Goal: Task Accomplishment & Management: Use online tool/utility

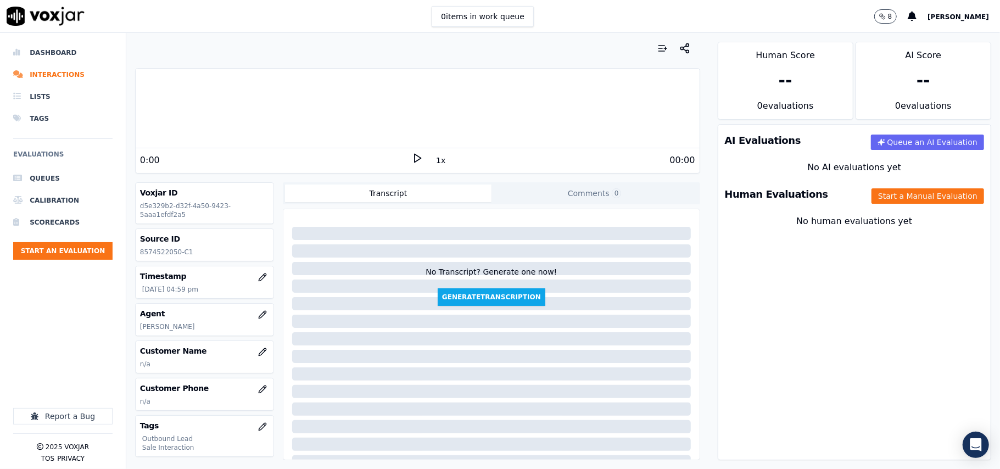
click at [165, 253] on p "8574522050-C1" at bounding box center [204, 252] width 129 height 9
copy p "8574522050"
click at [901, 202] on button "Start a Manual Evaluation" at bounding box center [927, 195] width 113 height 15
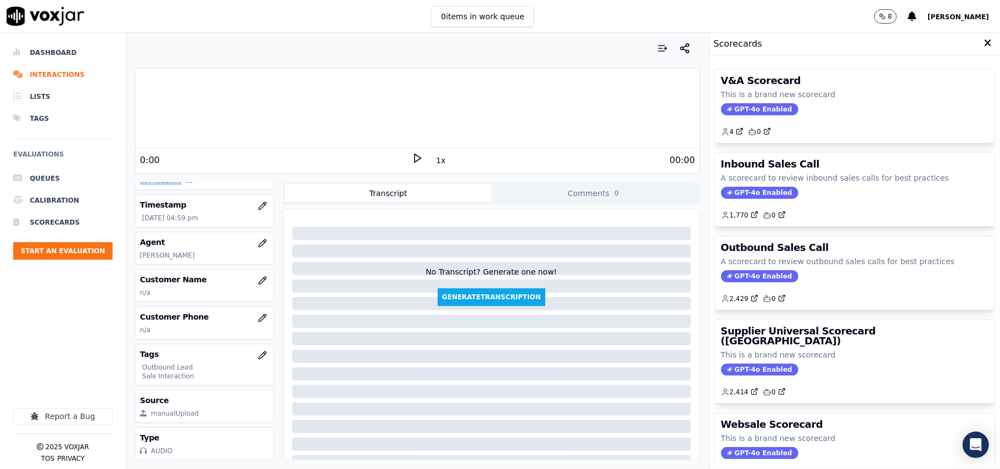
scroll to position [108, 0]
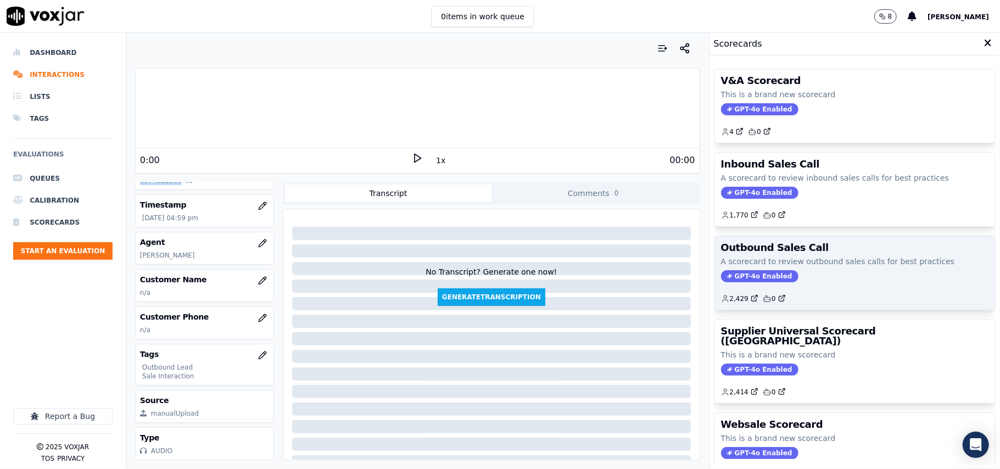
click at [759, 279] on span "GPT-4o Enabled" at bounding box center [759, 276] width 77 height 12
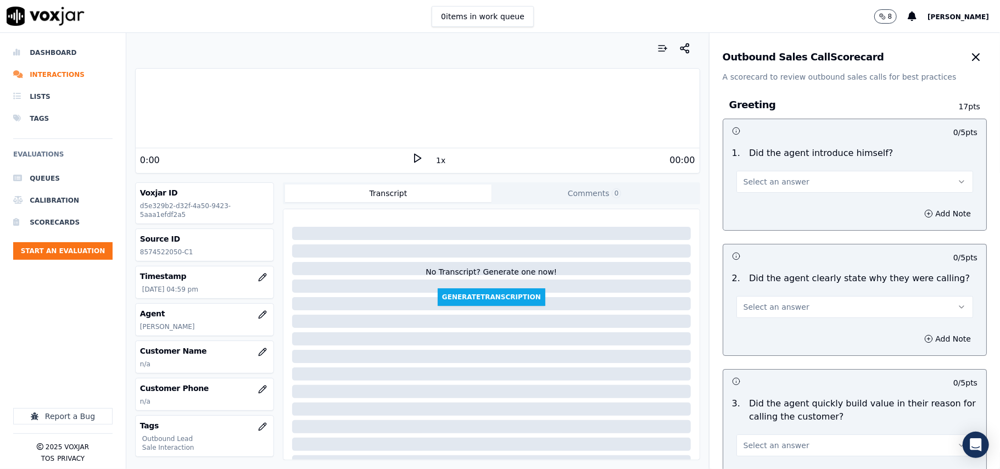
scroll to position [1391, 0]
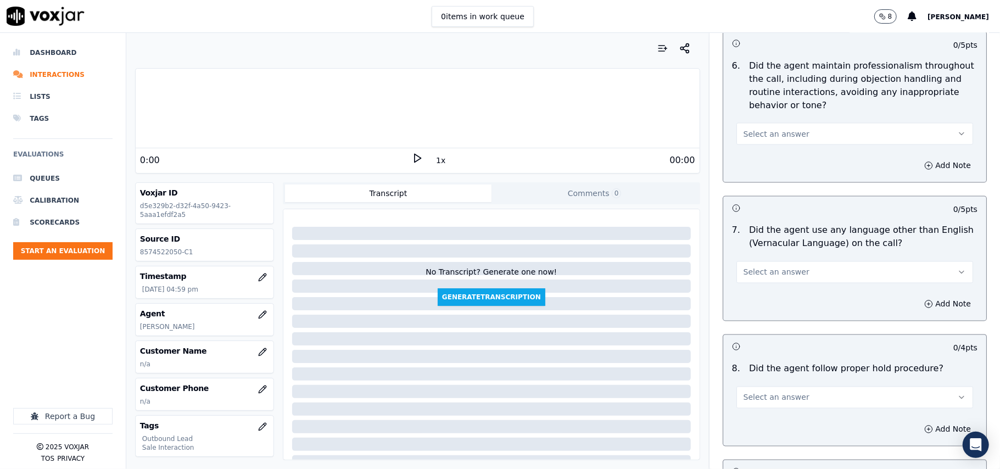
click at [788, 268] on button "Select an answer" at bounding box center [854, 272] width 237 height 22
click at [773, 288] on div "Yes" at bounding box center [831, 288] width 212 height 18
click at [917, 296] on button "Add Note" at bounding box center [947, 303] width 60 height 15
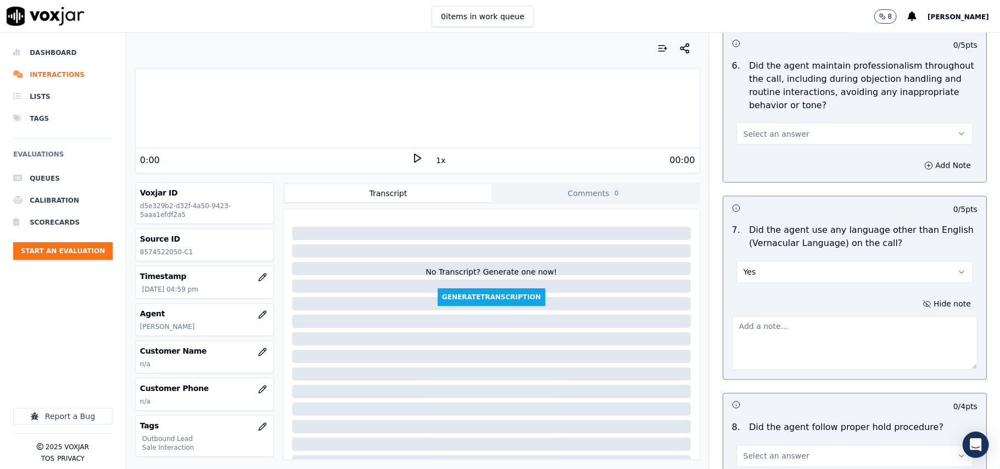
click at [815, 324] on textarea at bounding box center [854, 343] width 245 height 54
paste textarea "Call ID: 175328 At the beginning of the call, the agent was found using vernacu…"
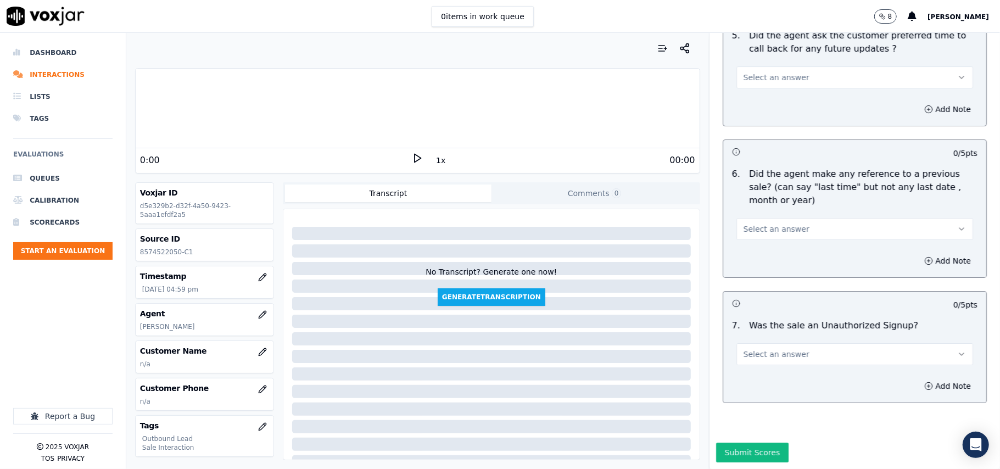
scroll to position [2797, 0]
type textarea "Call ID: 175328 At the beginning of the call, the agent was found using vernacu…"
click at [822, 343] on button "Select an answer" at bounding box center [854, 354] width 237 height 22
click at [814, 361] on div "No" at bounding box center [831, 364] width 212 height 18
click at [802, 218] on button "Select an answer" at bounding box center [854, 229] width 237 height 22
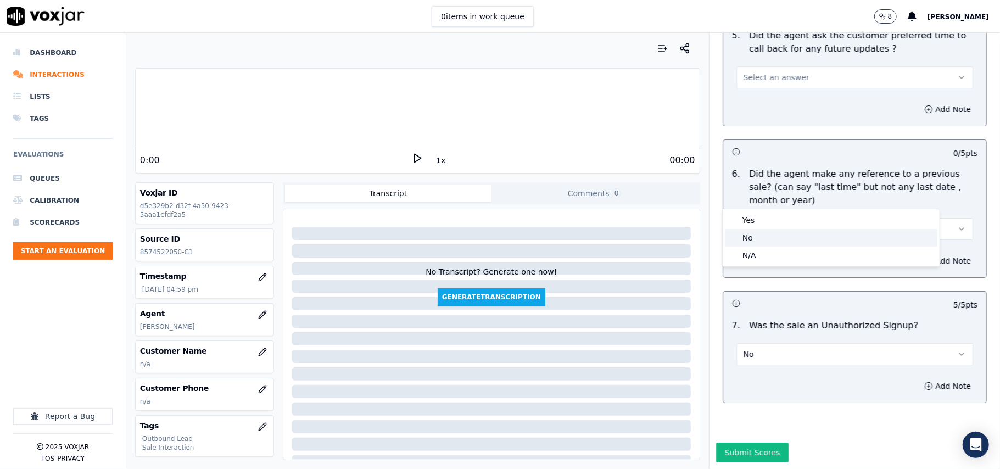
click at [791, 233] on div "No" at bounding box center [831, 238] width 212 height 18
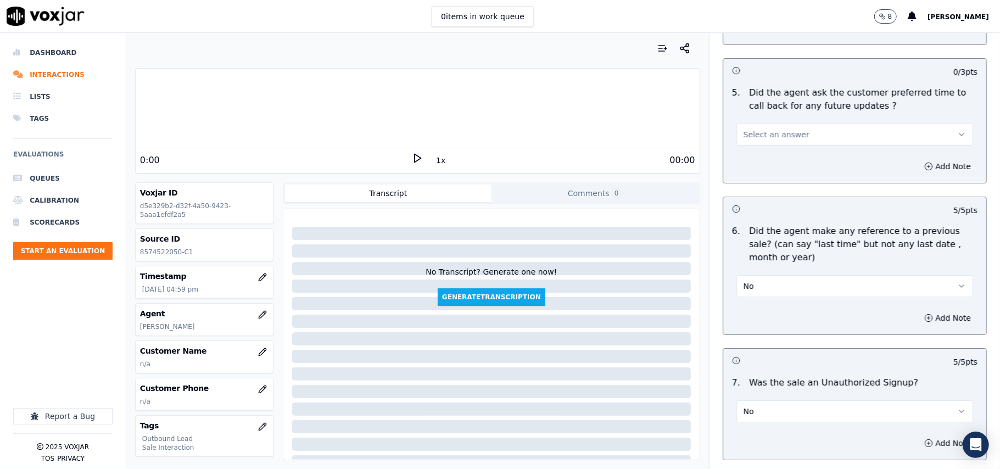
scroll to position [2651, 0]
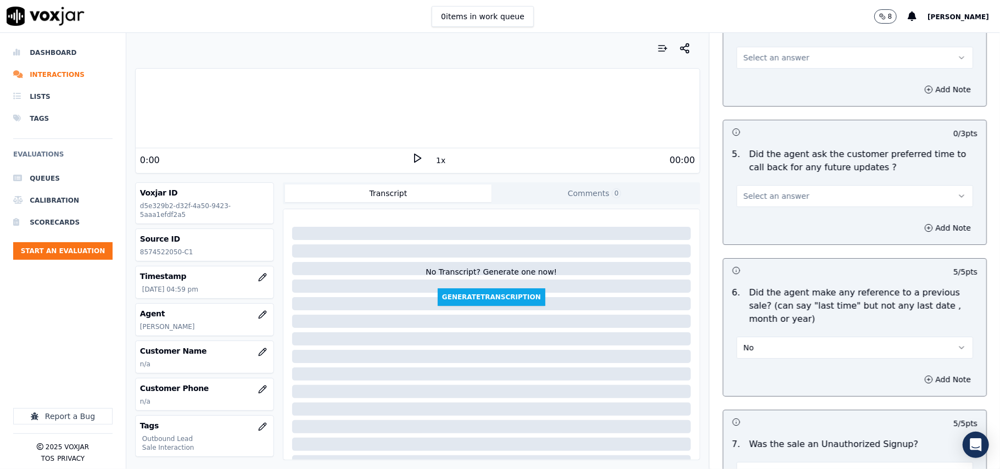
click at [796, 197] on button "Select an answer" at bounding box center [854, 196] width 237 height 22
click at [802, 216] on div "Yes" at bounding box center [831, 215] width 212 height 18
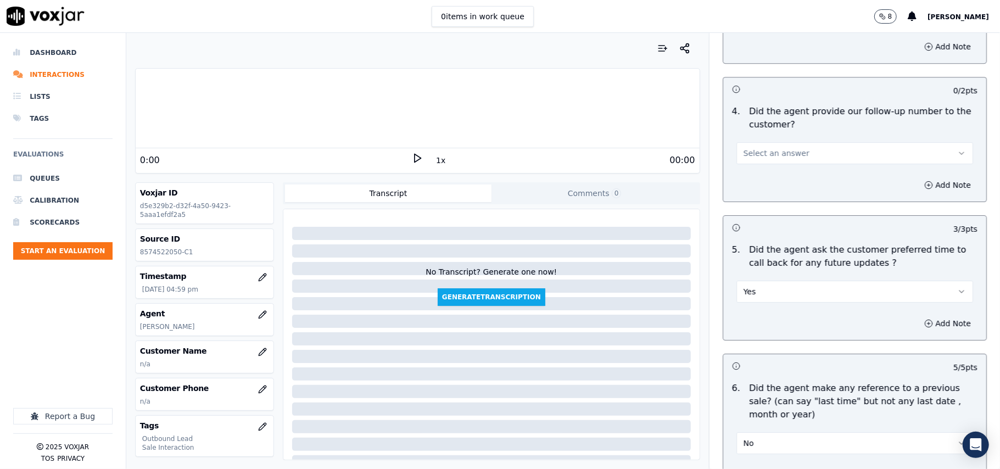
scroll to position [2358, 0]
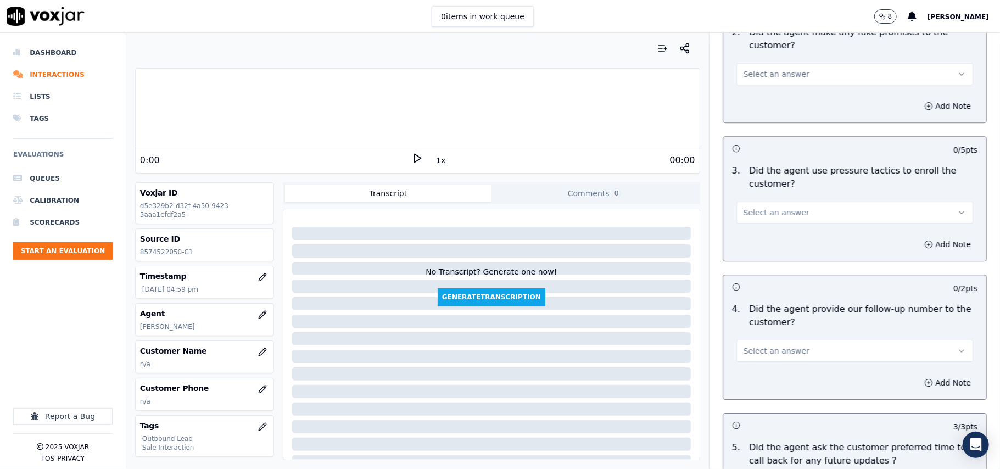
click at [798, 351] on button "Select an answer" at bounding box center [854, 351] width 237 height 22
click at [789, 373] on div "Yes" at bounding box center [831, 369] width 212 height 18
click at [782, 207] on span "Select an answer" at bounding box center [776, 212] width 66 height 11
click at [777, 248] on div "No" at bounding box center [831, 248] width 212 height 18
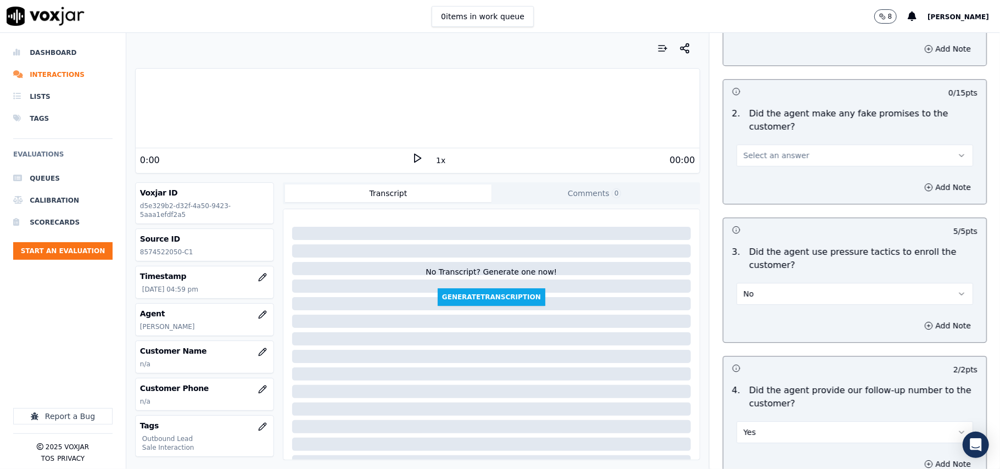
scroll to position [2212, 0]
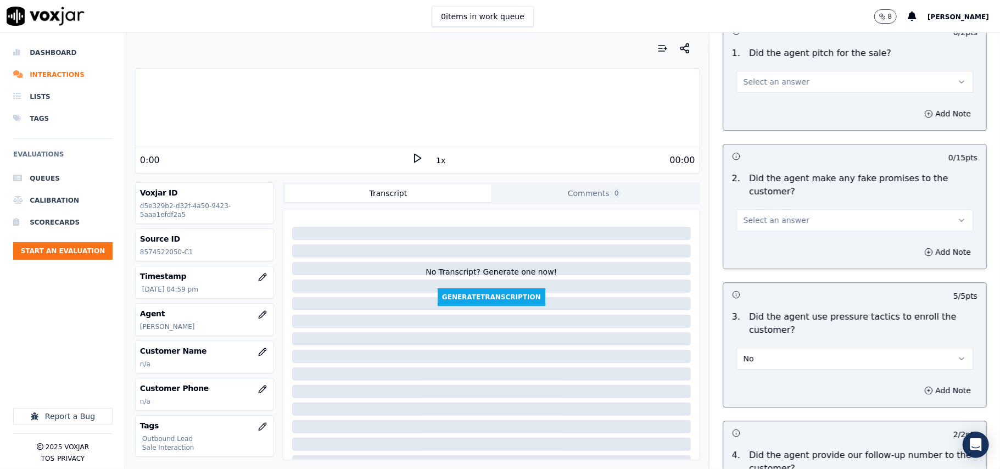
click at [799, 219] on button "Select an answer" at bounding box center [854, 220] width 237 height 22
click at [799, 251] on div "No" at bounding box center [831, 256] width 212 height 18
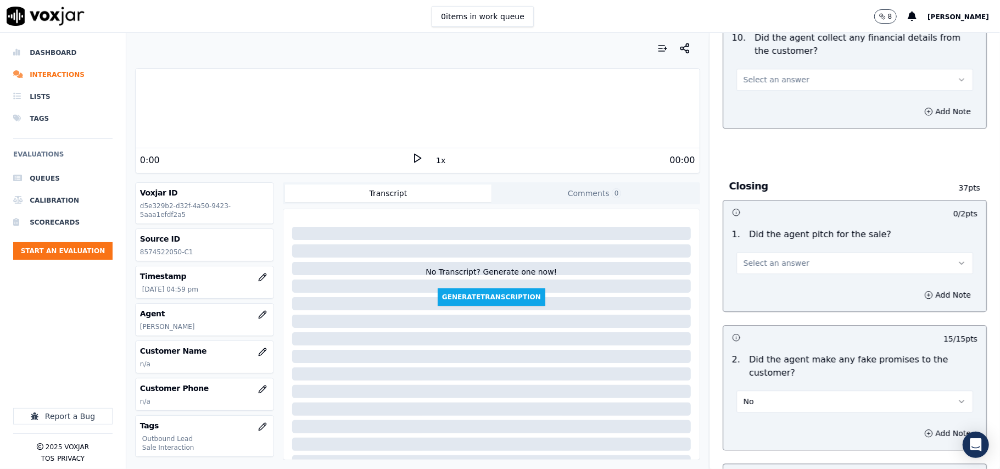
scroll to position [2065, 0]
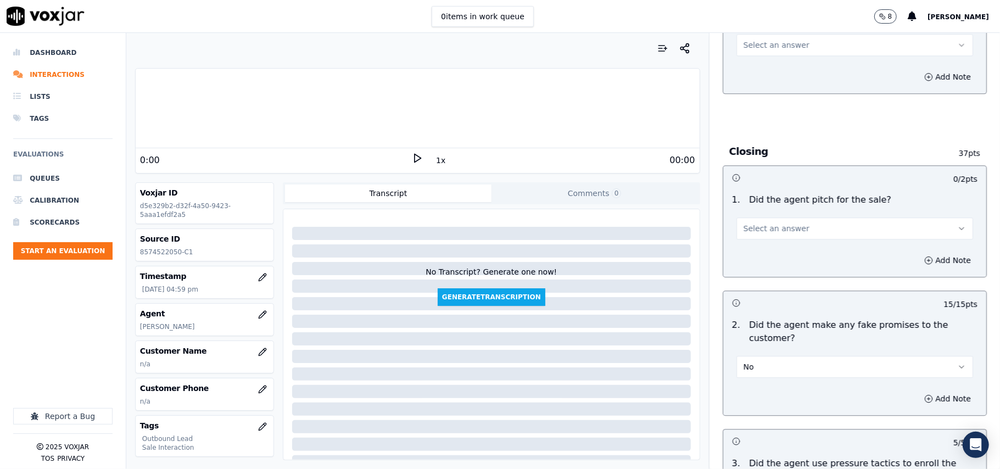
click at [779, 223] on span "Select an answer" at bounding box center [776, 228] width 66 height 11
click at [779, 240] on div "Yes" at bounding box center [831, 246] width 212 height 18
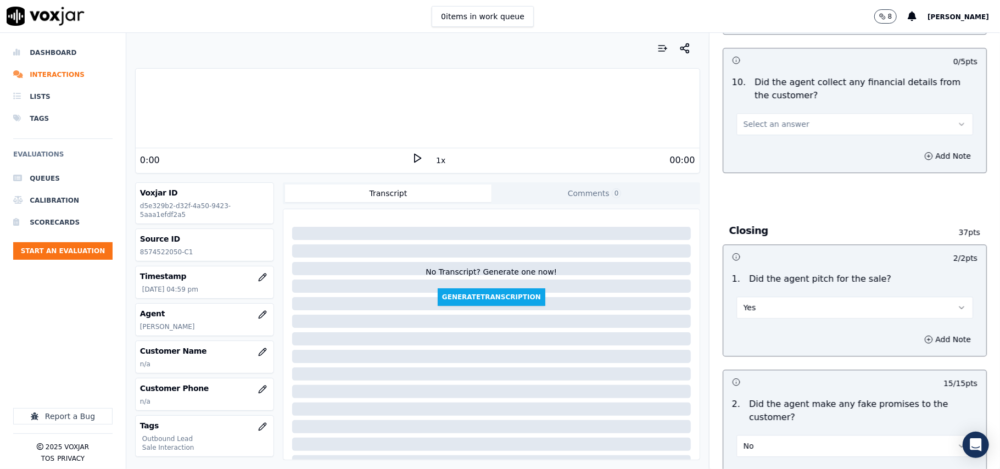
scroll to position [1918, 0]
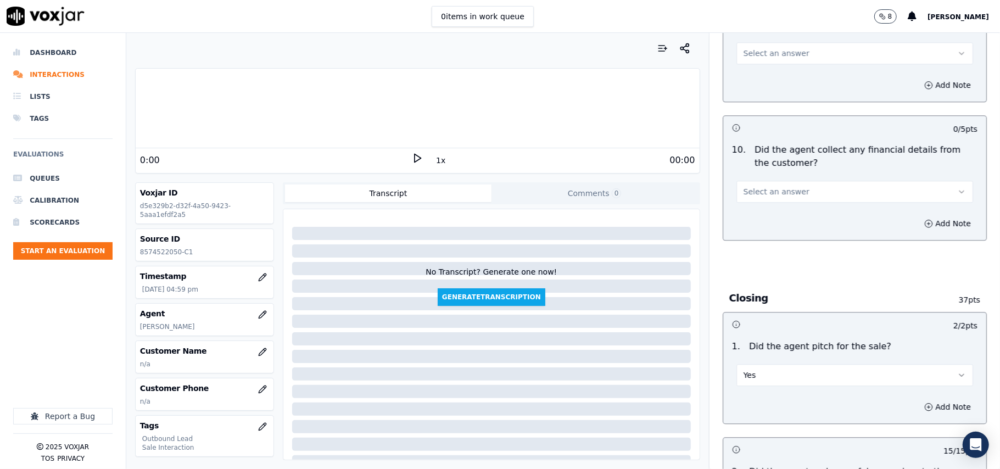
click at [812, 189] on button "Select an answer" at bounding box center [854, 192] width 237 height 22
click at [818, 223] on div "No" at bounding box center [831, 226] width 212 height 18
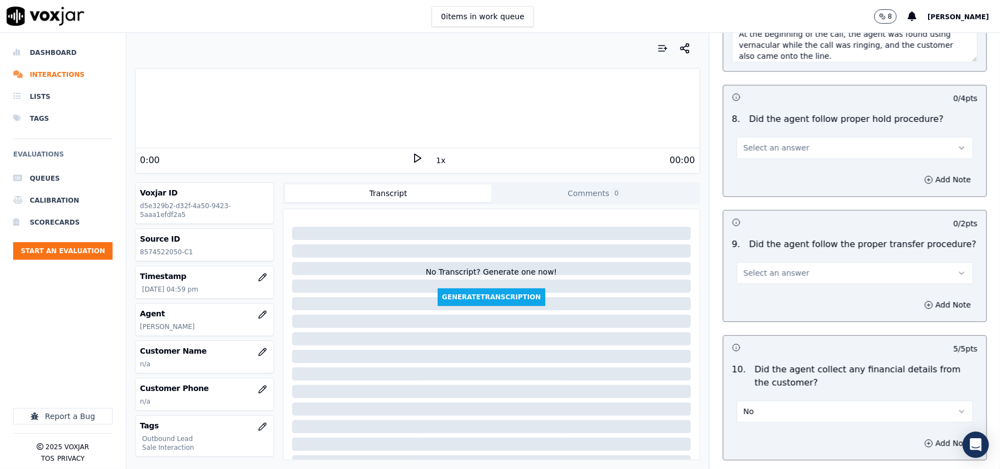
click at [810, 264] on button "Select an answer" at bounding box center [854, 273] width 237 height 22
click at [804, 286] on div "Yes" at bounding box center [831, 290] width 212 height 18
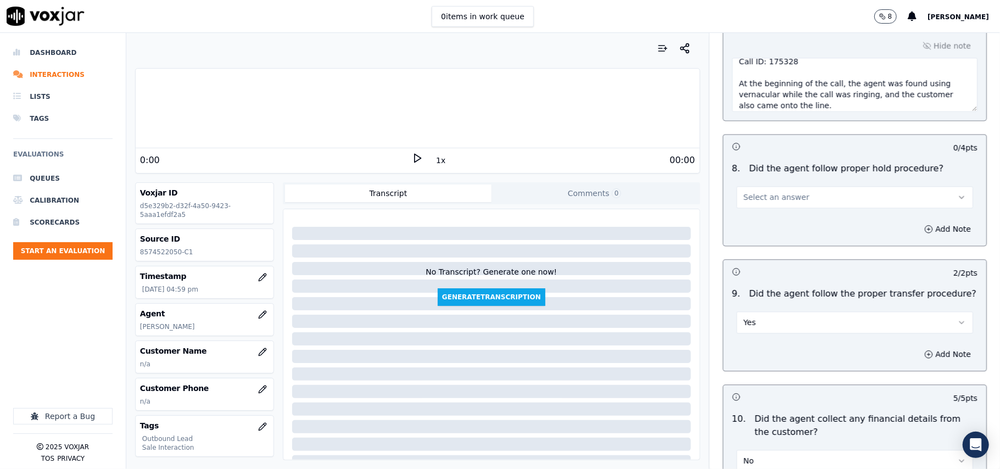
scroll to position [1553, 0]
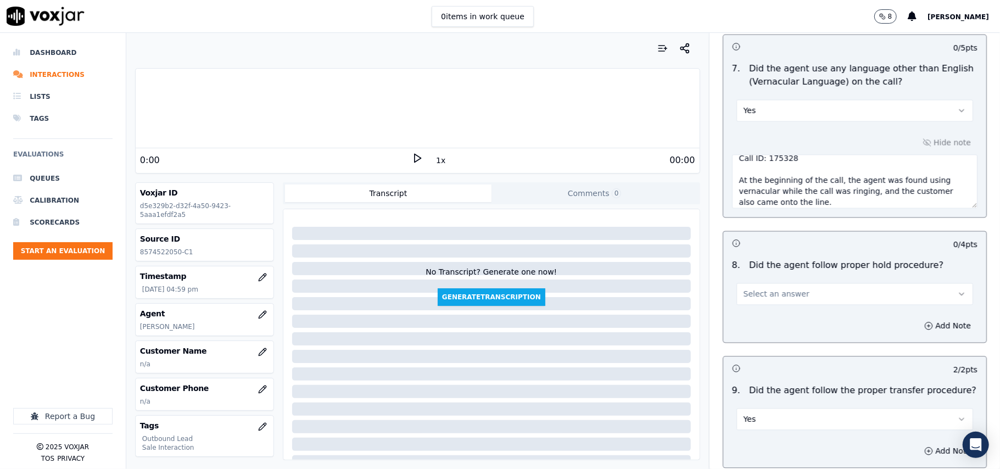
click at [814, 286] on button "Select an answer" at bounding box center [854, 294] width 237 height 22
click at [815, 301] on div "Yes" at bounding box center [831, 310] width 212 height 18
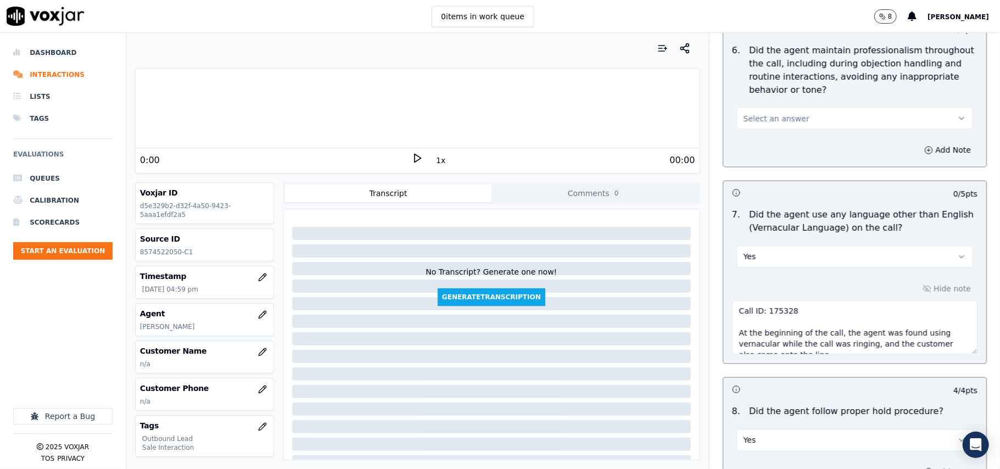
scroll to position [1260, 0]
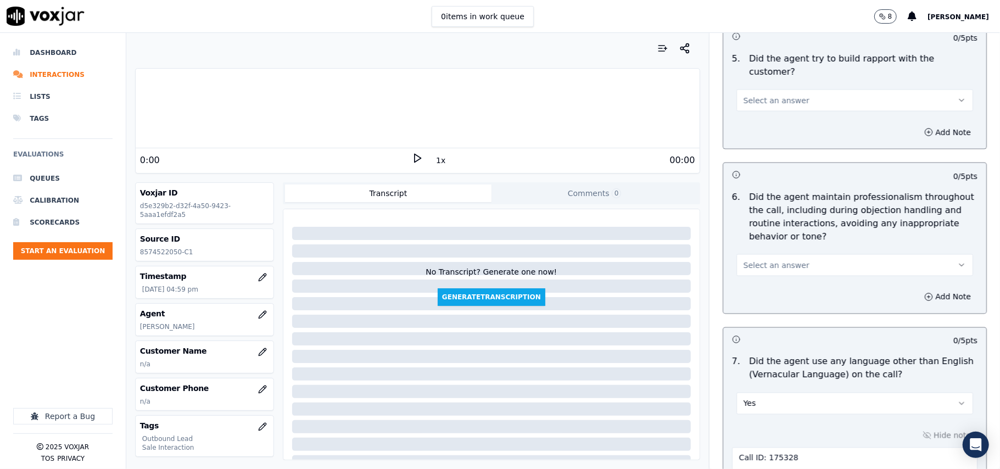
click at [808, 264] on button "Select an answer" at bounding box center [854, 265] width 237 height 22
click at [801, 280] on div "Yes" at bounding box center [831, 280] width 212 height 18
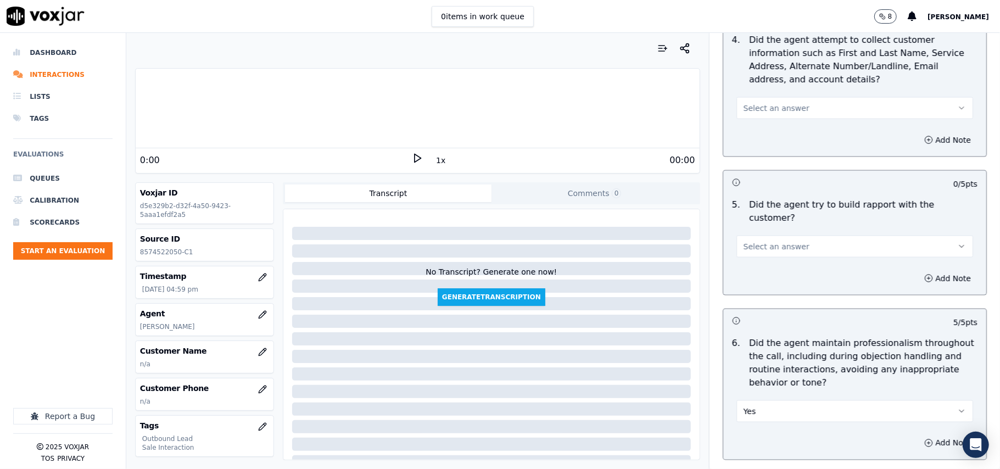
click at [801, 245] on button "Select an answer" at bounding box center [854, 247] width 237 height 22
click at [804, 264] on div "Yes" at bounding box center [831, 262] width 212 height 18
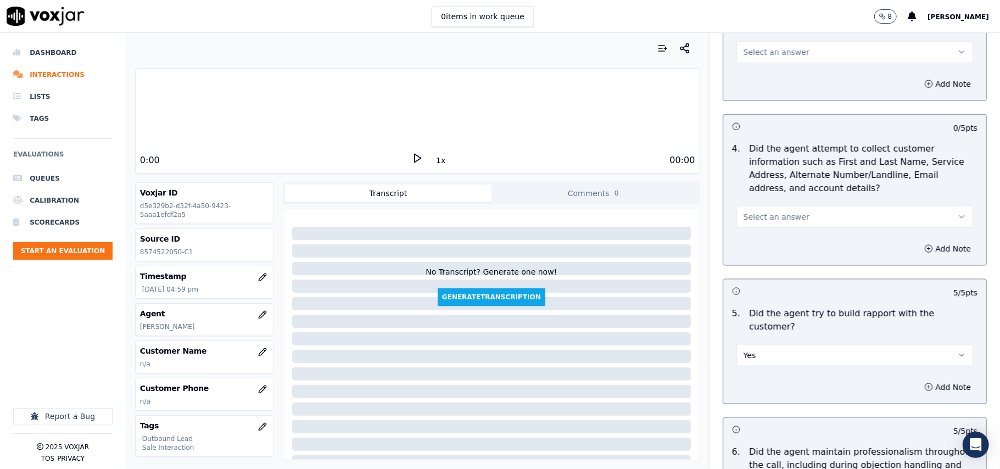
scroll to position [894, 0]
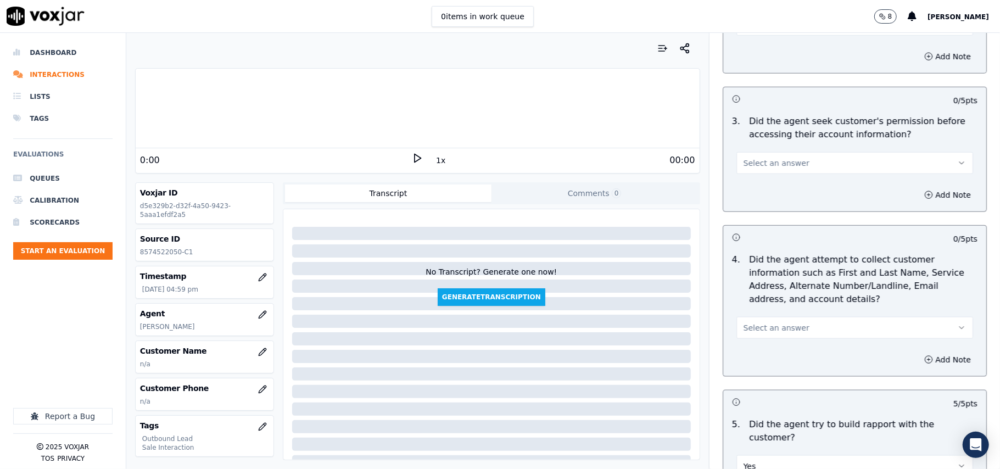
click at [804, 329] on button "Select an answer" at bounding box center [854, 328] width 237 height 22
click at [787, 372] on div "No" at bounding box center [831, 373] width 212 height 18
click at [786, 339] on button "No" at bounding box center [854, 328] width 237 height 22
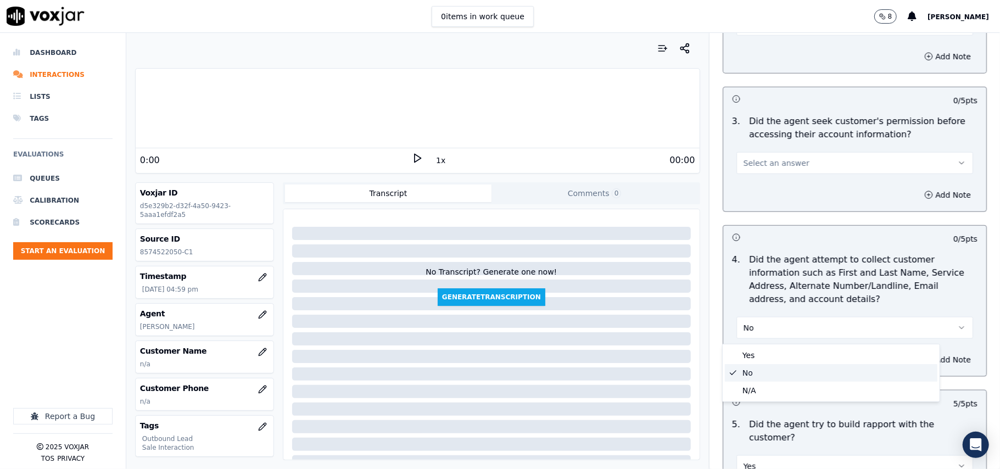
click at [786, 376] on div "No" at bounding box center [831, 373] width 212 height 18
click at [776, 324] on button "No" at bounding box center [854, 328] width 237 height 22
click at [779, 387] on div "N/A" at bounding box center [831, 391] width 212 height 18
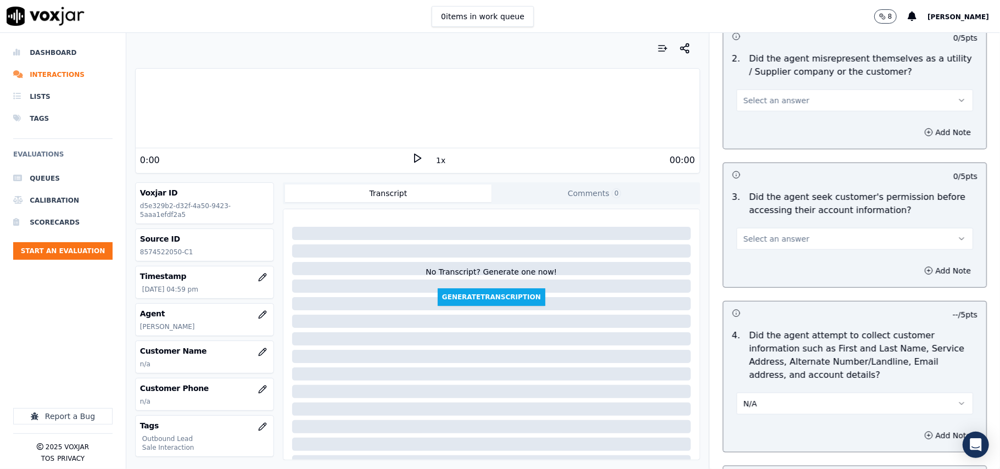
scroll to position [747, 0]
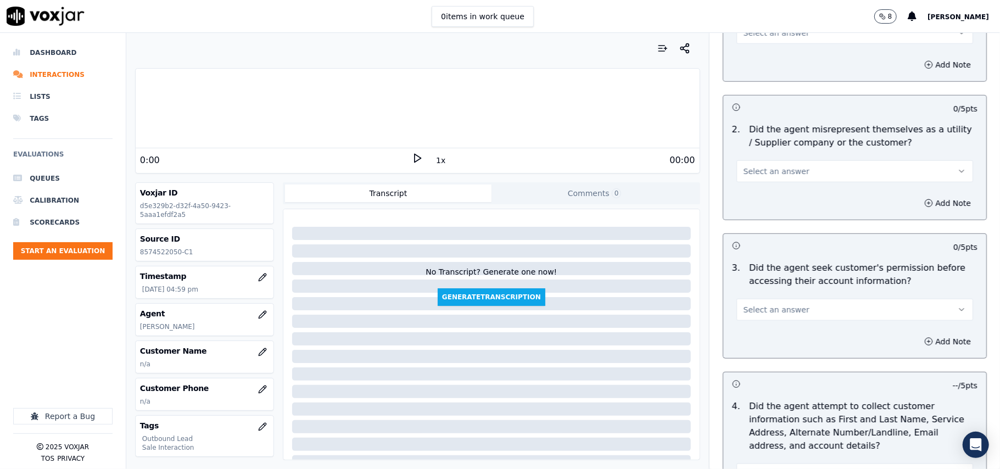
click at [800, 320] on button "Select an answer" at bounding box center [854, 310] width 237 height 22
click at [794, 339] on div "Yes" at bounding box center [831, 337] width 212 height 18
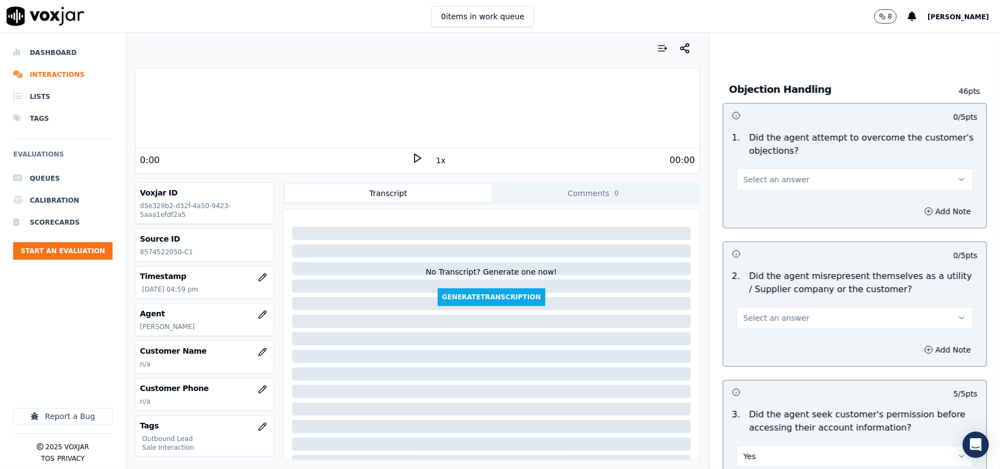
click at [799, 329] on button "Select an answer" at bounding box center [854, 318] width 237 height 22
click at [802, 358] on div "No" at bounding box center [831, 362] width 212 height 18
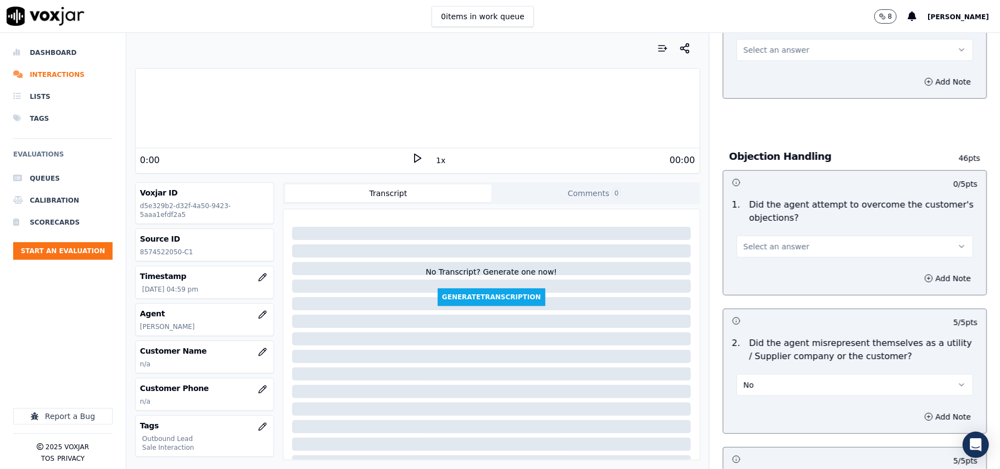
scroll to position [455, 0]
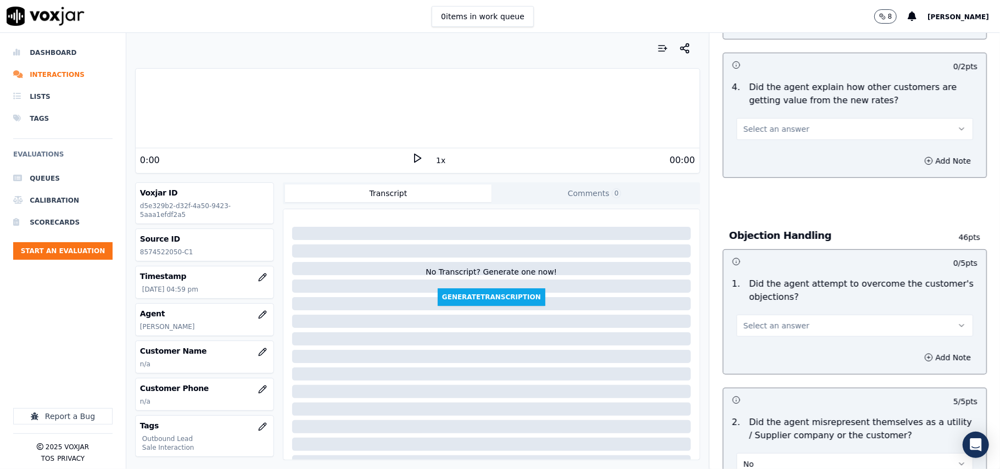
click at [803, 337] on button "Select an answer" at bounding box center [854, 326] width 237 height 22
click at [796, 355] on div "Yes" at bounding box center [831, 352] width 212 height 18
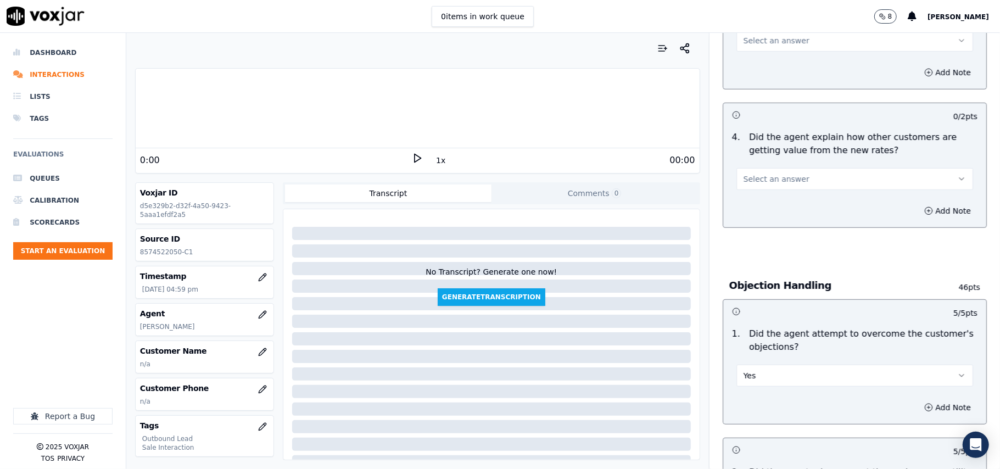
scroll to position [381, 0]
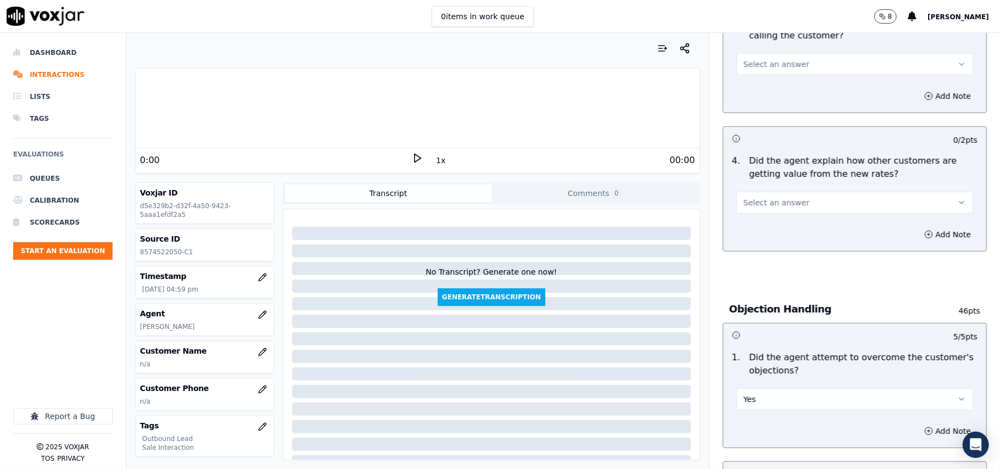
click at [791, 190] on div "Select an answer" at bounding box center [854, 201] width 237 height 24
click at [793, 193] on button "Select an answer" at bounding box center [854, 203] width 237 height 22
click at [793, 231] on div "Yes" at bounding box center [831, 229] width 212 height 18
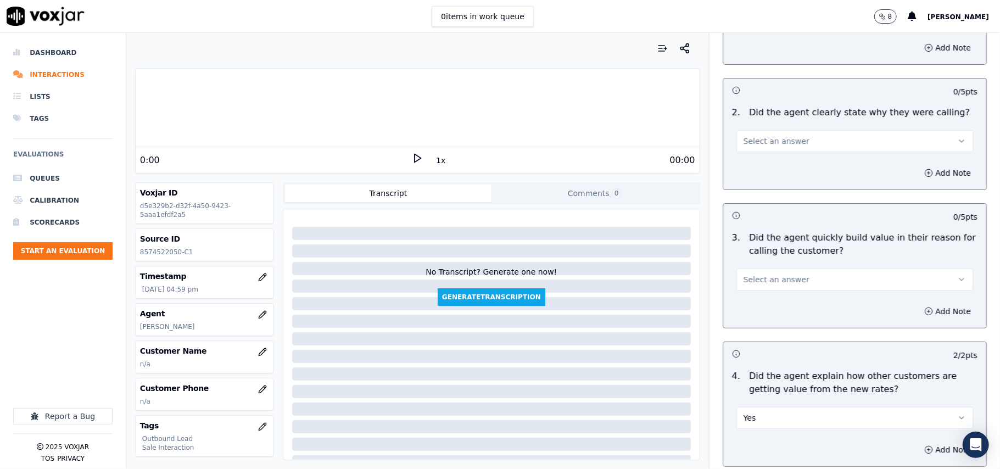
scroll to position [161, 0]
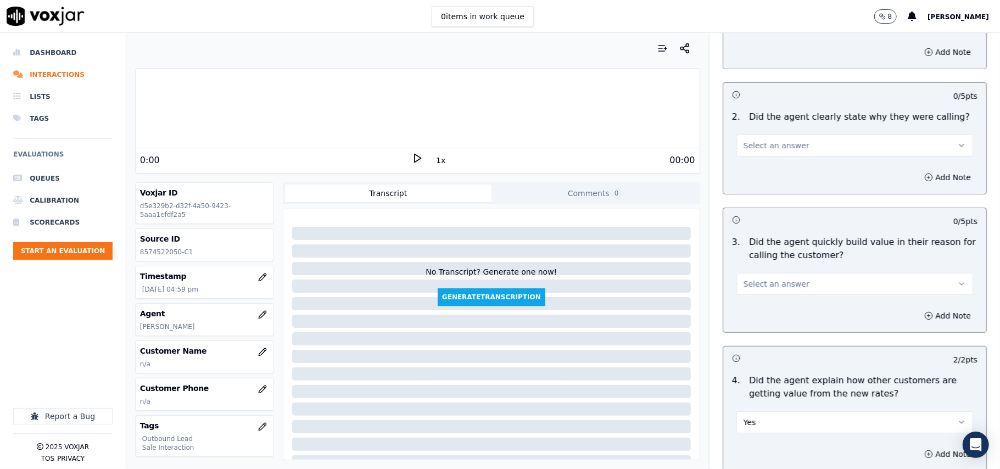
click at [787, 277] on button "Select an answer" at bounding box center [854, 284] width 237 height 22
click at [775, 312] on div "Yes" at bounding box center [831, 309] width 212 height 18
click at [783, 137] on button "Select an answer" at bounding box center [854, 146] width 237 height 22
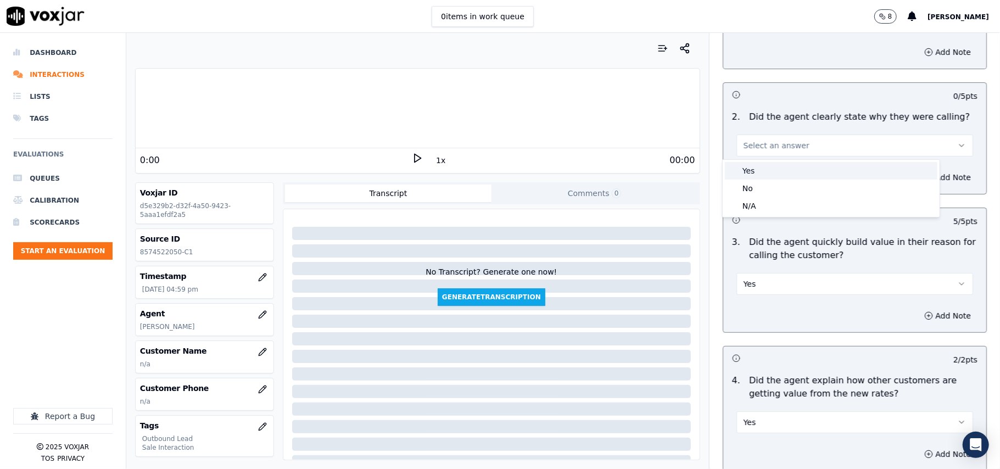
click at [784, 171] on div "Yes" at bounding box center [831, 171] width 212 height 18
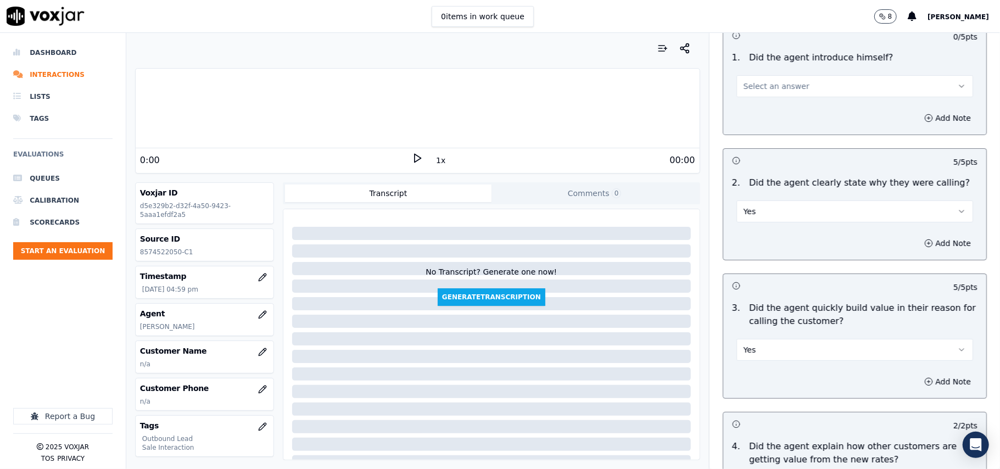
scroll to position [15, 0]
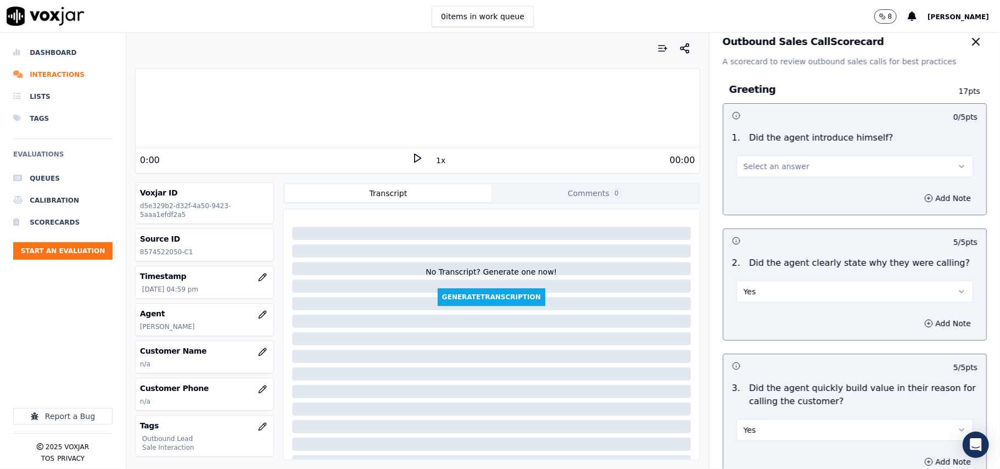
click at [791, 176] on button "Select an answer" at bounding box center [854, 166] width 237 height 22
click at [783, 198] on div "Yes" at bounding box center [831, 192] width 212 height 18
click at [258, 356] on icon "button" at bounding box center [262, 352] width 9 height 9
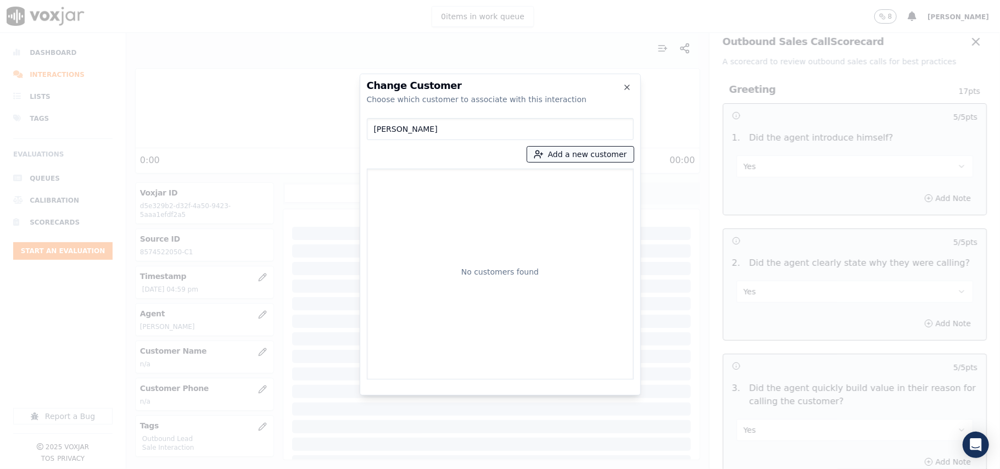
type input "[PERSON_NAME]"
click at [556, 150] on button "Add a new customer" at bounding box center [580, 154] width 107 height 15
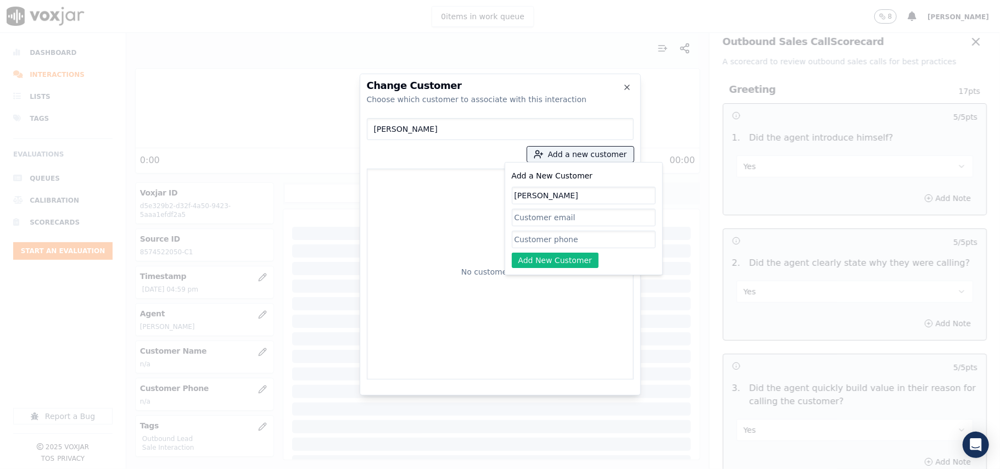
type input "[PERSON_NAME]"
click at [533, 243] on input "Add a New Customer" at bounding box center [584, 240] width 144 height 18
paste input "8574522050 8574130254"
click at [562, 237] on input "8574522050 8574130254" at bounding box center [584, 240] width 144 height 18
type input "8574522050-8574130254"
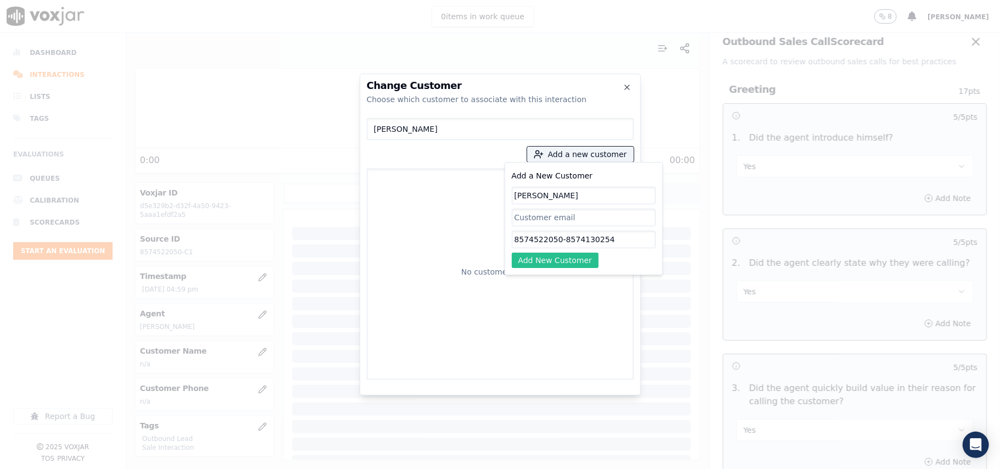
click at [563, 260] on button "Add New Customer" at bounding box center [555, 260] width 87 height 15
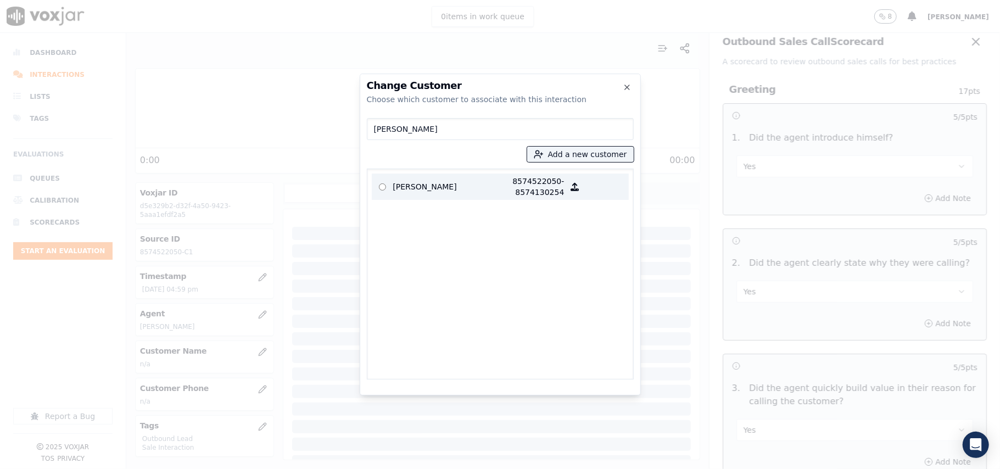
click at [446, 189] on p "[PERSON_NAME]" at bounding box center [436, 187] width 86 height 22
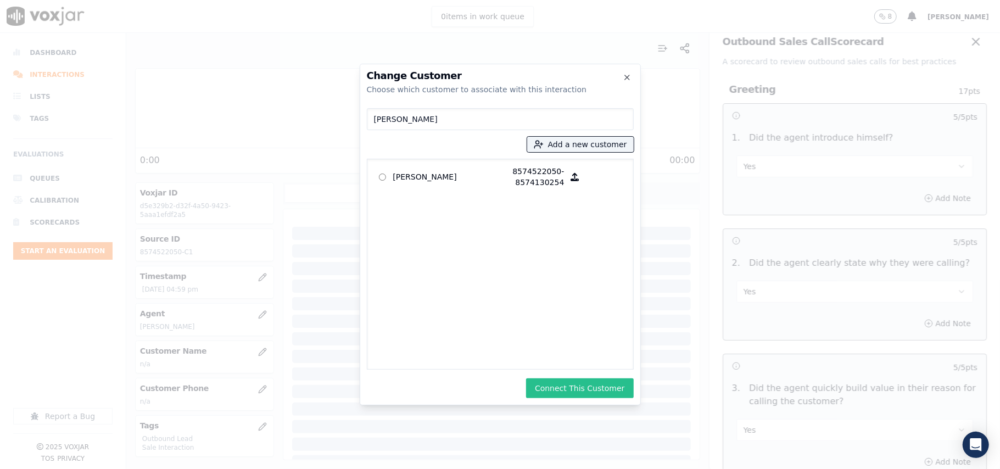
click at [574, 385] on button "Connect This Customer" at bounding box center [579, 388] width 107 height 20
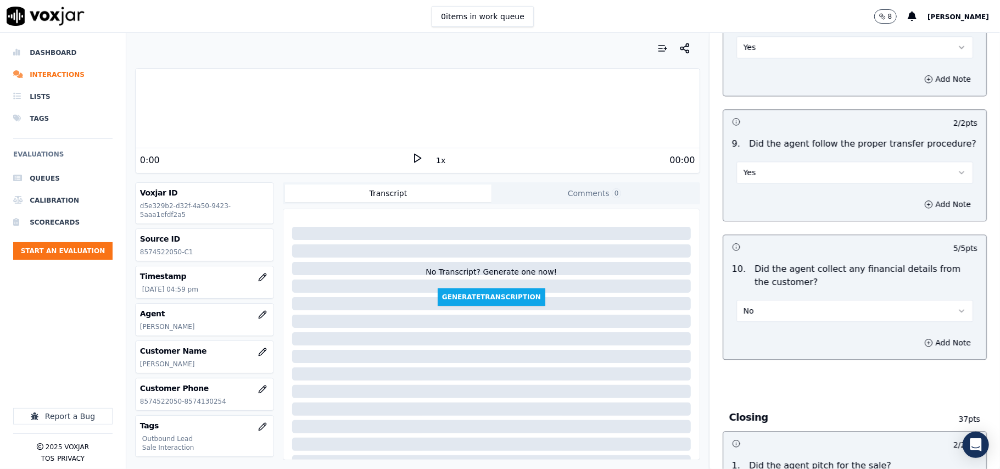
scroll to position [2797, 0]
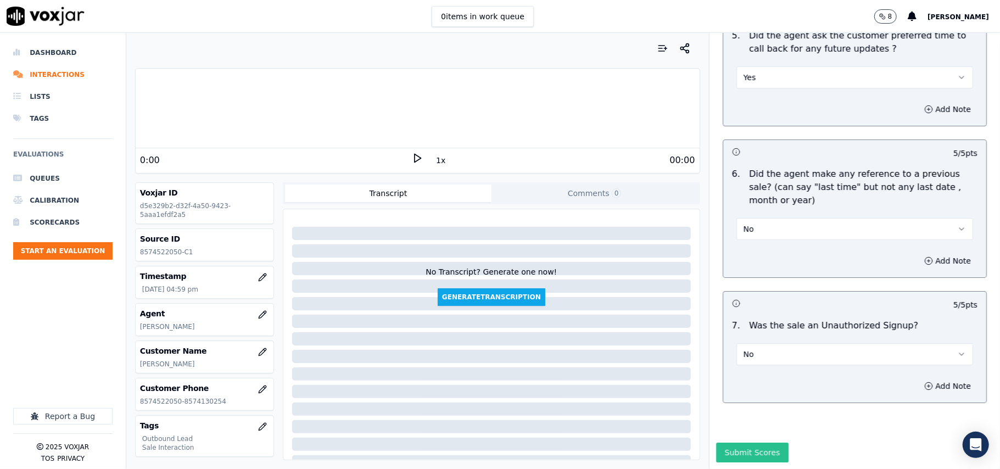
click at [738, 443] on button "Submit Scores" at bounding box center [752, 453] width 73 height 20
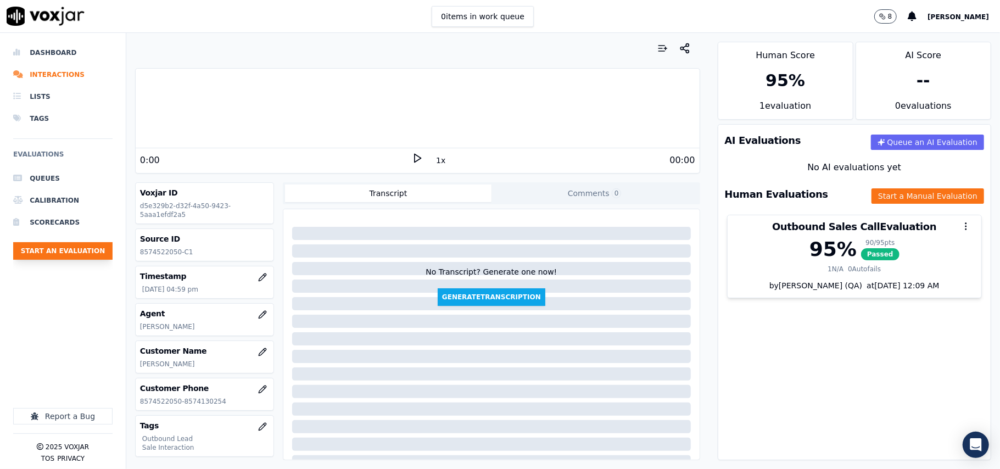
click at [69, 255] on button "Start an Evaluation" at bounding box center [62, 251] width 99 height 18
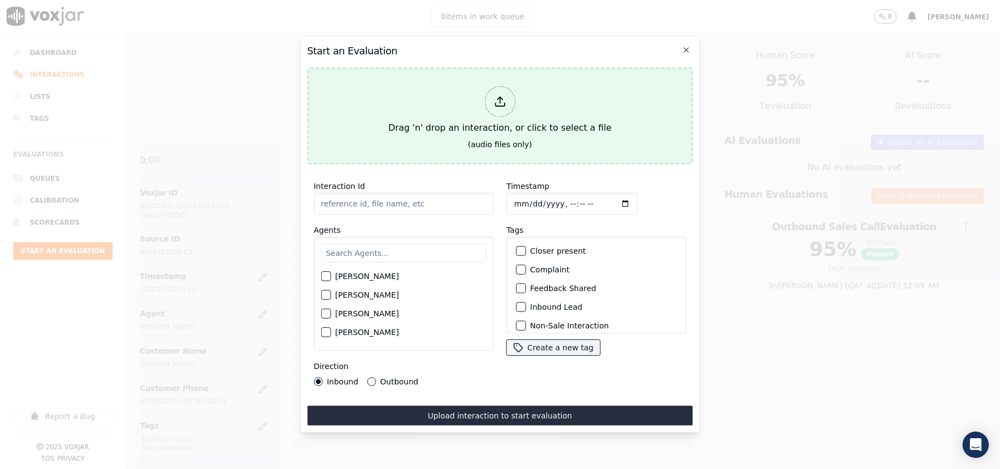
click at [480, 120] on div "Drag 'n' drop an interaction, or click to select a file" at bounding box center [500, 110] width 232 height 57
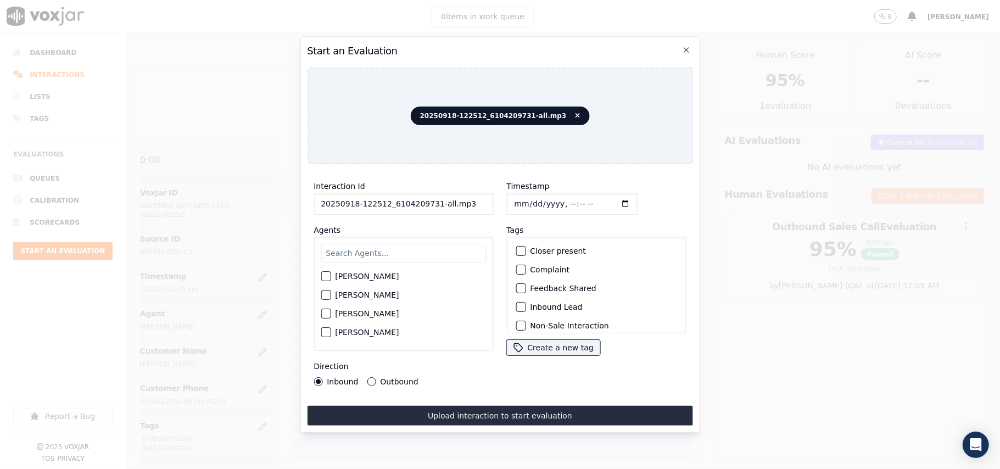
drag, startPoint x: 477, startPoint y: 205, endPoint x: 430, endPoint y: 206, distance: 46.7
click at [430, 206] on input "20250918-122512_6104209731-all.mp3" at bounding box center [404, 204] width 180 height 22
type input "20250918-122512_6104209731-C1"
click at [527, 200] on input "Timestamp" at bounding box center [571, 204] width 131 height 22
type input "[DATE]T18:39"
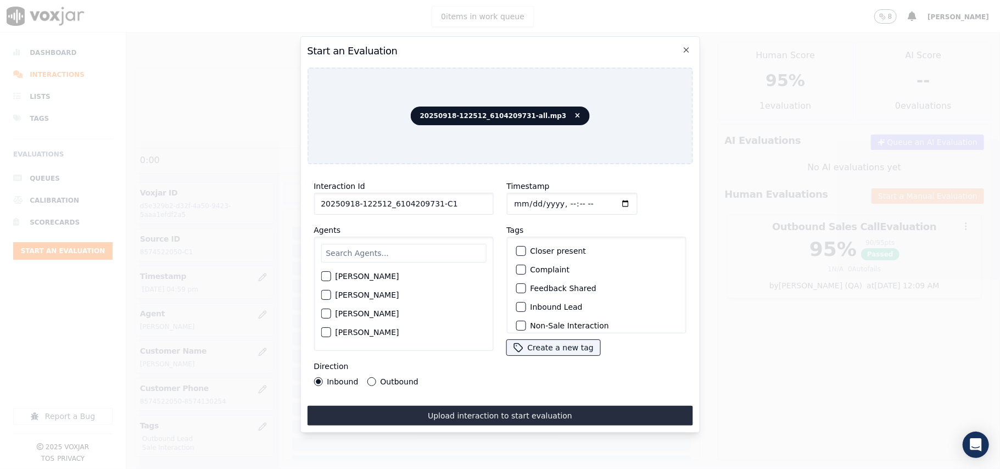
click at [414, 251] on input "text" at bounding box center [403, 253] width 165 height 19
type input "[PERSON_NAME]"
click at [354, 277] on label "[PERSON_NAME]" at bounding box center [367, 280] width 64 height 8
click at [331, 277] on button "[PERSON_NAME]" at bounding box center [326, 280] width 10 height 10
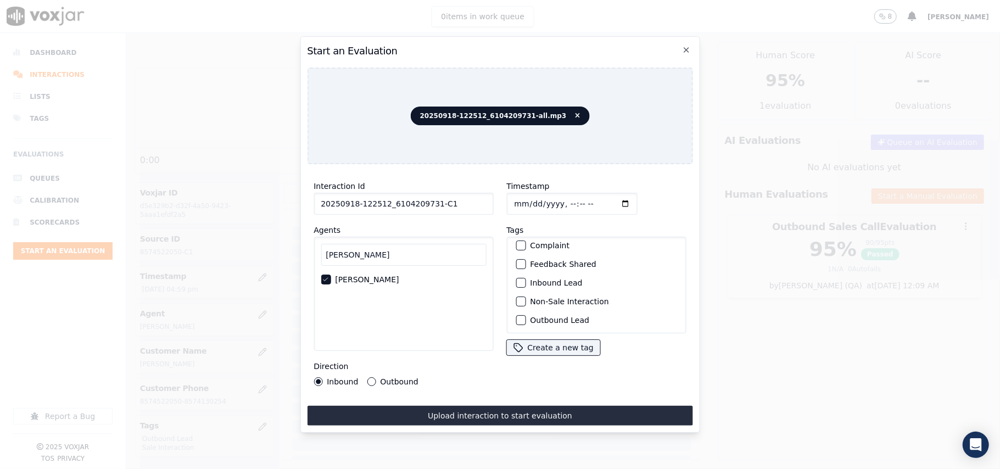
scroll to position [96, 0]
click at [500, 312] on div "Timestamp Tags Closer present Complaint Feedback Shared Inbound Lead Non-Sale I…" at bounding box center [596, 283] width 193 height 220
click at [517, 310] on div "Sale Interaction" at bounding box center [596, 319] width 170 height 19
click at [517, 315] on div "button" at bounding box center [520, 319] width 8 height 8
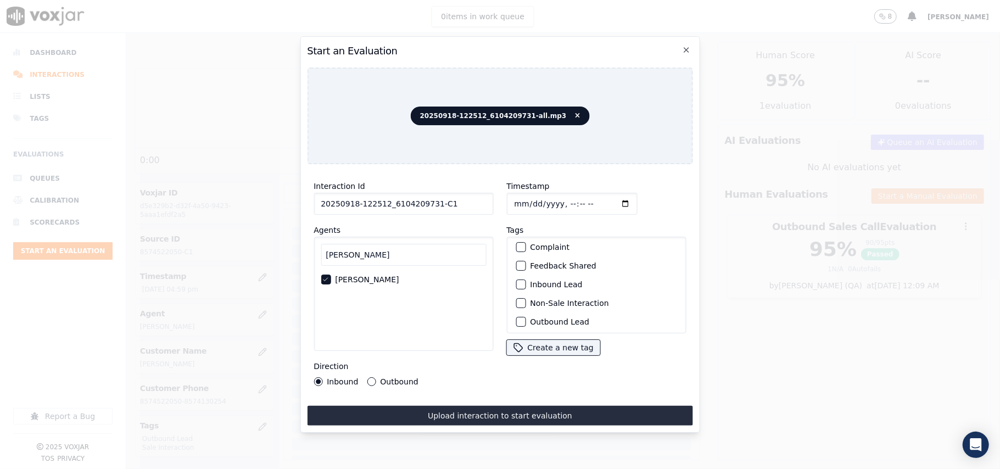
click at [516, 284] on div "button" at bounding box center [520, 285] width 8 height 8
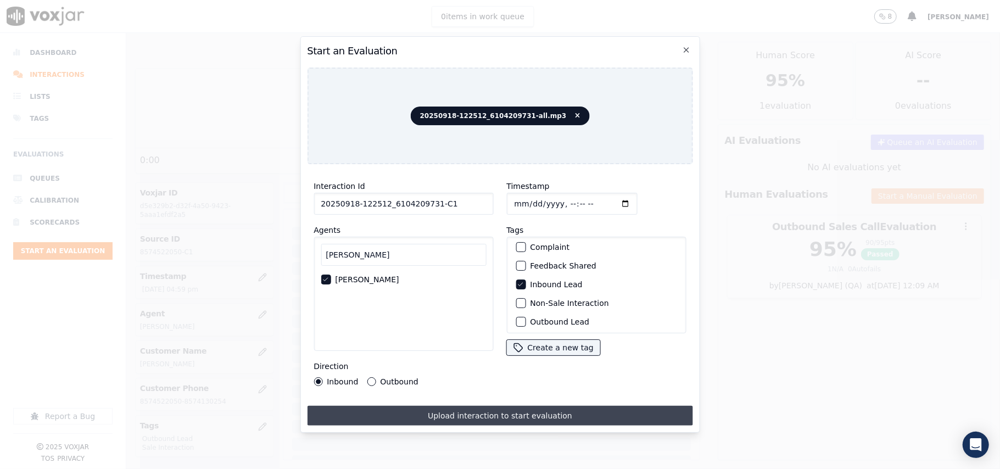
click at [468, 406] on button "Upload interaction to start evaluation" at bounding box center [499, 416] width 385 height 20
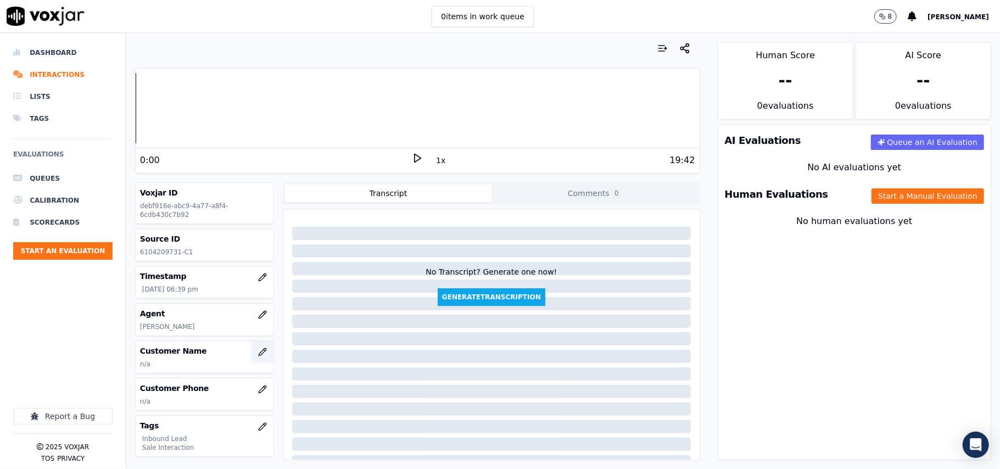
click at [258, 352] on icon "button" at bounding box center [262, 352] width 9 height 9
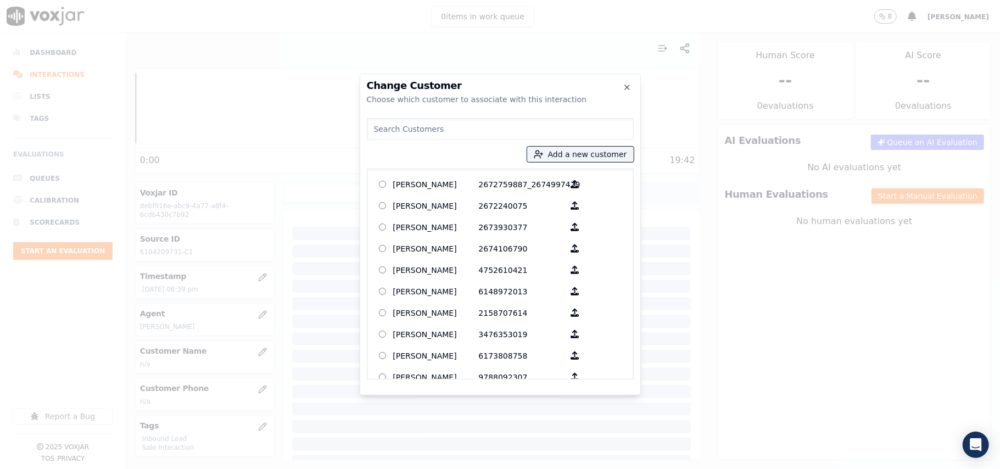
paste input "[PERSON_NAME]"
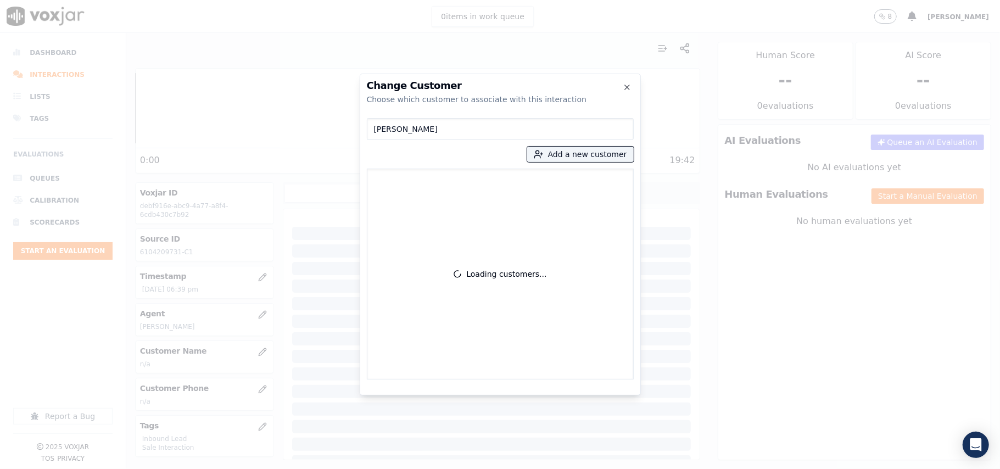
click at [378, 132] on input "[PERSON_NAME]" at bounding box center [500, 129] width 267 height 22
type input "[PERSON_NAME]"
click at [551, 158] on button "Add a new customer" at bounding box center [580, 154] width 107 height 15
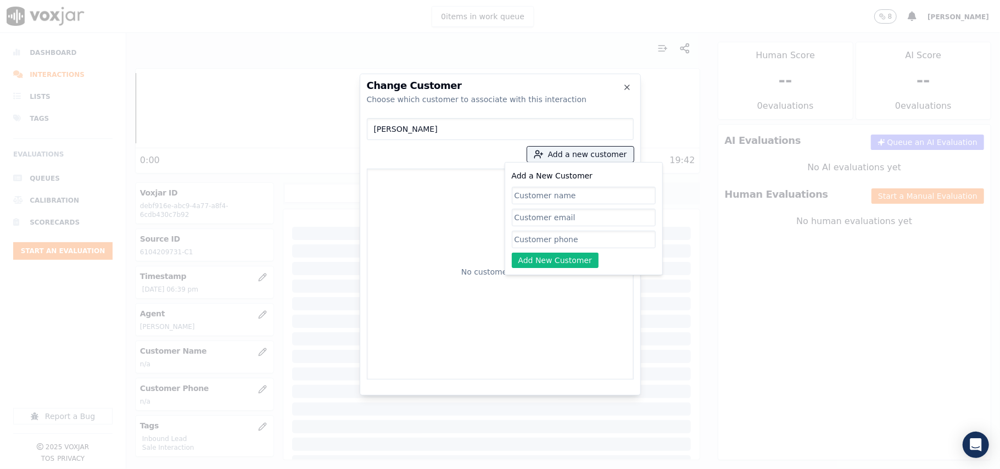
paste input "[PERSON_NAME]"
type input "[PERSON_NAME]"
click at [553, 232] on input "Add a New Customer" at bounding box center [584, 240] width 144 height 18
paste input "6104209731"
type input "6104209731"
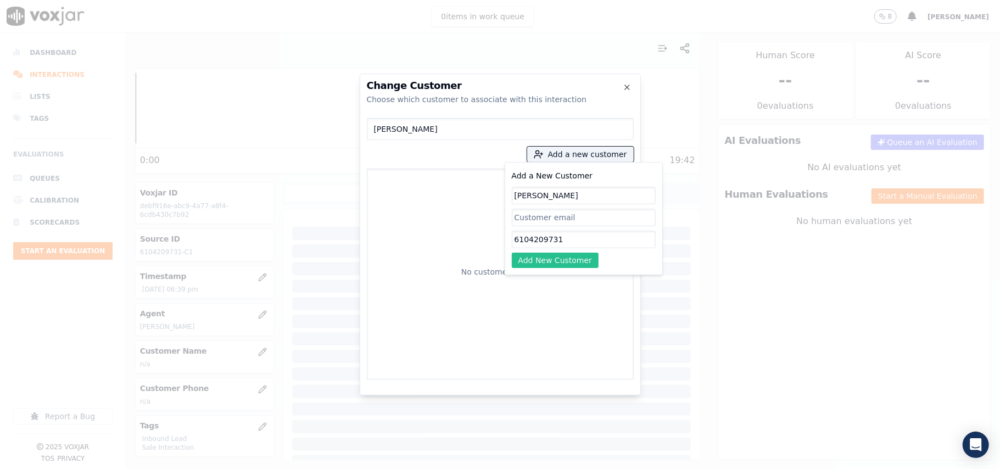
click at [545, 262] on button "Add New Customer" at bounding box center [555, 260] width 87 height 15
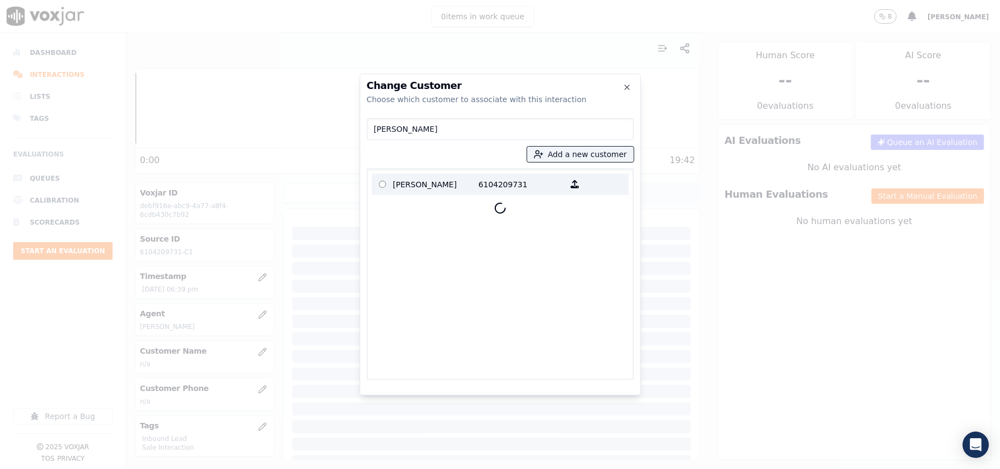
click at [374, 188] on p at bounding box center [382, 184] width 21 height 17
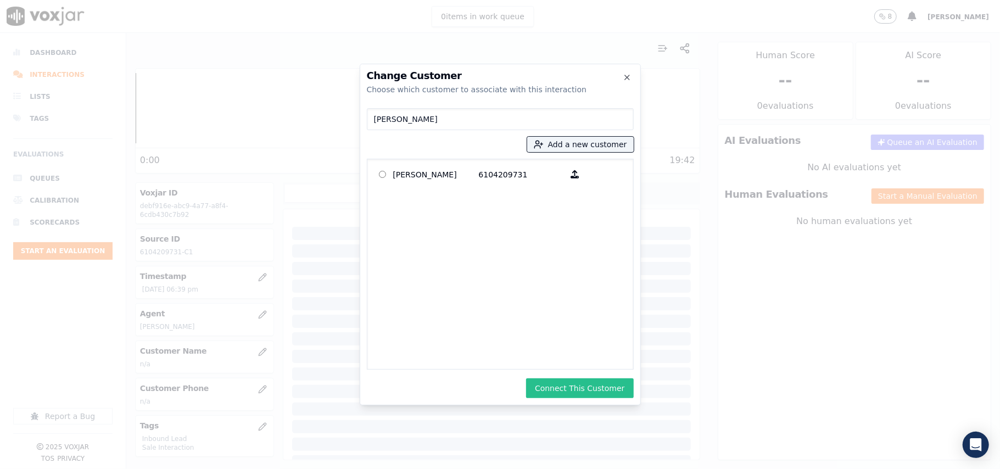
click at [568, 391] on button "Connect This Customer" at bounding box center [579, 388] width 107 height 20
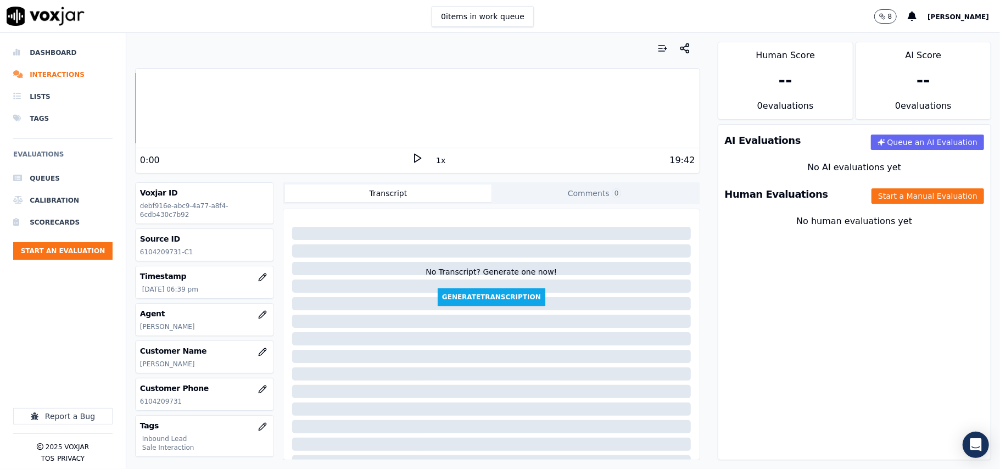
click at [929, 205] on div "Human Evaluations Start a Manual Evaluation" at bounding box center [854, 194] width 272 height 32
click at [916, 192] on button "Start a Manual Evaluation" at bounding box center [927, 195] width 113 height 15
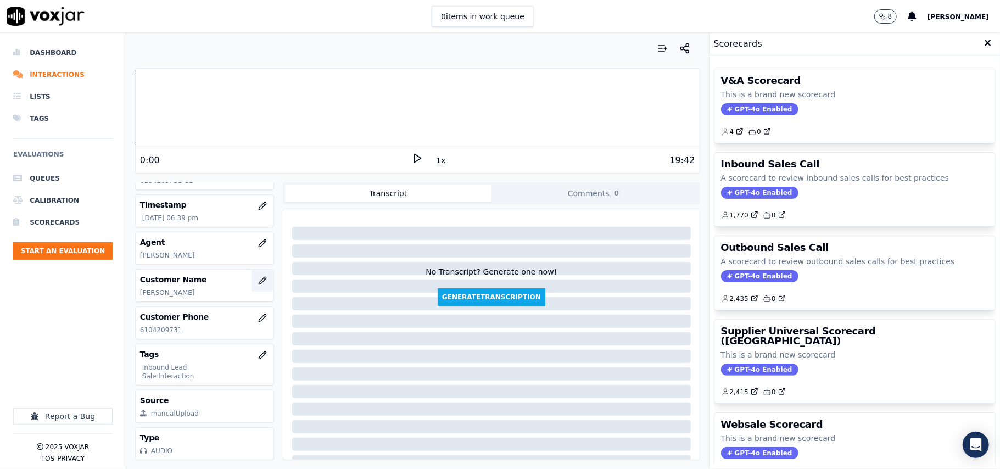
scroll to position [108, 0]
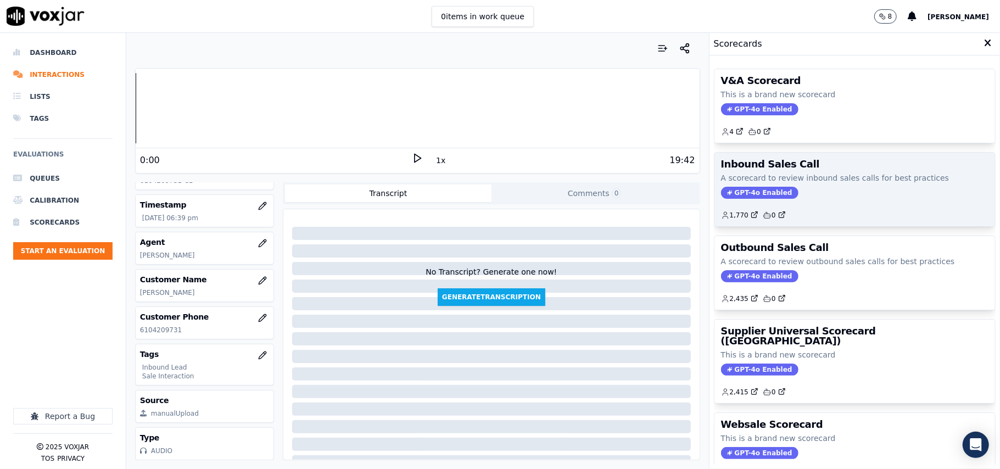
click at [750, 196] on span "GPT-4o Enabled" at bounding box center [759, 193] width 77 height 12
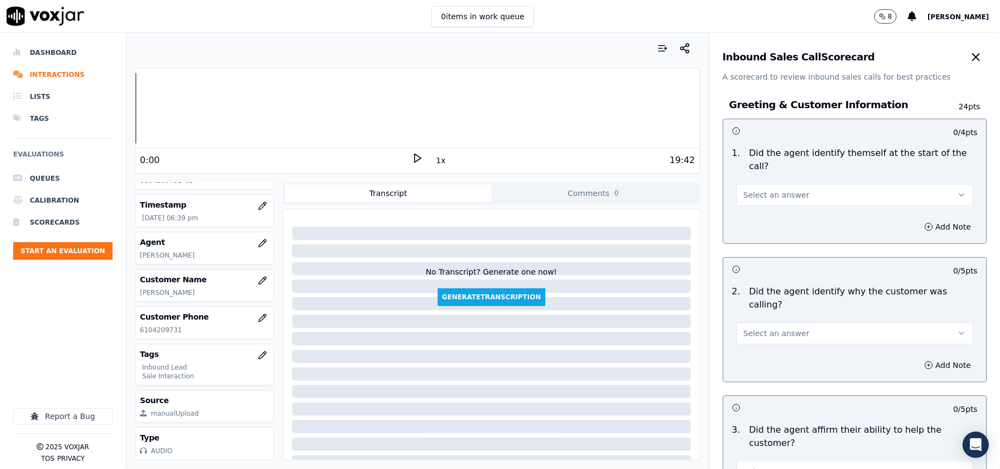
click at [790, 184] on button "Select an answer" at bounding box center [854, 195] width 237 height 22
click at [761, 200] on div "Yes" at bounding box center [831, 207] width 212 height 18
click at [761, 322] on button "Select an answer" at bounding box center [854, 333] width 237 height 22
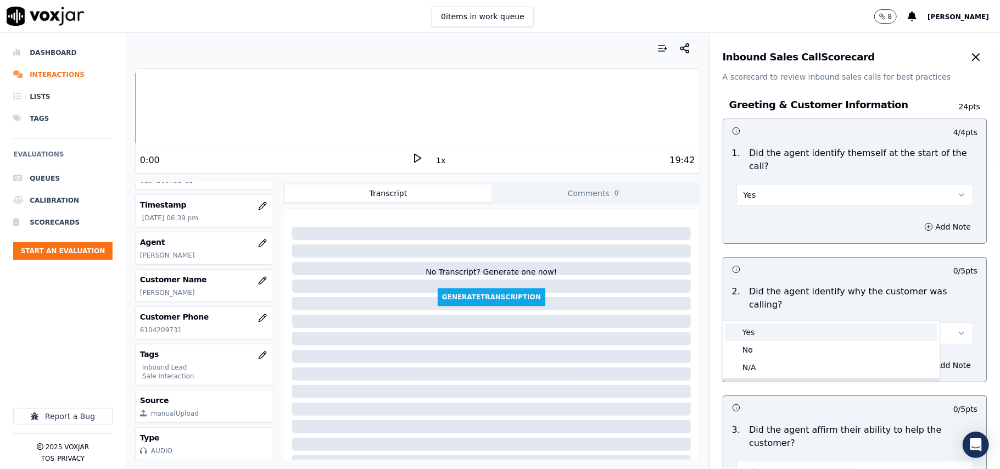
click at [751, 326] on div "Yes" at bounding box center [831, 332] width 212 height 18
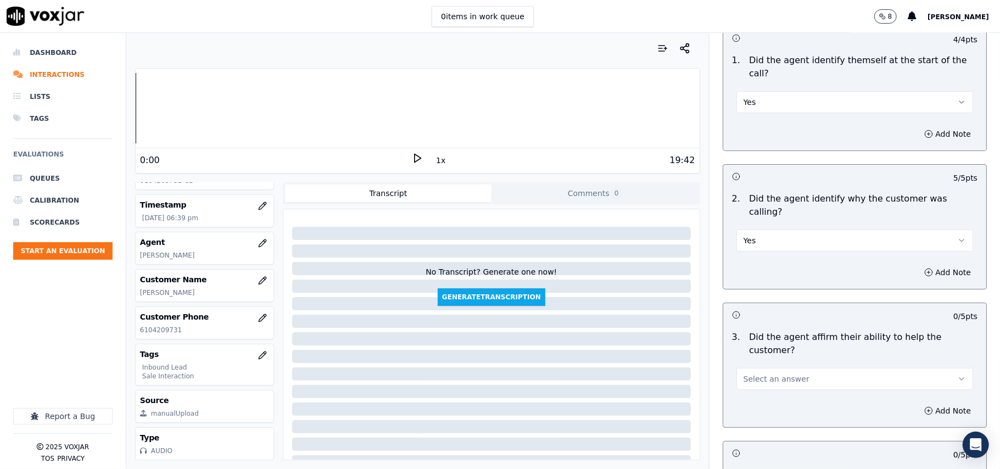
scroll to position [146, 0]
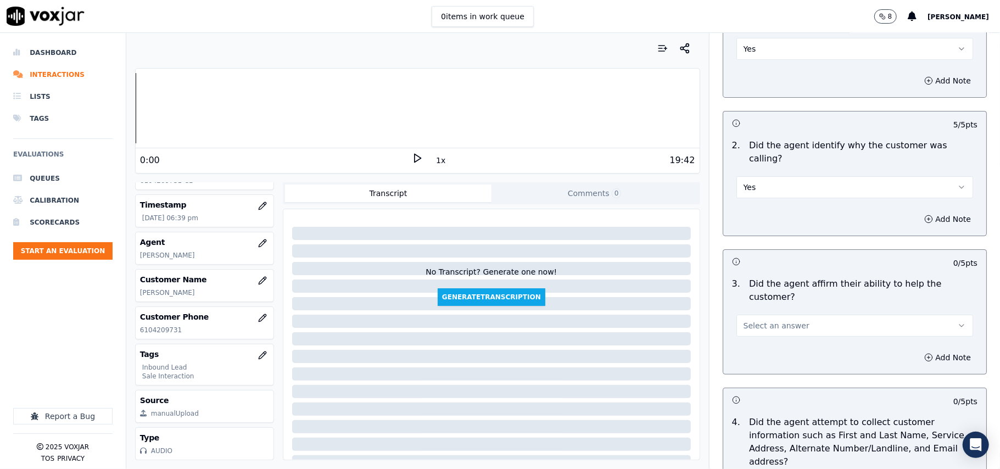
click at [764, 320] on span "Select an answer" at bounding box center [776, 325] width 66 height 11
click at [757, 310] on div "Yes" at bounding box center [831, 312] width 212 height 18
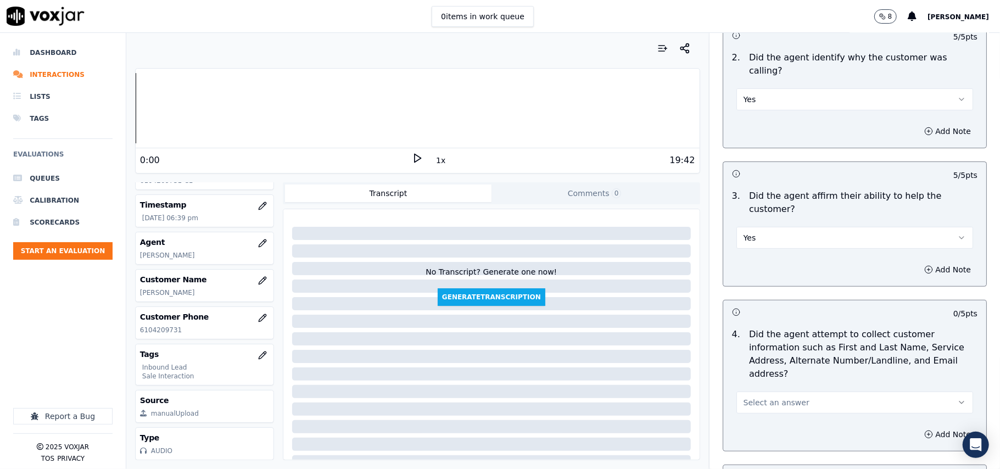
scroll to position [366, 0]
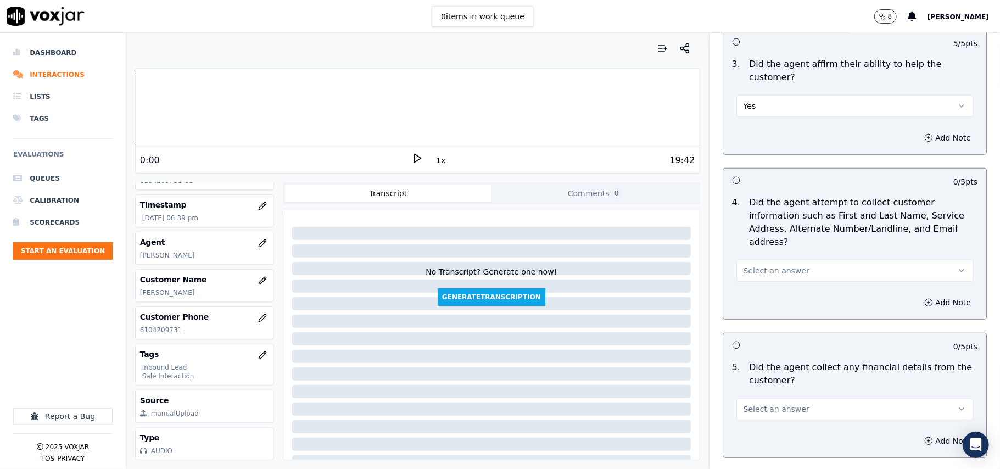
click at [771, 265] on span "Select an answer" at bounding box center [776, 270] width 66 height 11
click at [774, 251] on div "Yes" at bounding box center [831, 244] width 212 height 18
click at [784, 387] on div "Select an answer" at bounding box center [855, 403] width 254 height 33
click at [791, 398] on button "Select an answer" at bounding box center [854, 409] width 237 height 22
click at [776, 402] on div "No" at bounding box center [831, 400] width 212 height 18
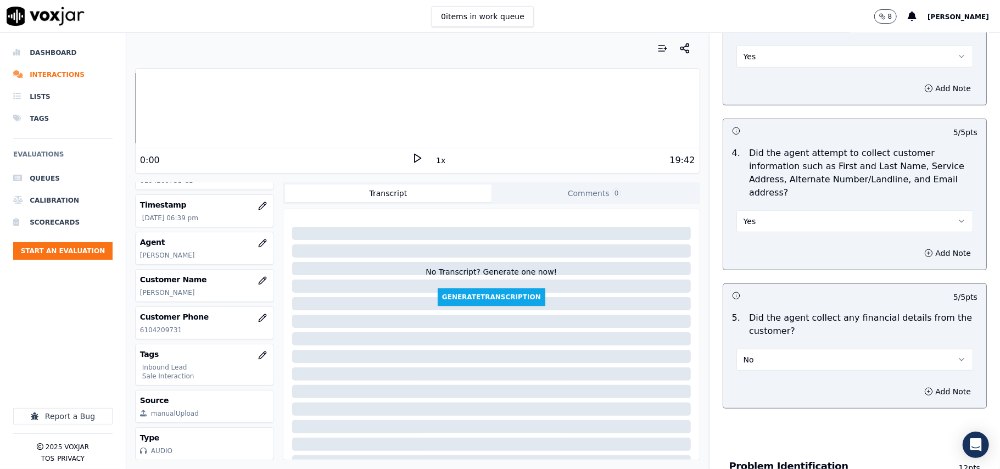
scroll to position [659, 0]
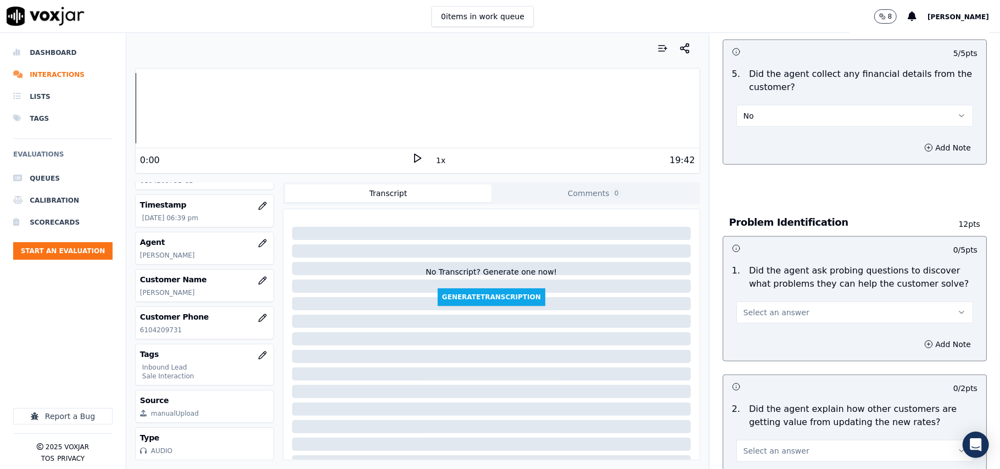
click at [771, 307] on span "Select an answer" at bounding box center [776, 312] width 66 height 11
click at [776, 287] on div "Yes" at bounding box center [831, 287] width 212 height 18
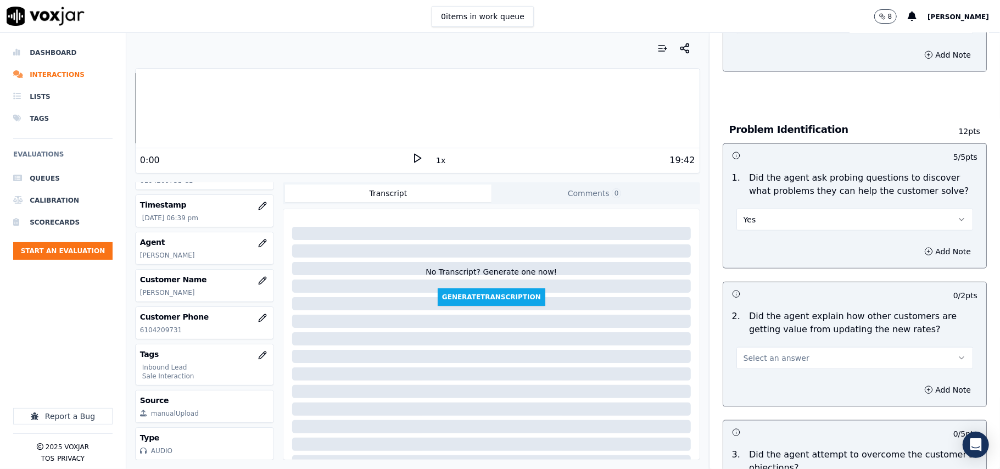
scroll to position [805, 0]
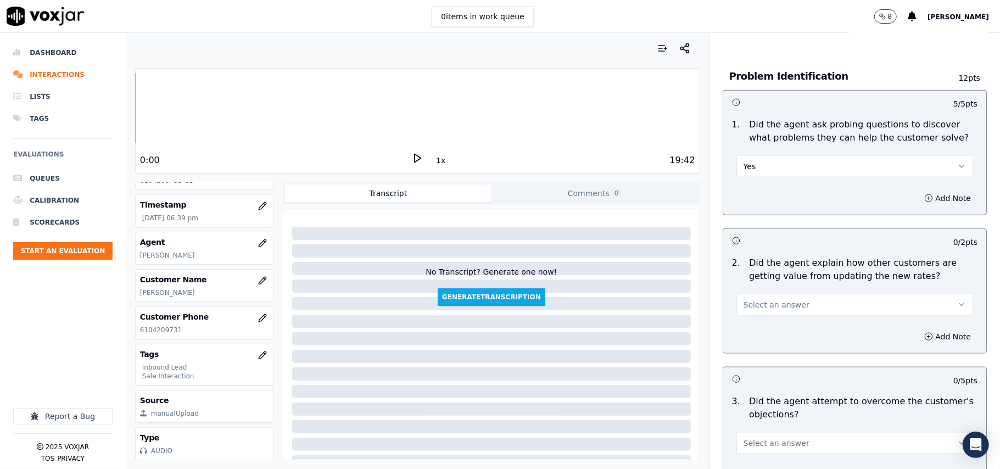
click at [785, 299] on span "Select an answer" at bounding box center [776, 304] width 66 height 11
click at [782, 286] on div "Yes" at bounding box center [831, 279] width 212 height 18
click at [776, 421] on div "Select an answer" at bounding box center [855, 437] width 254 height 33
click at [769, 438] on span "Select an answer" at bounding box center [776, 443] width 66 height 11
click at [753, 411] on div "Yes" at bounding box center [831, 418] width 212 height 18
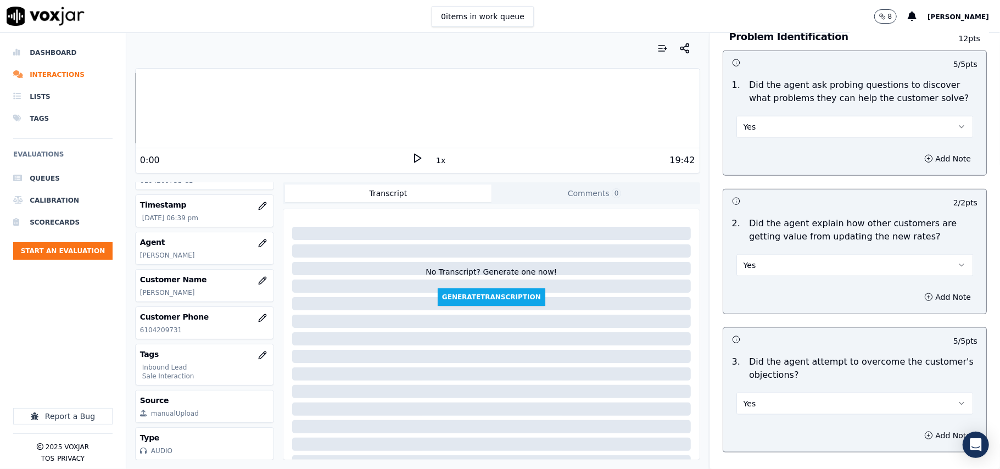
scroll to position [1098, 0]
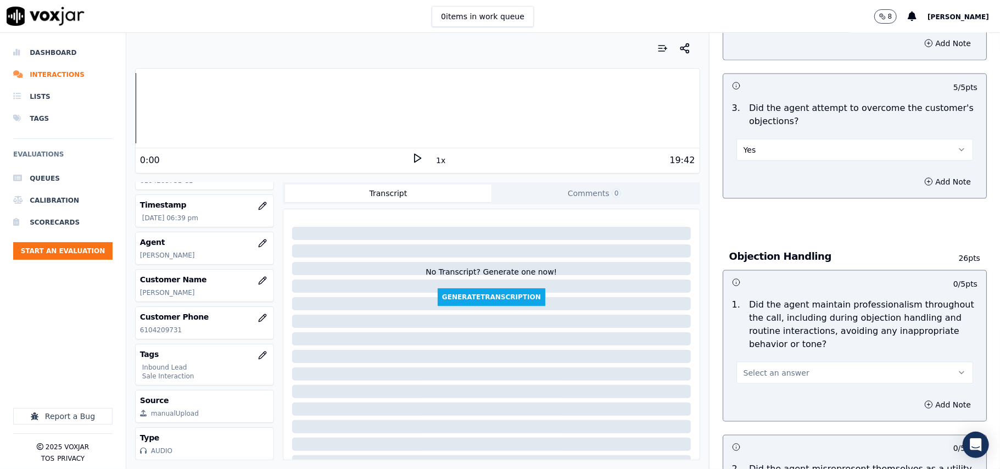
click at [767, 367] on span "Select an answer" at bounding box center [776, 372] width 66 height 11
click at [766, 345] on div "Yes" at bounding box center [831, 348] width 212 height 18
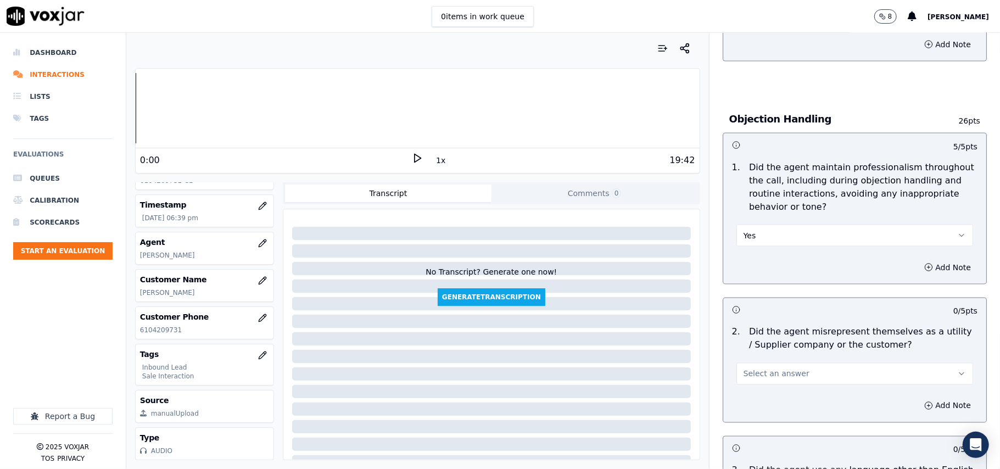
scroll to position [1318, 0]
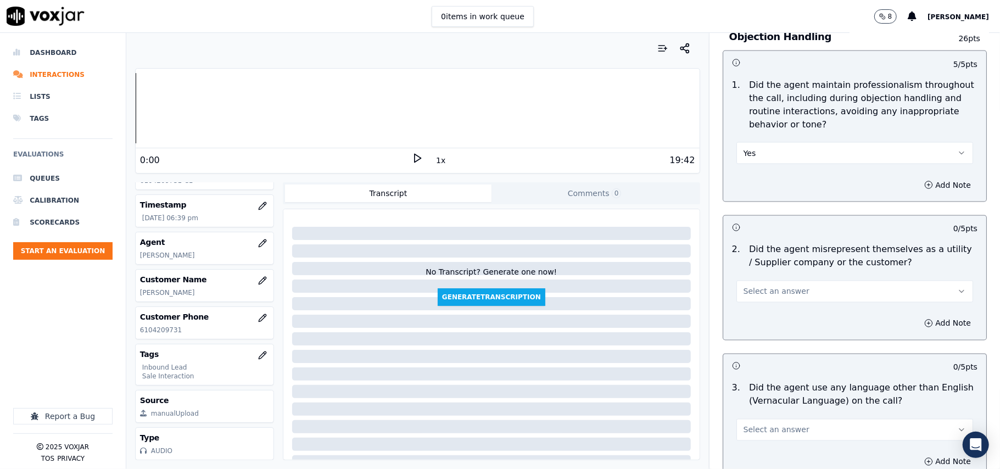
click at [804, 281] on button "Select an answer" at bounding box center [854, 292] width 237 height 22
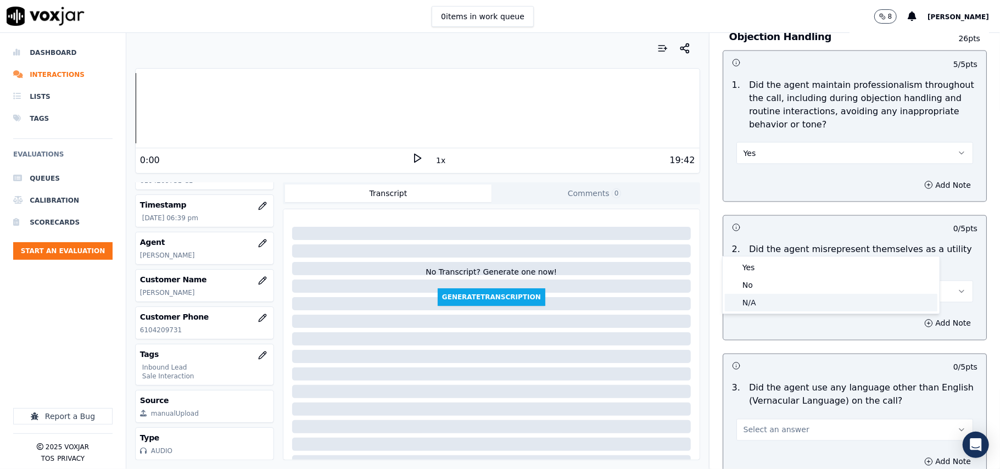
click at [789, 305] on div "N/A" at bounding box center [831, 303] width 212 height 18
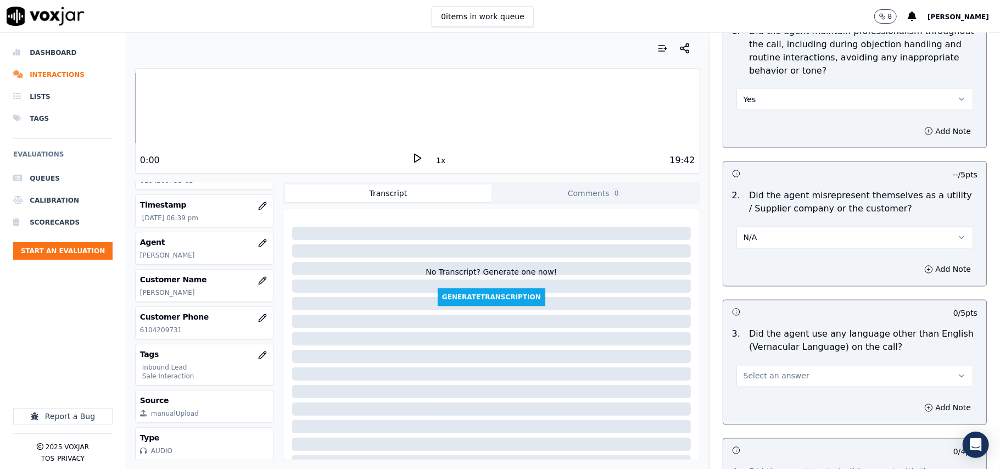
scroll to position [1464, 0]
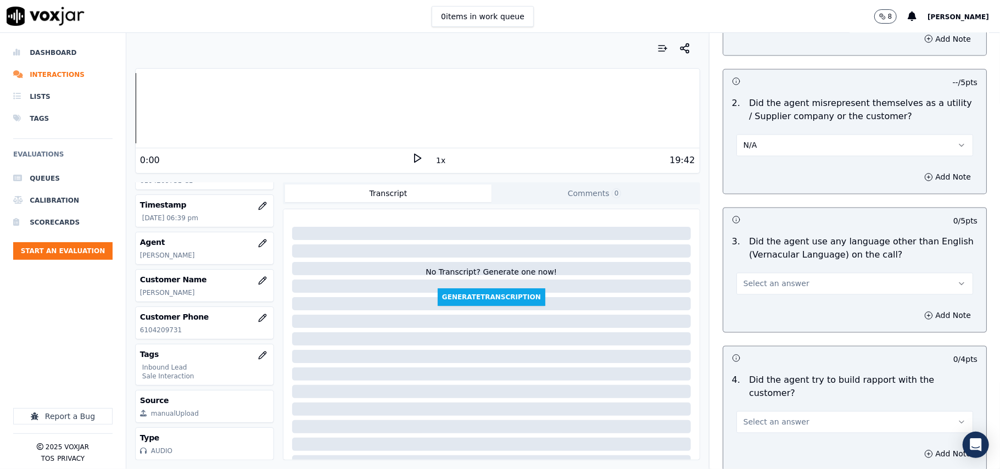
click at [781, 124] on div "N/A" at bounding box center [855, 140] width 254 height 33
drag, startPoint x: 782, startPoint y: 107, endPoint x: 783, endPoint y: 121, distance: 14.3
click at [784, 108] on div "2 . Did the agent misrepresent themselves as a utility / Supplier company or th…" at bounding box center [854, 127] width 263 height 68
click at [789, 135] on button "N/A" at bounding box center [854, 146] width 237 height 22
click at [792, 146] on div "Yes No N/A" at bounding box center [831, 138] width 217 height 57
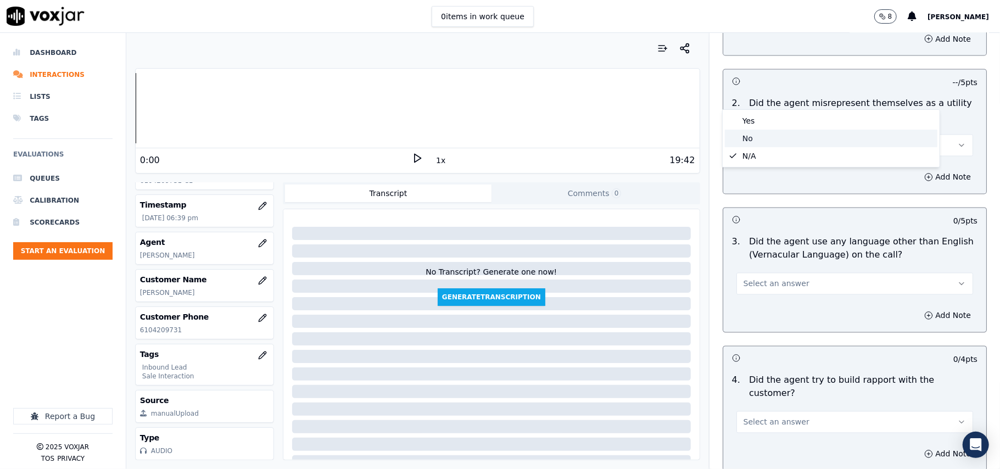
click at [793, 139] on div "No" at bounding box center [831, 139] width 212 height 18
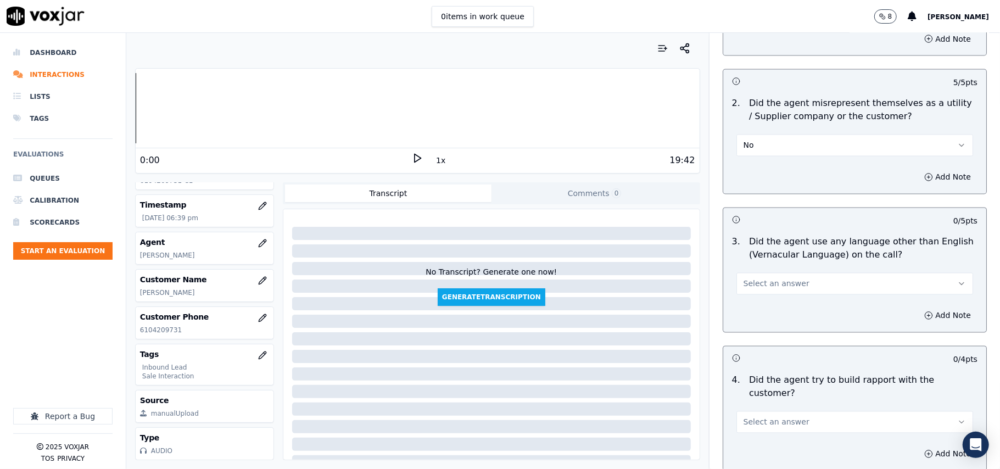
click at [825, 273] on button "Select an answer" at bounding box center [854, 284] width 237 height 22
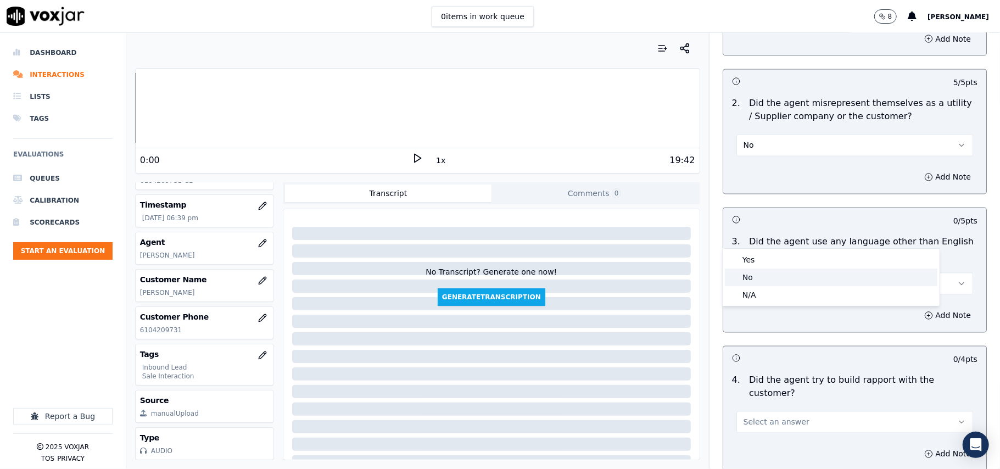
click at [802, 277] on div "No" at bounding box center [831, 277] width 212 height 18
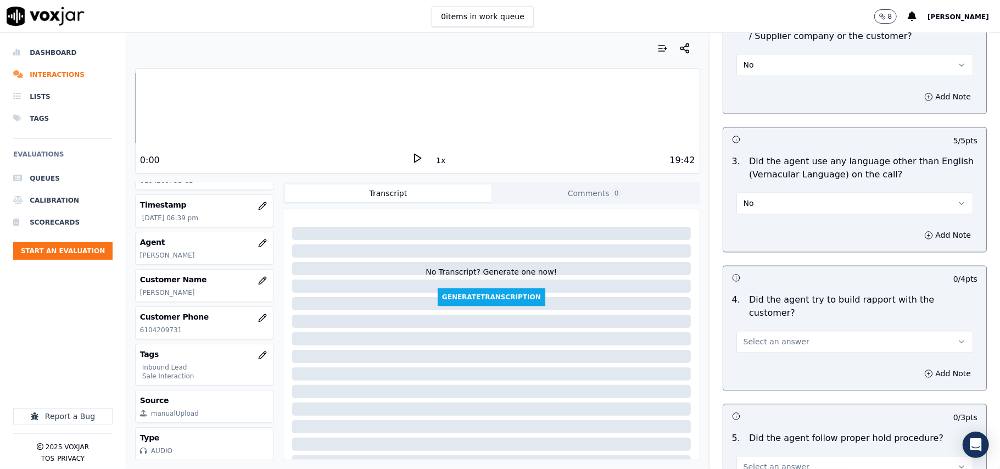
scroll to position [1610, 0]
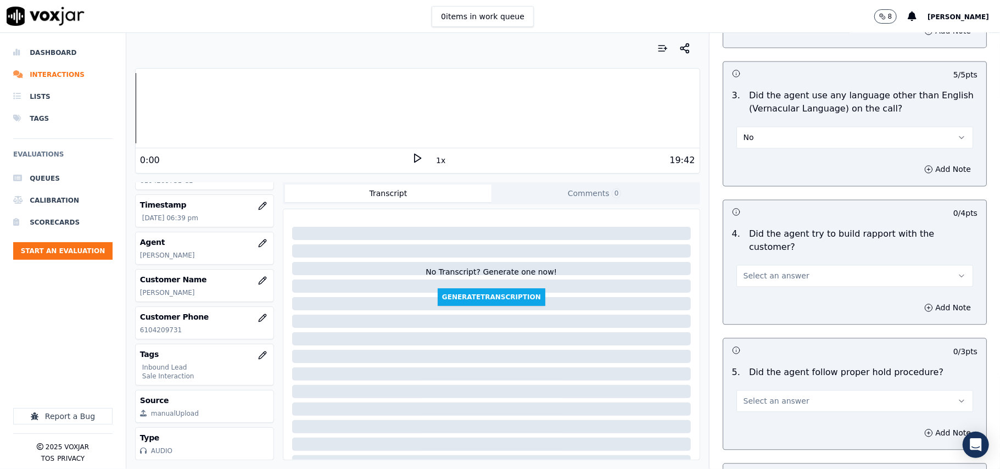
click at [820, 265] on button "Select an answer" at bounding box center [854, 276] width 237 height 22
click at [806, 240] on div "Yes" at bounding box center [831, 239] width 212 height 18
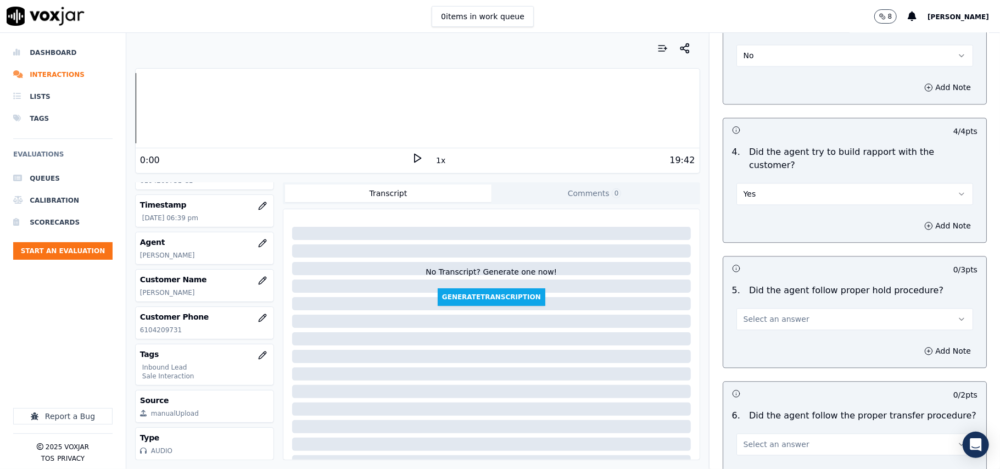
scroll to position [1757, 0]
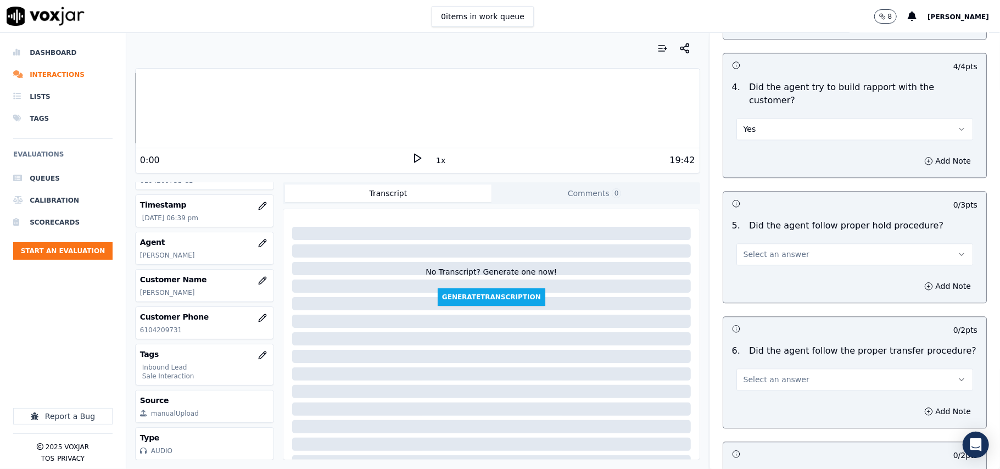
click at [827, 243] on button "Select an answer" at bounding box center [854, 254] width 237 height 22
click at [819, 220] on div "Yes" at bounding box center [831, 218] width 212 height 18
click at [822, 368] on button "Select an answer" at bounding box center [854, 379] width 237 height 22
click at [806, 341] on div "Yes" at bounding box center [831, 343] width 212 height 18
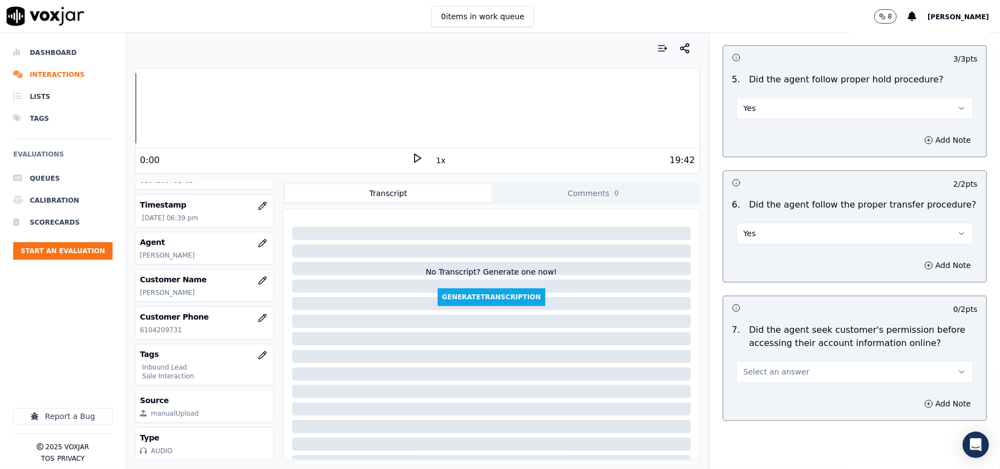
click at [800, 361] on button "Select an answer" at bounding box center [854, 372] width 237 height 22
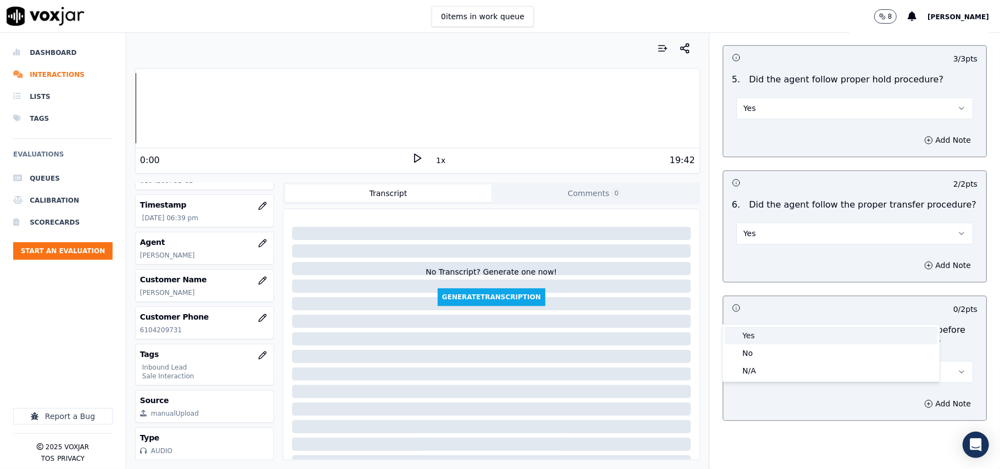
click at [790, 342] on div "Yes" at bounding box center [831, 336] width 212 height 18
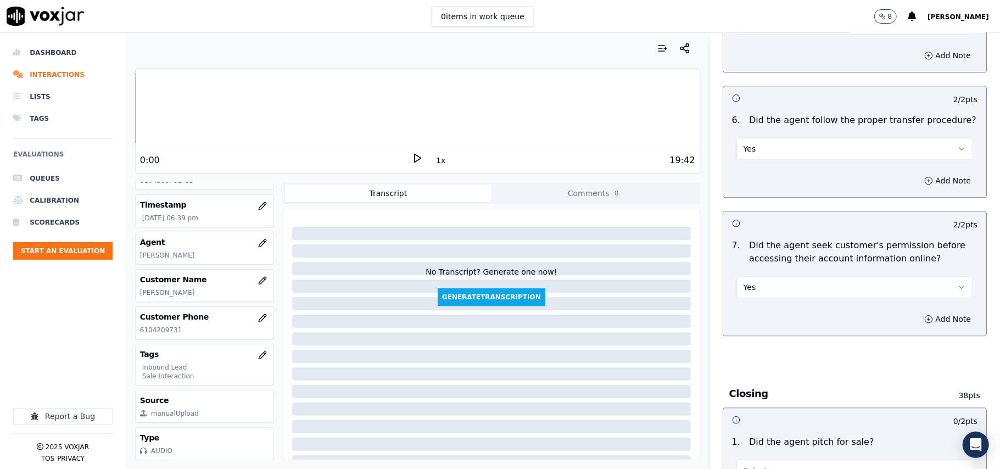
scroll to position [2050, 0]
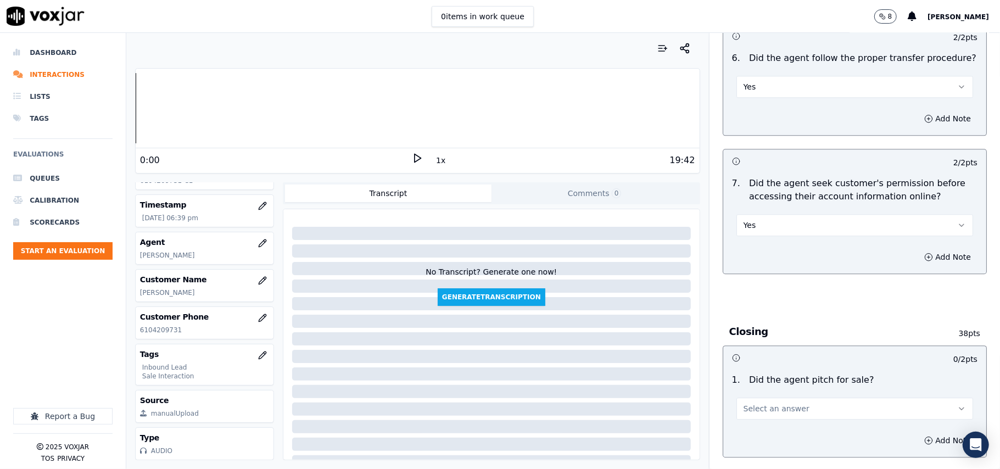
click at [775, 403] on span "Select an answer" at bounding box center [776, 408] width 66 height 11
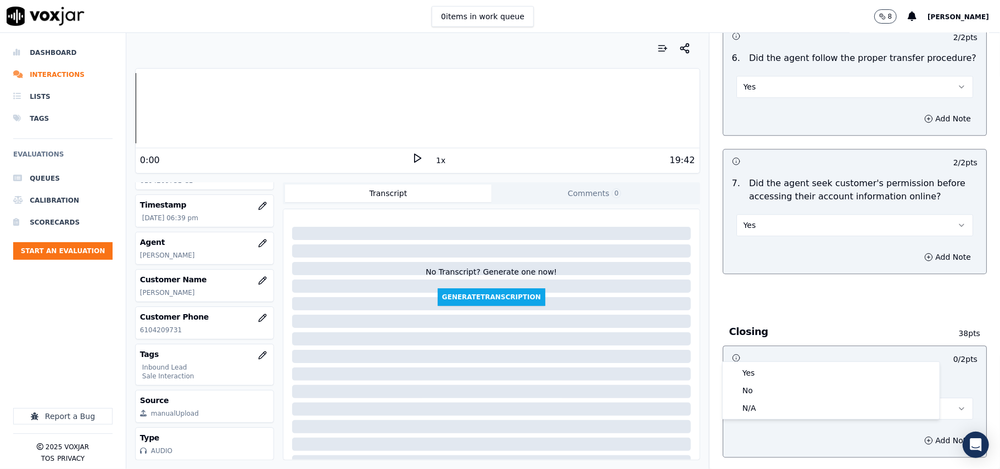
click at [771, 403] on span "Select an answer" at bounding box center [776, 408] width 66 height 11
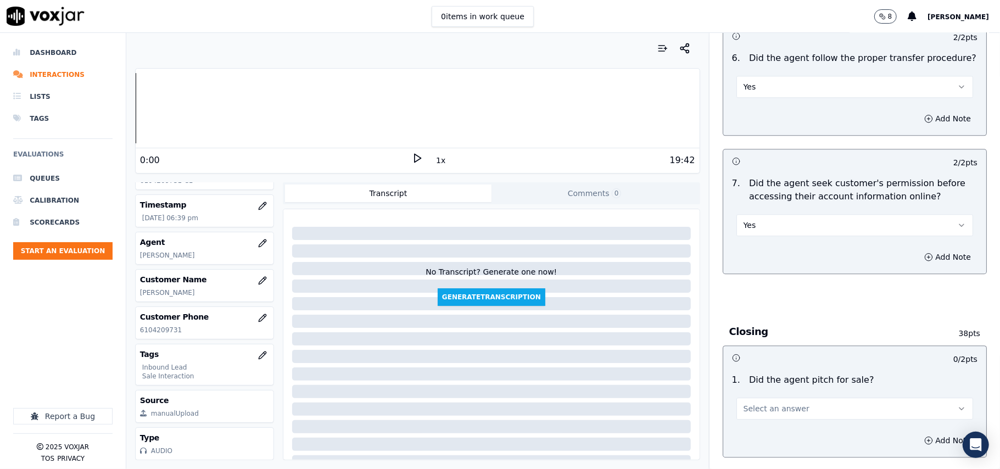
click at [764, 398] on button "Select an answer" at bounding box center [854, 409] width 237 height 22
click at [760, 369] on div "Yes" at bounding box center [831, 373] width 212 height 18
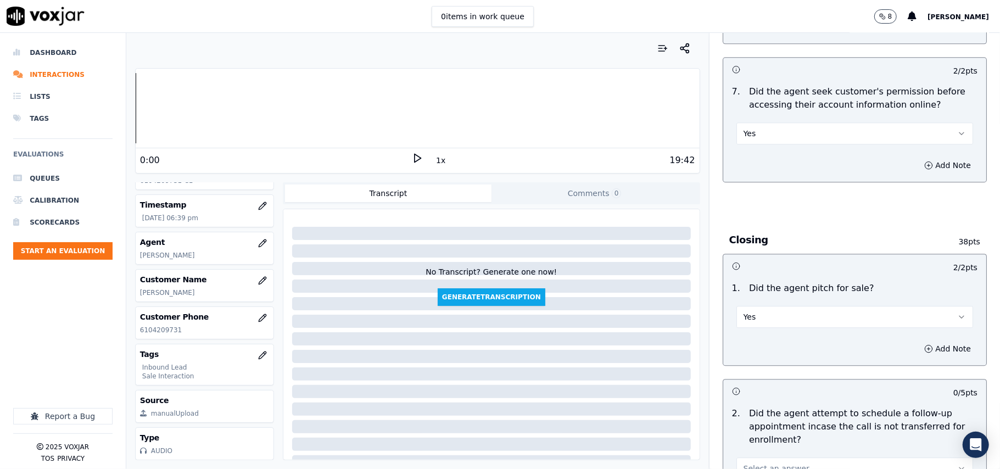
scroll to position [2269, 0]
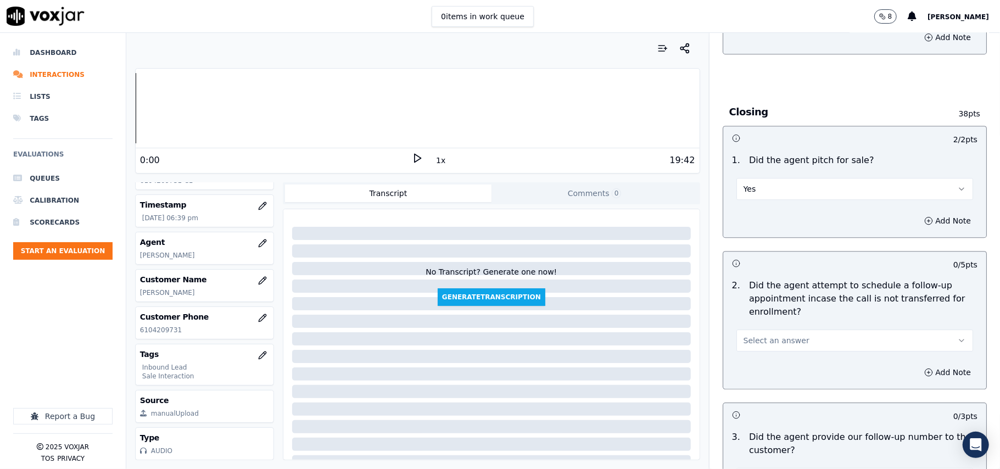
click at [790, 329] on button "Select an answer" at bounding box center [854, 340] width 237 height 22
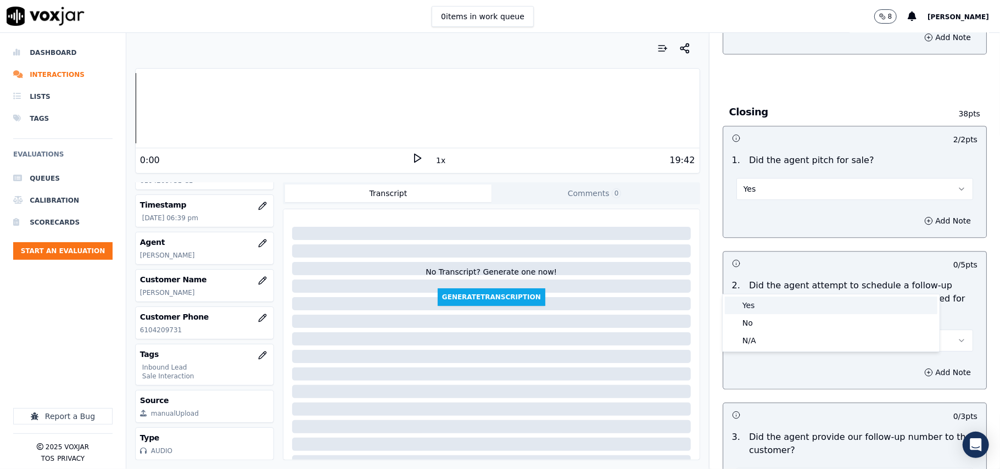
click at [788, 297] on div "Yes" at bounding box center [831, 305] width 212 height 18
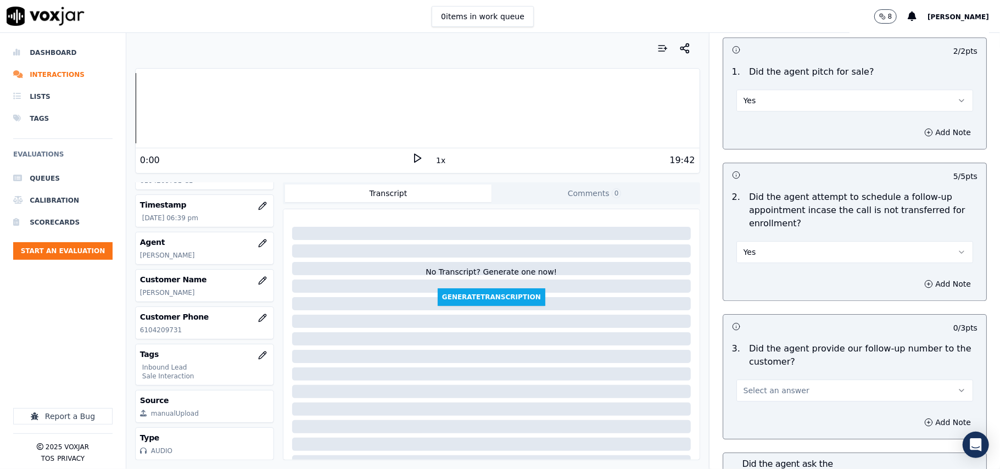
scroll to position [2416, 0]
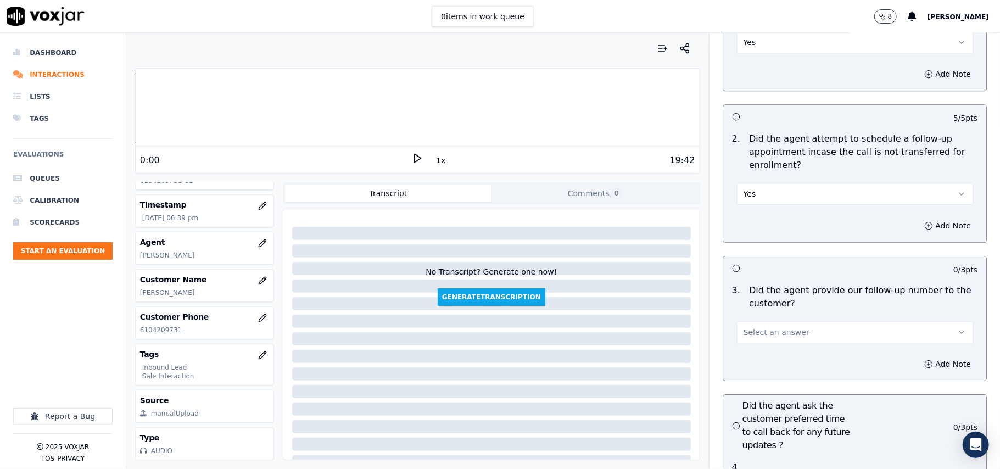
click at [801, 321] on button "Select an answer" at bounding box center [854, 332] width 237 height 22
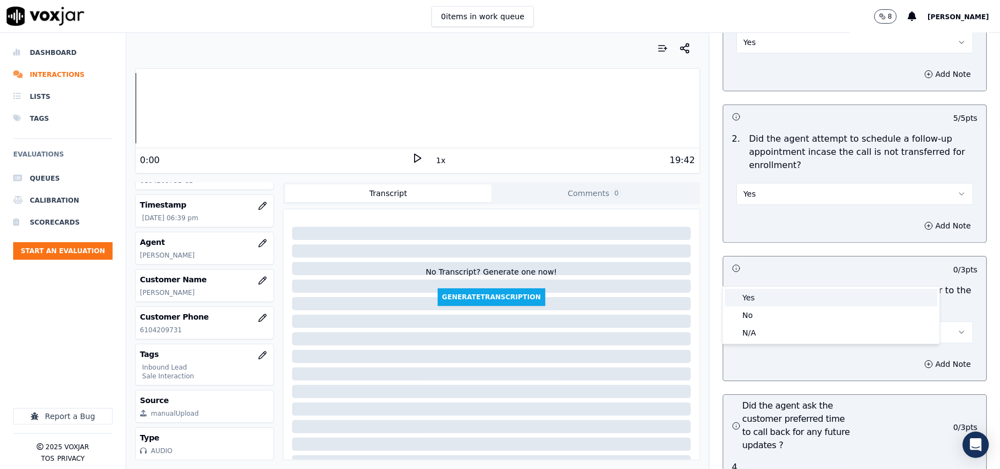
click at [788, 297] on div "Yes" at bounding box center [831, 298] width 212 height 18
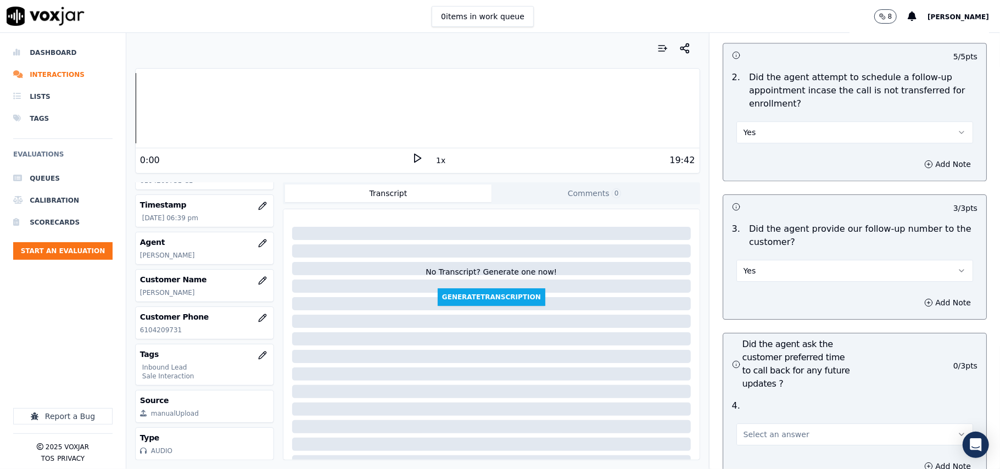
scroll to position [2562, 0]
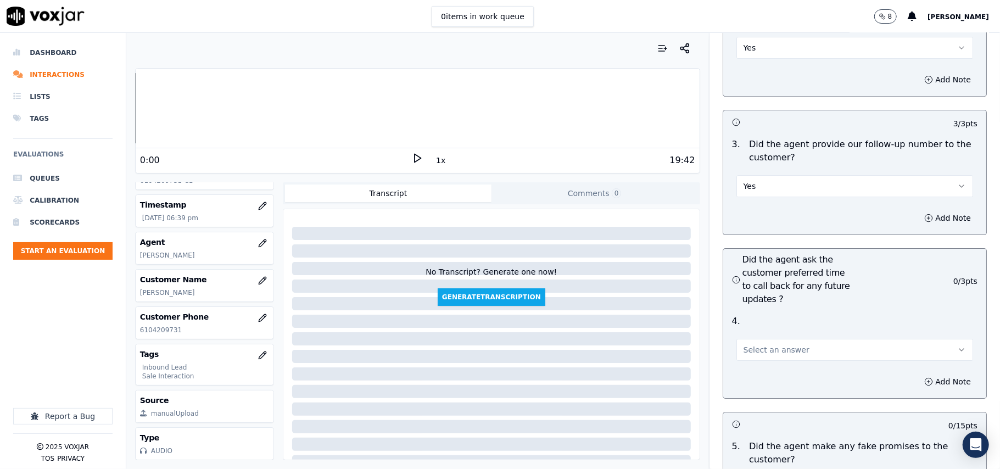
click at [767, 344] on span "Select an answer" at bounding box center [776, 349] width 66 height 11
click at [760, 340] on div "No" at bounding box center [831, 333] width 212 height 18
click at [760, 310] on div "4 . No" at bounding box center [854, 337] width 263 height 55
click at [760, 339] on button "No" at bounding box center [854, 350] width 237 height 22
click at [754, 337] on div "No" at bounding box center [831, 333] width 212 height 18
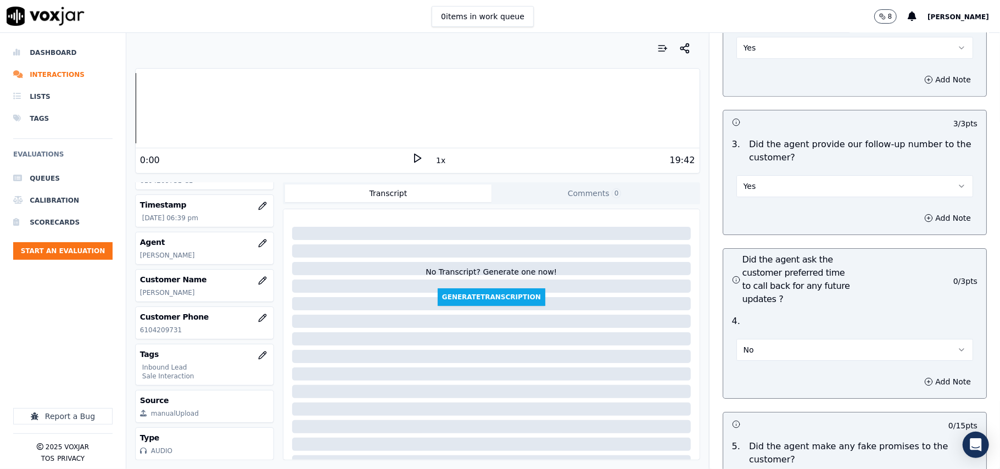
click at [747, 339] on button "No" at bounding box center [854, 350] width 237 height 22
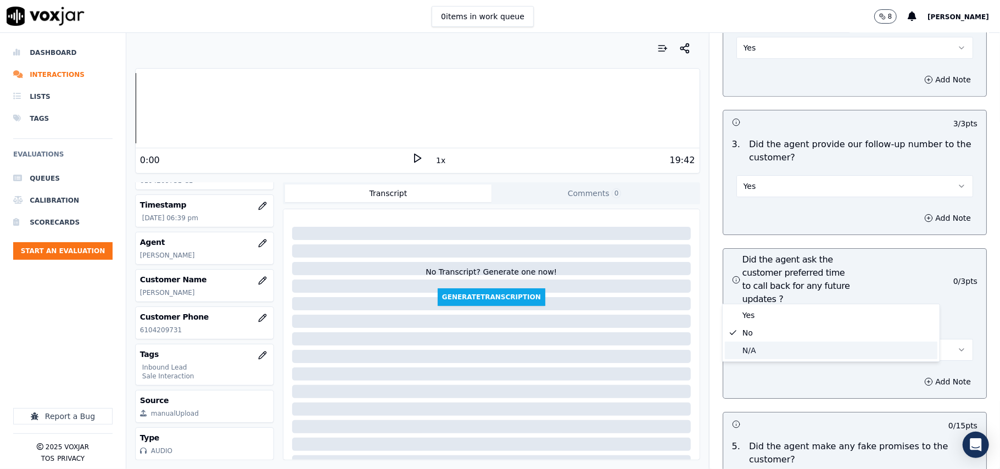
click at [737, 348] on div "N/A" at bounding box center [831, 351] width 212 height 18
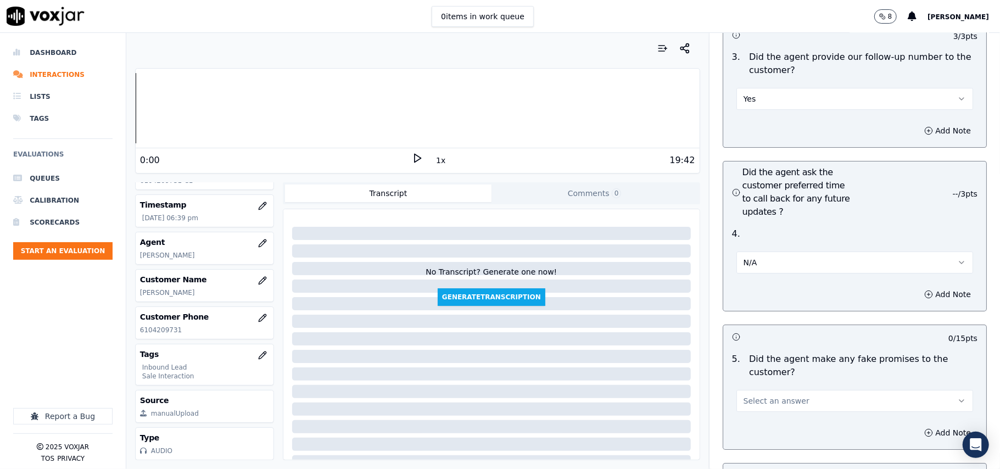
scroll to position [2782, 0]
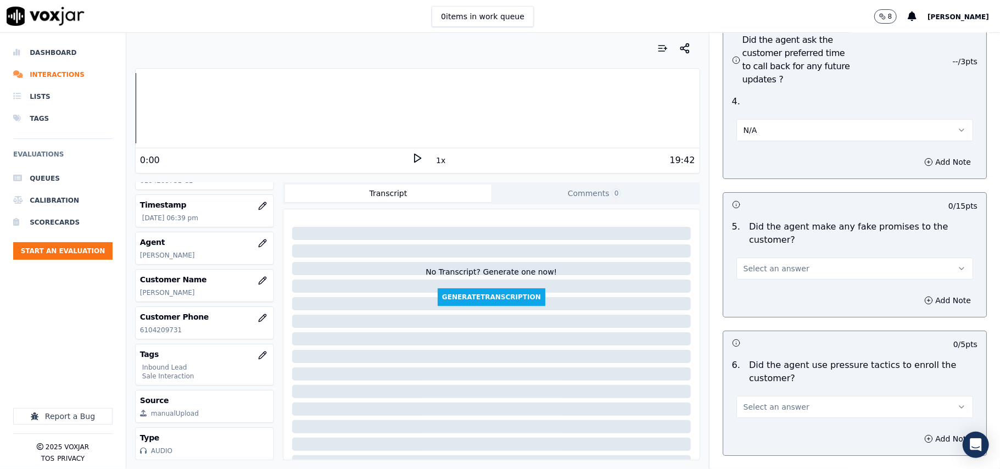
click at [802, 258] on button "Select an answer" at bounding box center [854, 269] width 237 height 22
click at [762, 254] on div "No" at bounding box center [831, 252] width 212 height 18
drag, startPoint x: 781, startPoint y: 352, endPoint x: 781, endPoint y: 359, distance: 6.0
click at [781, 401] on span "Select an answer" at bounding box center [776, 406] width 66 height 11
click at [765, 391] on div "No" at bounding box center [831, 391] width 212 height 18
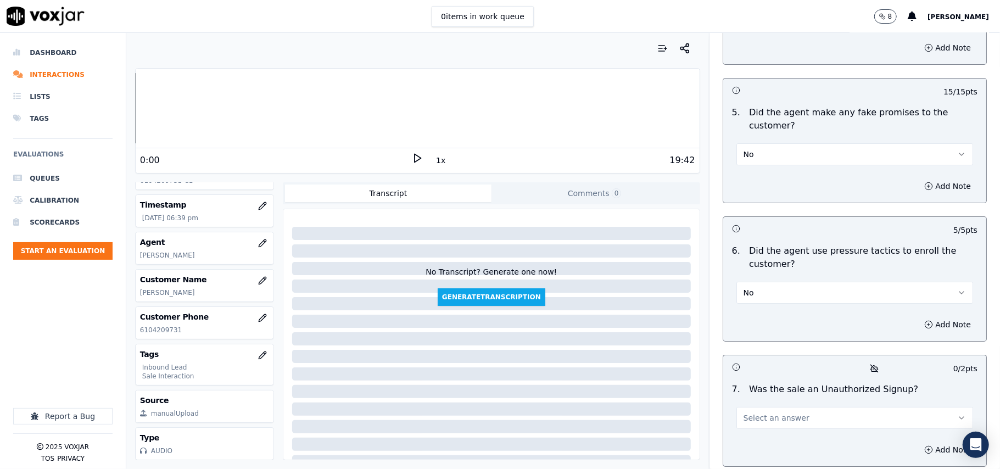
scroll to position [3001, 0]
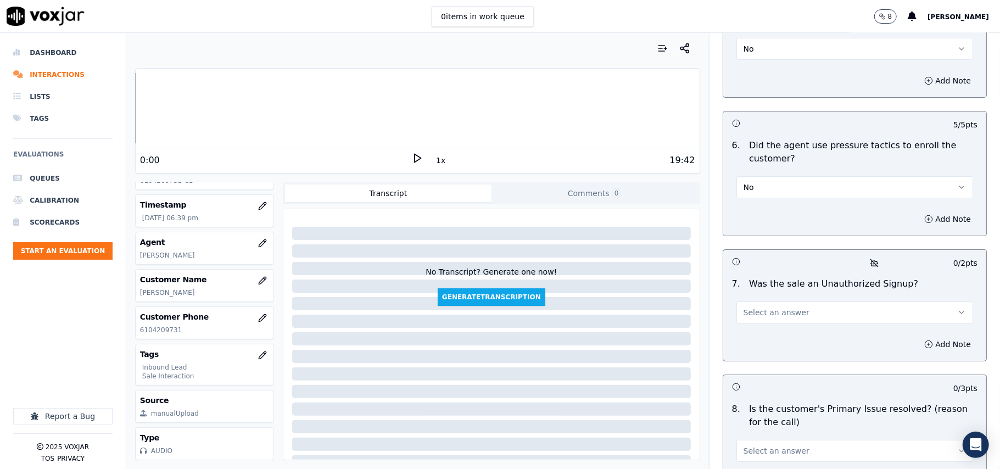
click at [787, 301] on button "Select an answer" at bounding box center [854, 312] width 237 height 22
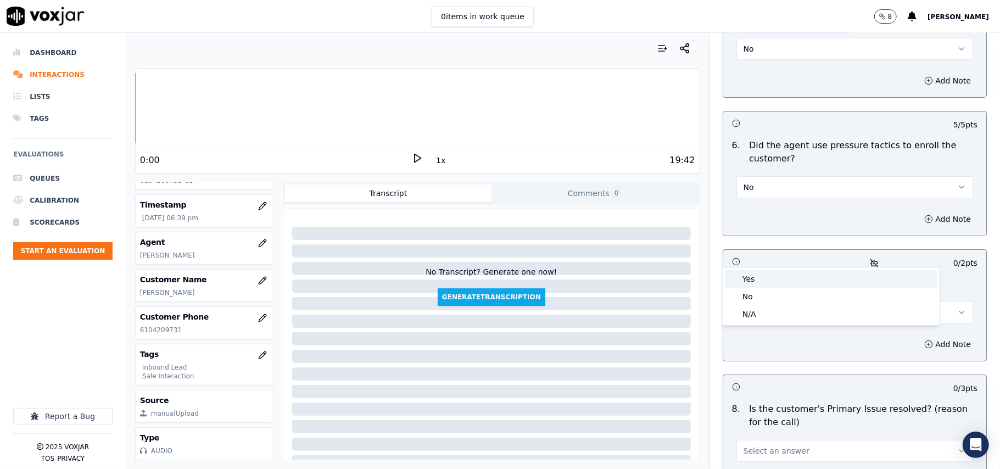
click at [780, 271] on div "Yes" at bounding box center [831, 279] width 212 height 18
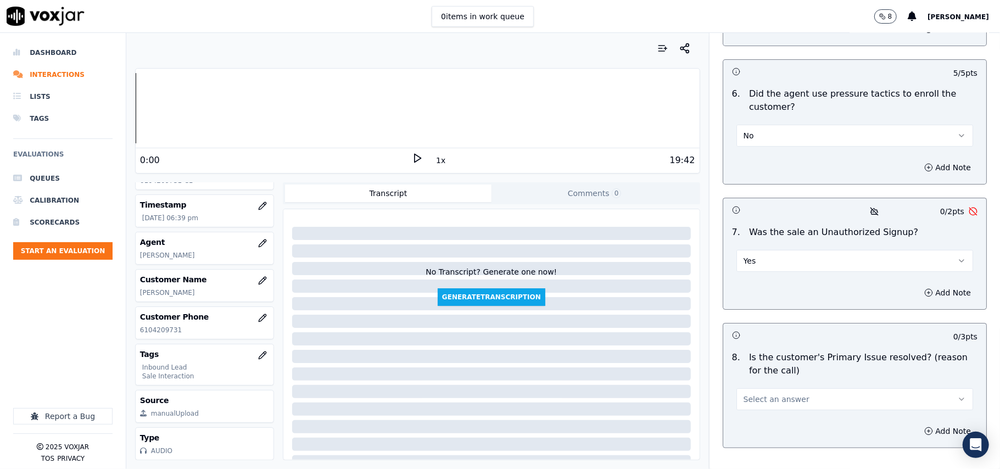
scroll to position [3073, 0]
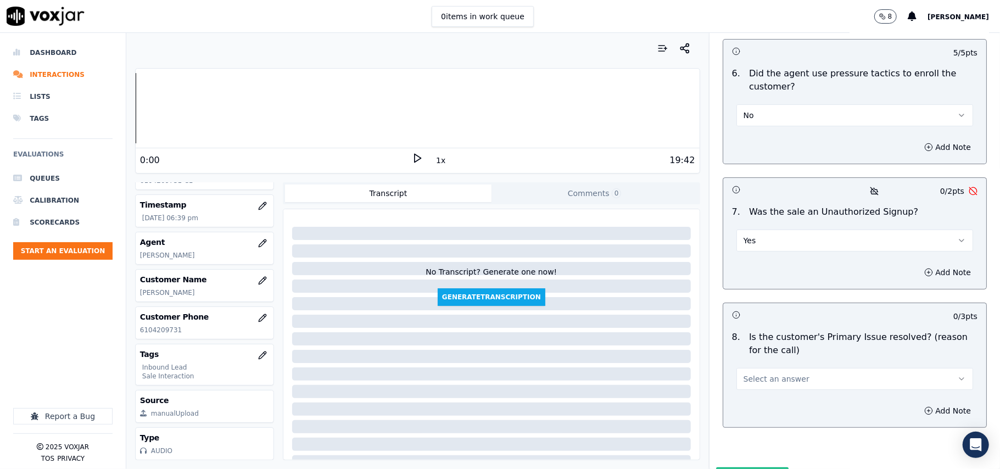
click at [754, 373] on span "Select an answer" at bounding box center [776, 378] width 66 height 11
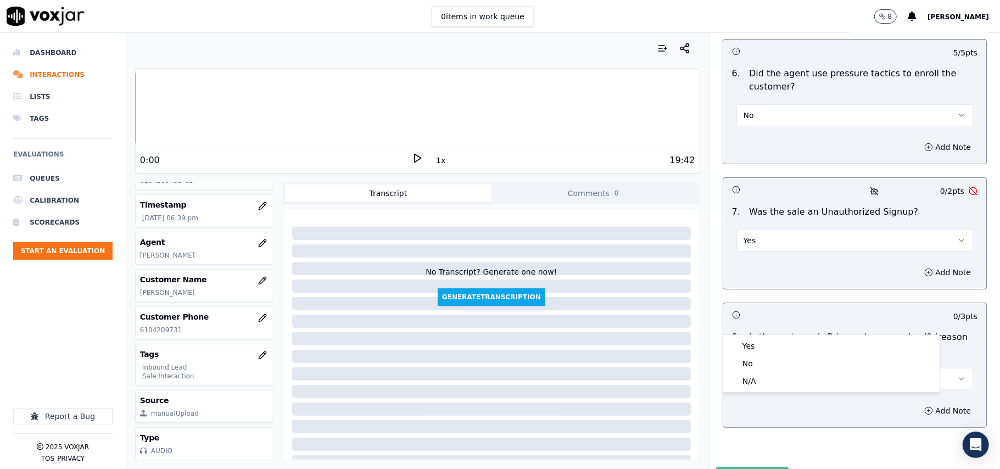
click at [760, 336] on div "Yes No N/A" at bounding box center [831, 363] width 217 height 57
click at [759, 348] on div "Yes" at bounding box center [831, 346] width 212 height 18
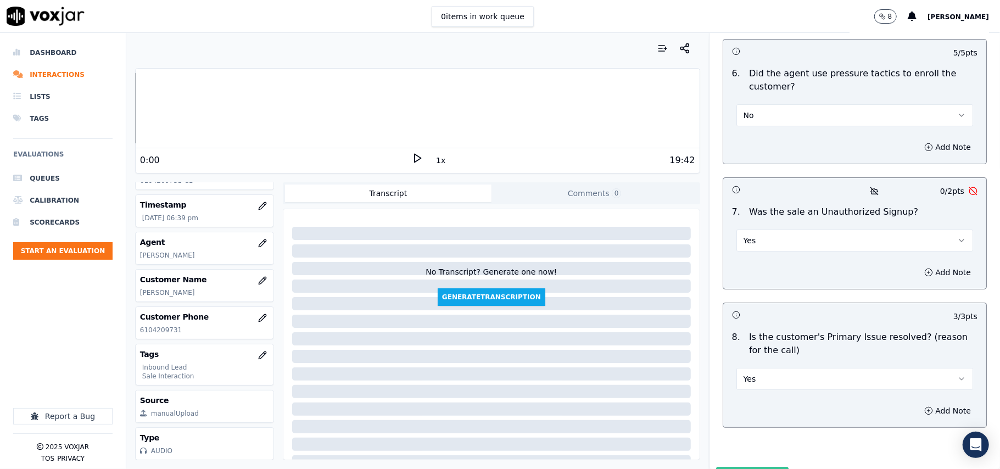
click at [776, 230] on button "Yes" at bounding box center [854, 241] width 237 height 22
click at [773, 216] on div "No" at bounding box center [831, 225] width 212 height 18
click at [719, 467] on button "Submit Scores" at bounding box center [752, 477] width 73 height 20
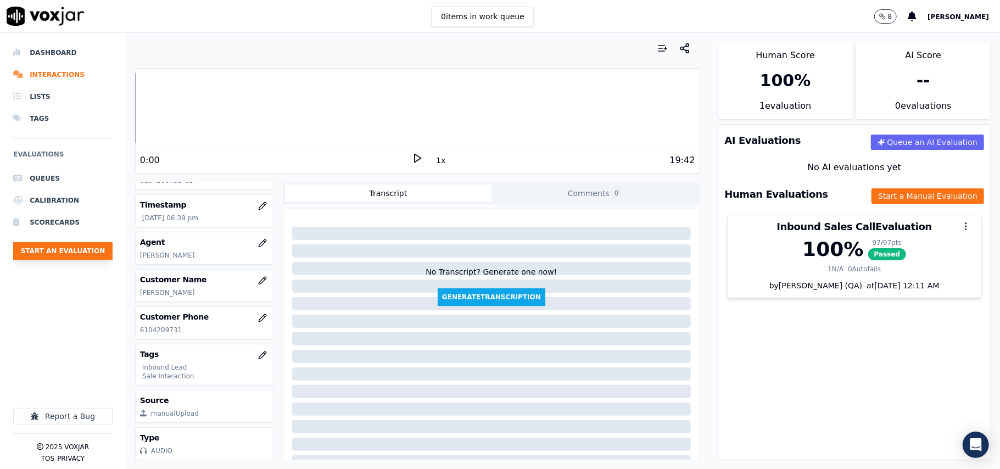
click at [44, 249] on button "Start an Evaluation" at bounding box center [62, 251] width 99 height 18
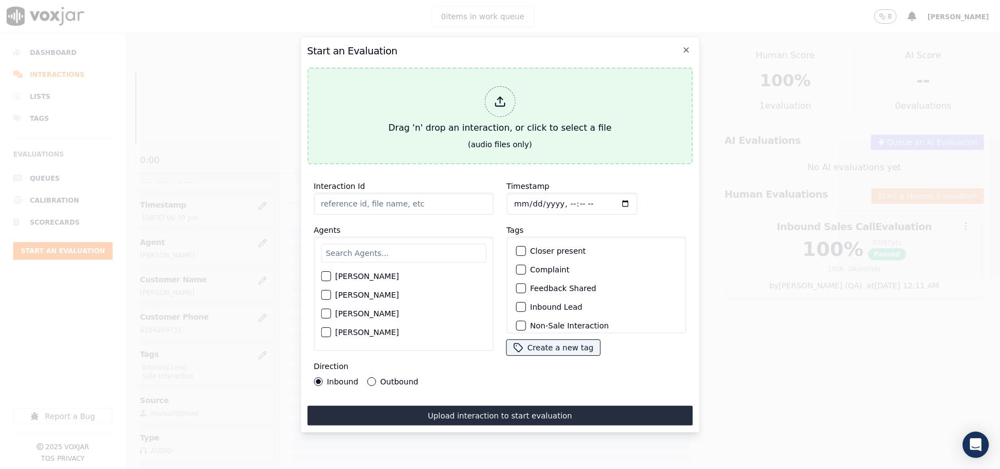
click at [488, 108] on div "Drag 'n' drop an interaction, or click to select a file" at bounding box center [500, 110] width 232 height 57
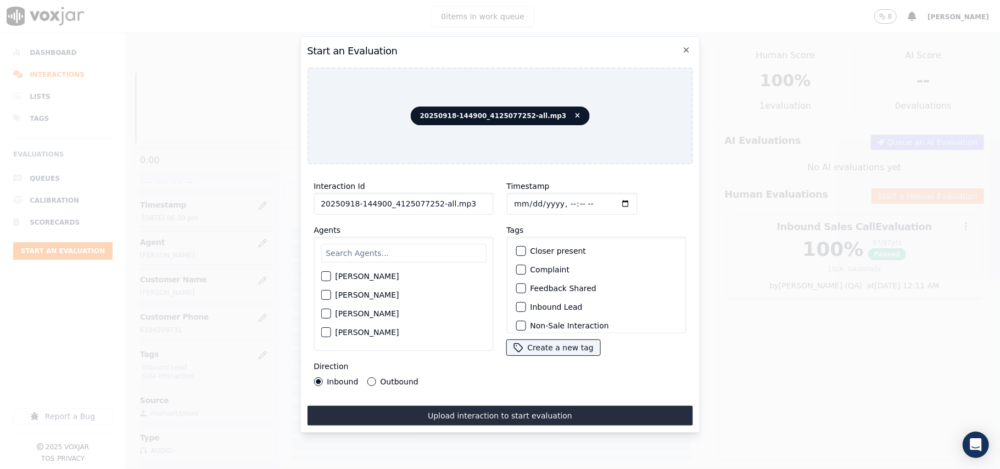
drag, startPoint x: 465, startPoint y: 199, endPoint x: 430, endPoint y: 201, distance: 34.1
click at [430, 201] on input "20250918-144900_4125077252-all.mp3" at bounding box center [404, 204] width 180 height 22
type input "20250918-144900_4125077252-C1"
click at [528, 198] on input "Timestamp" at bounding box center [571, 204] width 131 height 22
type input "[DATE]T18:41"
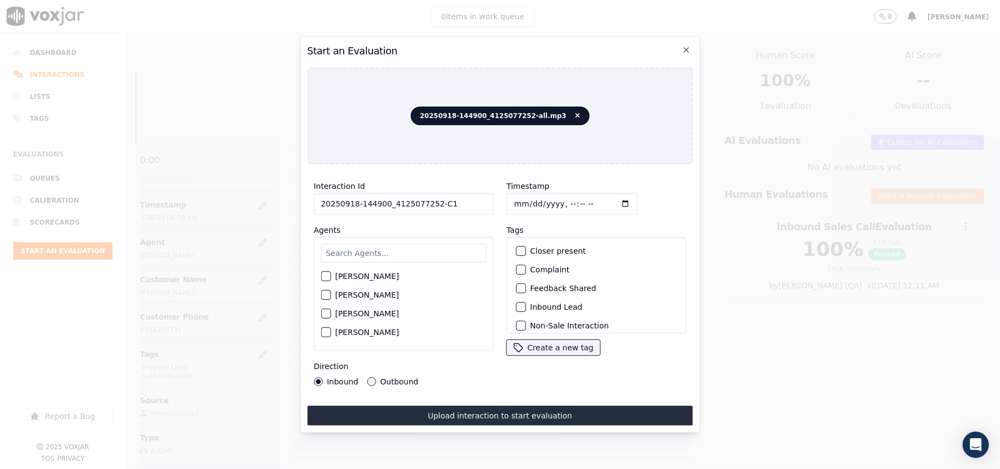
click at [414, 225] on div "Agents [PERSON_NAME] [PERSON_NAME] [PERSON_NAME] [PERSON_NAME] [PERSON_NAME] [P…" at bounding box center [404, 286] width 180 height 127
click at [403, 257] on input "text" at bounding box center [403, 253] width 165 height 19
type input "[PERSON_NAME]"
click at [361, 284] on div "[PERSON_NAME]" at bounding box center [404, 294] width 180 height 114
click at [361, 276] on label "[PERSON_NAME]" at bounding box center [367, 280] width 64 height 8
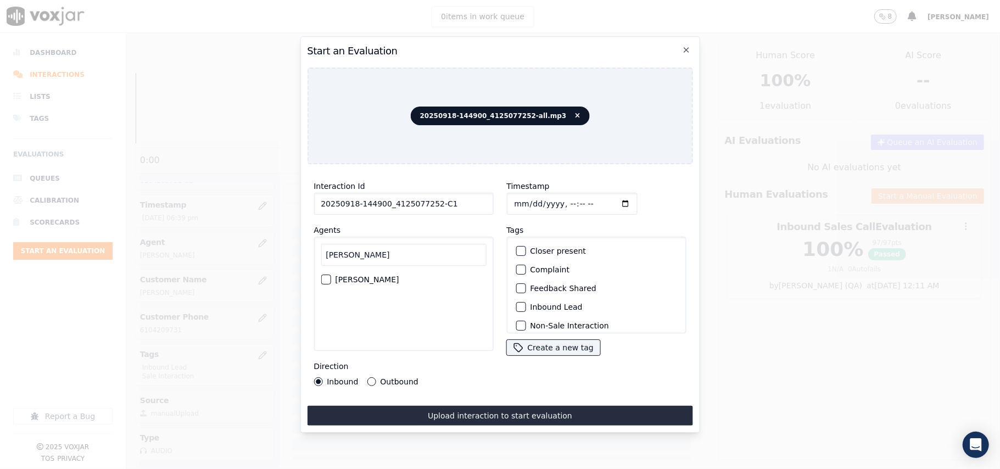
click at [331, 275] on button "[PERSON_NAME]" at bounding box center [326, 280] width 10 height 10
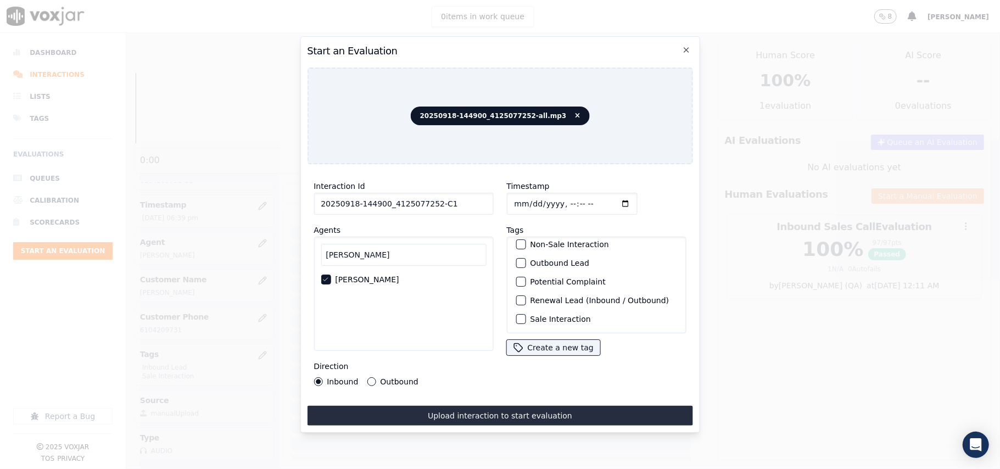
click at [536, 315] on label "Sale Interaction" at bounding box center [560, 319] width 60 height 8
click at [525, 314] on button "Sale Interaction" at bounding box center [521, 319] width 10 height 10
click at [521, 258] on button "Outbound Lead" at bounding box center [521, 263] width 10 height 10
click at [367, 377] on button "Outbound" at bounding box center [371, 381] width 9 height 9
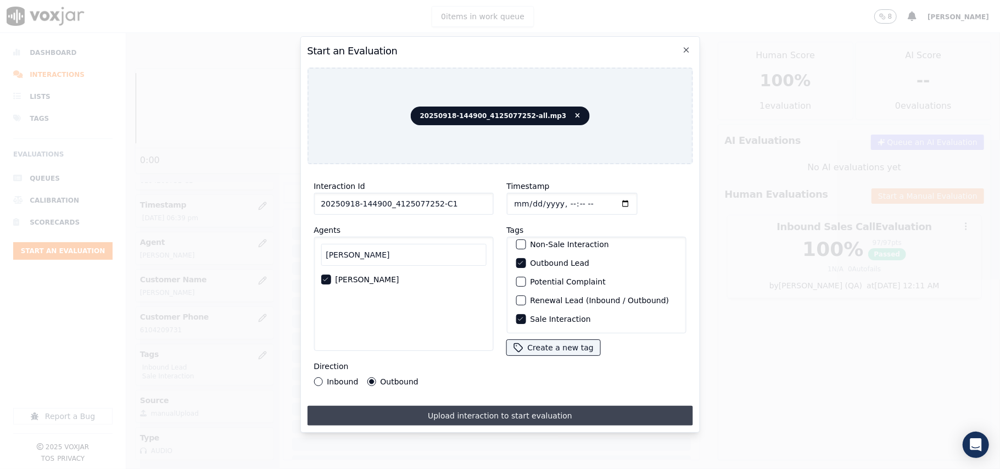
click at [421, 412] on button "Upload interaction to start evaluation" at bounding box center [499, 416] width 385 height 20
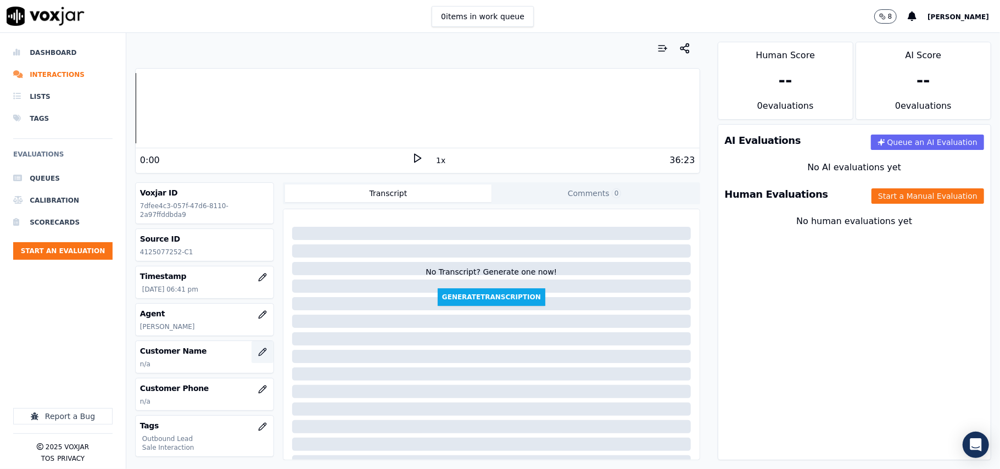
click at [259, 350] on icon "button" at bounding box center [262, 351] width 7 height 7
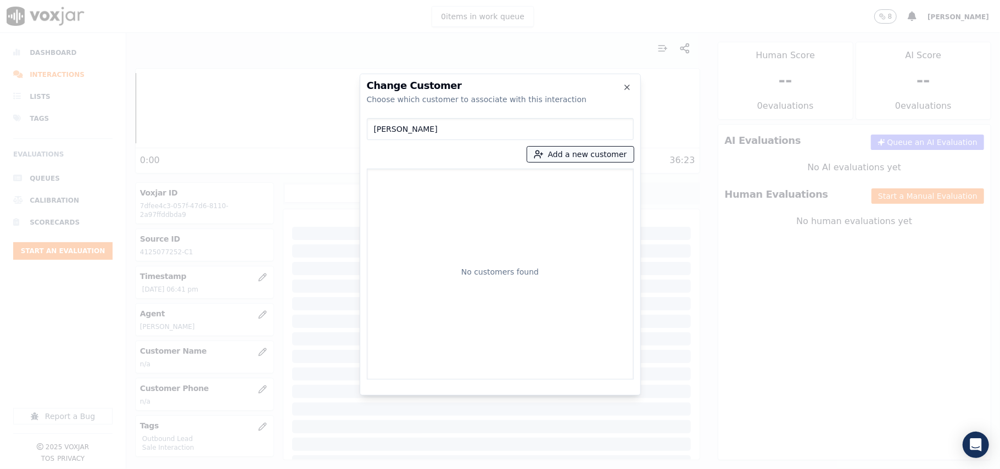
type input "[PERSON_NAME]"
click at [553, 157] on button "Add a new customer" at bounding box center [580, 154] width 107 height 15
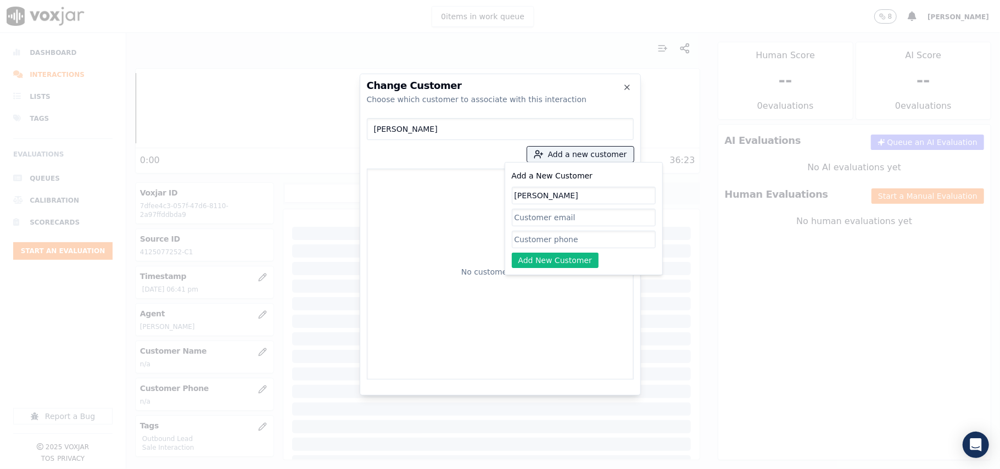
type input "[PERSON_NAME]"
drag, startPoint x: 531, startPoint y: 240, endPoint x: 524, endPoint y: 240, distance: 7.7
click at [531, 240] on input "Add a New Customer" at bounding box center [584, 240] width 144 height 18
paste input "4125077252"
type input "4125077252"
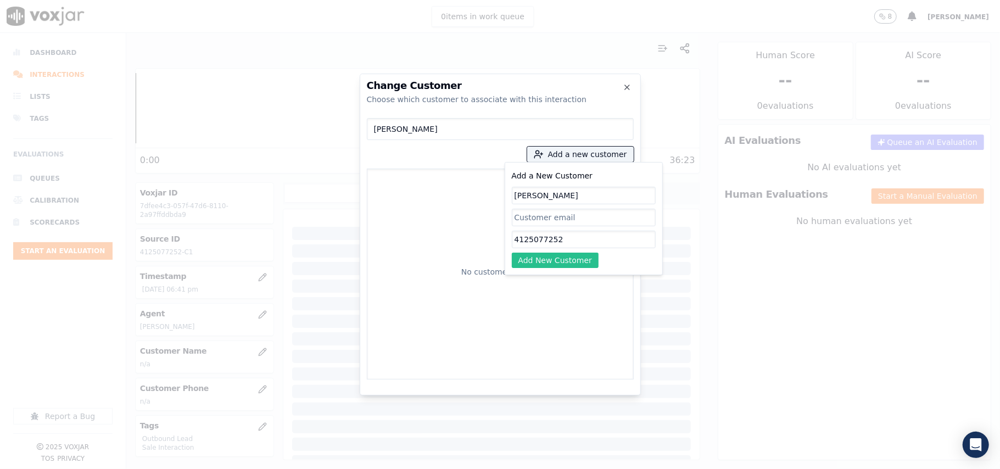
click at [544, 264] on button "Add New Customer" at bounding box center [555, 260] width 87 height 15
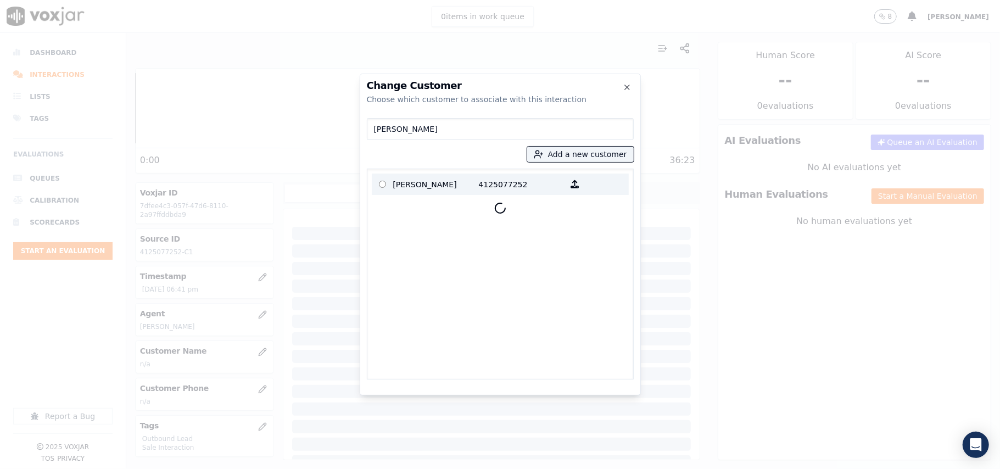
click at [433, 185] on p "[PERSON_NAME]" at bounding box center [436, 184] width 86 height 17
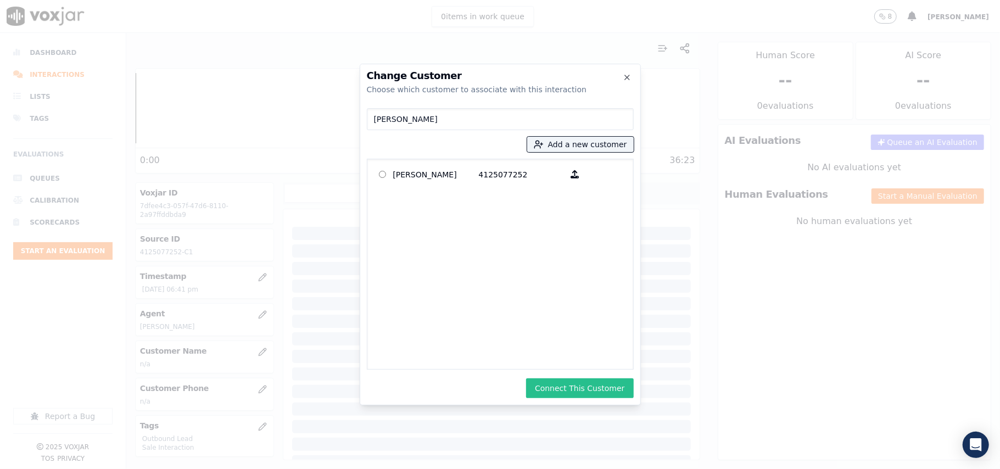
click at [596, 385] on button "Connect This Customer" at bounding box center [579, 388] width 107 height 20
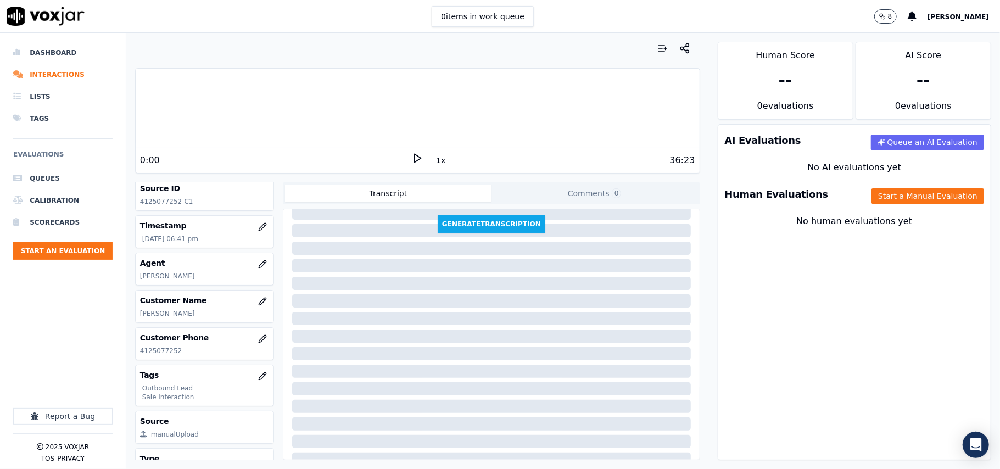
scroll to position [108, 0]
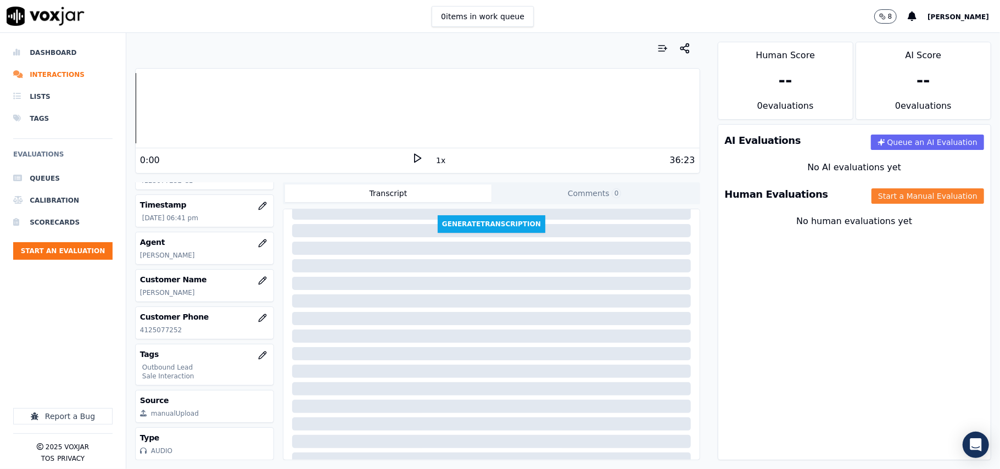
drag, startPoint x: 907, startPoint y: 198, endPoint x: 898, endPoint y: 202, distance: 9.6
click at [906, 198] on button "Start a Manual Evaluation" at bounding box center [927, 195] width 113 height 15
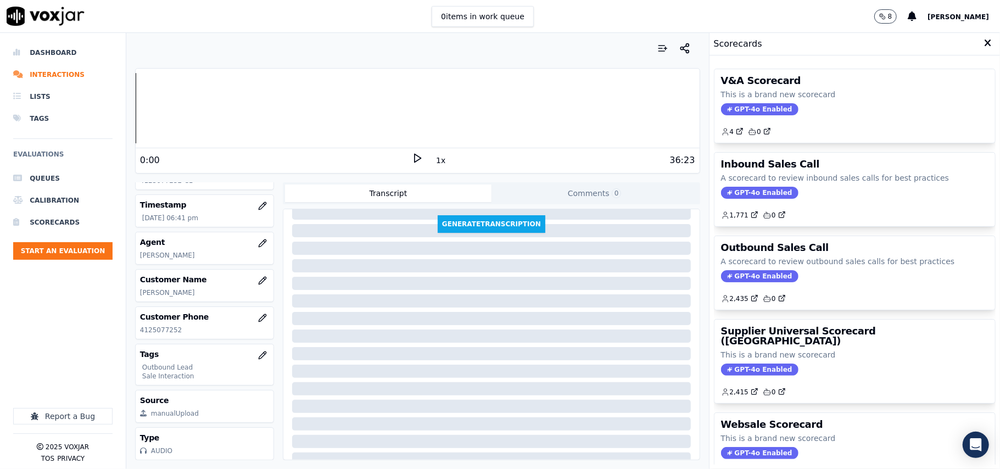
drag, startPoint x: 725, startPoint y: 278, endPoint x: 717, endPoint y: 291, distance: 15.5
click at [721, 282] on span "GPT-4o Enabled" at bounding box center [759, 276] width 77 height 12
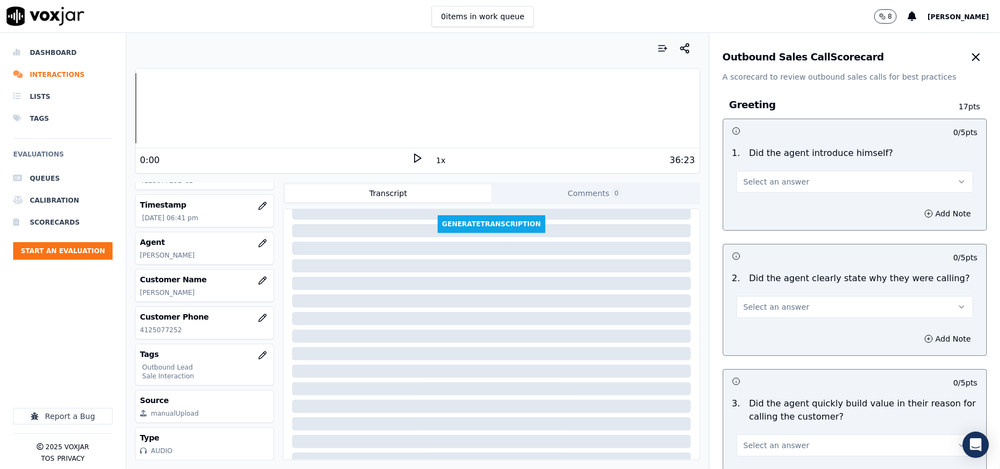
click at [776, 188] on button "Select an answer" at bounding box center [854, 182] width 237 height 22
click at [767, 205] on div "Yes" at bounding box center [831, 207] width 212 height 18
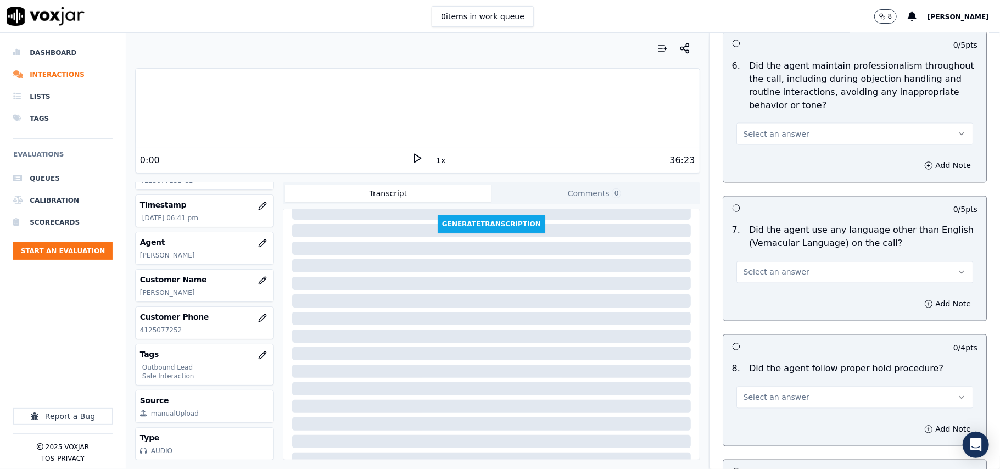
scroll to position [2739, 0]
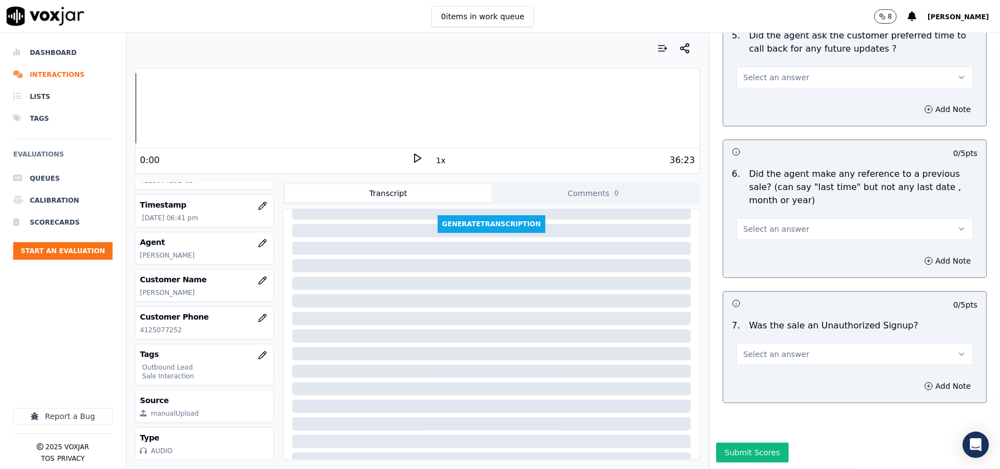
drag, startPoint x: 814, startPoint y: 312, endPoint x: 798, endPoint y: 331, distance: 24.5
click at [813, 343] on button "Select an answer" at bounding box center [854, 354] width 237 height 22
drag, startPoint x: 763, startPoint y: 361, endPoint x: 754, endPoint y: 325, distance: 37.3
click at [763, 362] on div "No" at bounding box center [831, 364] width 212 height 18
click at [762, 218] on button "Select an answer" at bounding box center [854, 229] width 237 height 22
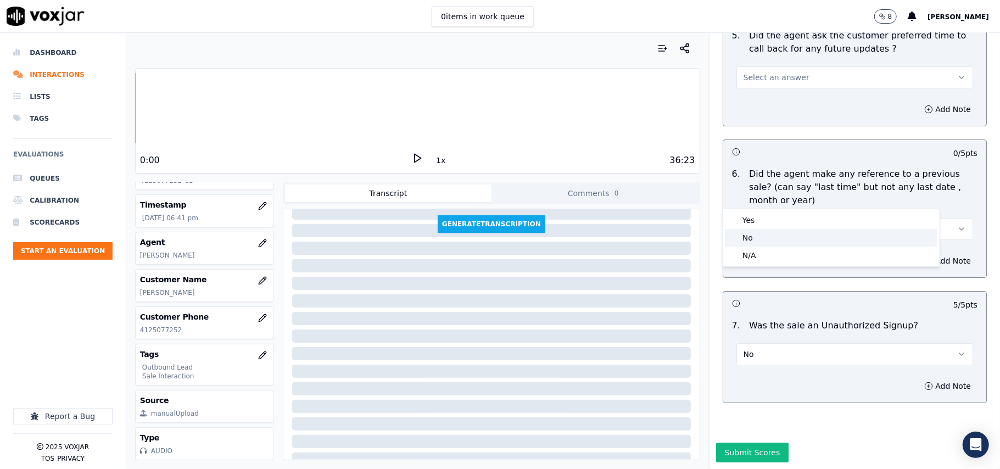
click at [752, 233] on div "No" at bounding box center [831, 238] width 212 height 18
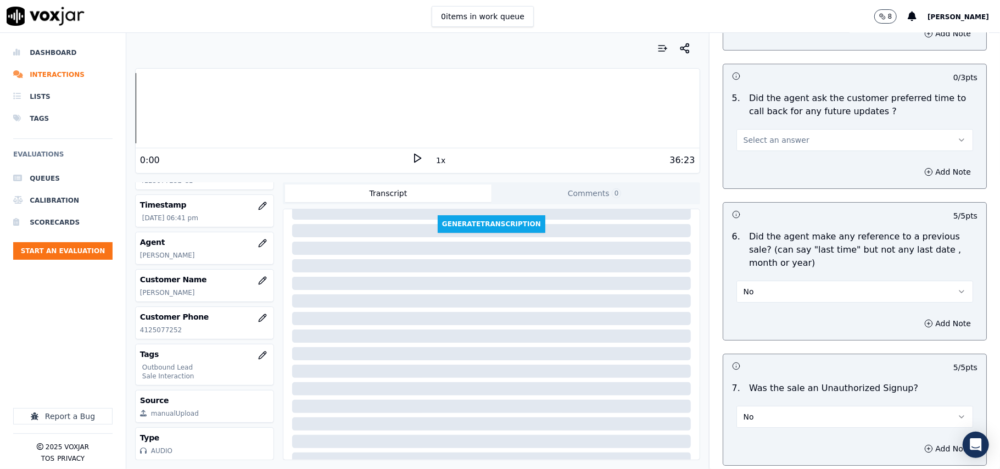
scroll to position [2519, 0]
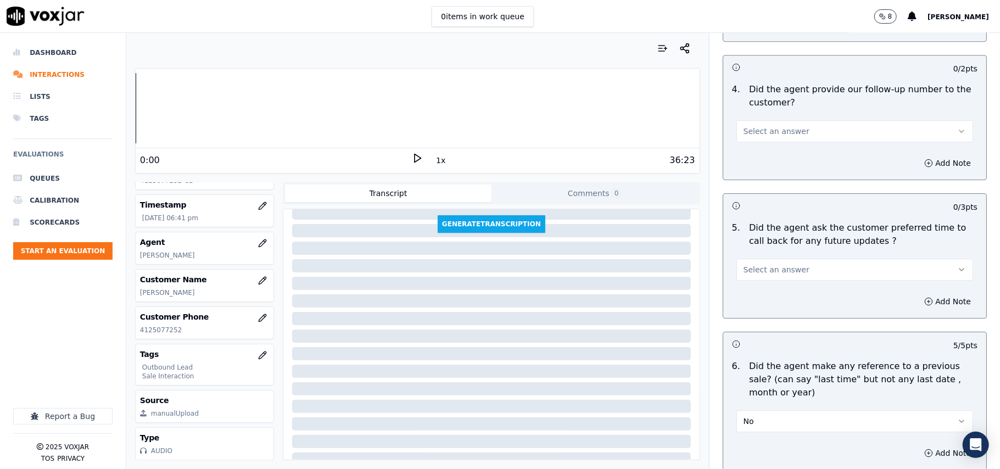
click at [804, 259] on button "Select an answer" at bounding box center [854, 270] width 237 height 22
click at [760, 290] on div "Yes" at bounding box center [831, 288] width 212 height 18
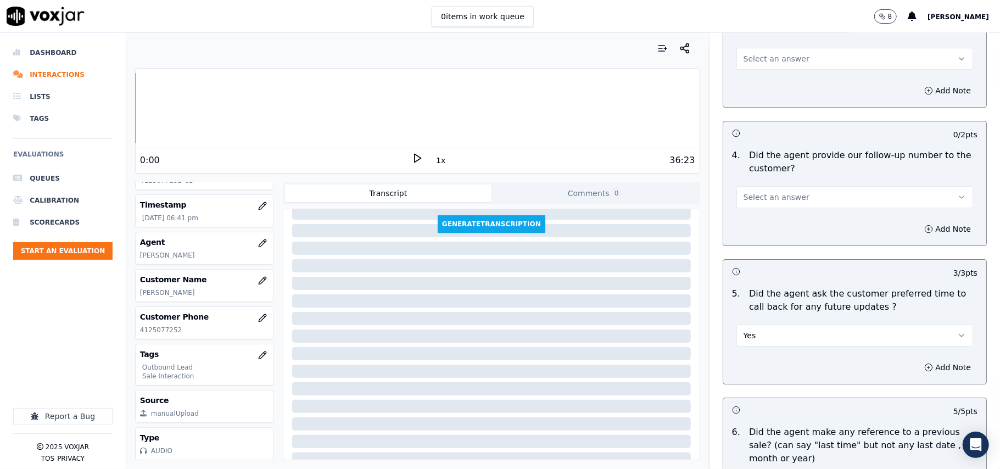
scroll to position [2372, 0]
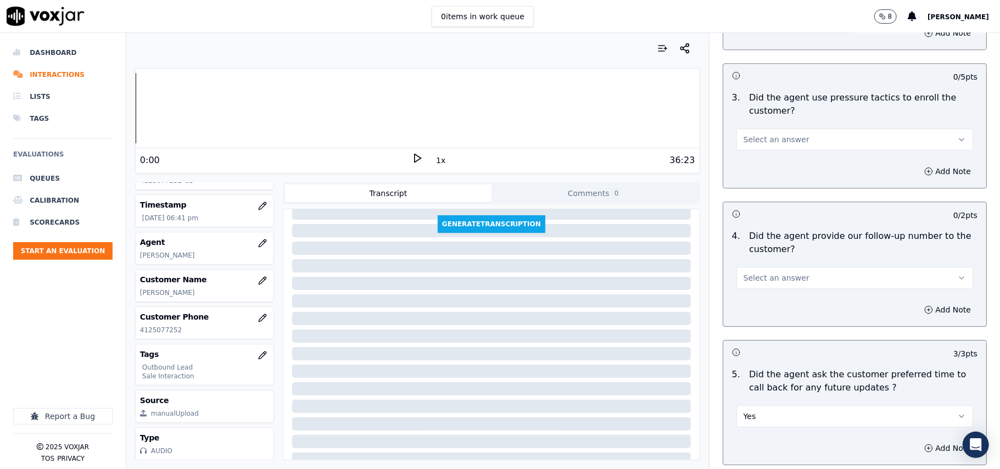
drag, startPoint x: 768, startPoint y: 265, endPoint x: 766, endPoint y: 279, distance: 14.9
click at [768, 267] on button "Select an answer" at bounding box center [854, 278] width 237 height 22
click at [757, 288] on div "Yes" at bounding box center [831, 296] width 212 height 18
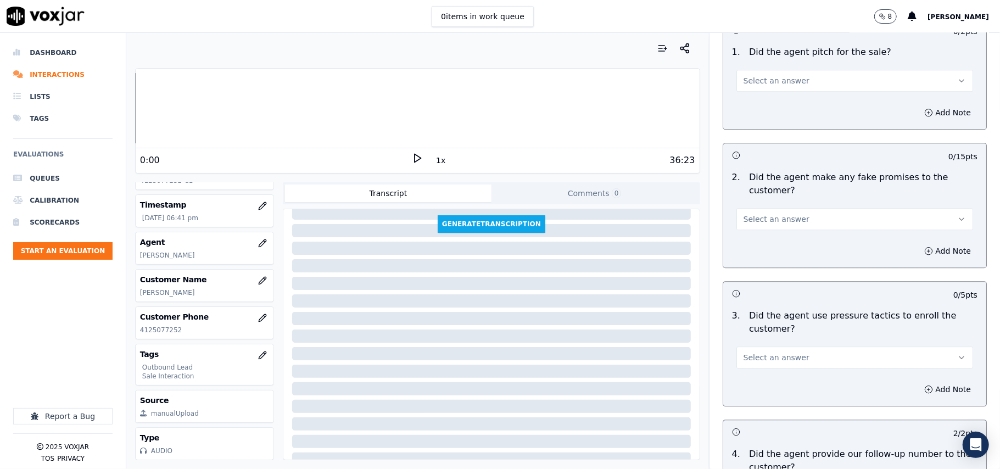
scroll to position [2153, 0]
click at [794, 348] on button "Select an answer" at bounding box center [854, 359] width 237 height 22
click at [767, 370] on div "Yes" at bounding box center [831, 377] width 212 height 18
click at [780, 215] on span "Select an answer" at bounding box center [776, 220] width 66 height 11
click at [749, 234] on div "Yes" at bounding box center [831, 238] width 212 height 18
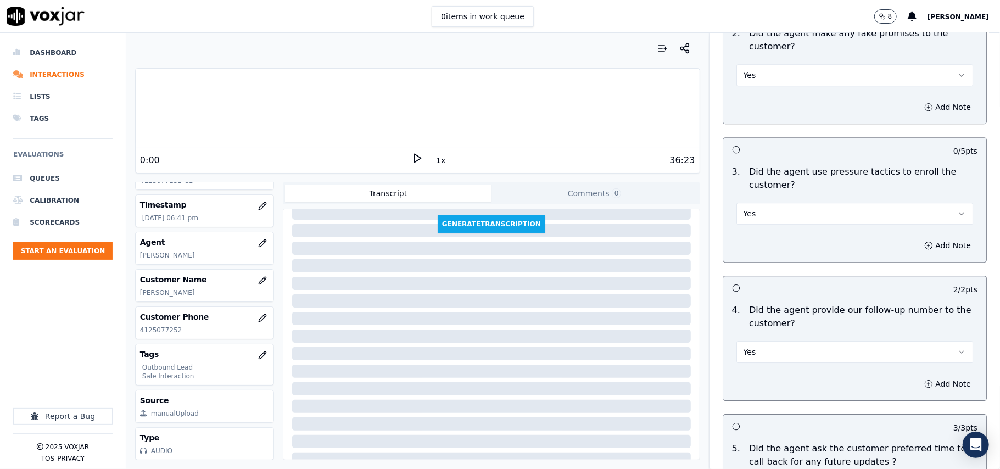
scroll to position [2299, 0]
drag, startPoint x: 780, startPoint y: 196, endPoint x: 772, endPoint y: 213, distance: 18.7
click at [779, 202] on button "Yes" at bounding box center [854, 213] width 237 height 22
click at [761, 249] on div "No" at bounding box center [831, 248] width 212 height 18
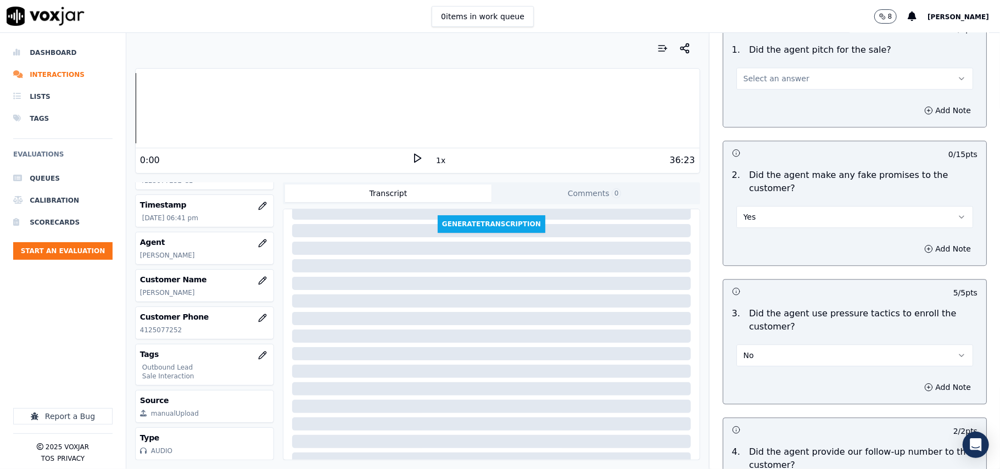
scroll to position [2153, 0]
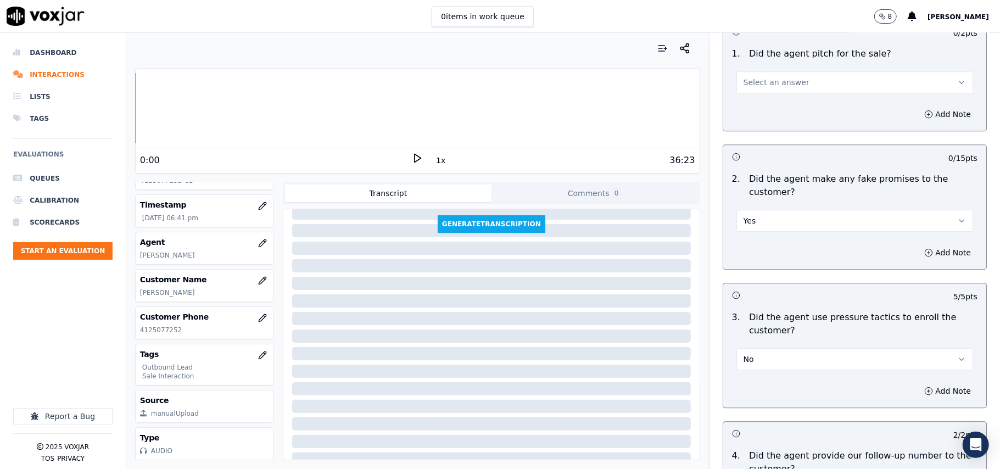
click at [779, 219] on button "Yes" at bounding box center [854, 221] width 237 height 22
click at [752, 260] on div "No" at bounding box center [831, 256] width 212 height 18
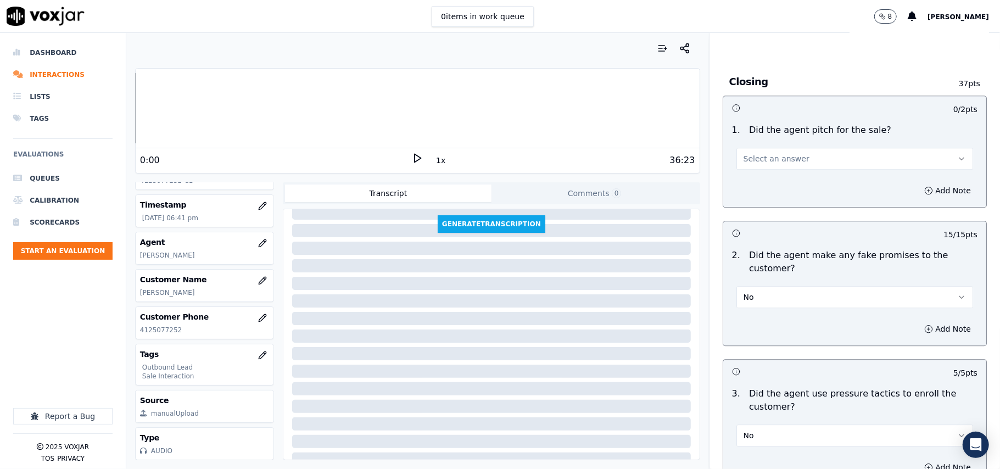
scroll to position [2006, 0]
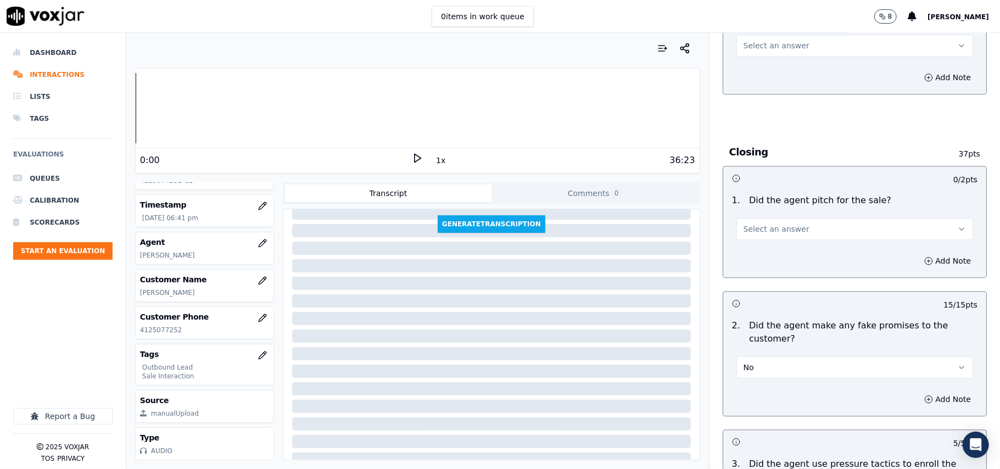
click at [774, 232] on div "1 . Did the agent pitch for the sale? Select an answer" at bounding box center [854, 216] width 263 height 55
click at [766, 223] on span "Select an answer" at bounding box center [776, 228] width 66 height 11
click at [763, 239] on div "Yes" at bounding box center [831, 246] width 212 height 18
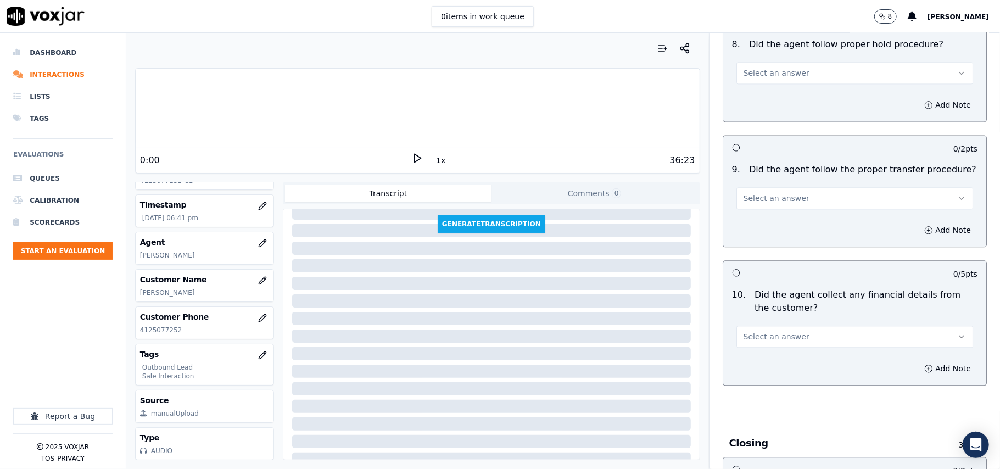
scroll to position [1714, 0]
click at [792, 327] on button "Select an answer" at bounding box center [854, 338] width 237 height 22
click at [783, 355] on div "Yes" at bounding box center [831, 355] width 212 height 18
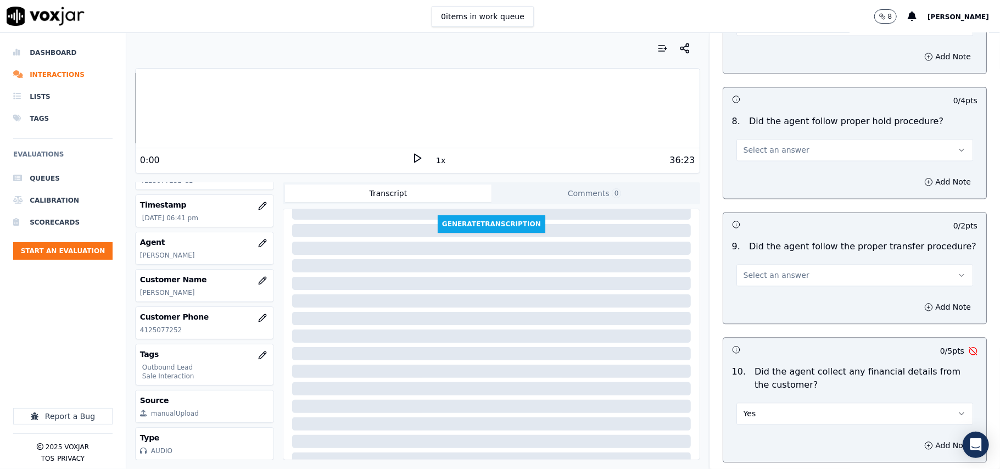
scroll to position [1567, 0]
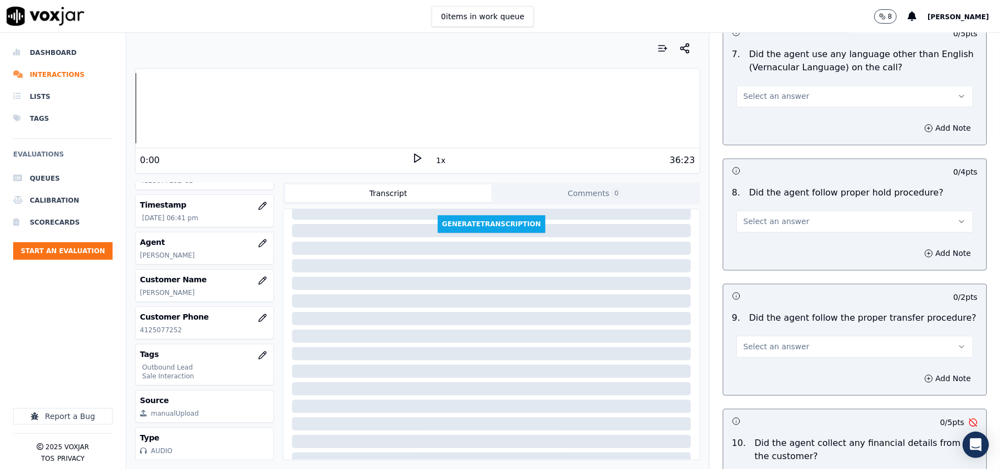
click at [776, 347] on button "Select an answer" at bounding box center [854, 346] width 237 height 22
click at [768, 366] on div "Yes" at bounding box center [831, 363] width 212 height 18
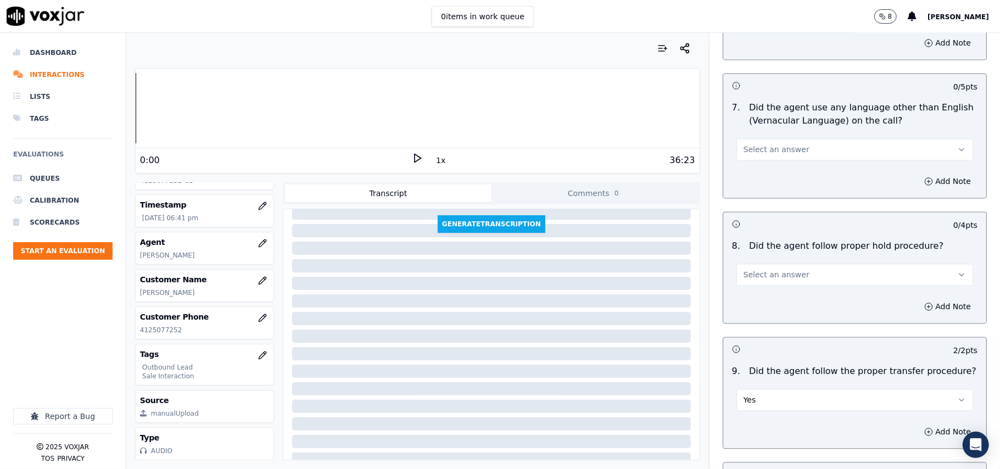
scroll to position [1421, 0]
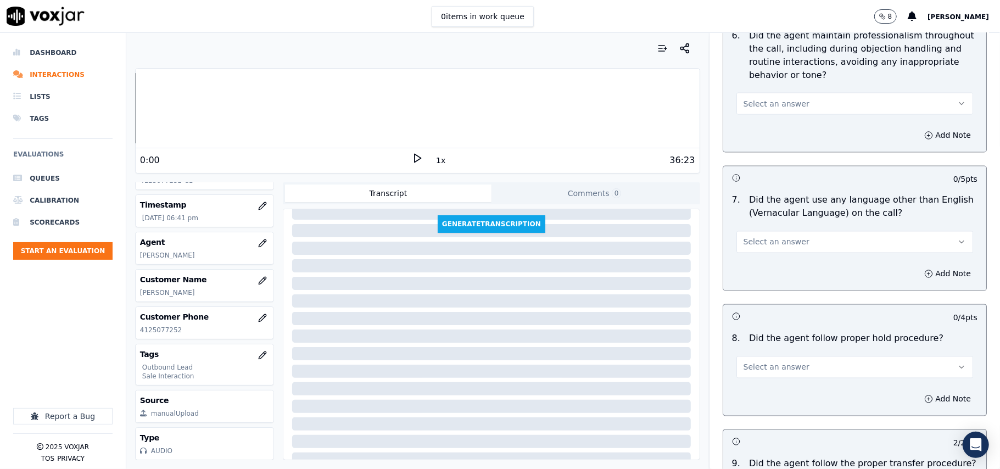
click at [782, 367] on button "Select an answer" at bounding box center [854, 367] width 237 height 22
click at [780, 389] on div "Yes" at bounding box center [831, 383] width 212 height 18
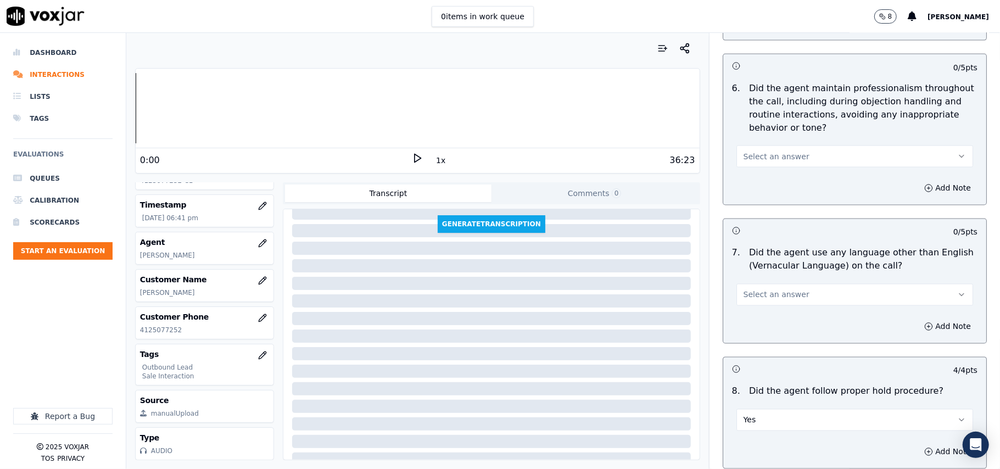
scroll to position [1347, 0]
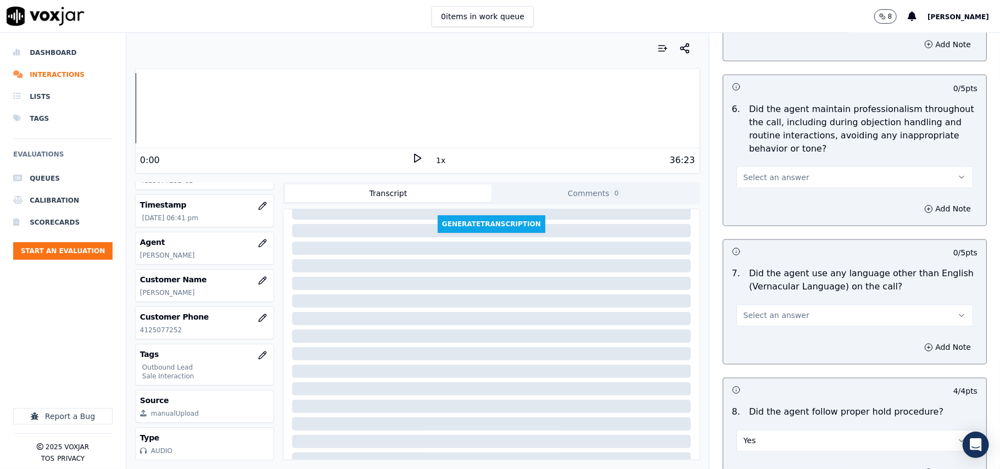
click at [775, 310] on span "Select an answer" at bounding box center [776, 315] width 66 height 11
click at [763, 350] on div "No" at bounding box center [831, 349] width 212 height 18
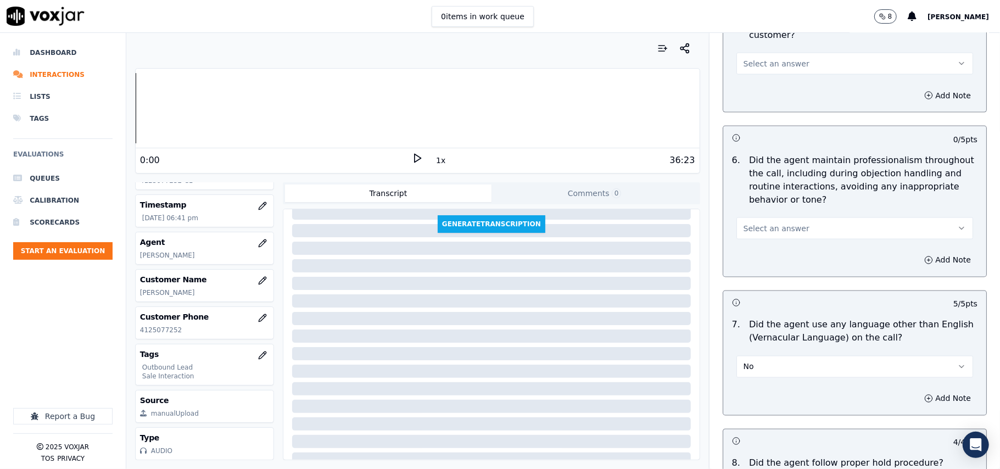
scroll to position [1201, 0]
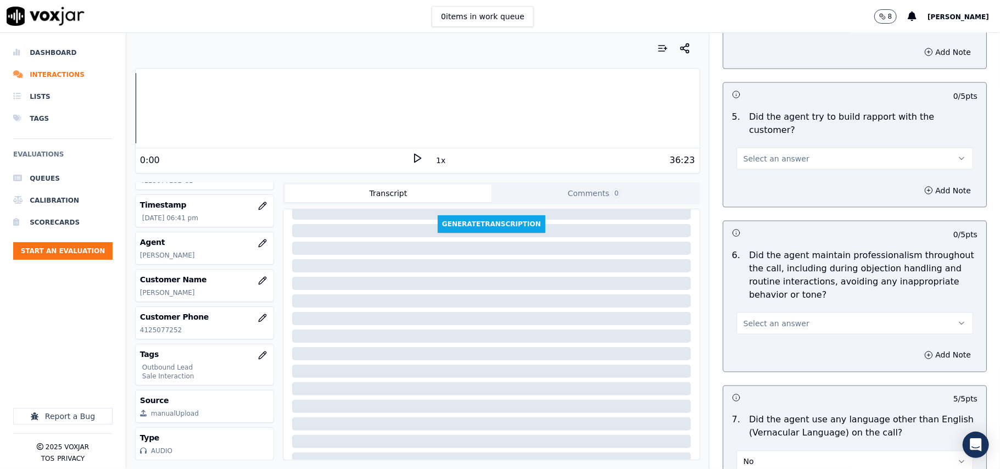
click at [769, 319] on span "Select an answer" at bounding box center [776, 323] width 66 height 11
click at [766, 338] on div "Yes" at bounding box center [831, 339] width 212 height 18
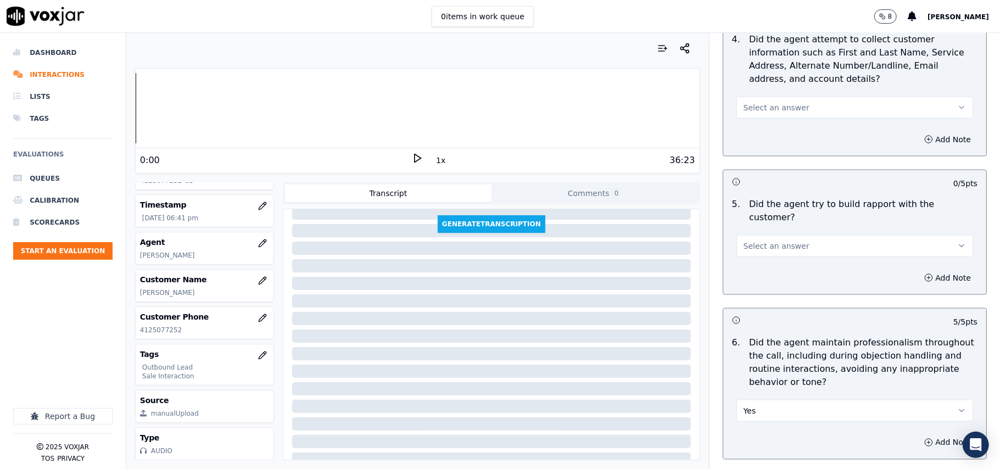
scroll to position [982, 0]
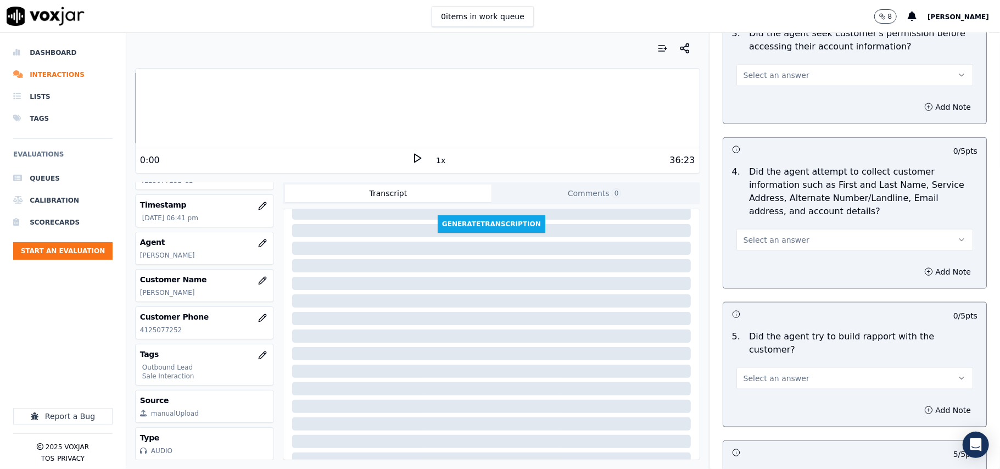
click at [773, 378] on button "Select an answer" at bounding box center [854, 378] width 237 height 22
click at [765, 391] on div "Yes" at bounding box center [831, 393] width 212 height 18
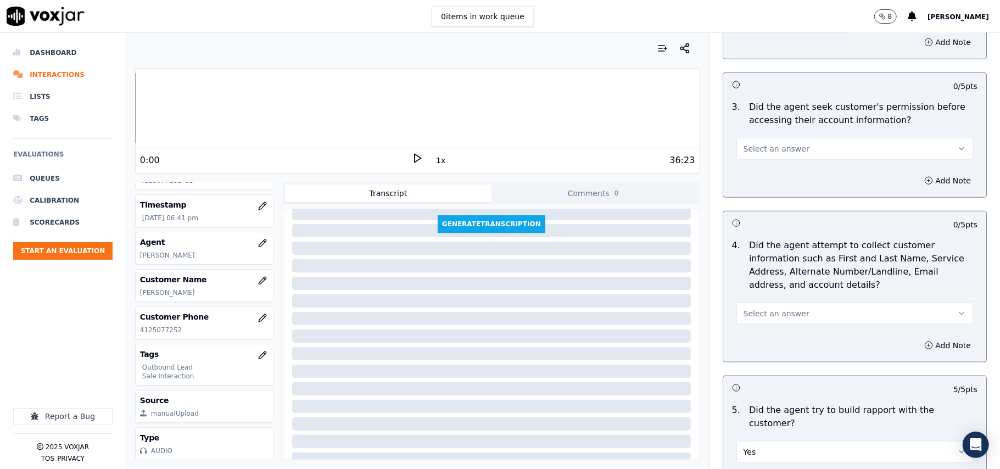
click at [738, 329] on div "4 . Did the agent attempt to collect customer information such as First and Las…" at bounding box center [854, 281] width 263 height 94
click at [746, 319] on span "Select an answer" at bounding box center [776, 313] width 66 height 11
drag, startPoint x: 752, startPoint y: 372, endPoint x: 752, endPoint y: 365, distance: 6.6
click at [752, 372] on div "N/A" at bounding box center [831, 376] width 212 height 18
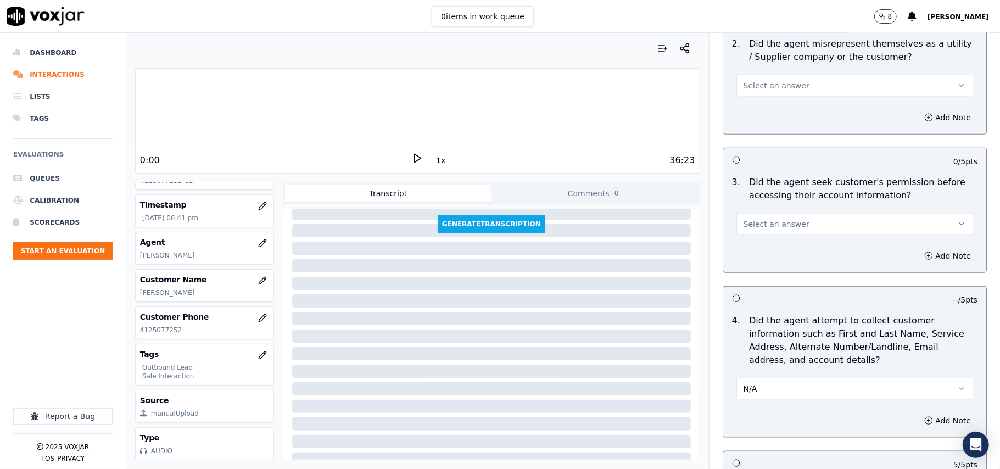
scroll to position [762, 0]
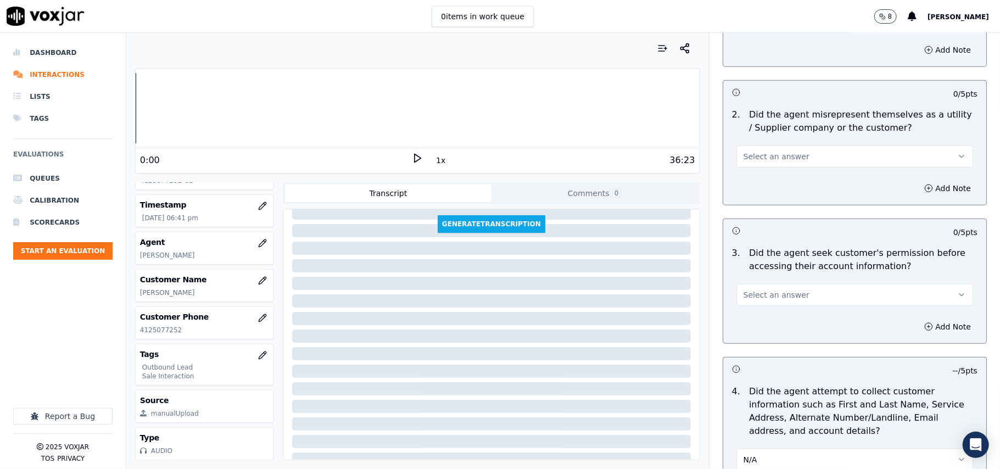
click at [752, 299] on span "Select an answer" at bounding box center [776, 294] width 66 height 11
click at [754, 316] on div "Yes" at bounding box center [831, 323] width 212 height 18
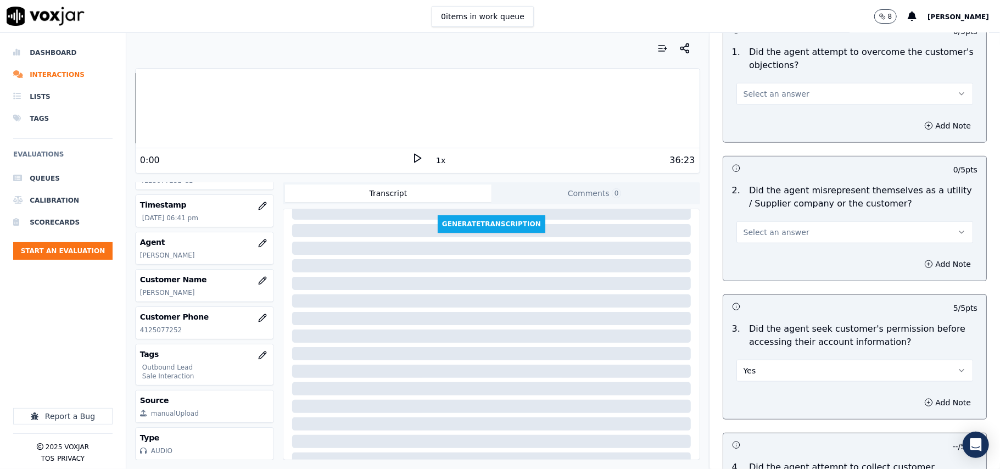
scroll to position [615, 0]
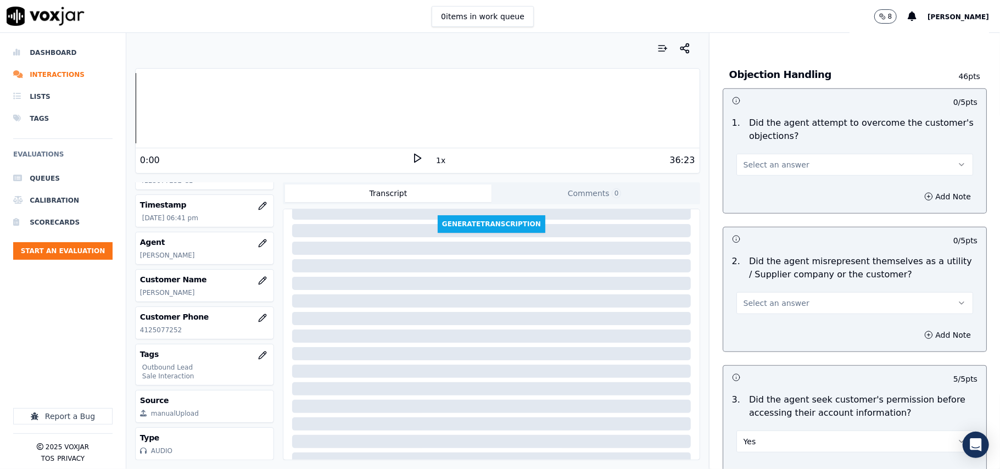
click at [771, 311] on button "Select an answer" at bounding box center [854, 303] width 237 height 22
click at [756, 343] on div "No" at bounding box center [831, 348] width 212 height 18
click at [756, 300] on button "No" at bounding box center [854, 303] width 237 height 22
click at [752, 331] on div "Yes" at bounding box center [831, 330] width 212 height 18
click at [801, 171] on button "Select an answer" at bounding box center [854, 165] width 237 height 22
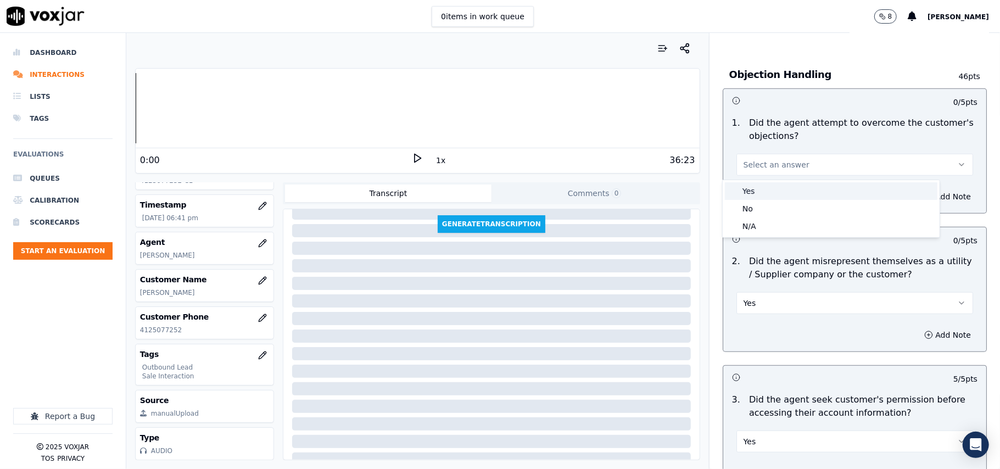
click at [786, 189] on div "Yes" at bounding box center [831, 191] width 212 height 18
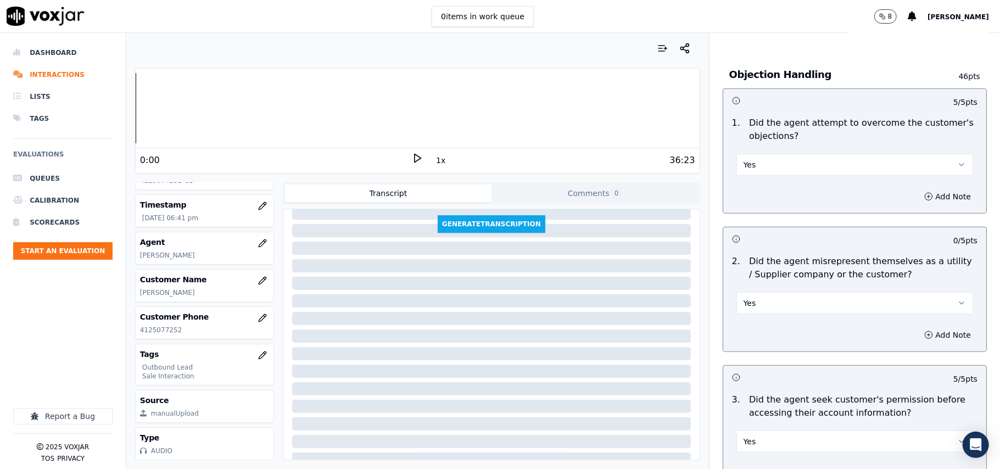
scroll to position [396, 0]
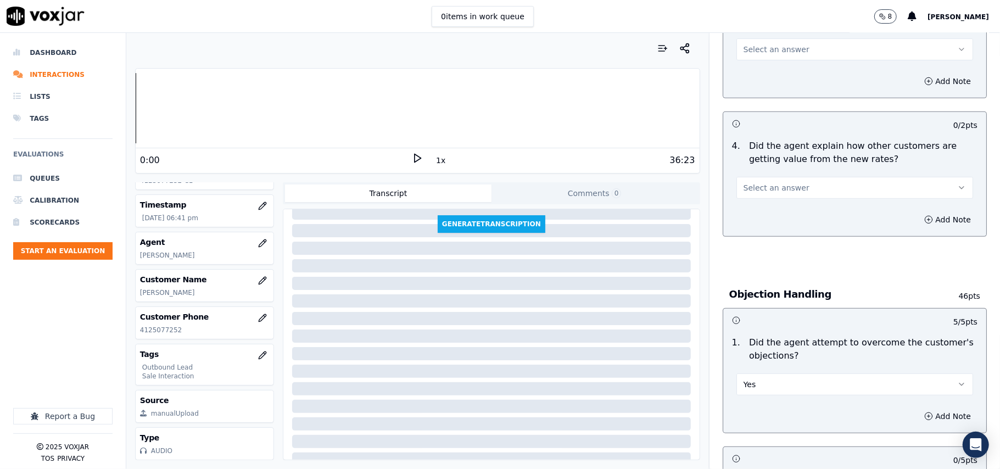
click at [778, 186] on span "Select an answer" at bounding box center [776, 187] width 66 height 11
click at [776, 211] on div "Yes" at bounding box center [831, 214] width 212 height 18
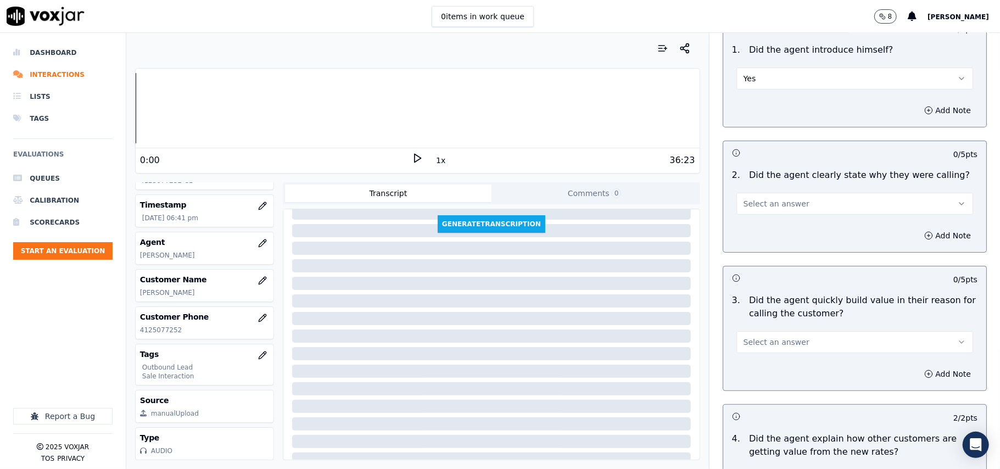
click at [773, 348] on span "Select an answer" at bounding box center [776, 342] width 66 height 11
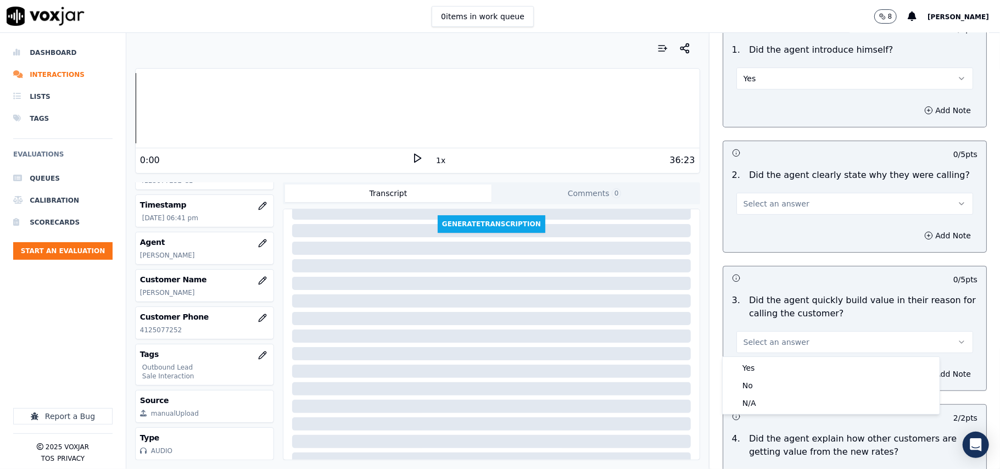
click at [769, 353] on button "Select an answer" at bounding box center [854, 342] width 237 height 22
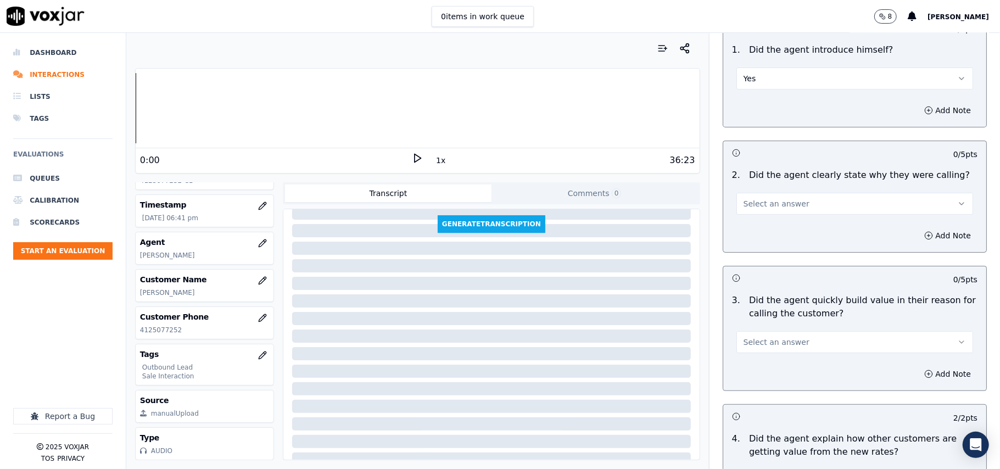
click at [754, 348] on span "Select an answer" at bounding box center [776, 342] width 66 height 11
click at [745, 370] on div "Yes" at bounding box center [831, 368] width 212 height 18
click at [774, 212] on button "Select an answer" at bounding box center [854, 204] width 237 height 22
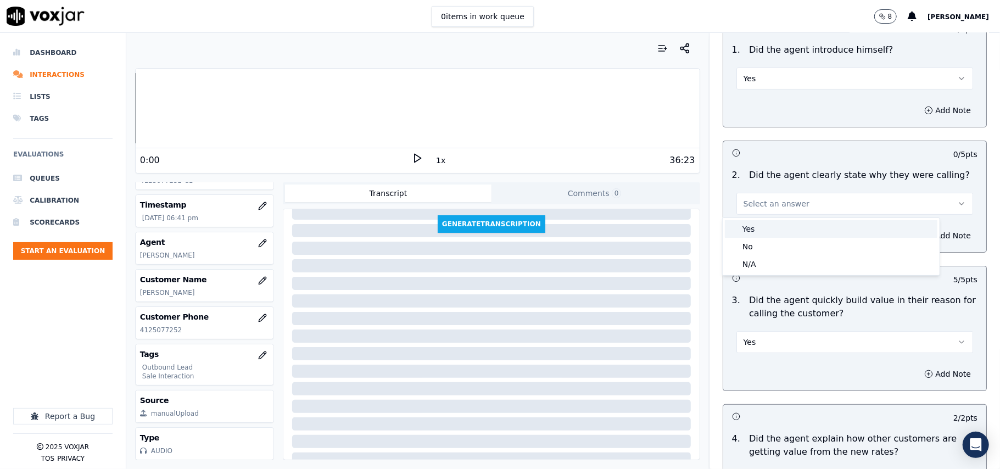
click at [774, 235] on div "Yes" at bounding box center [831, 229] width 212 height 18
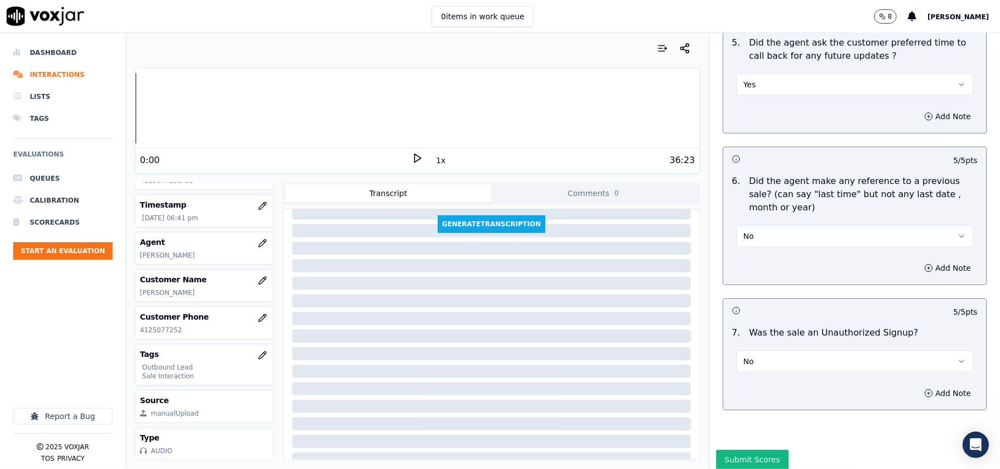
scroll to position [2739, 0]
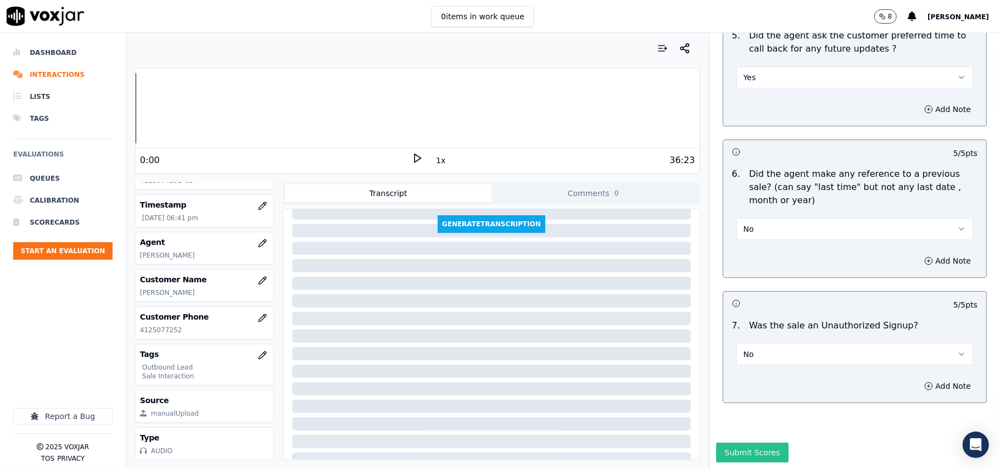
click at [716, 443] on button "Submit Scores" at bounding box center [752, 453] width 73 height 20
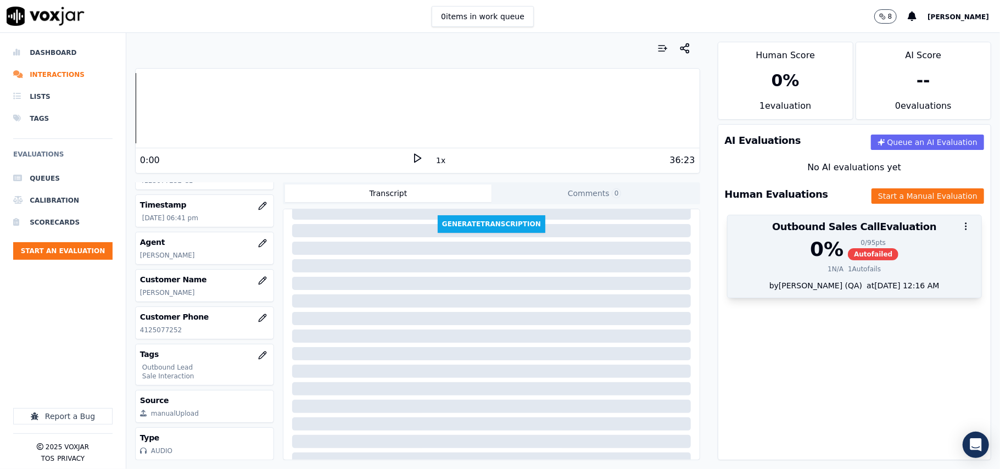
click at [790, 264] on div "0 % 0 / 95 pts Autofailed 1 N/A 1 Autofails" at bounding box center [855, 259] width 254 height 42
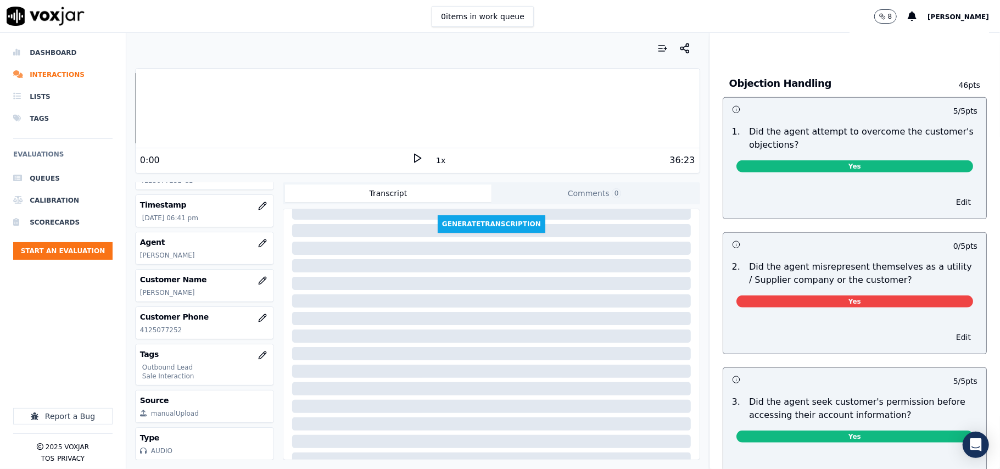
scroll to position [659, 0]
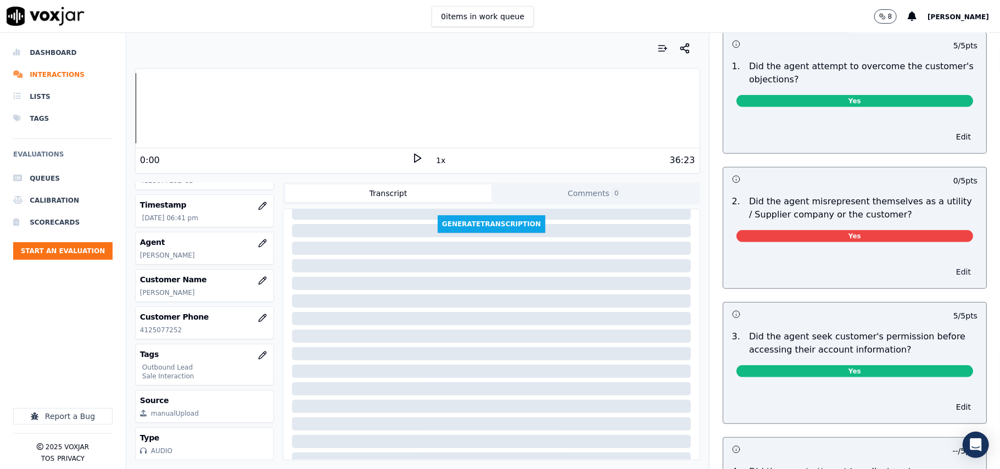
click at [949, 278] on button "Edit" at bounding box center [963, 271] width 28 height 15
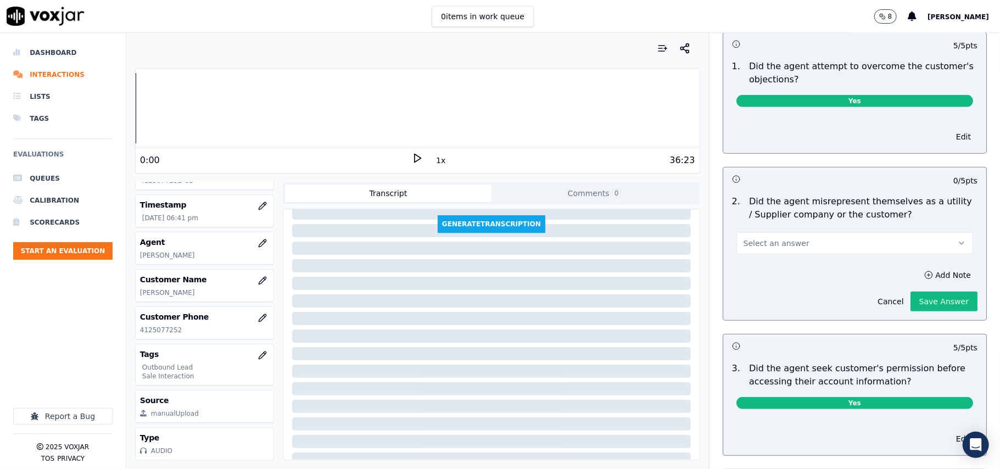
click at [835, 244] on button "Select an answer" at bounding box center [854, 243] width 237 height 22
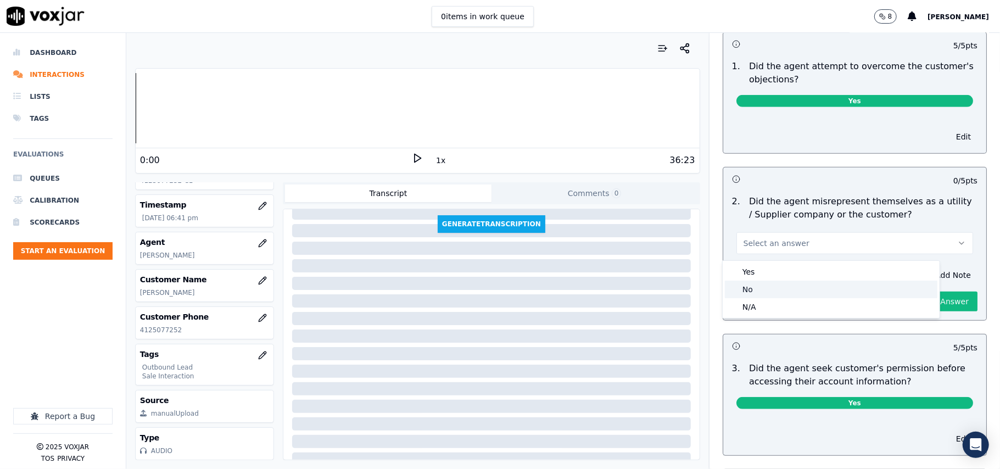
click at [798, 292] on div "No" at bounding box center [831, 290] width 212 height 18
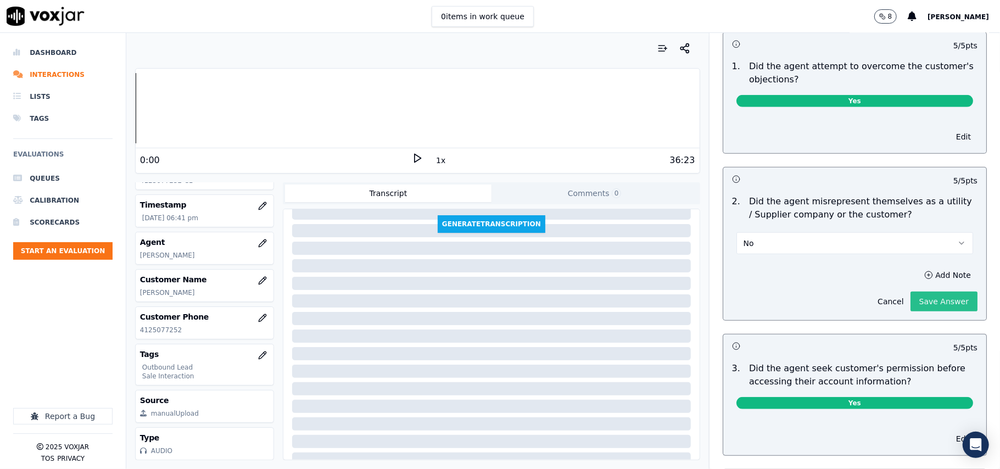
click at [919, 302] on button "Save Answer" at bounding box center [943, 302] width 67 height 20
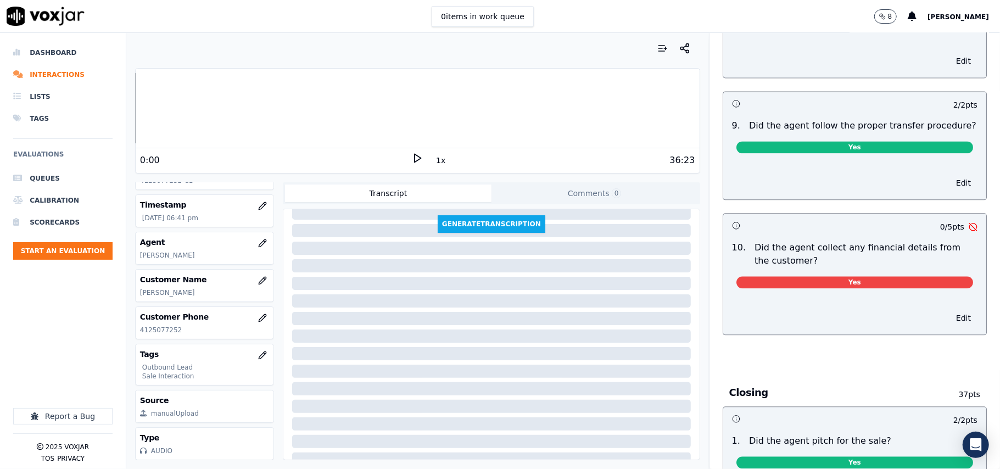
scroll to position [1757, 0]
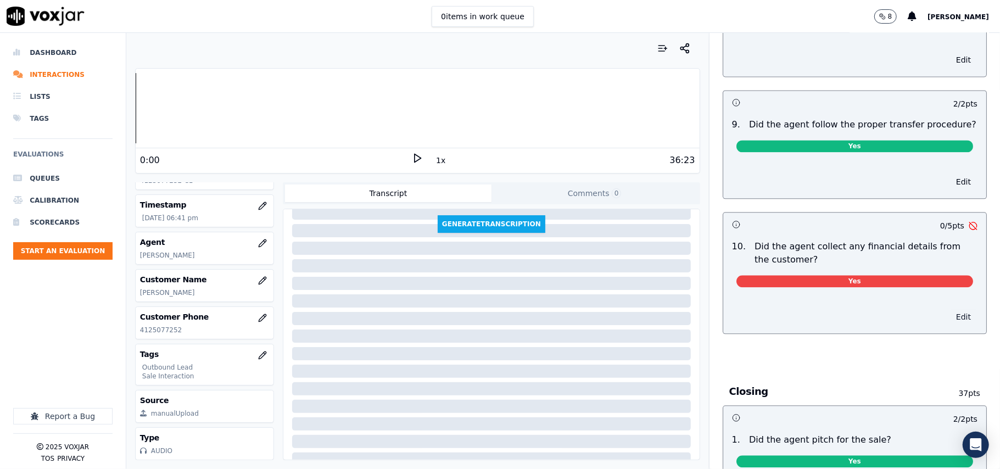
click at [949, 310] on button "Edit" at bounding box center [963, 316] width 28 height 15
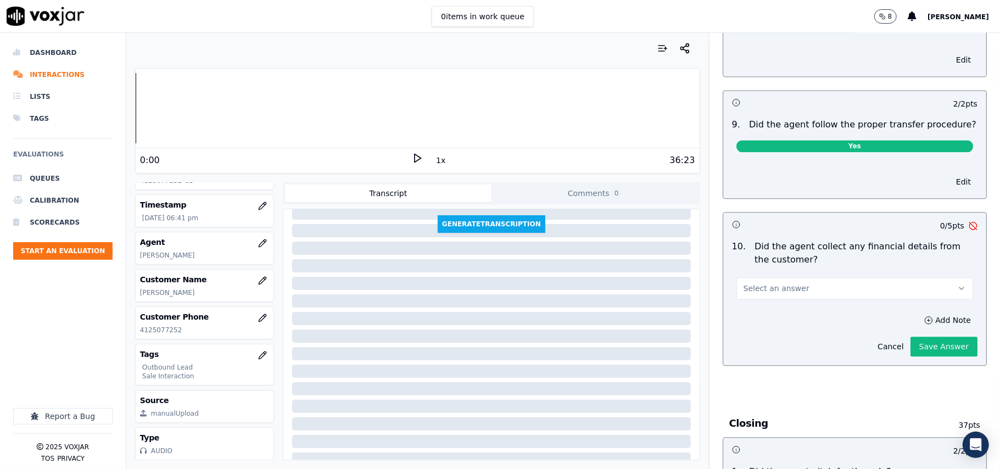
click at [827, 288] on button "Select an answer" at bounding box center [854, 288] width 237 height 22
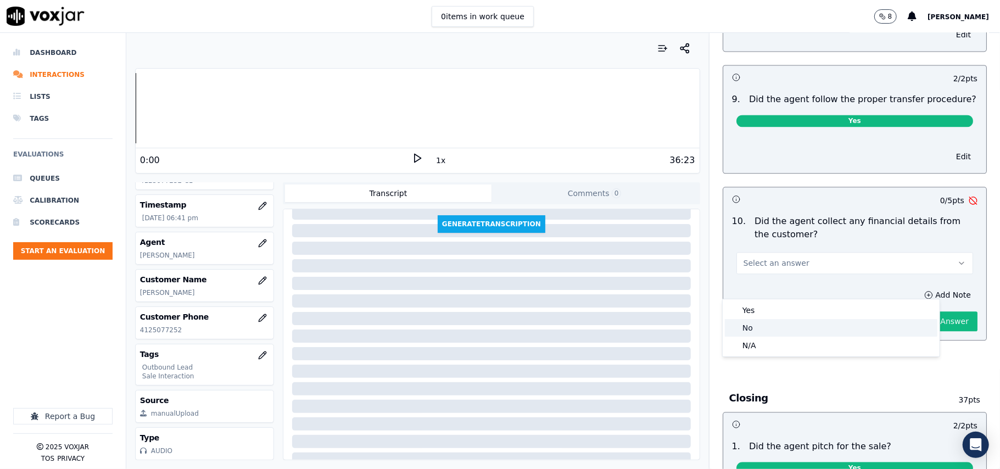
scroll to position [1731, 0]
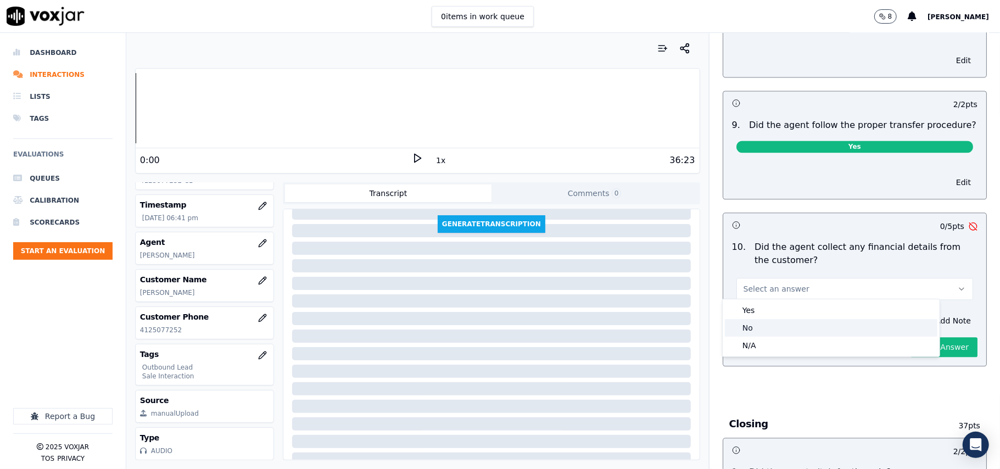
click at [783, 334] on div "No" at bounding box center [831, 328] width 212 height 18
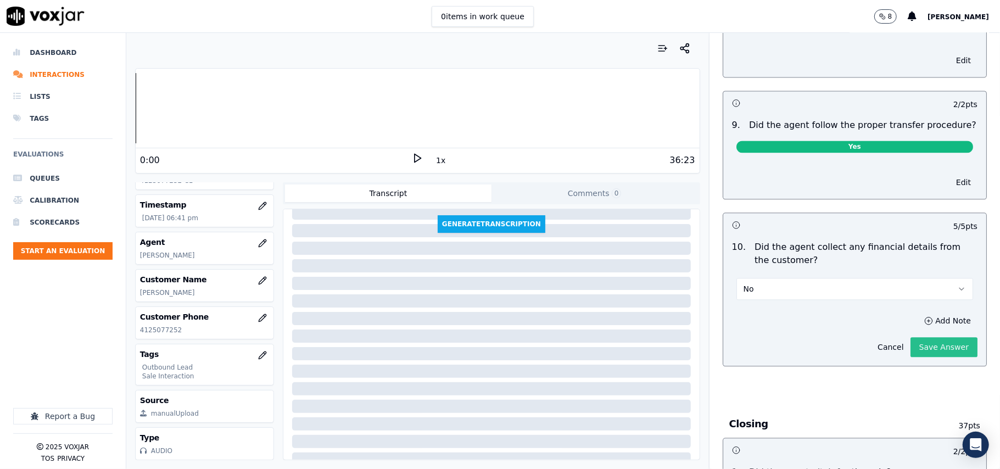
click at [910, 344] on button "Save Answer" at bounding box center [943, 347] width 67 height 20
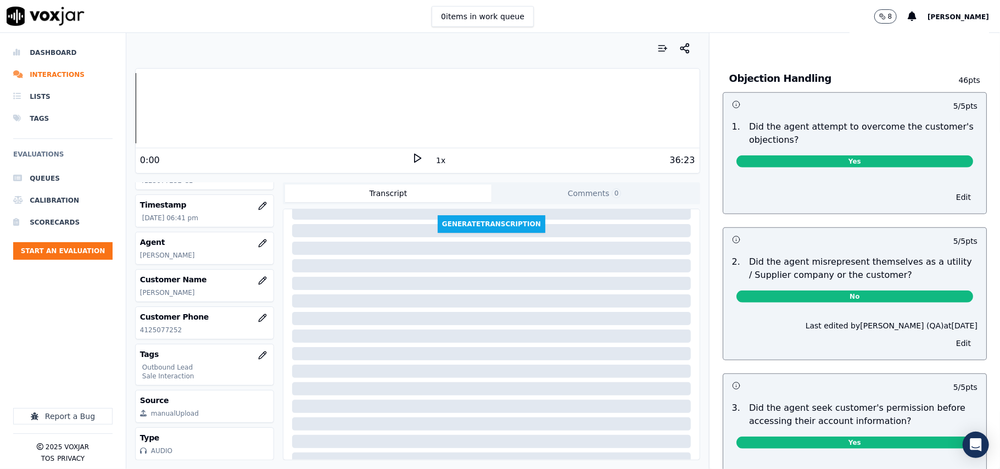
scroll to position [0, 0]
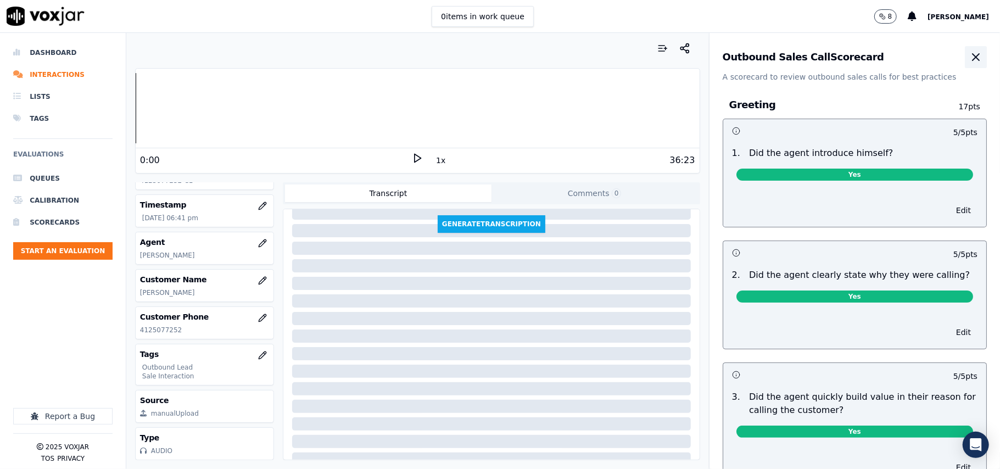
click at [972, 59] on icon "button" at bounding box center [975, 57] width 7 height 7
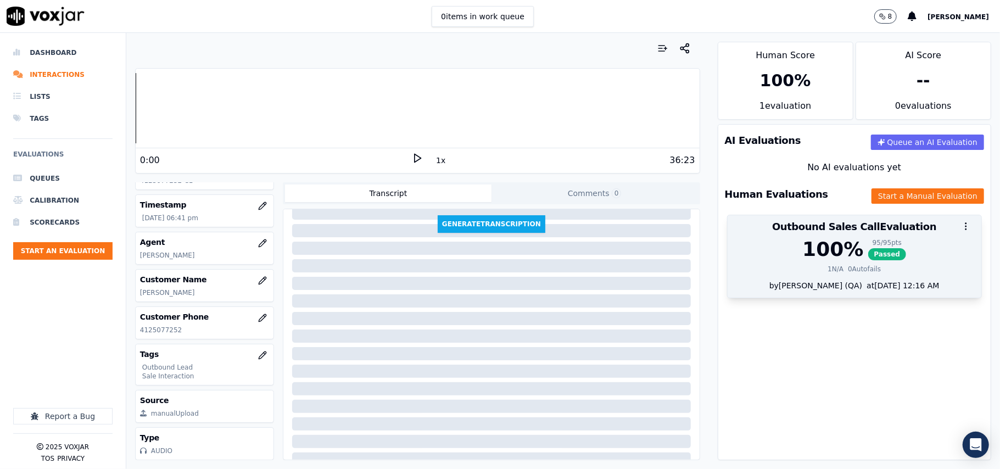
scroll to position [108, 0]
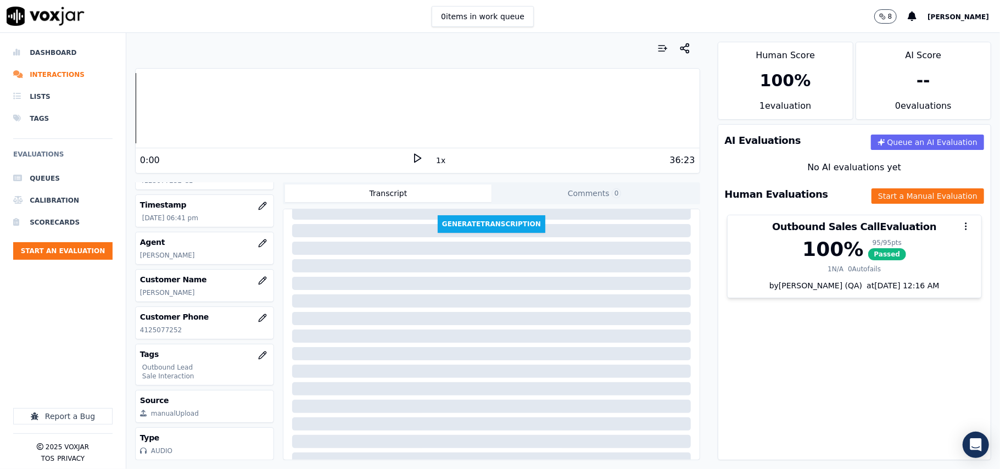
click at [69, 261] on ul "Queues Calibration Scorecards Start an Evaluation" at bounding box center [62, 217] width 99 height 101
click at [69, 251] on button "Start an Evaluation" at bounding box center [62, 251] width 99 height 18
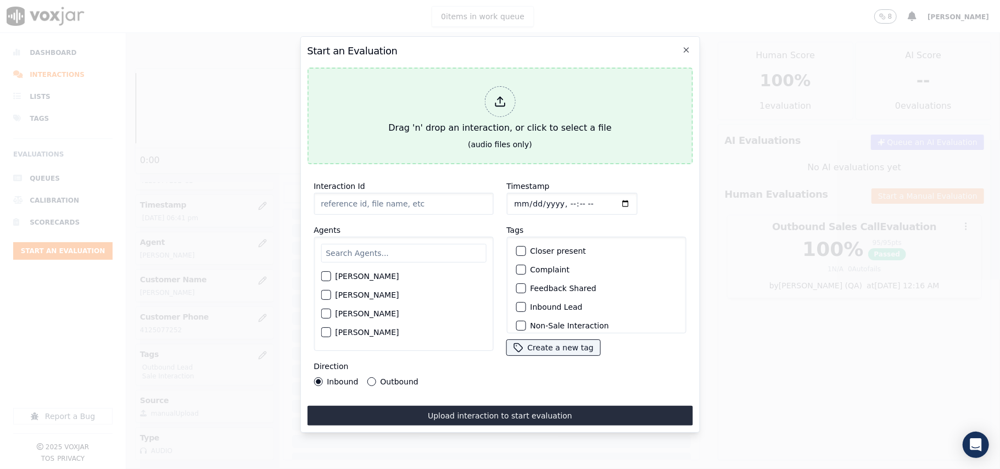
click at [518, 95] on div "Drag 'n' drop an interaction, or click to select a file" at bounding box center [500, 110] width 232 height 57
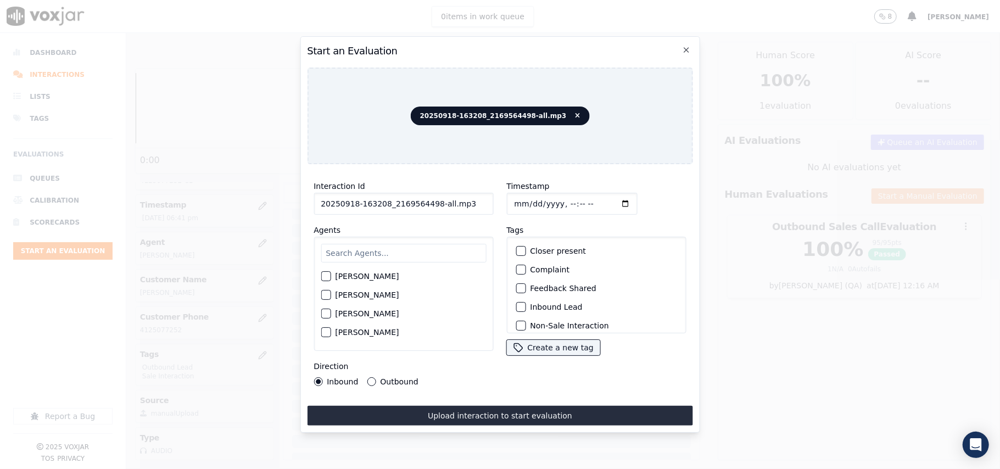
drag, startPoint x: 440, startPoint y: 196, endPoint x: 431, endPoint y: 199, distance: 9.2
click at [431, 199] on input "20250918-163208_2169564498-all.mp3" at bounding box center [404, 204] width 180 height 22
type input "20250918-163208_2169564498-C1"
click at [522, 198] on input "Timestamp" at bounding box center [571, 204] width 131 height 22
type input "[DATE]T18:54"
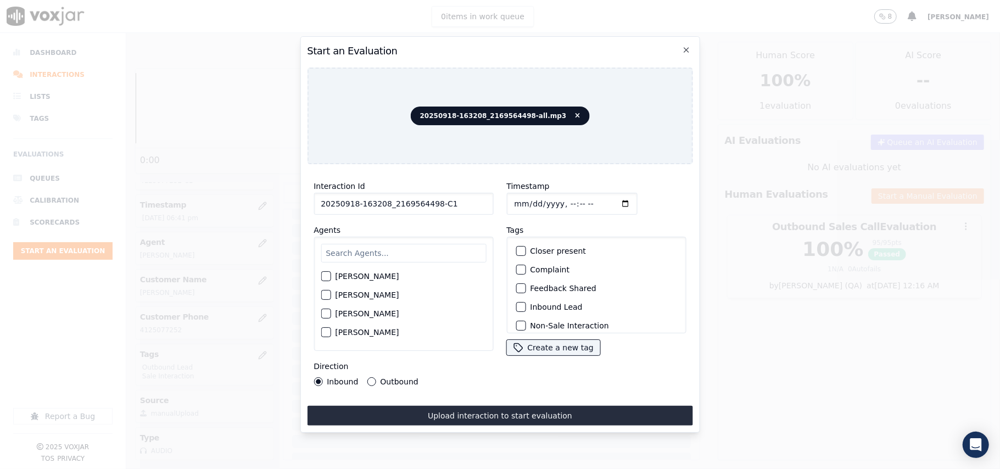
click at [420, 245] on input "text" at bounding box center [403, 253] width 165 height 19
type input "[PERSON_NAME]"
click at [361, 276] on label "[PERSON_NAME]" at bounding box center [367, 280] width 64 height 8
click at [331, 276] on button "[PERSON_NAME]" at bounding box center [326, 280] width 10 height 10
click at [545, 303] on label "Inbound Lead" at bounding box center [556, 307] width 52 height 8
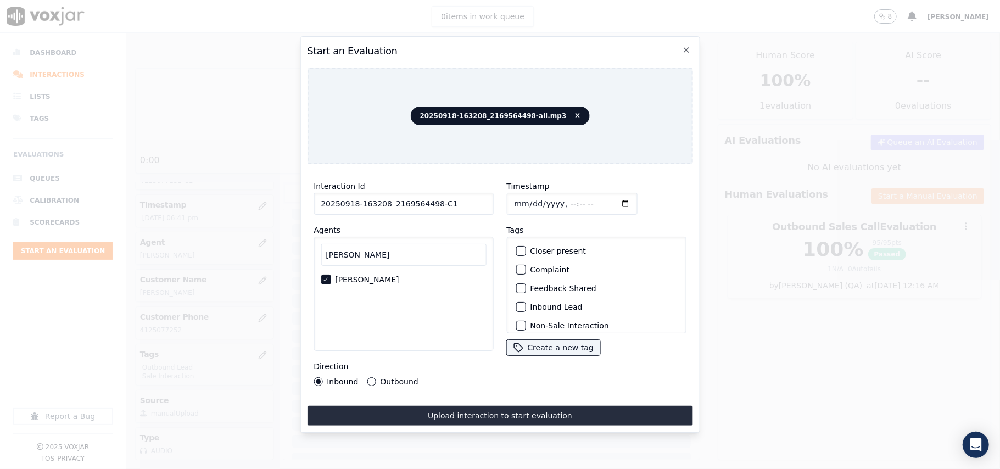
click at [525, 302] on button "Inbound Lead" at bounding box center [521, 307] width 10 height 10
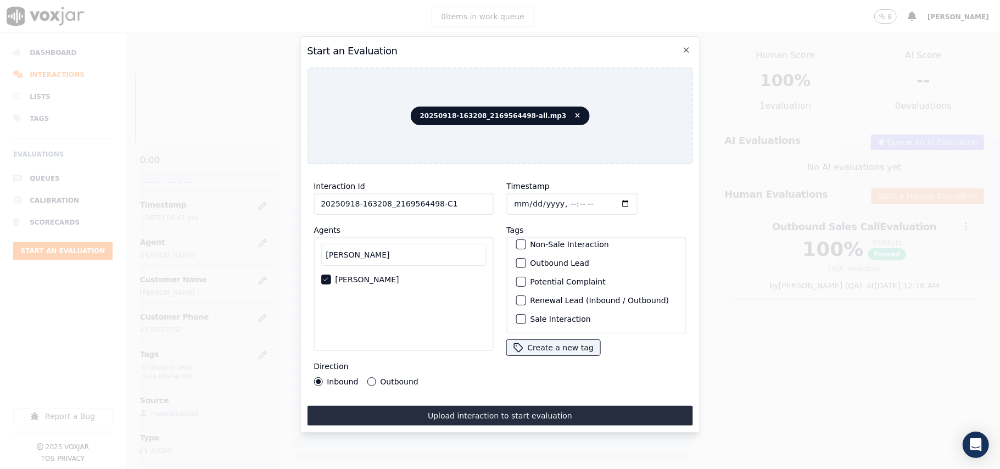
scroll to position [96, 0]
click at [546, 315] on label "Sale Interaction" at bounding box center [560, 319] width 60 height 8
click at [525, 314] on button "Sale Interaction" at bounding box center [521, 319] width 10 height 10
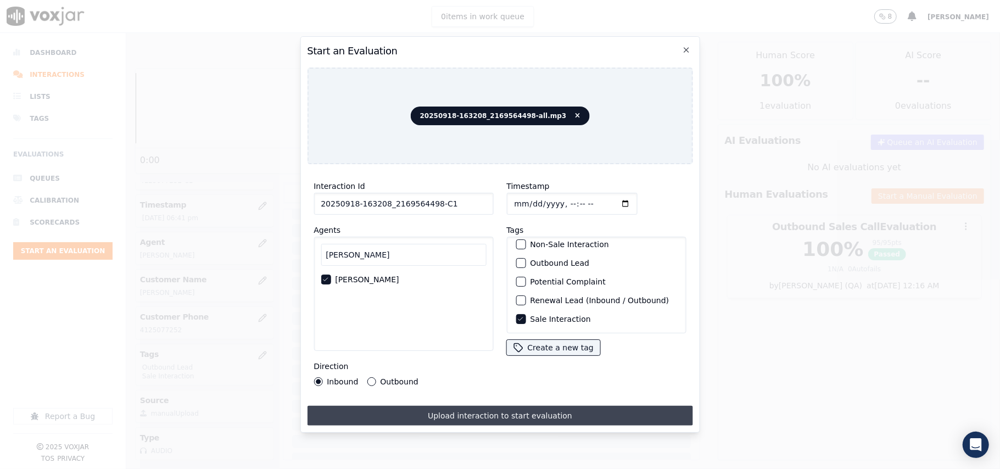
click at [405, 413] on button "Upload interaction to start evaluation" at bounding box center [499, 416] width 385 height 20
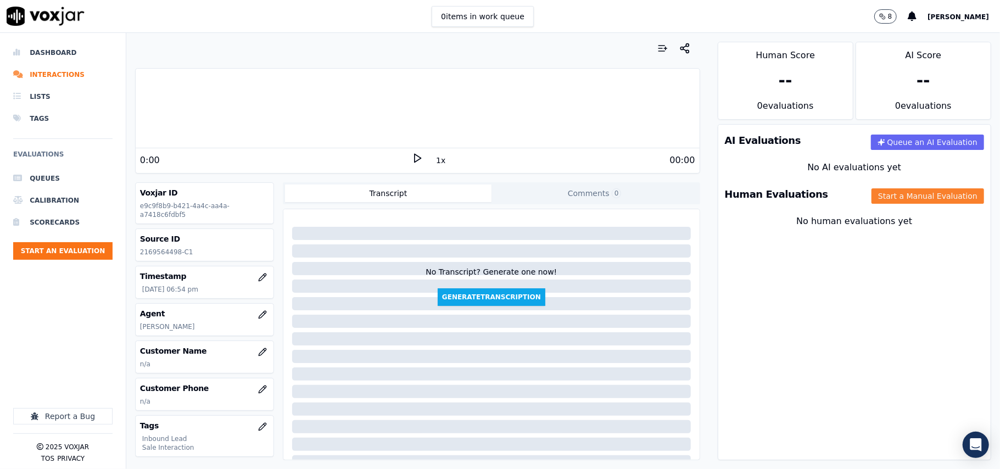
click at [886, 194] on button "Start a Manual Evaluation" at bounding box center [927, 195] width 113 height 15
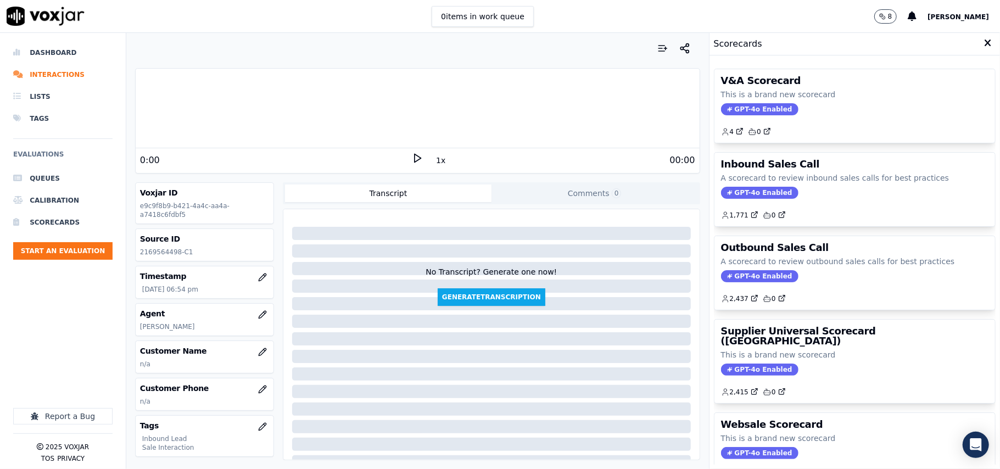
scroll to position [108, 0]
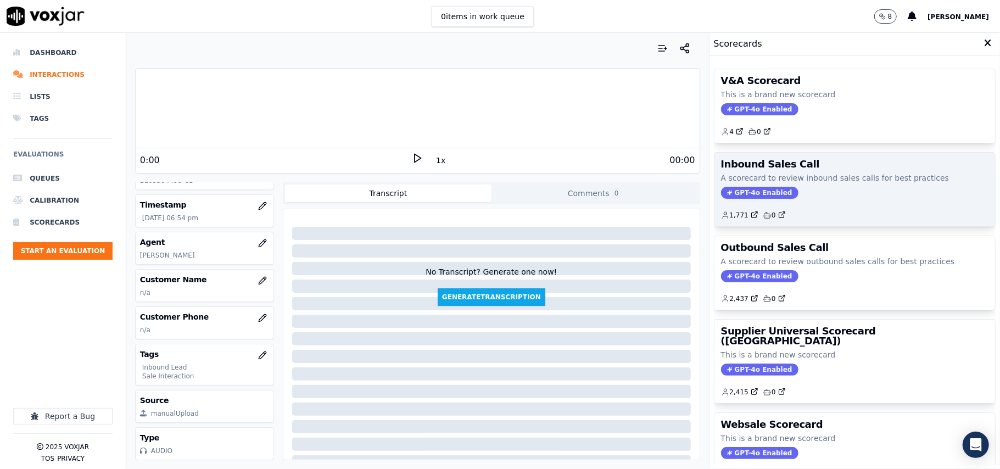
drag, startPoint x: 737, startPoint y: 189, endPoint x: 743, endPoint y: 187, distance: 6.6
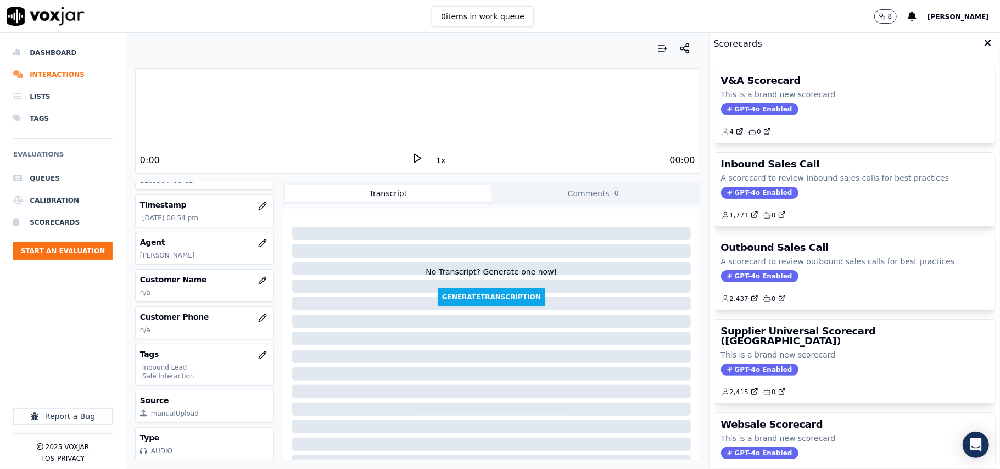
click at [736, 190] on span "GPT-4o Enabled" at bounding box center [759, 193] width 77 height 12
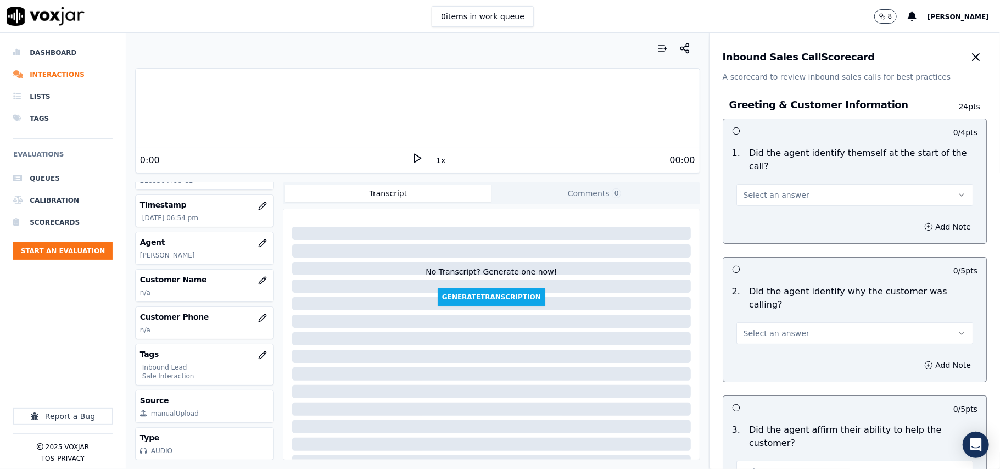
click at [775, 189] on span "Select an answer" at bounding box center [776, 194] width 66 height 11
click at [759, 206] on div "Yes" at bounding box center [831, 207] width 212 height 18
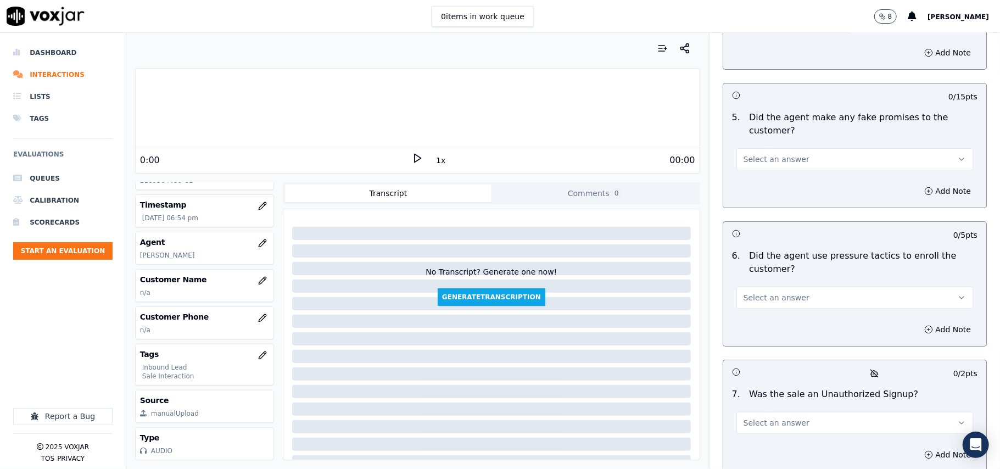
scroll to position [3073, 0]
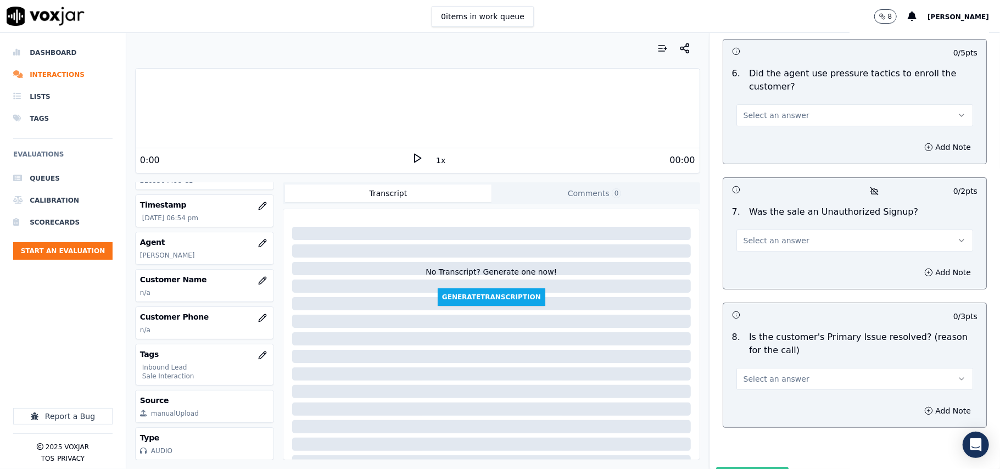
click at [818, 368] on button "Select an answer" at bounding box center [854, 379] width 237 height 22
click at [785, 356] on div "No" at bounding box center [831, 364] width 212 height 18
click at [771, 368] on button "No" at bounding box center [854, 379] width 237 height 22
click at [774, 349] on div "Yes" at bounding box center [831, 346] width 212 height 18
click at [797, 219] on div "Select an answer" at bounding box center [855, 235] width 254 height 33
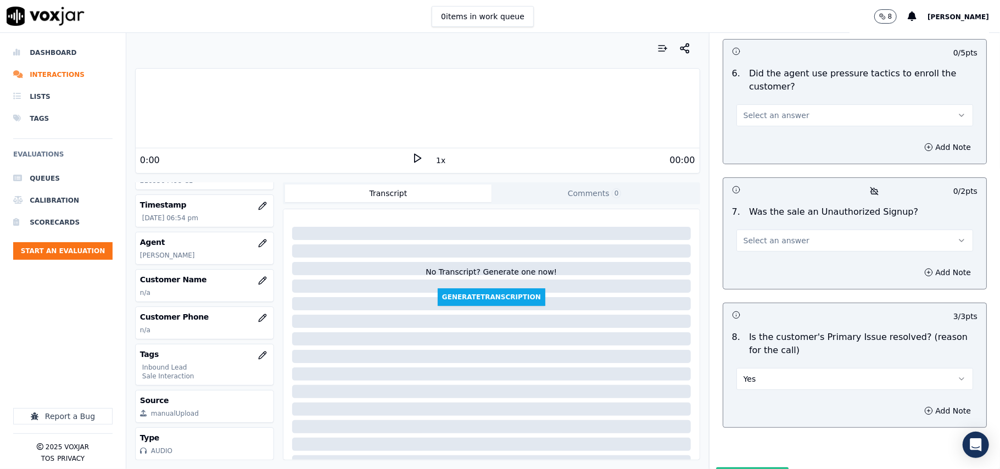
click at [793, 230] on button "Select an answer" at bounding box center [854, 241] width 237 height 22
click at [779, 220] on div "No" at bounding box center [831, 225] width 212 height 18
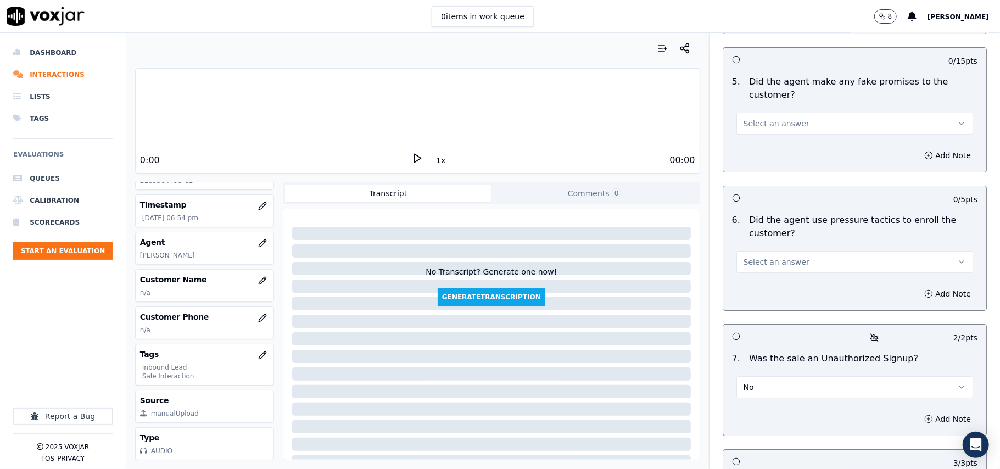
click at [767, 256] on span "Select an answer" at bounding box center [776, 261] width 66 height 11
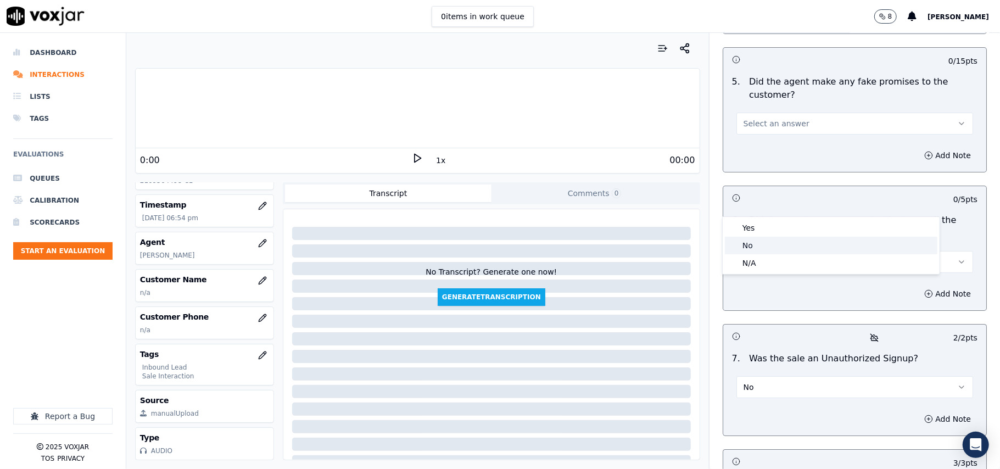
click at [763, 244] on div "No" at bounding box center [831, 246] width 212 height 18
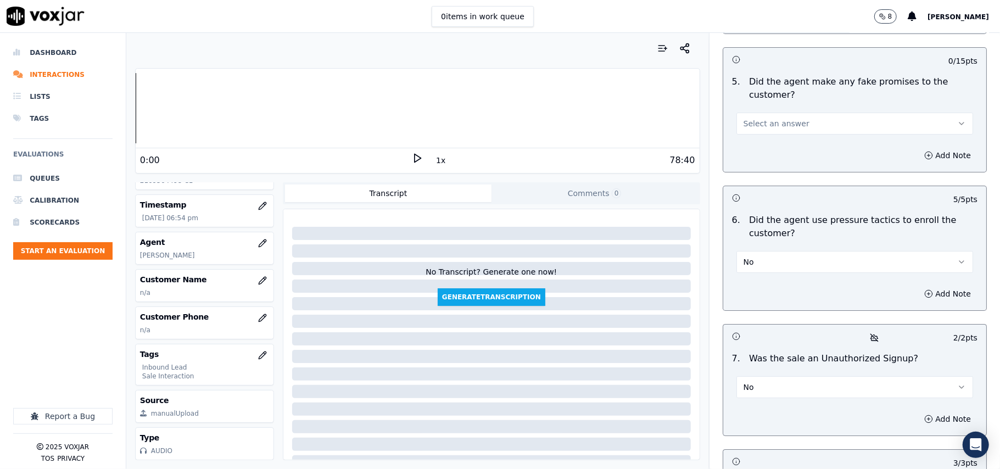
scroll to position [2780, 0]
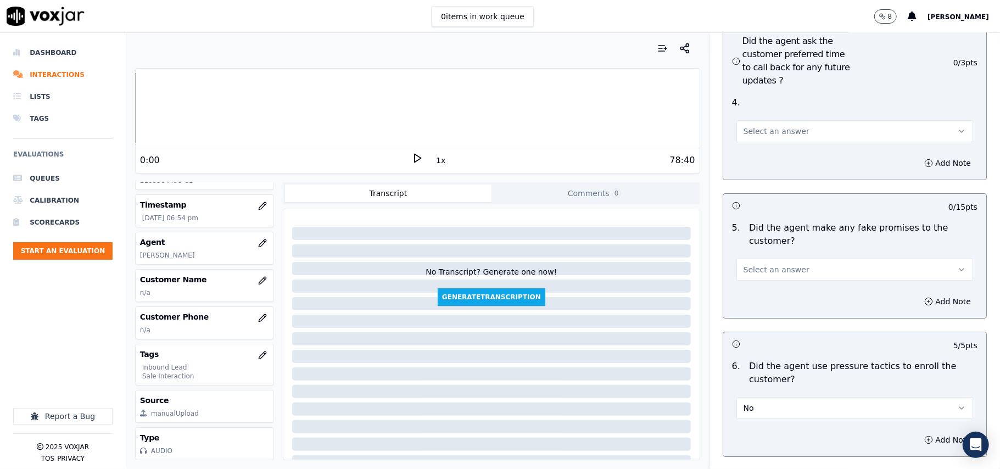
click at [778, 264] on span "Select an answer" at bounding box center [776, 269] width 66 height 11
click at [791, 247] on div "No" at bounding box center [831, 253] width 212 height 18
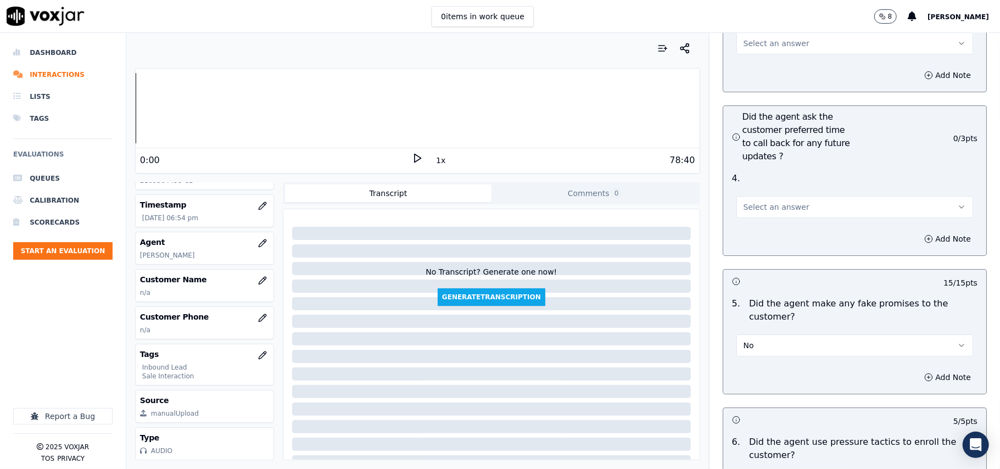
scroll to position [2634, 0]
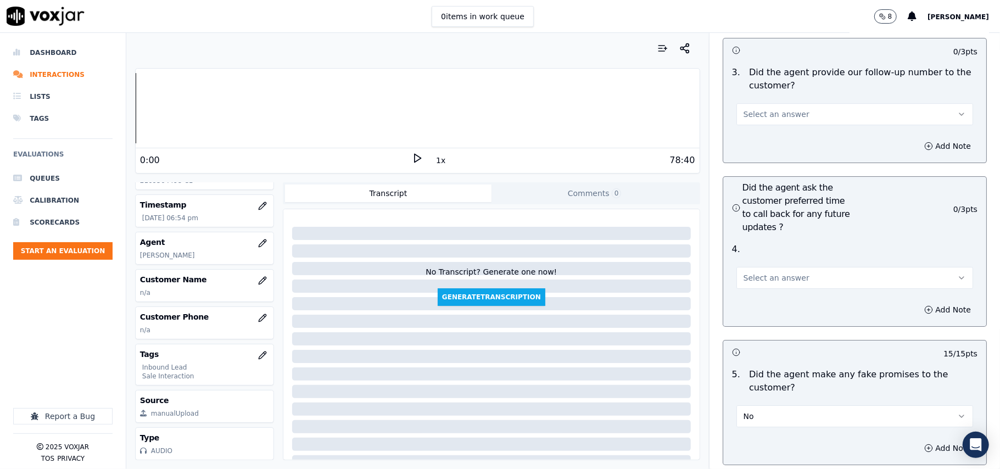
click at [785, 272] on span "Select an answer" at bounding box center [776, 277] width 66 height 11
click at [776, 240] on div "Yes" at bounding box center [831, 243] width 212 height 18
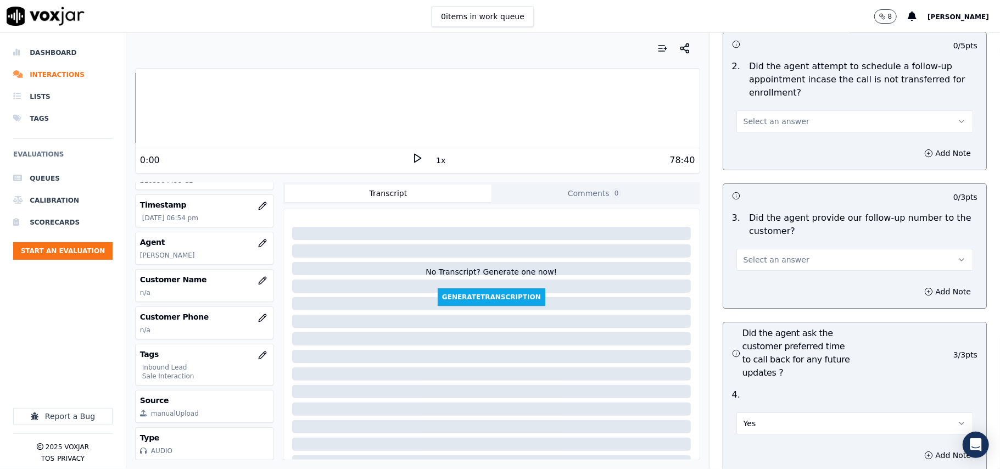
scroll to position [2487, 0]
click at [791, 250] on button "Select an answer" at bounding box center [854, 261] width 237 height 22
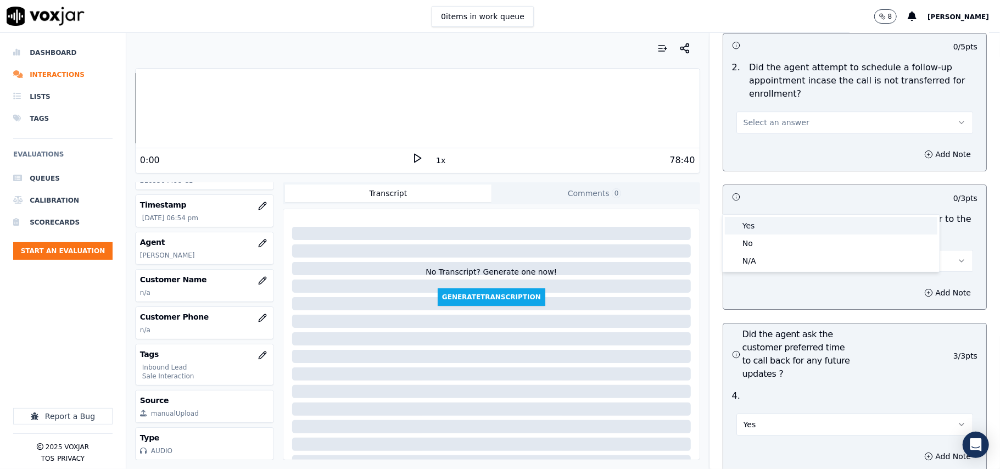
click at [785, 223] on div "Yes" at bounding box center [831, 226] width 212 height 18
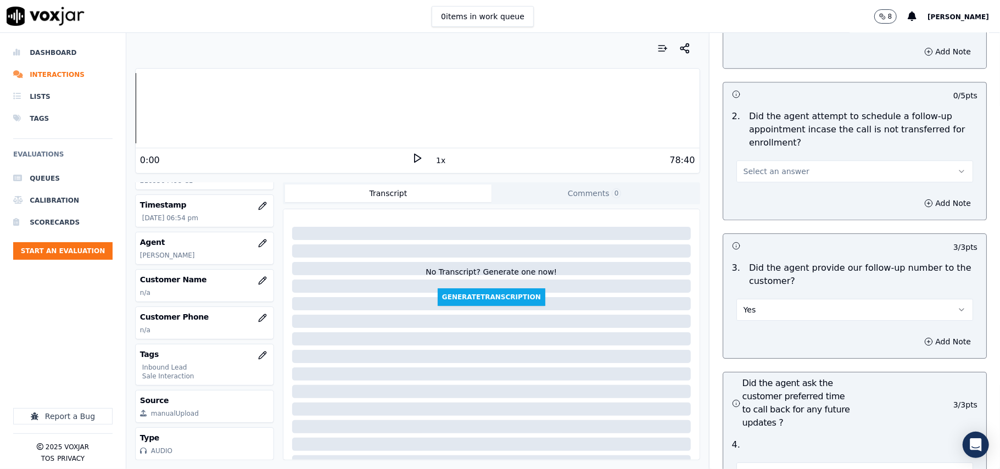
scroll to position [2268, 0]
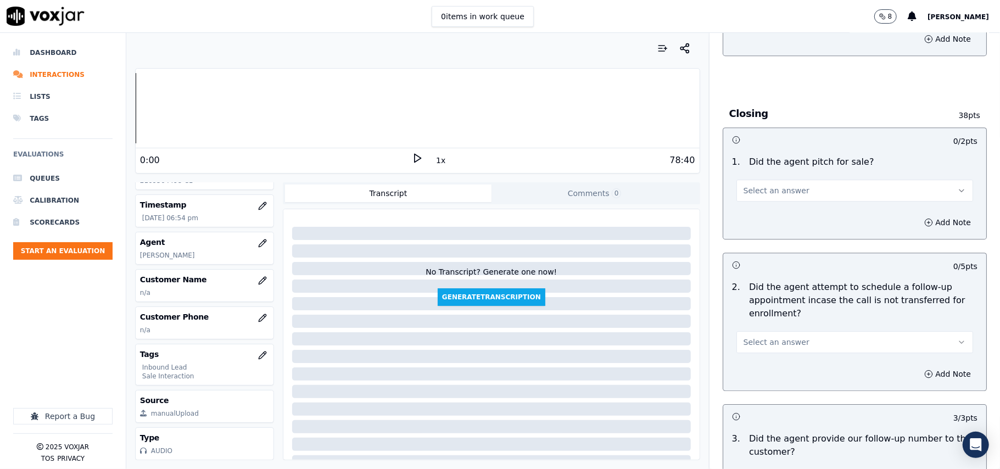
click at [771, 337] on span "Select an answer" at bounding box center [776, 342] width 66 height 11
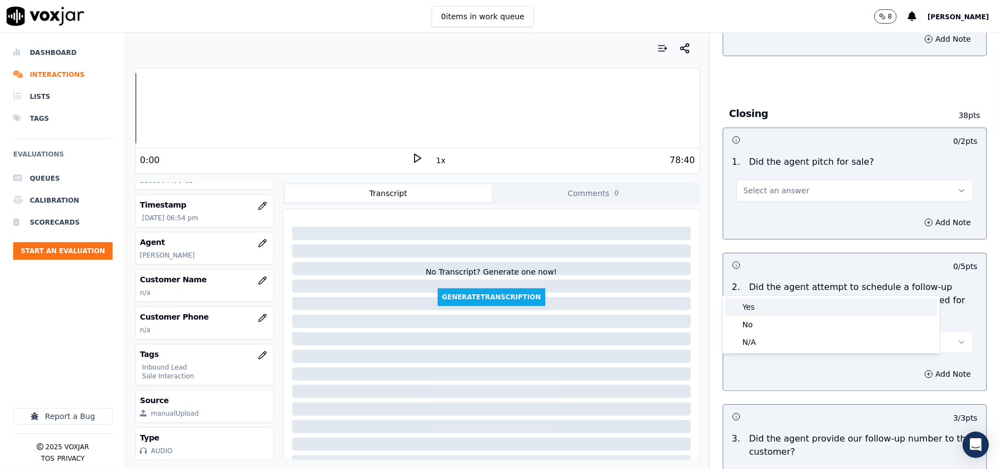
click at [768, 299] on div "Yes" at bounding box center [831, 307] width 212 height 18
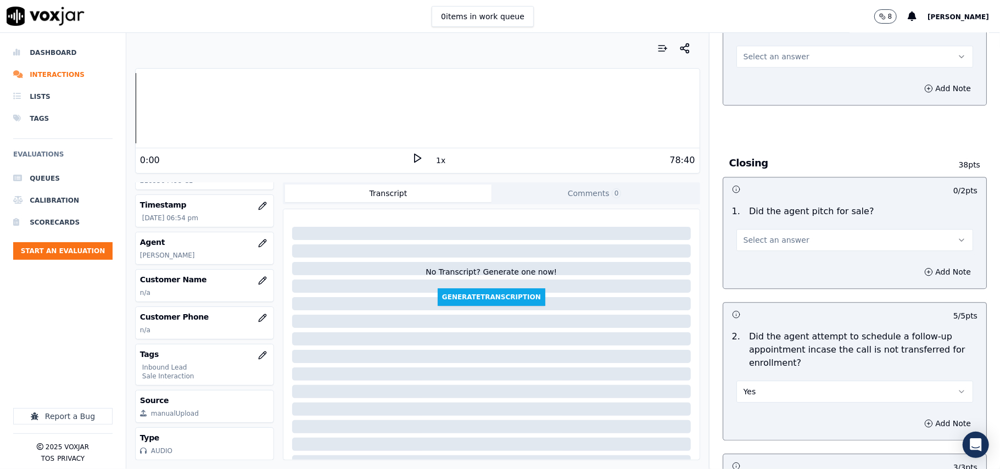
scroll to position [2195, 0]
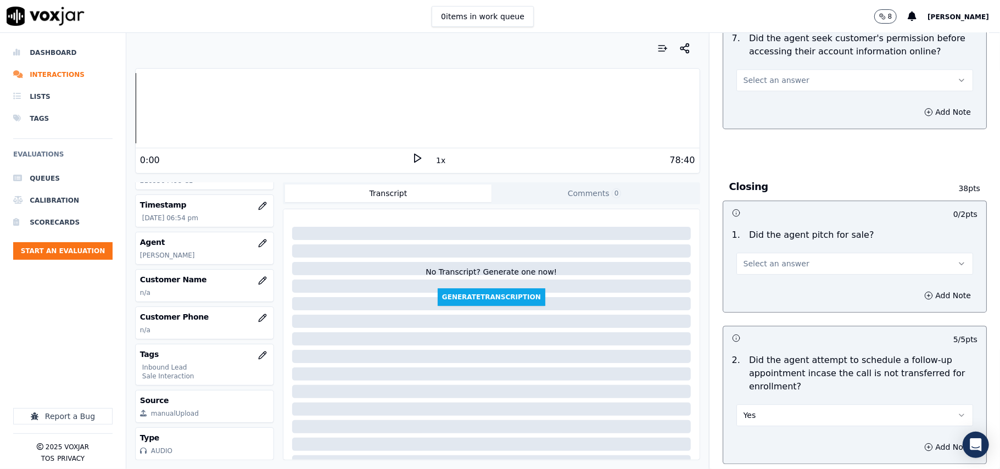
click at [771, 253] on button "Select an answer" at bounding box center [854, 264] width 237 height 22
click at [774, 229] on div "Yes" at bounding box center [831, 228] width 212 height 18
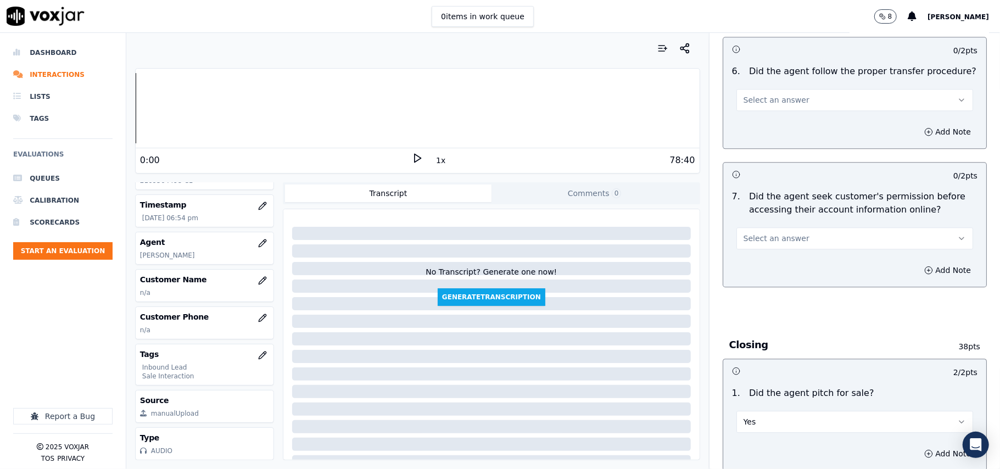
scroll to position [1975, 0]
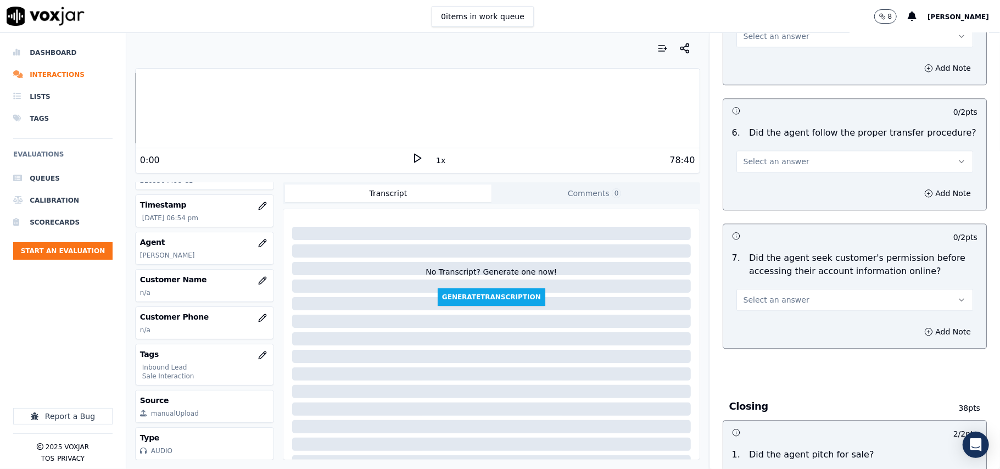
click at [787, 289] on button "Select an answer" at bounding box center [854, 300] width 237 height 22
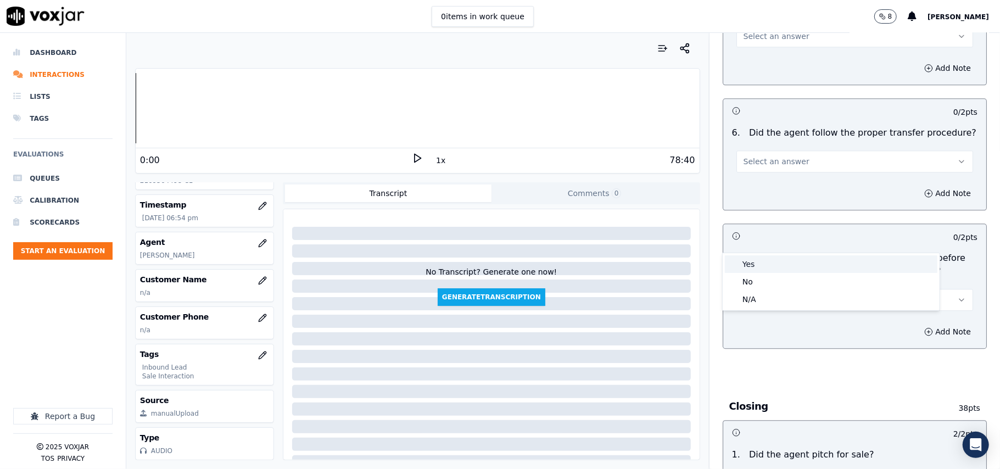
click at [774, 260] on div "Yes" at bounding box center [831, 264] width 212 height 18
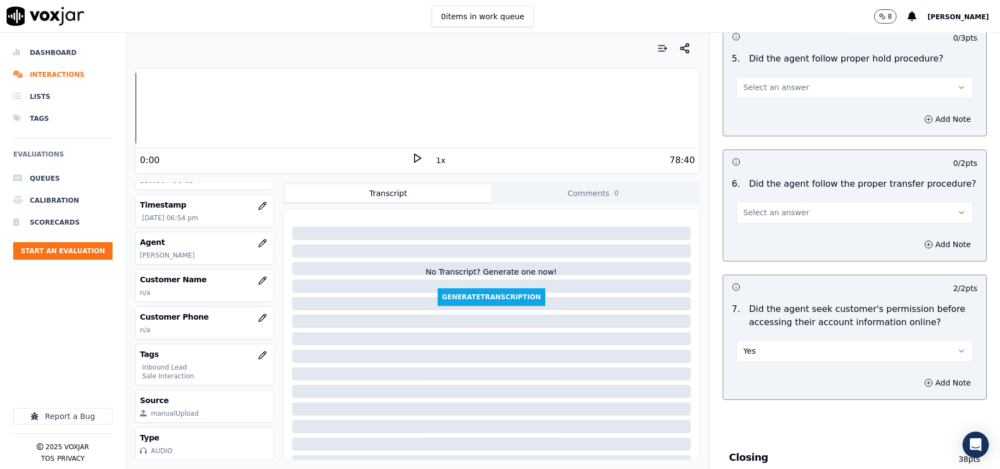
scroll to position [1828, 0]
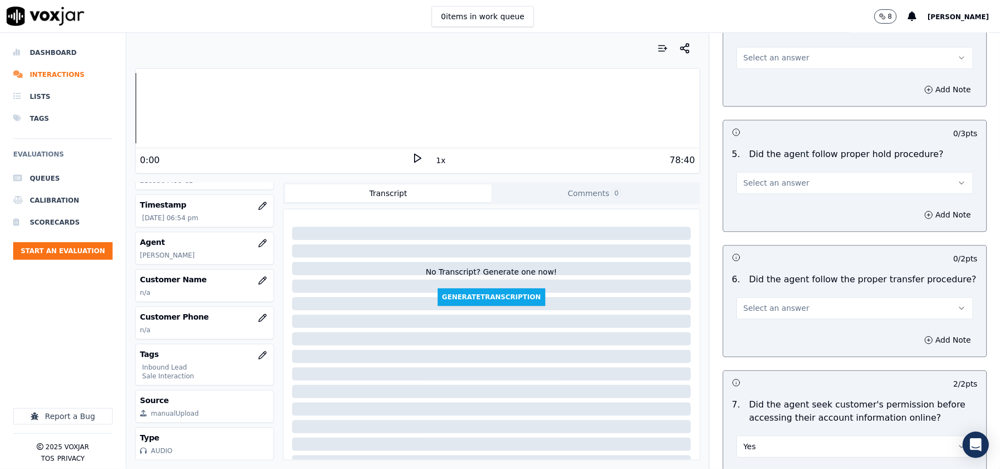
click at [760, 303] on span "Select an answer" at bounding box center [776, 308] width 66 height 11
click at [760, 273] on div "Yes" at bounding box center [831, 272] width 212 height 18
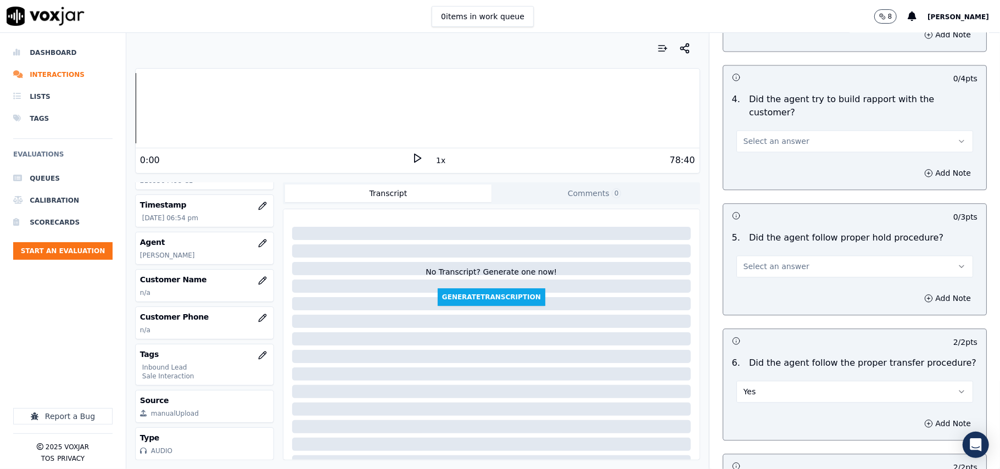
scroll to position [1682, 0]
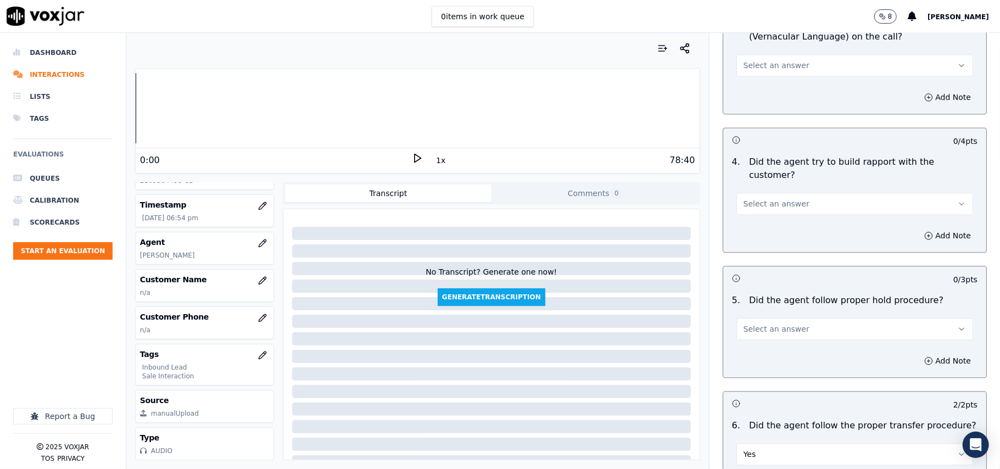
click at [774, 318] on button "Select an answer" at bounding box center [854, 329] width 237 height 22
click at [768, 291] on div "Yes" at bounding box center [831, 293] width 212 height 18
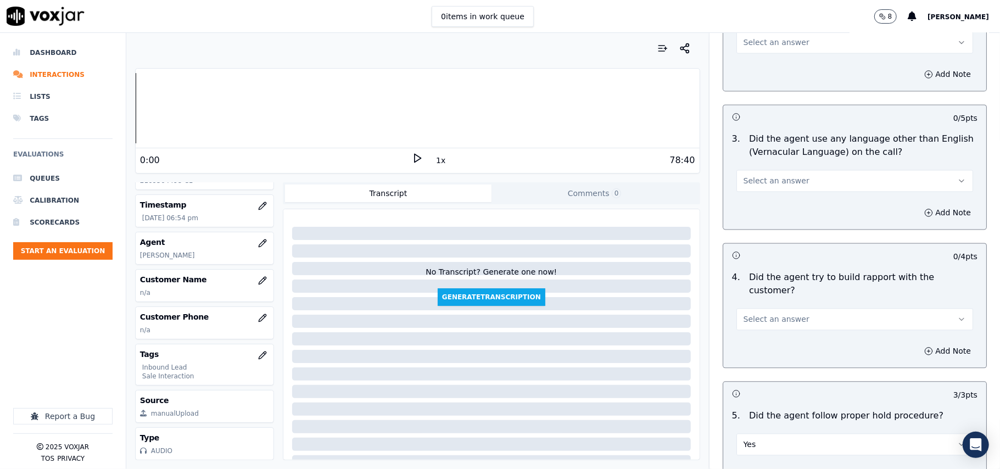
scroll to position [1536, 0]
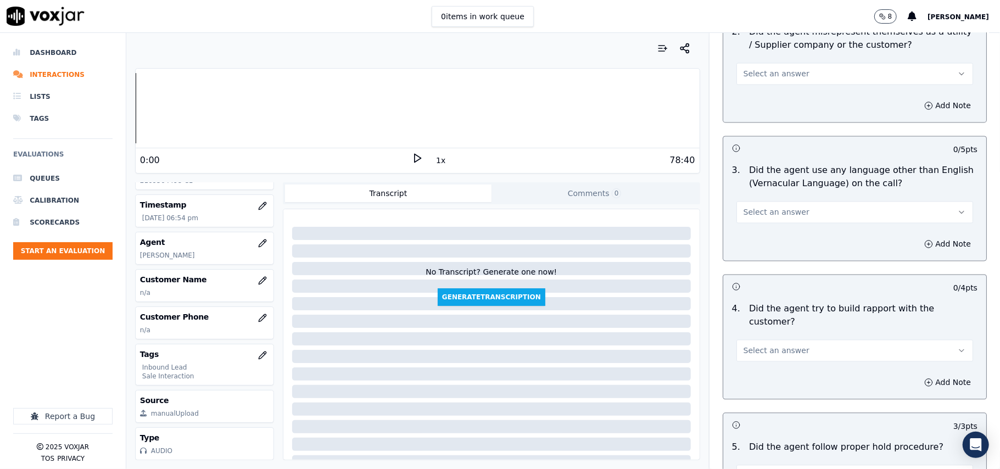
click at [765, 345] on span "Select an answer" at bounding box center [776, 350] width 66 height 11
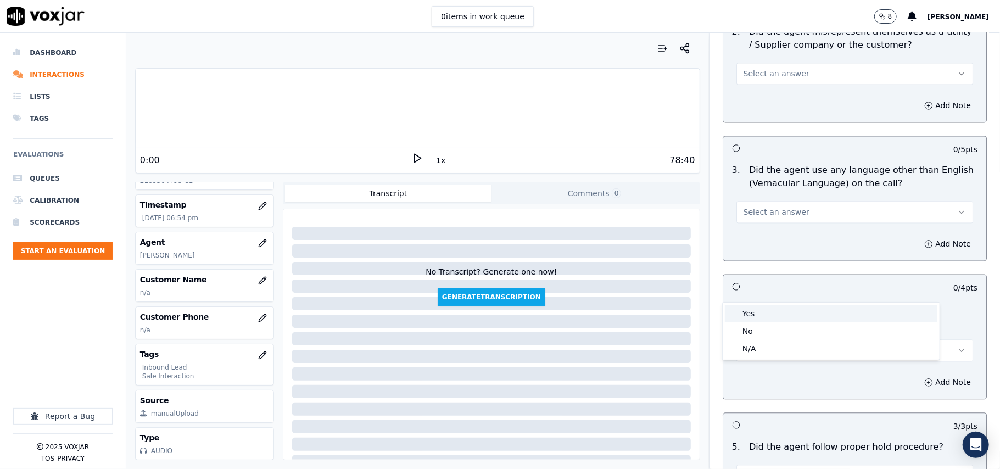
click at [765, 317] on div "Yes" at bounding box center [831, 314] width 212 height 18
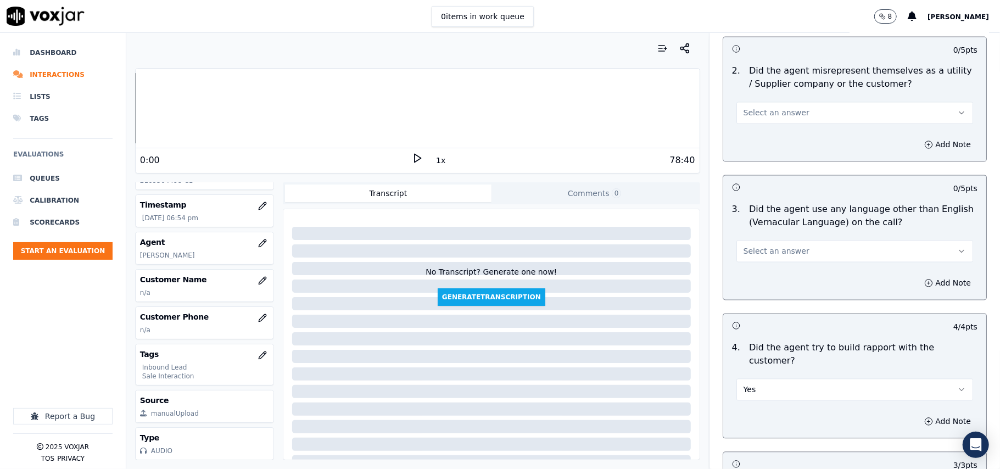
scroll to position [1463, 0]
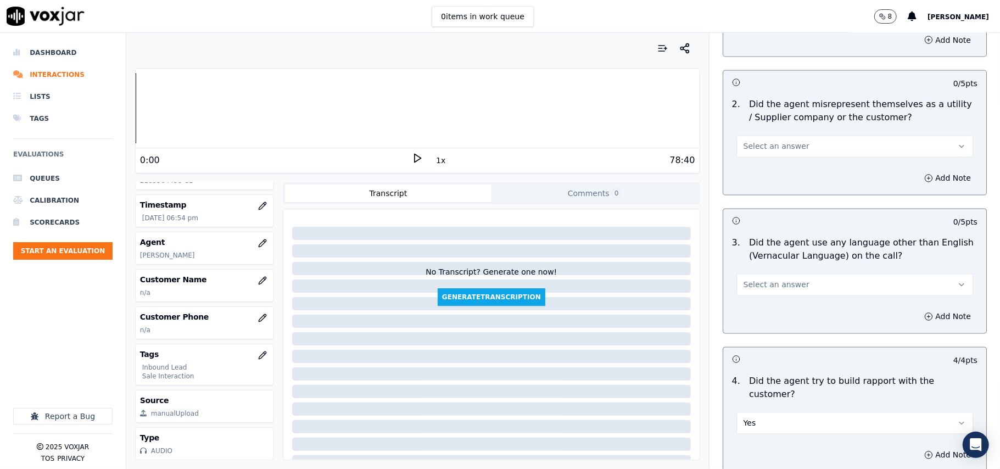
click at [758, 274] on button "Select an answer" at bounding box center [854, 285] width 237 height 22
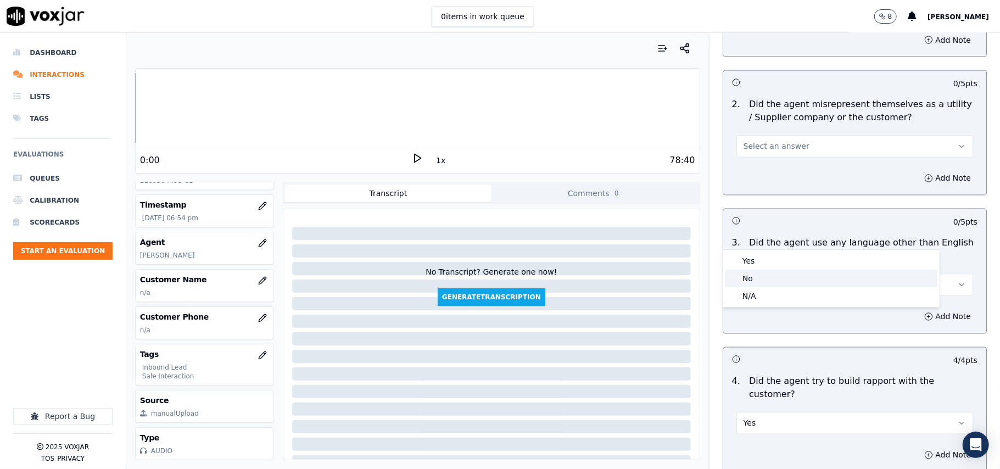
click at [758, 276] on div "No" at bounding box center [831, 279] width 212 height 18
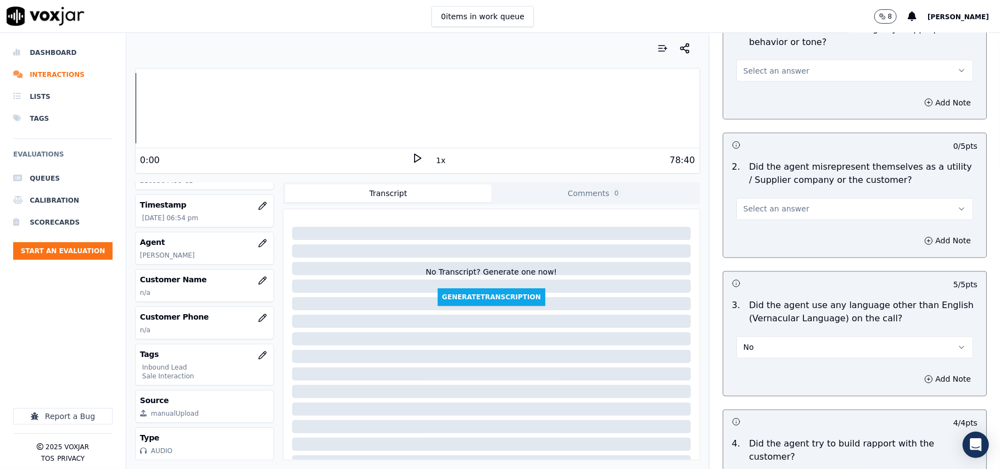
scroll to position [1243, 0]
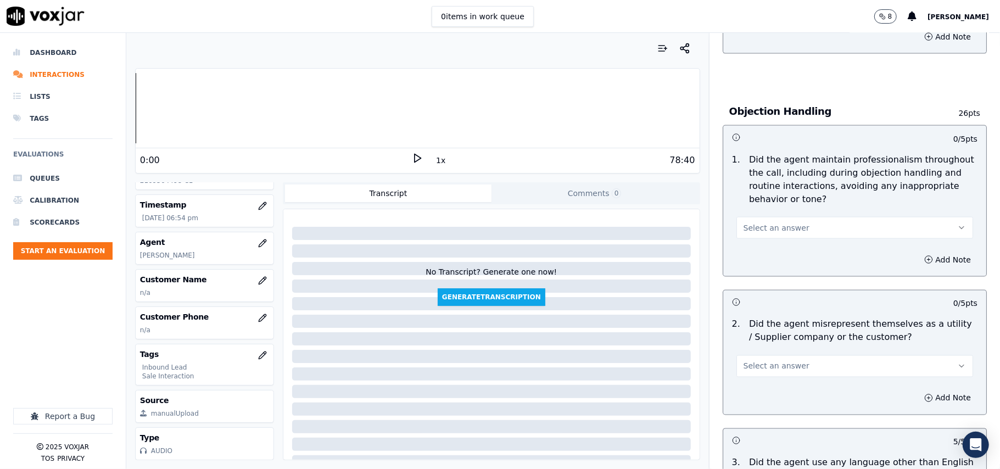
click at [749, 344] on div "Select an answer" at bounding box center [855, 360] width 254 height 33
click at [752, 361] on span "Select an answer" at bounding box center [776, 366] width 66 height 11
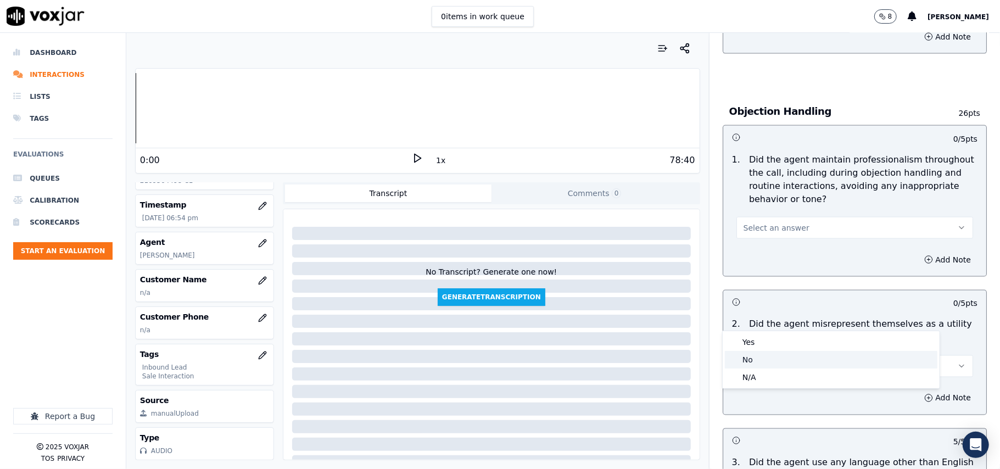
click at [758, 354] on div "No" at bounding box center [831, 360] width 212 height 18
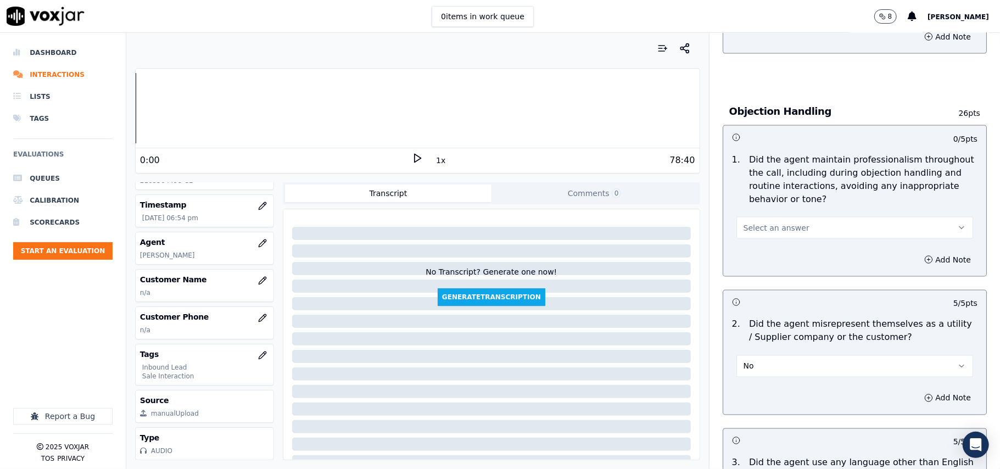
click at [778, 222] on span "Select an answer" at bounding box center [776, 227] width 66 height 11
click at [762, 200] on div "Yes" at bounding box center [831, 203] width 212 height 18
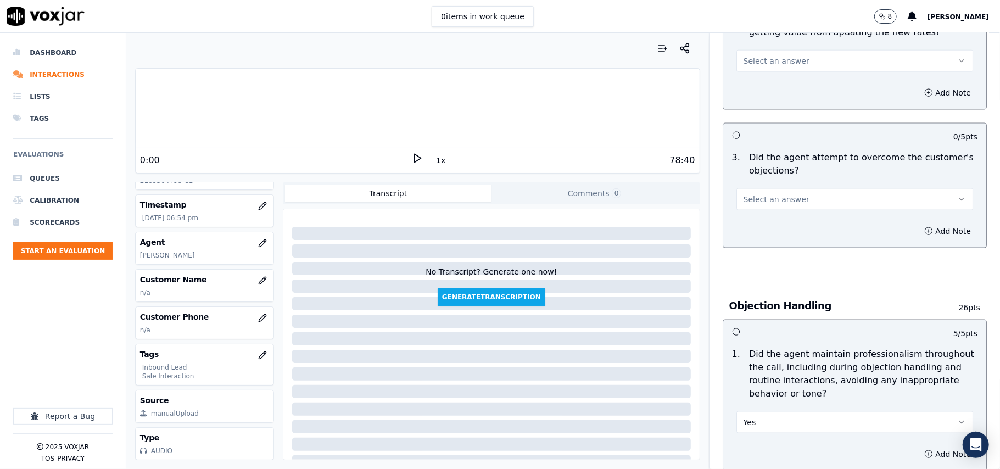
scroll to position [1023, 0]
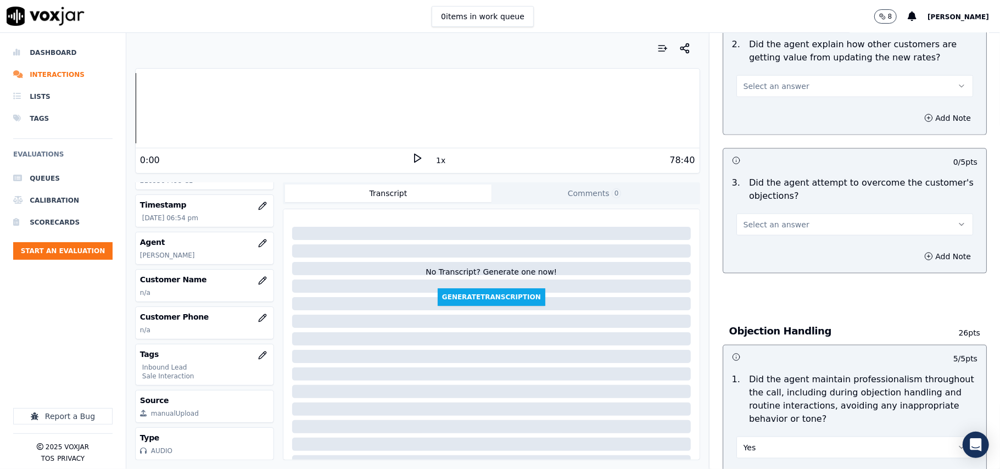
click at [802, 211] on div "Select an answer" at bounding box center [854, 223] width 237 height 24
click at [796, 214] on button "Select an answer" at bounding box center [854, 225] width 237 height 22
click at [784, 198] on div "Yes" at bounding box center [831, 200] width 212 height 18
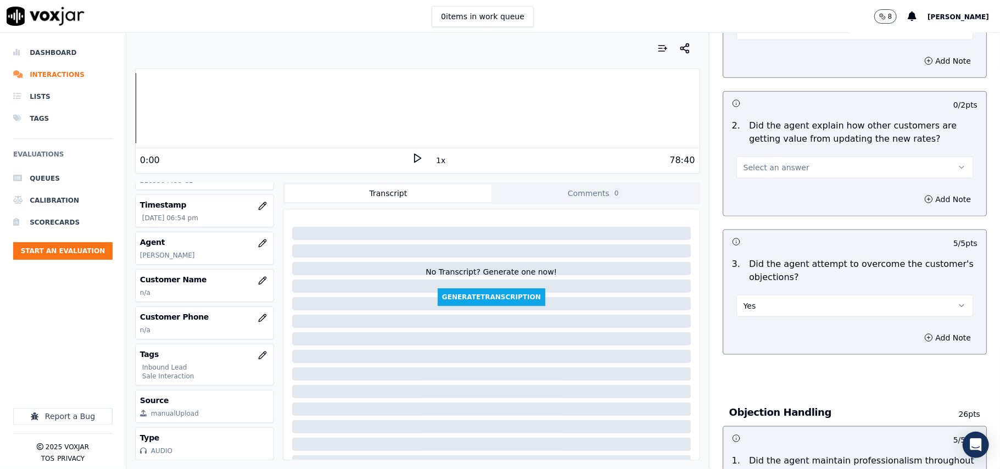
scroll to position [804, 0]
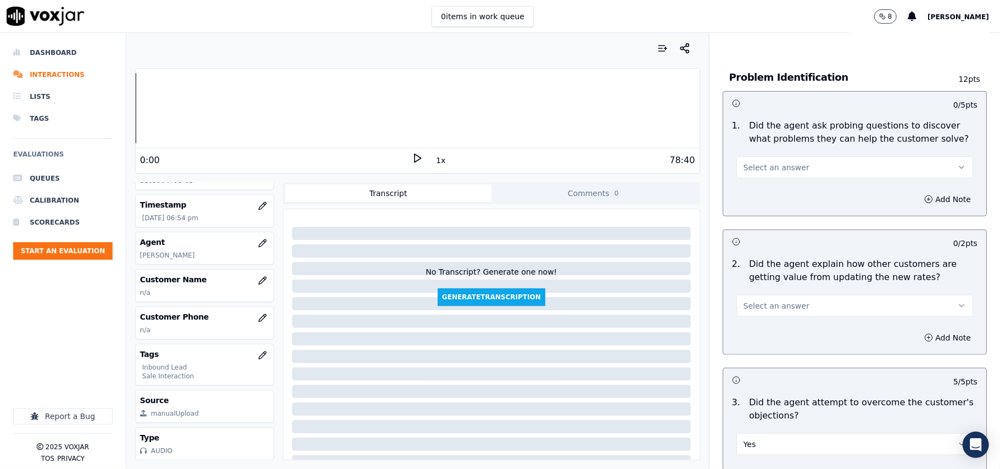
click at [778, 300] on span "Select an answer" at bounding box center [776, 305] width 66 height 11
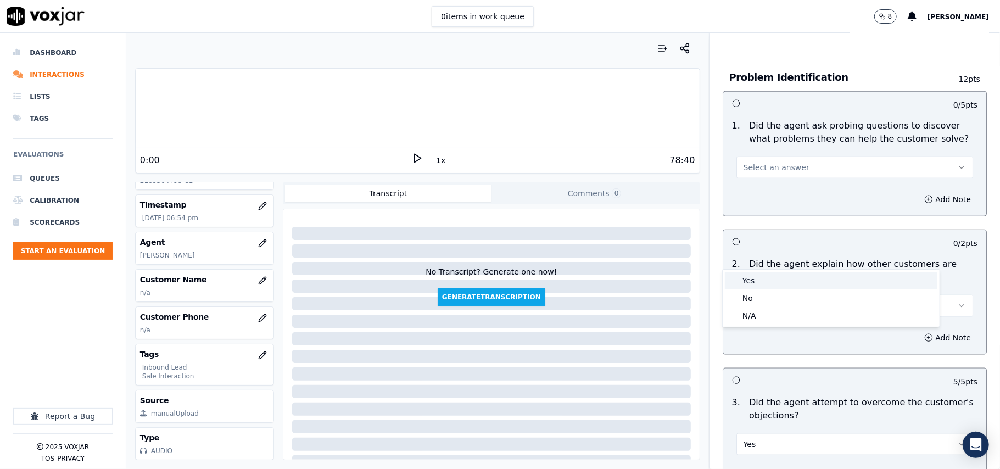
click at [762, 279] on div "Yes" at bounding box center [831, 281] width 212 height 18
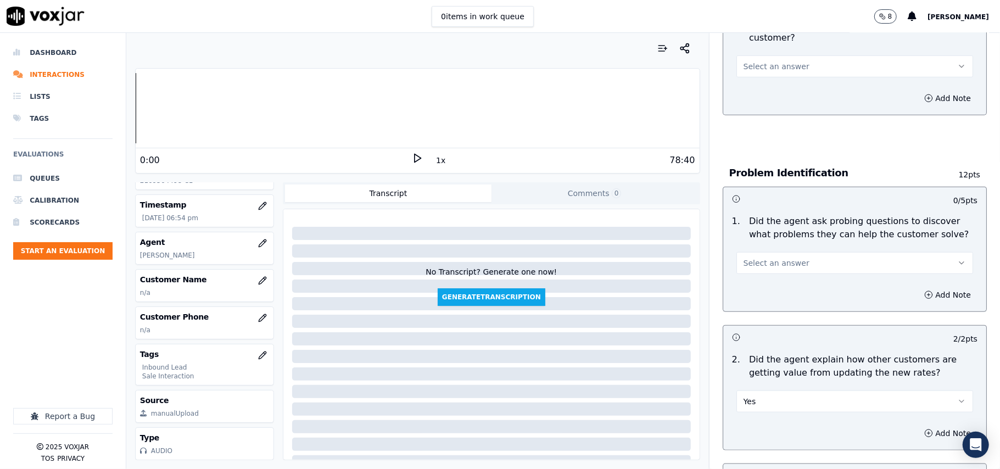
scroll to position [657, 0]
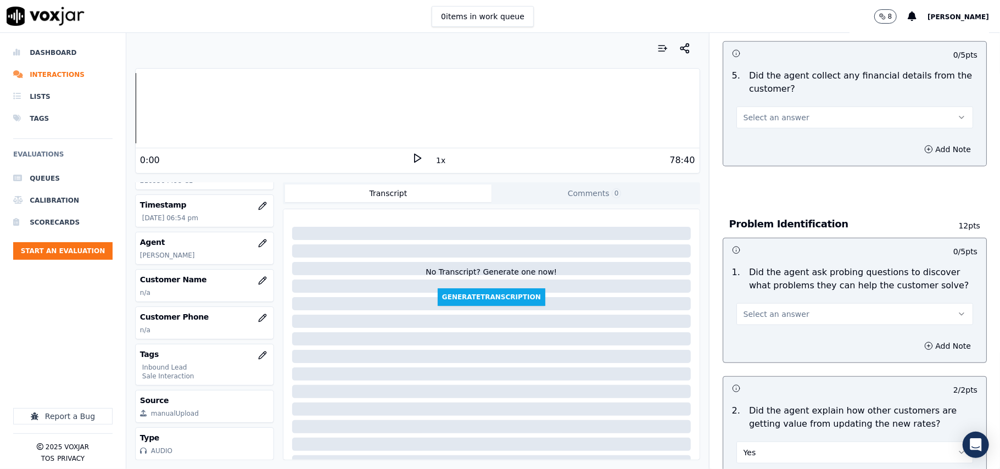
click at [773, 309] on span "Select an answer" at bounding box center [776, 314] width 66 height 11
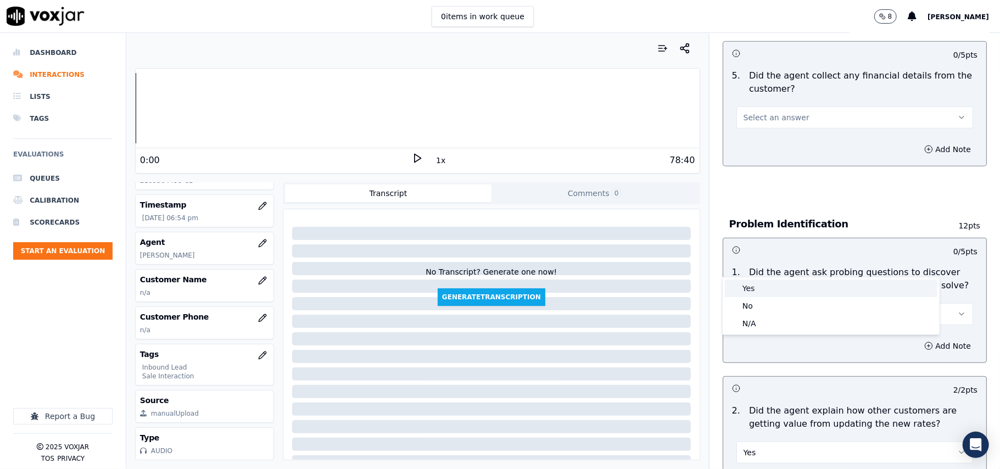
click at [769, 284] on div "Yes" at bounding box center [831, 288] width 212 height 18
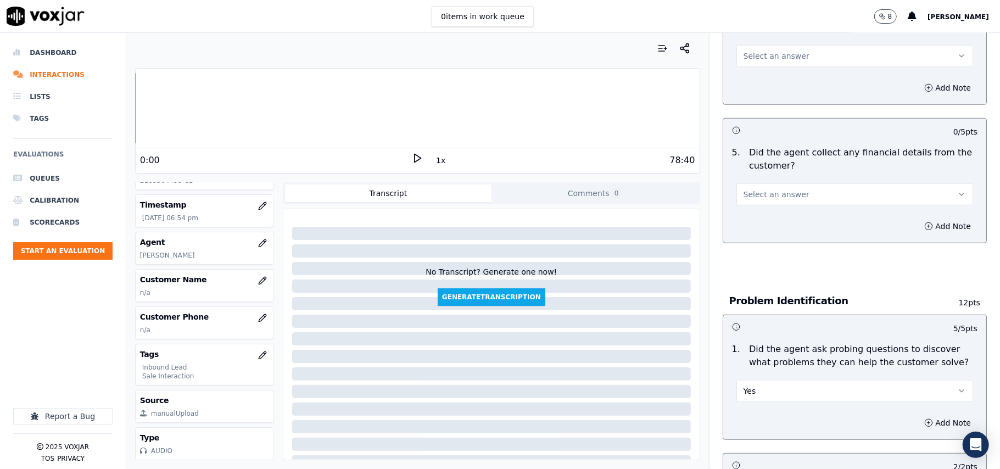
scroll to position [511, 0]
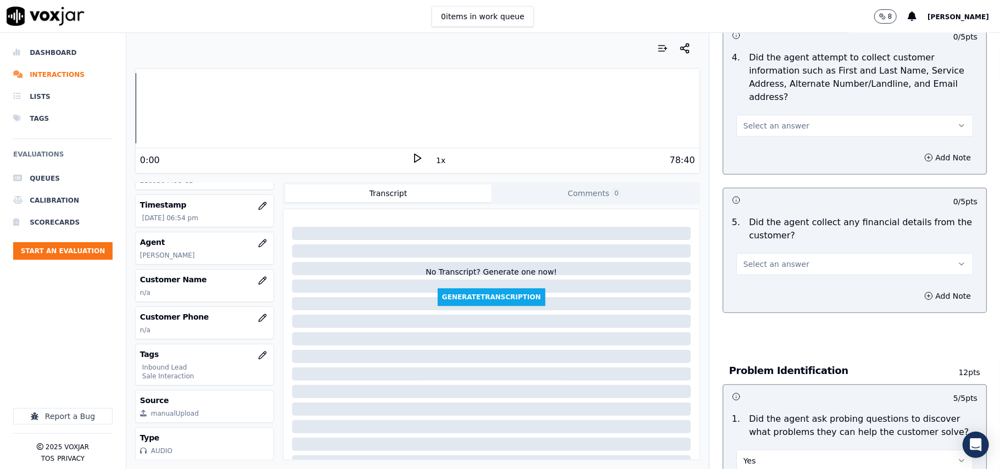
click at [774, 253] on button "Select an answer" at bounding box center [854, 264] width 237 height 22
click at [765, 251] on div "No" at bounding box center [831, 256] width 212 height 18
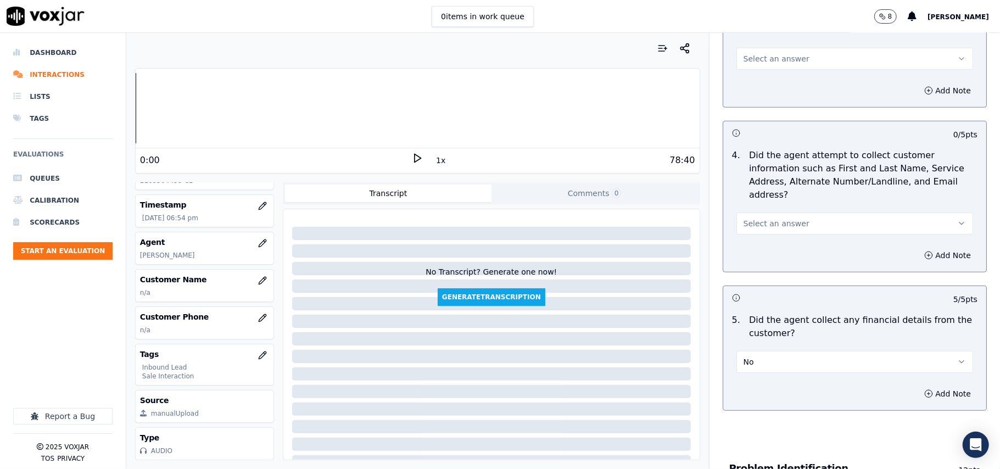
scroll to position [291, 0]
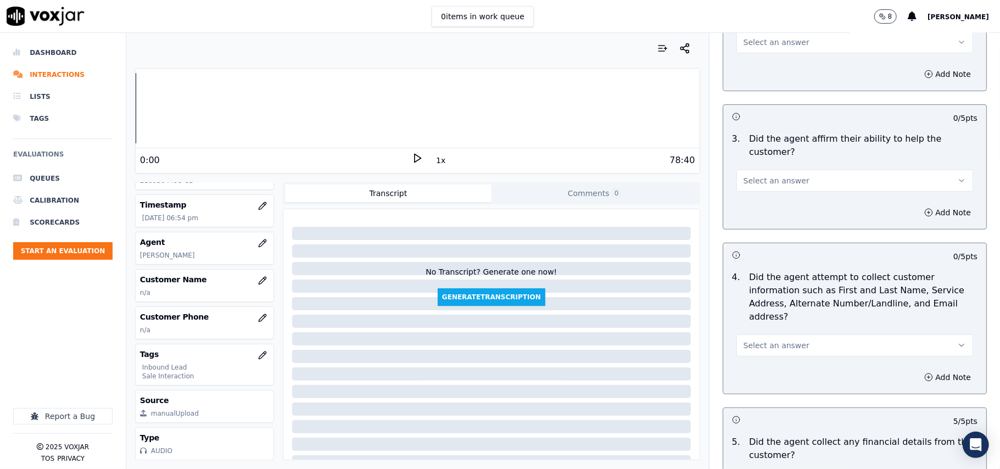
click at [773, 332] on div "Select an answer" at bounding box center [854, 344] width 237 height 24
click at [751, 334] on button "Select an answer" at bounding box center [854, 345] width 237 height 22
click at [750, 315] on div "Yes" at bounding box center [831, 319] width 212 height 18
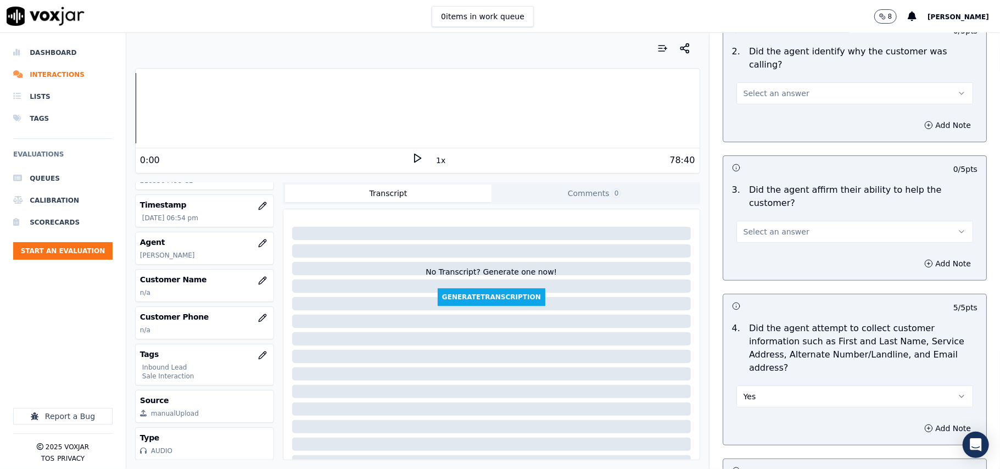
scroll to position [145, 0]
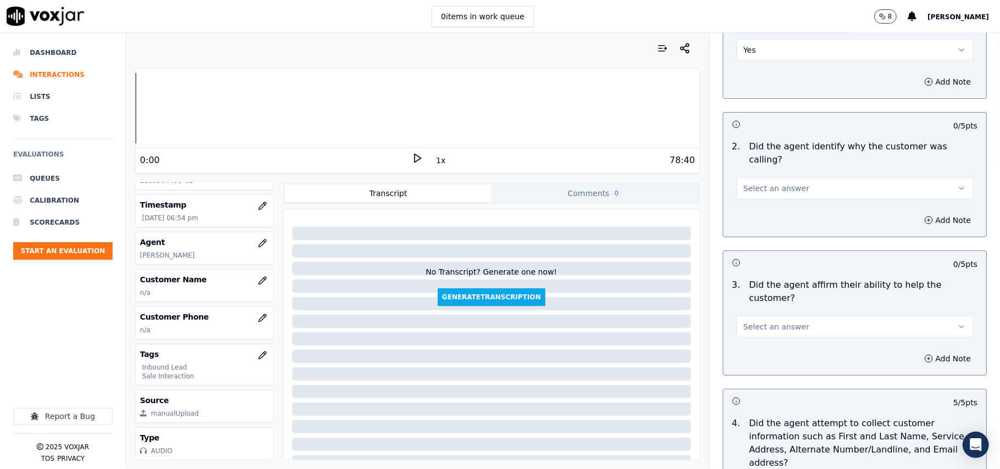
click at [750, 316] on button "Select an answer" at bounding box center [854, 327] width 237 height 22
click at [749, 307] on div "Yes" at bounding box center [831, 313] width 212 height 18
click at [754, 183] on span "Select an answer" at bounding box center [776, 188] width 66 height 11
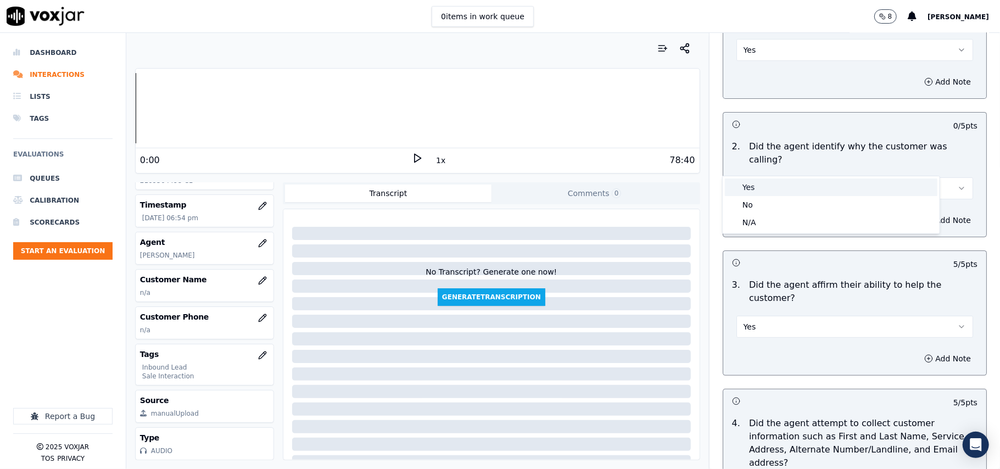
click at [752, 189] on div "Yes" at bounding box center [831, 187] width 212 height 18
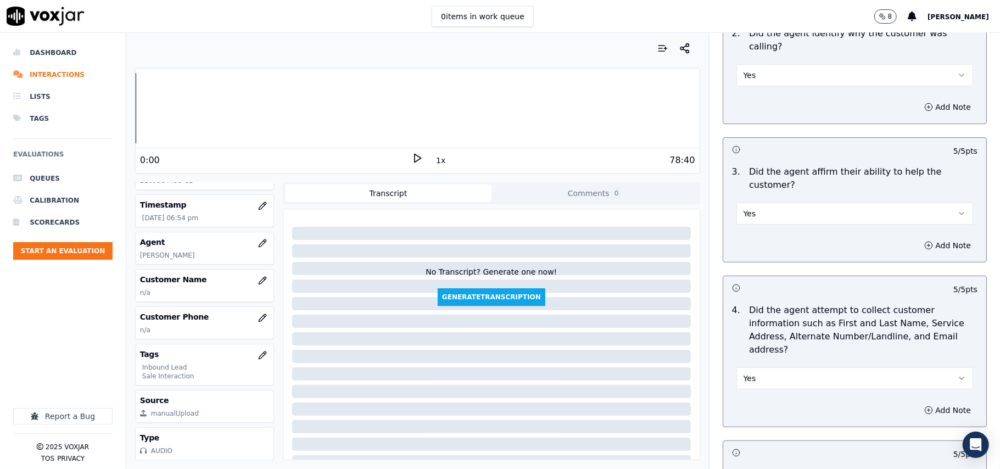
scroll to position [293, 0]
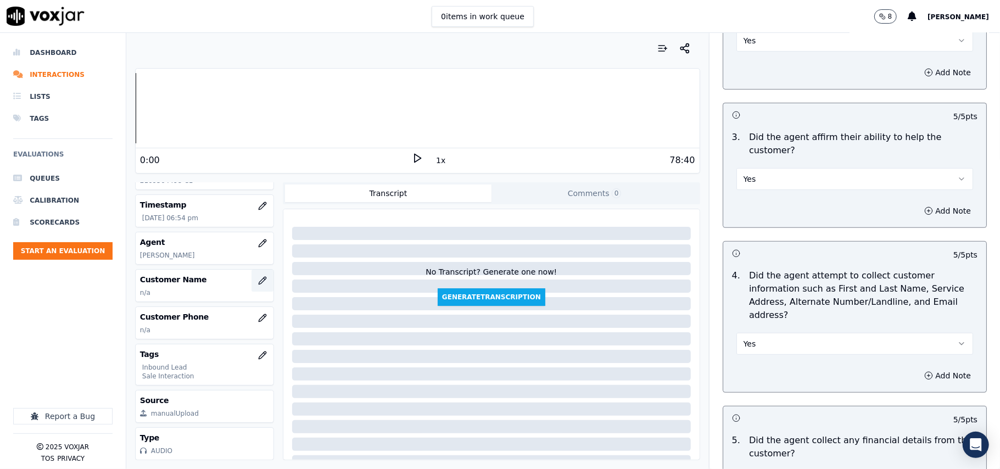
click at [251, 270] on button "button" at bounding box center [262, 281] width 22 height 22
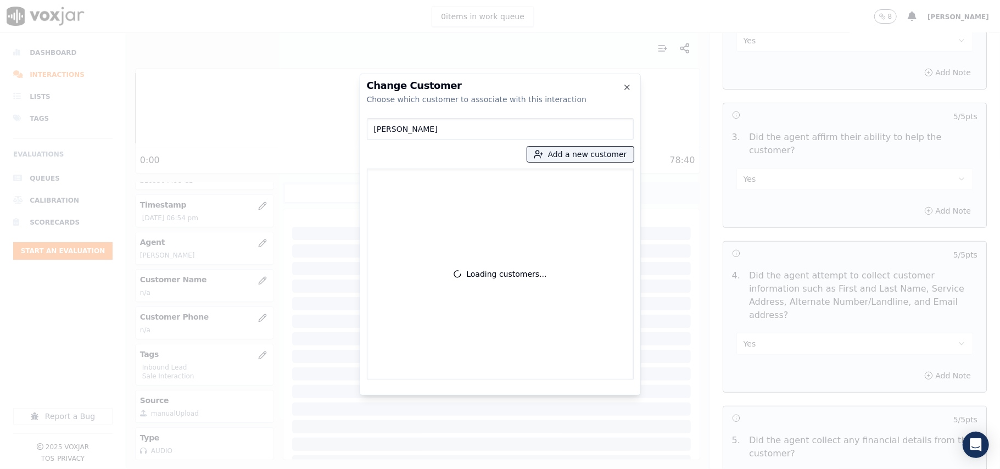
click at [376, 128] on input "[PERSON_NAME]" at bounding box center [500, 129] width 267 height 22
type input "[PERSON_NAME]"
click at [570, 163] on div "[PERSON_NAME] Add a new customer No customers found" at bounding box center [500, 247] width 267 height 266
click at [552, 159] on button "Add a new customer" at bounding box center [580, 154] width 107 height 15
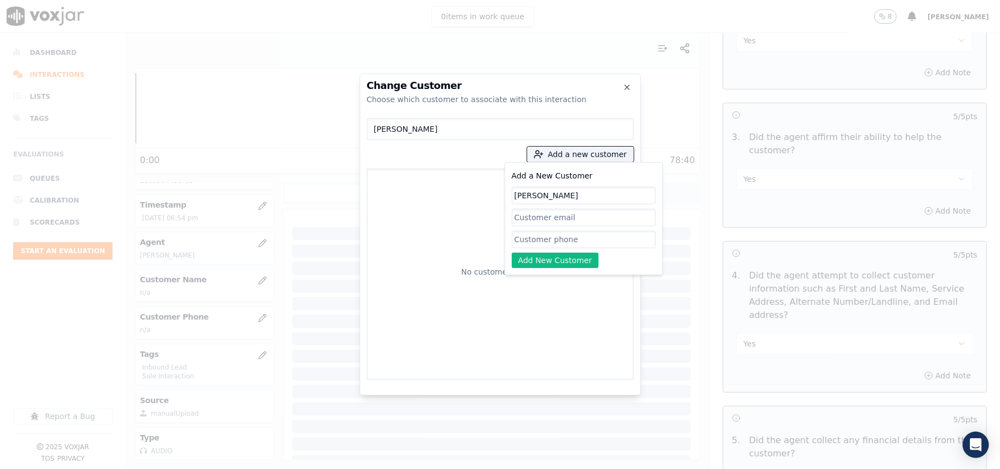
type input "[PERSON_NAME]"
click at [568, 230] on div "Add a New Customer [PERSON_NAME] Add New Customer" at bounding box center [584, 218] width 144 height 99
click at [556, 240] on input "Add a New Customer" at bounding box center [584, 240] width 144 height 18
paste input "2169564498"
type input "2169564498"
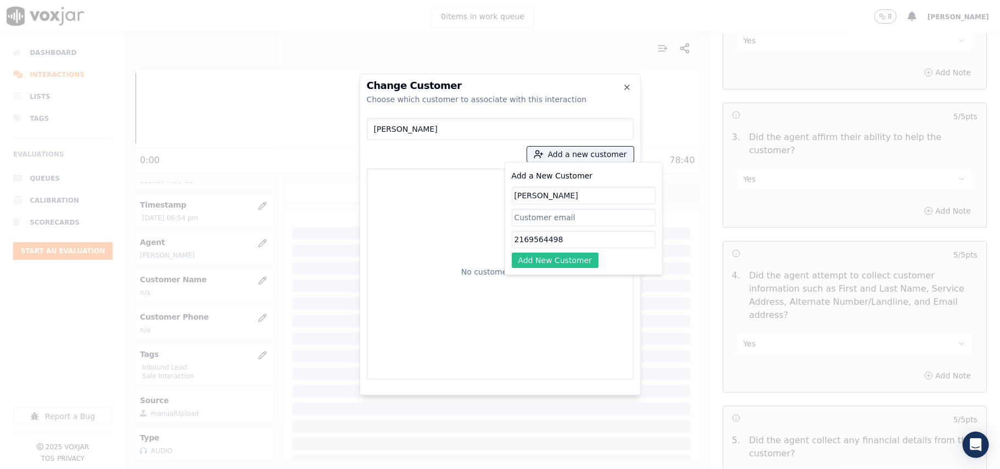
click at [534, 256] on button "Add New Customer" at bounding box center [555, 260] width 87 height 15
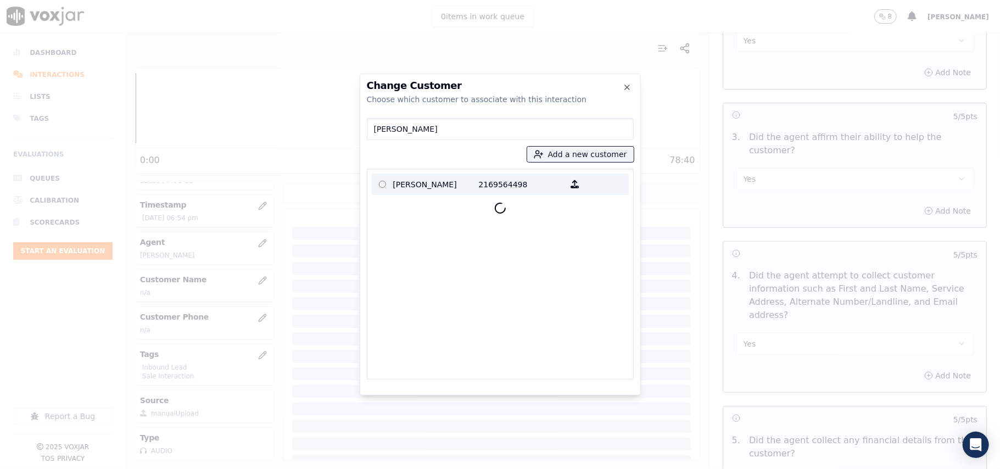
drag, startPoint x: 387, startPoint y: 182, endPoint x: 456, endPoint y: 227, distance: 82.1
click at [389, 182] on p at bounding box center [382, 184] width 21 height 17
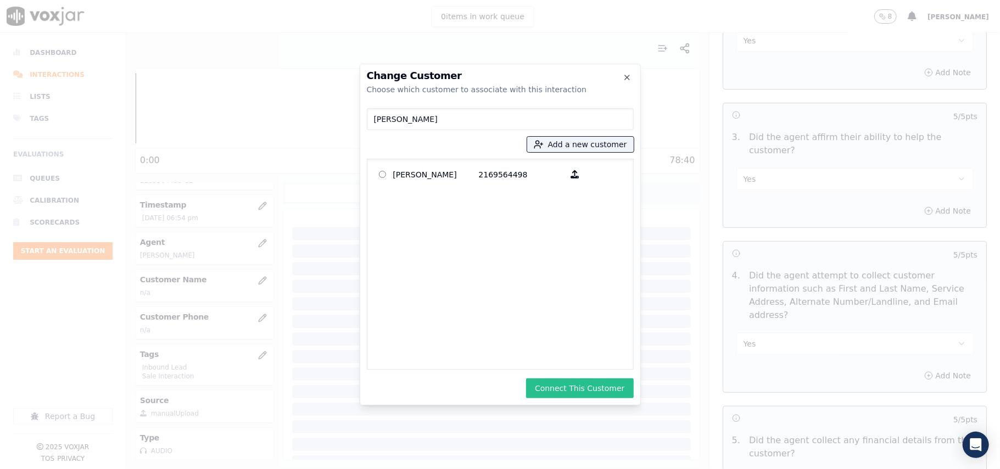
click at [558, 385] on button "Connect This Customer" at bounding box center [579, 388] width 107 height 20
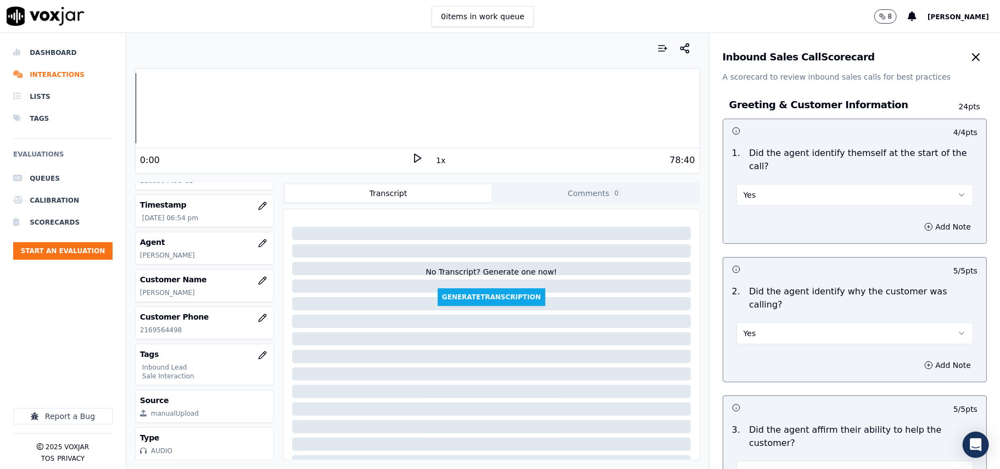
scroll to position [3073, 0]
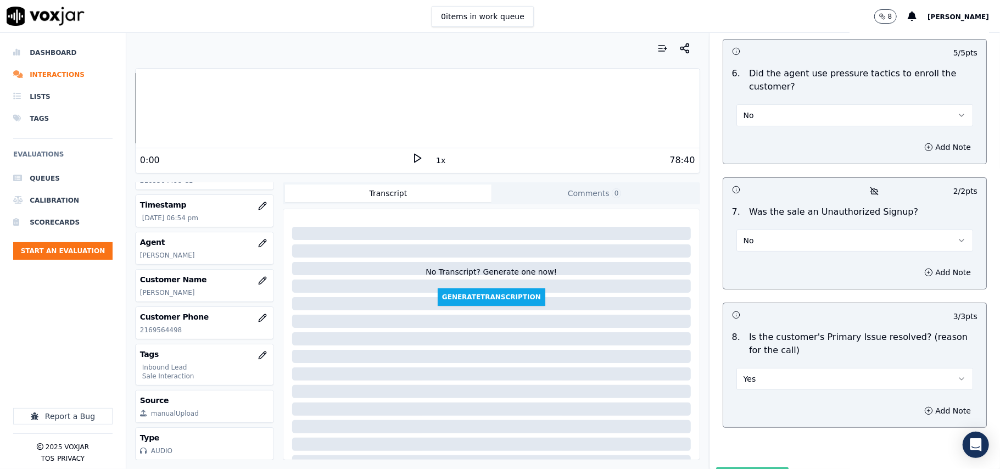
click at [751, 467] on button "Submit Scores" at bounding box center [752, 477] width 73 height 20
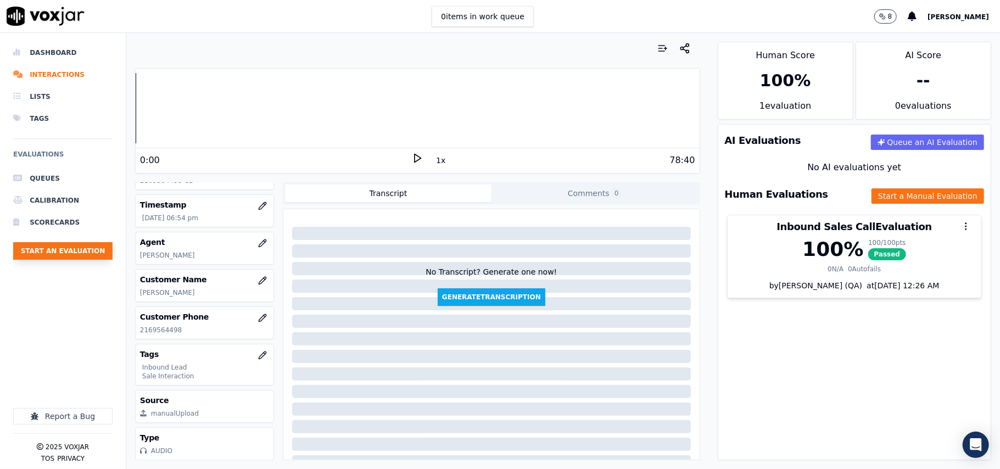
click at [88, 249] on button "Start an Evaluation" at bounding box center [62, 251] width 99 height 18
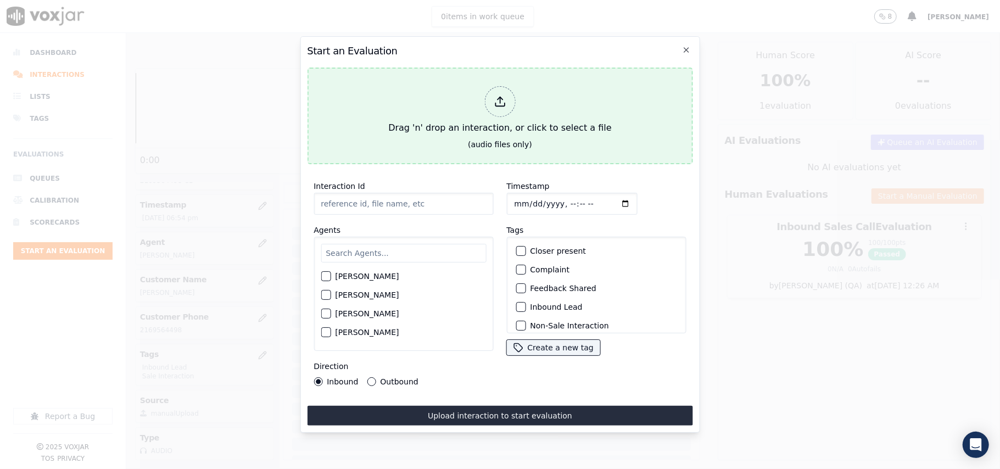
click at [477, 104] on div "Drag 'n' drop an interaction, or click to select a file" at bounding box center [500, 110] width 232 height 57
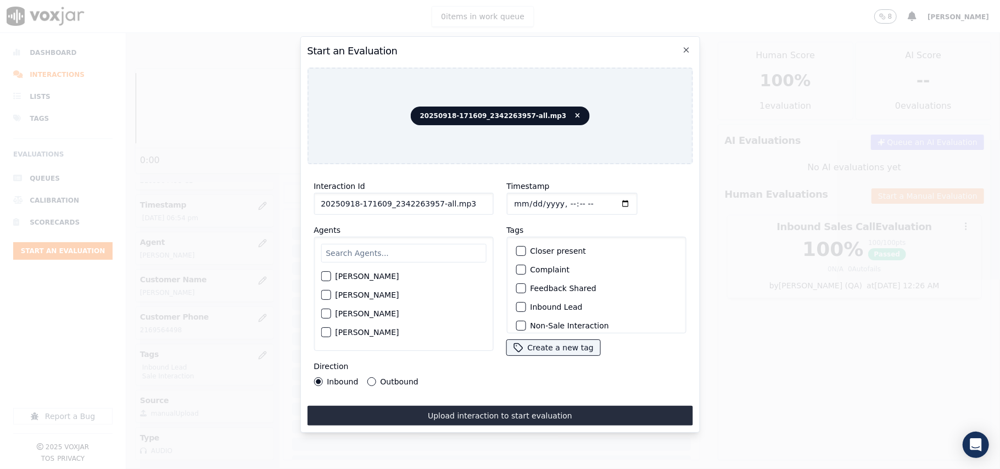
drag, startPoint x: 482, startPoint y: 198, endPoint x: 430, endPoint y: 203, distance: 51.8
click at [430, 203] on input "20250918-171609_2342263957-all.mp3" at bounding box center [404, 204] width 180 height 22
type input "20250918-171609_2342263957-C1"
click at [525, 199] on input "Timestamp" at bounding box center [571, 204] width 131 height 22
type input "[DATE]T18:56"
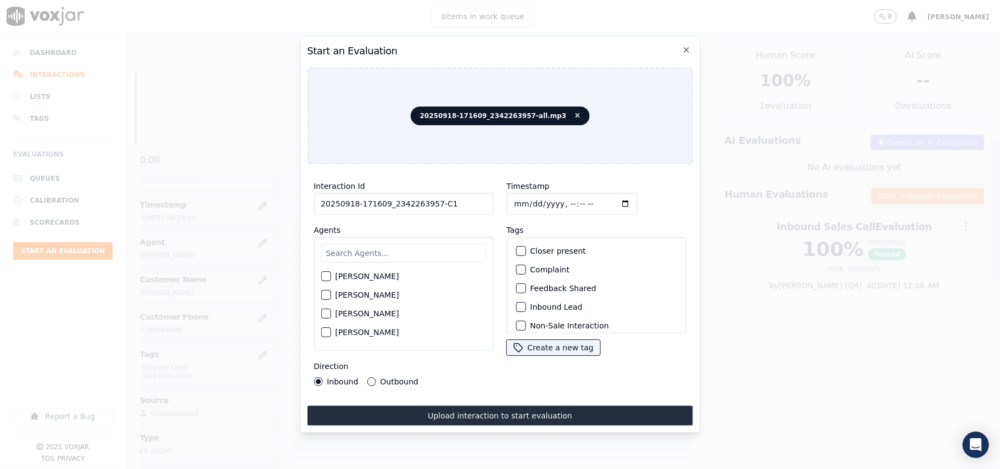
click at [400, 237] on div "[PERSON_NAME] [PERSON_NAME] [PERSON_NAME] [PERSON_NAME] [PERSON_NAME] [PERSON_N…" at bounding box center [404, 294] width 180 height 114
click at [389, 249] on input "text" at bounding box center [403, 253] width 165 height 19
type input "vin"
click at [349, 296] on label "[PERSON_NAME]" at bounding box center [367, 298] width 64 height 8
click at [331, 296] on button "[PERSON_NAME]" at bounding box center [326, 298] width 10 height 10
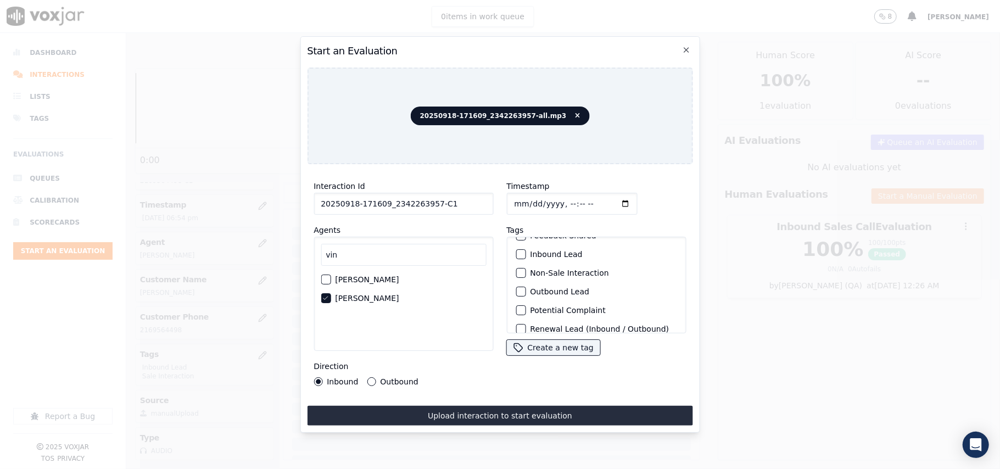
scroll to position [96, 0]
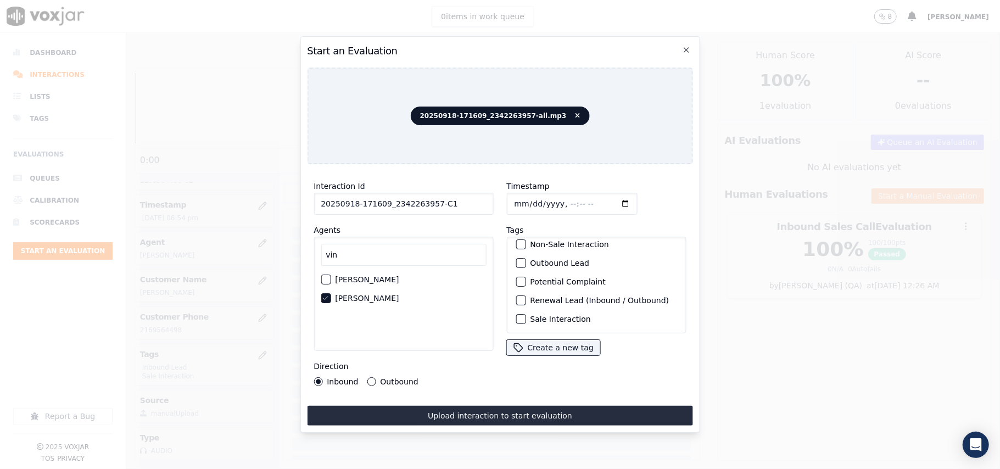
click at [539, 315] on label "Sale Interaction" at bounding box center [560, 319] width 60 height 8
click at [525, 314] on button "Sale Interaction" at bounding box center [521, 319] width 10 height 10
click at [530, 259] on label "Outbound Lead" at bounding box center [559, 263] width 59 height 8
click at [525, 258] on button "Outbound Lead" at bounding box center [521, 263] width 10 height 10
click at [394, 378] on label "Outbound" at bounding box center [399, 382] width 38 height 8
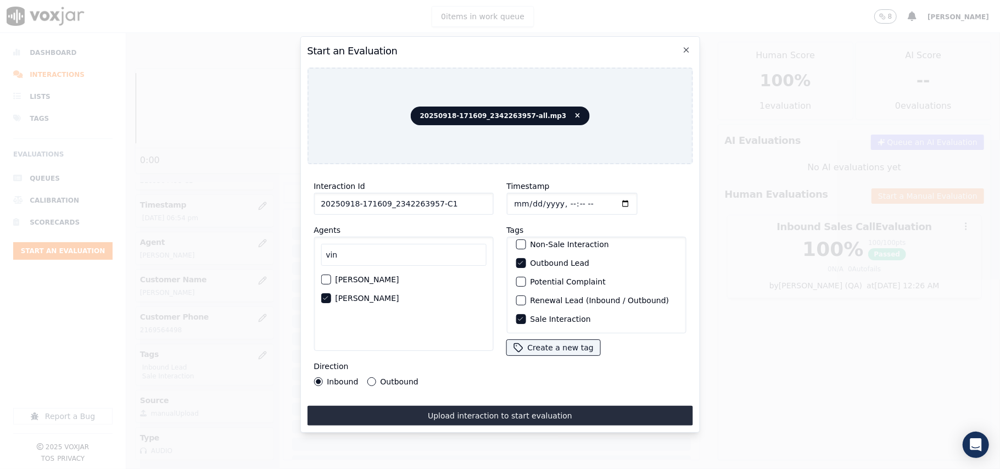
click at [376, 377] on button "Outbound" at bounding box center [371, 381] width 9 height 9
drag, startPoint x: 461, startPoint y: 413, endPoint x: 457, endPoint y: 402, distance: 12.3
click at [461, 413] on button "Upload interaction to start evaluation" at bounding box center [499, 416] width 385 height 20
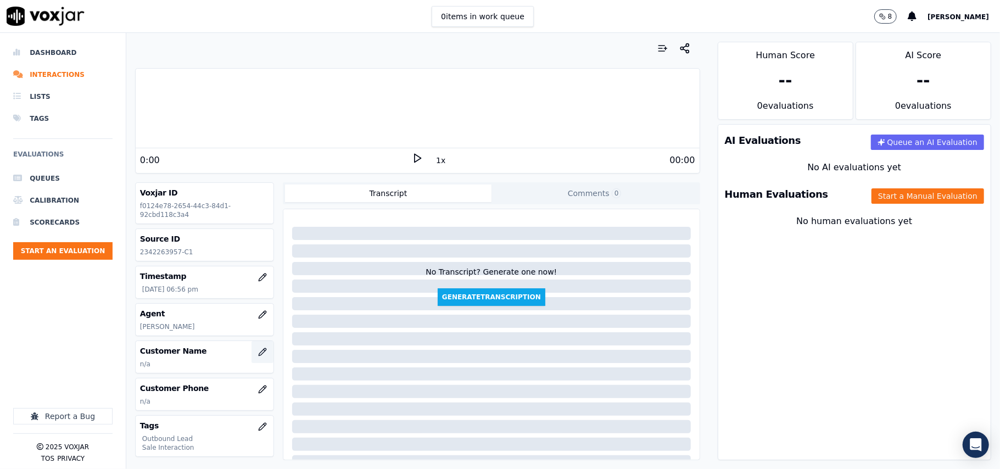
click at [251, 357] on button "button" at bounding box center [262, 352] width 22 height 22
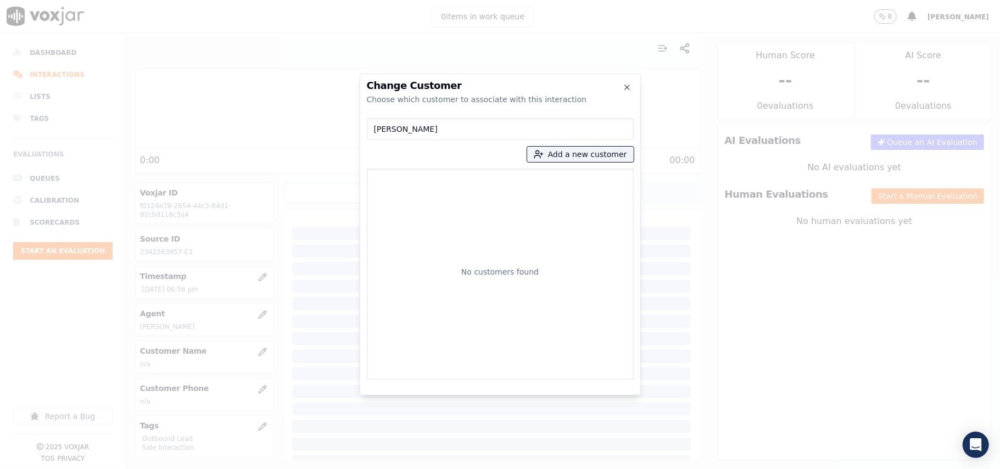
click at [377, 128] on input "[PERSON_NAME]" at bounding box center [500, 129] width 267 height 22
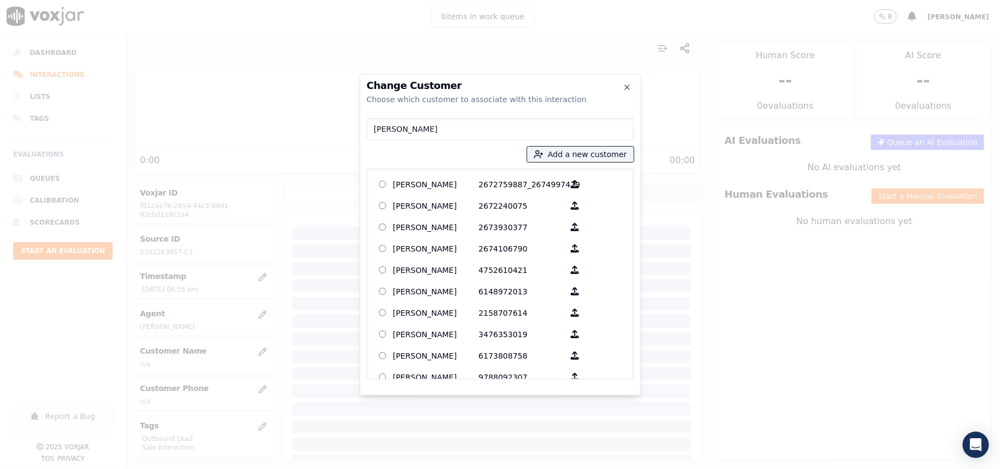
click at [374, 128] on input "[PERSON_NAME]" at bounding box center [500, 129] width 267 height 22
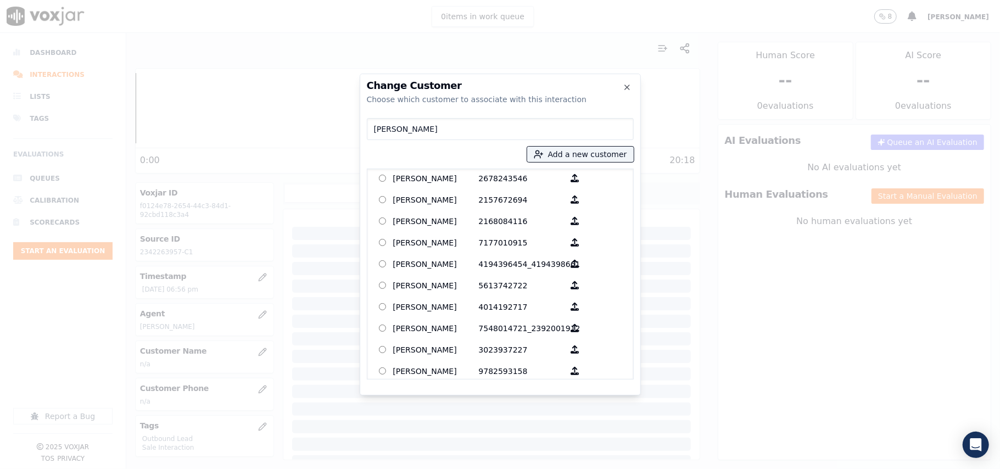
scroll to position [345, 0]
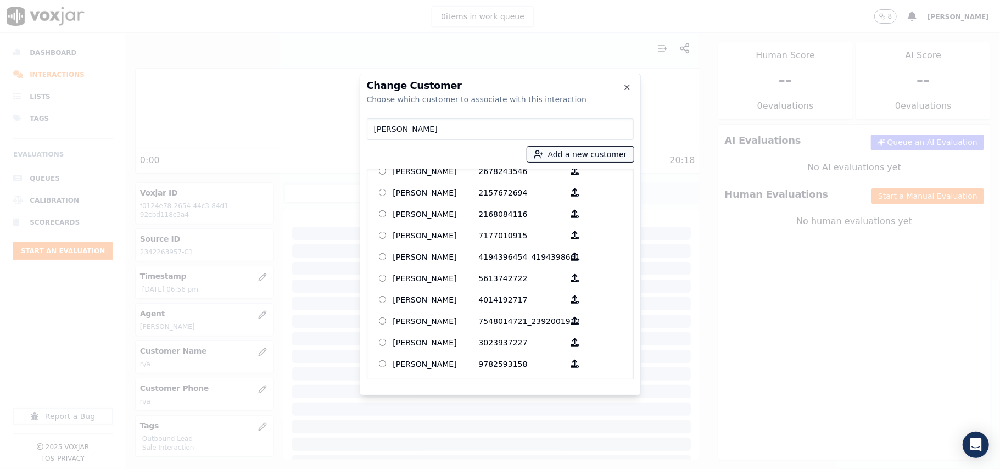
type input "[PERSON_NAME]"
click at [565, 152] on button "Add a new customer" at bounding box center [580, 154] width 107 height 15
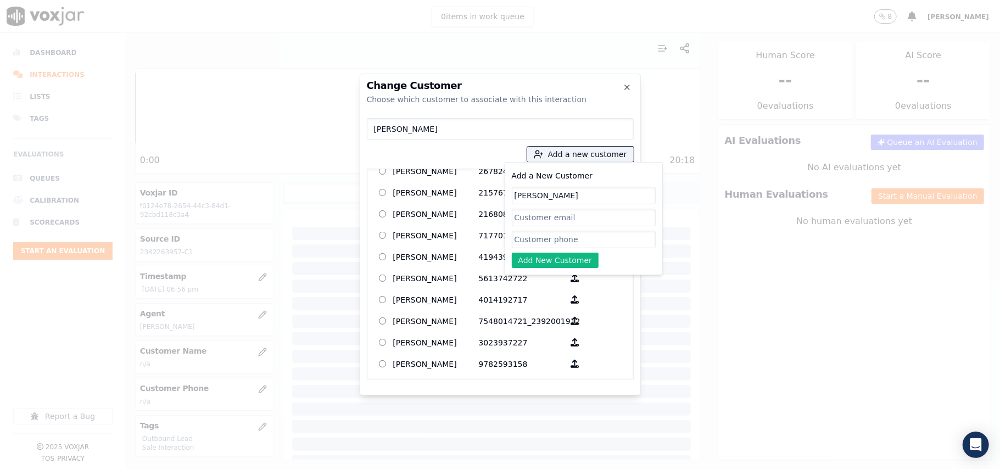
type input "[PERSON_NAME]"
click at [526, 242] on input "Add a New Customer" at bounding box center [584, 240] width 144 height 18
paste input "2342263957 3304598951"
click at [563, 238] on input "2342263957 3304598951" at bounding box center [584, 240] width 144 height 18
type input "2342263957-3304598951"
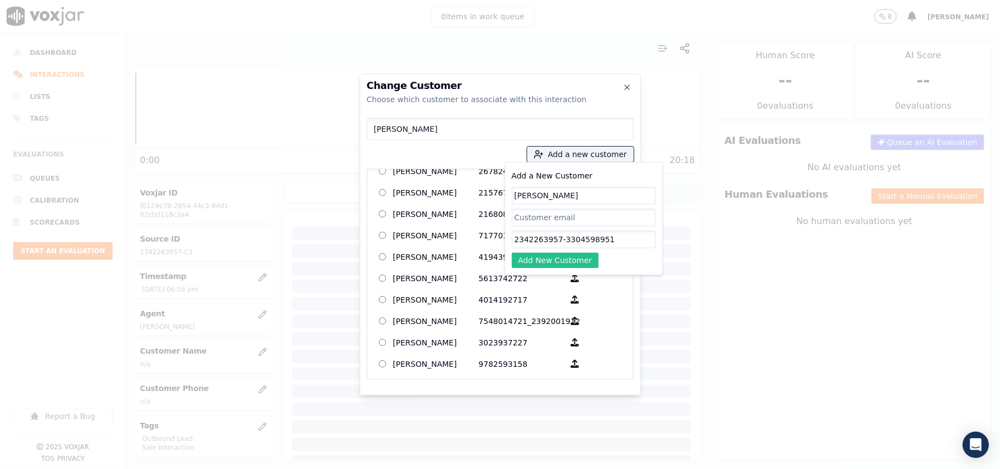
click at [563, 258] on button "Add New Customer" at bounding box center [555, 260] width 87 height 15
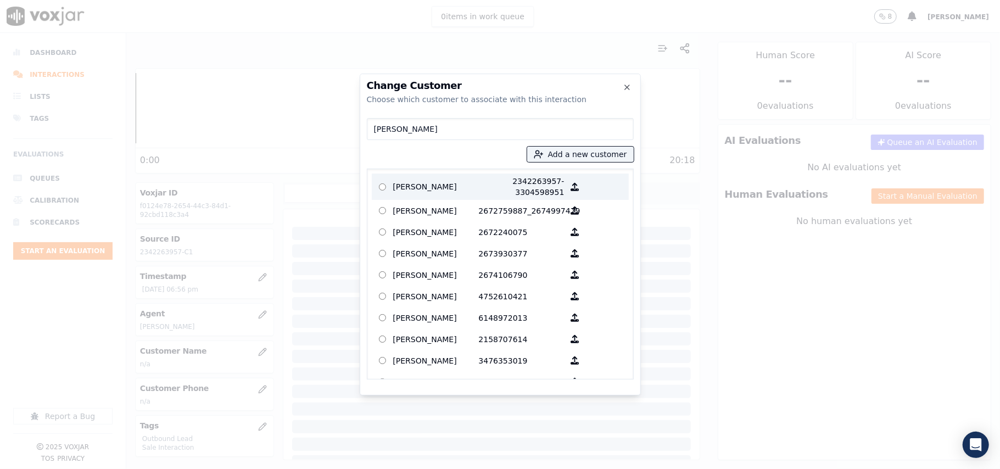
click at [423, 180] on p "[PERSON_NAME]" at bounding box center [436, 187] width 86 height 22
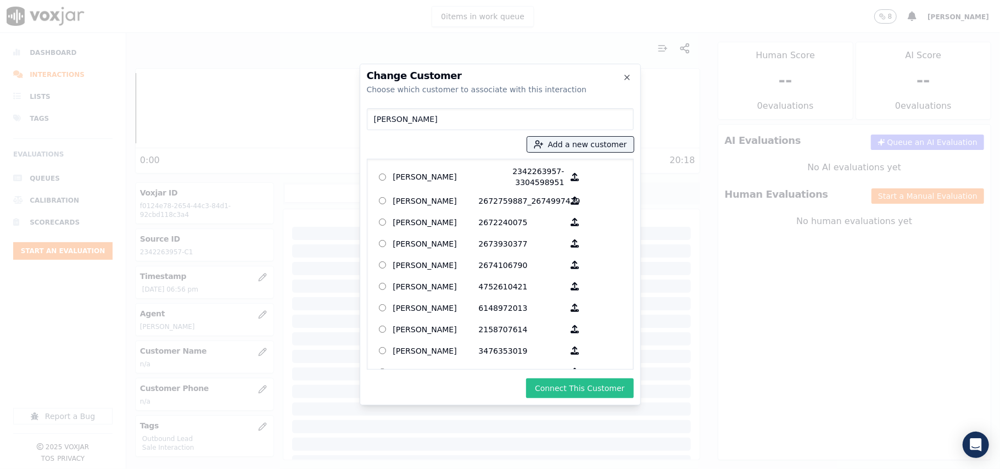
click at [568, 383] on button "Connect This Customer" at bounding box center [579, 388] width 107 height 20
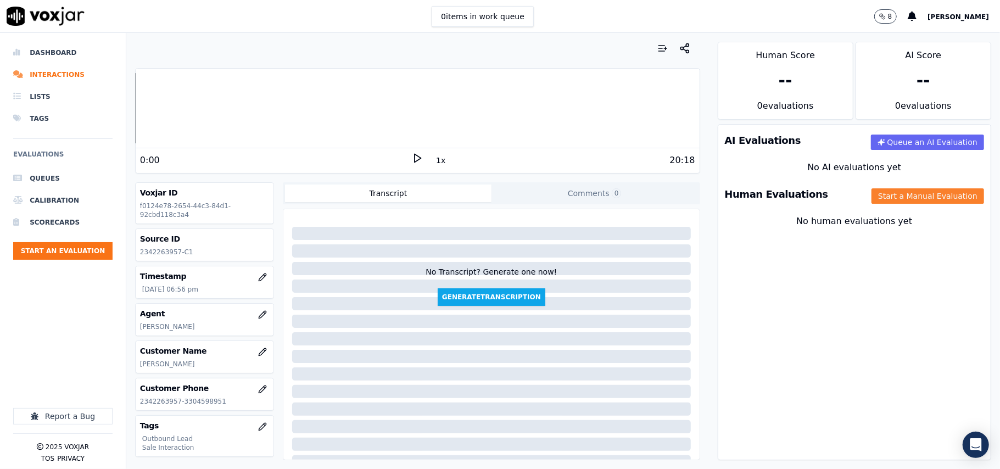
click at [875, 194] on button "Start a Manual Evaluation" at bounding box center [927, 195] width 113 height 15
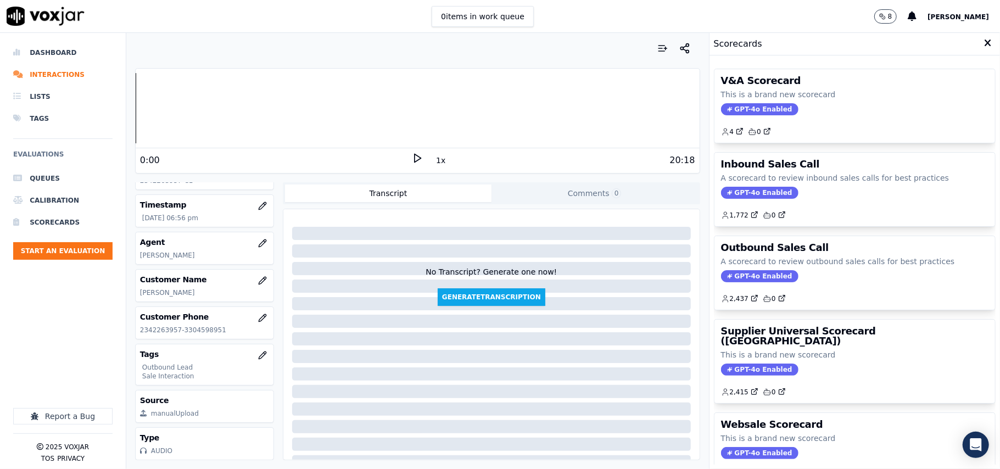
scroll to position [108, 0]
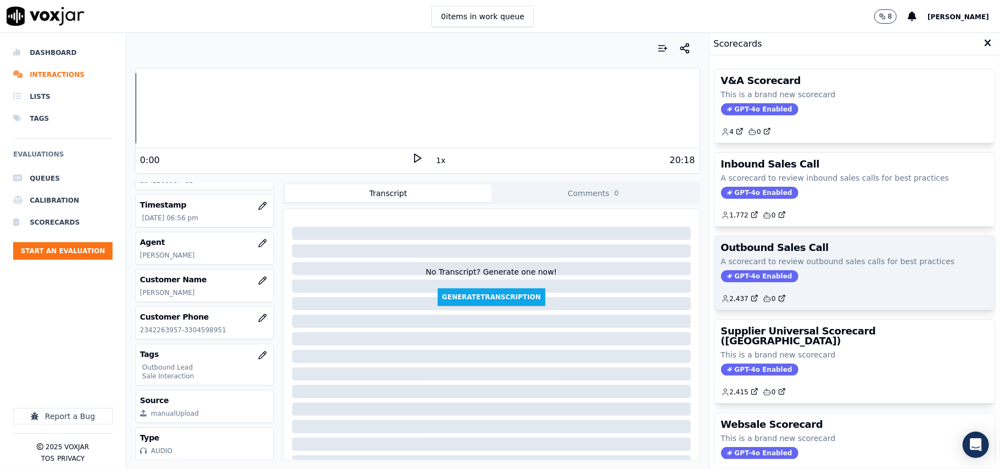
click at [767, 276] on span "GPT-4o Enabled" at bounding box center [759, 276] width 77 height 12
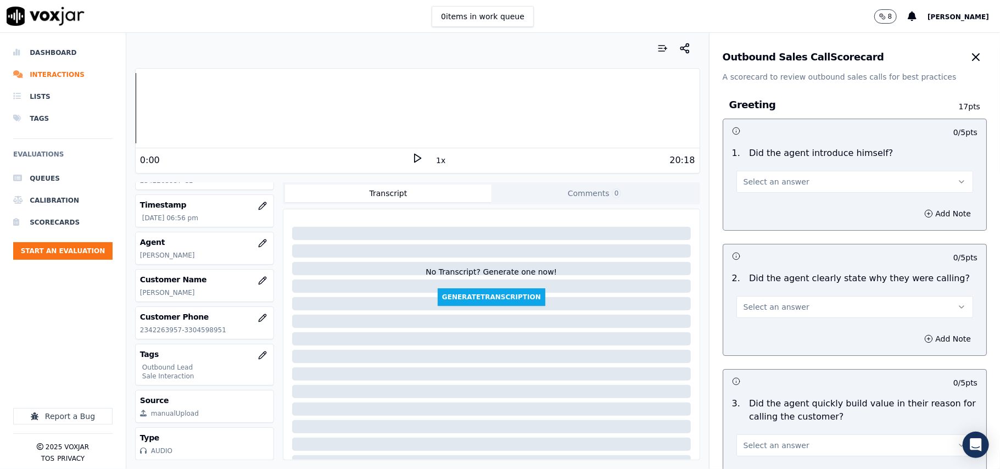
click at [771, 178] on span "Select an answer" at bounding box center [776, 181] width 66 height 11
click at [765, 229] on div "No" at bounding box center [831, 225] width 212 height 18
click at [917, 216] on button "Add Note" at bounding box center [947, 213] width 60 height 15
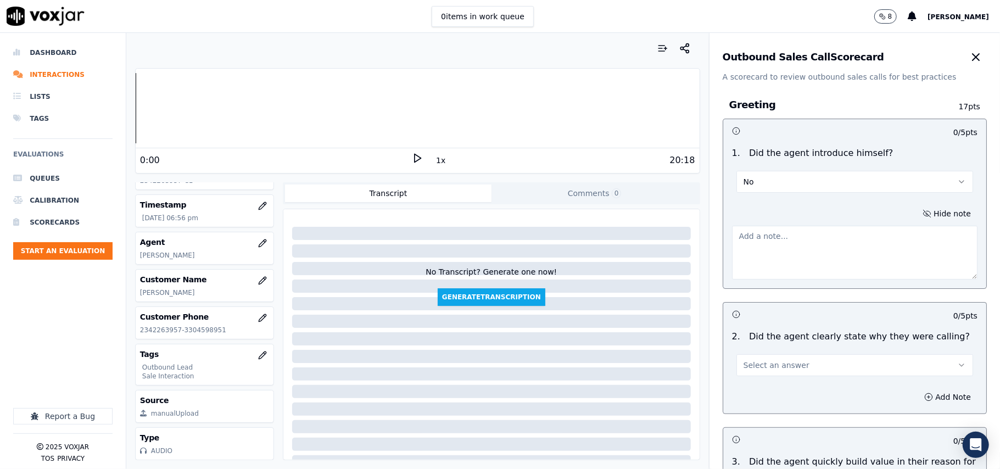
click at [736, 249] on textarea at bounding box center [854, 253] width 245 height 54
paste textarea "@3:49 – Agent [PERSON_NAME] did not introduce himself."
type textarea "@3:49 – Agent [PERSON_NAME] did not introduce himself."
click at [842, 372] on button "Select an answer" at bounding box center [854, 365] width 237 height 22
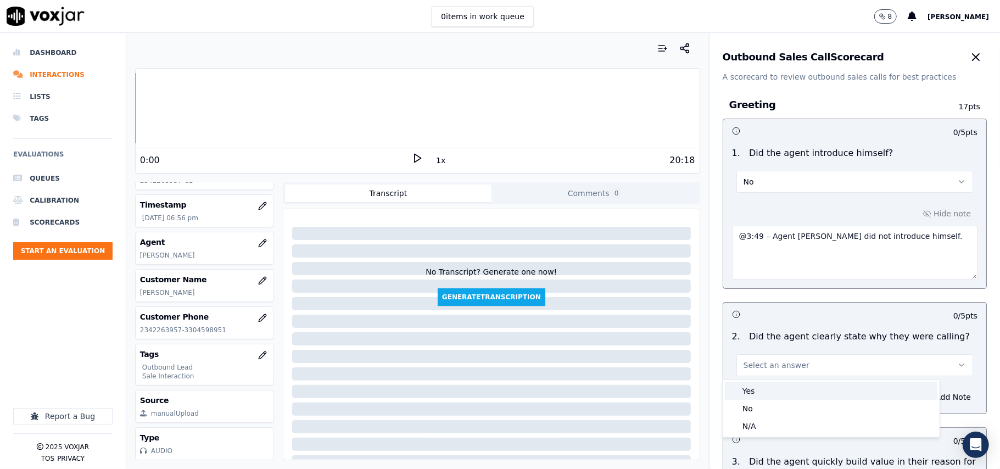
click at [767, 391] on div "Yes" at bounding box center [831, 391] width 212 height 18
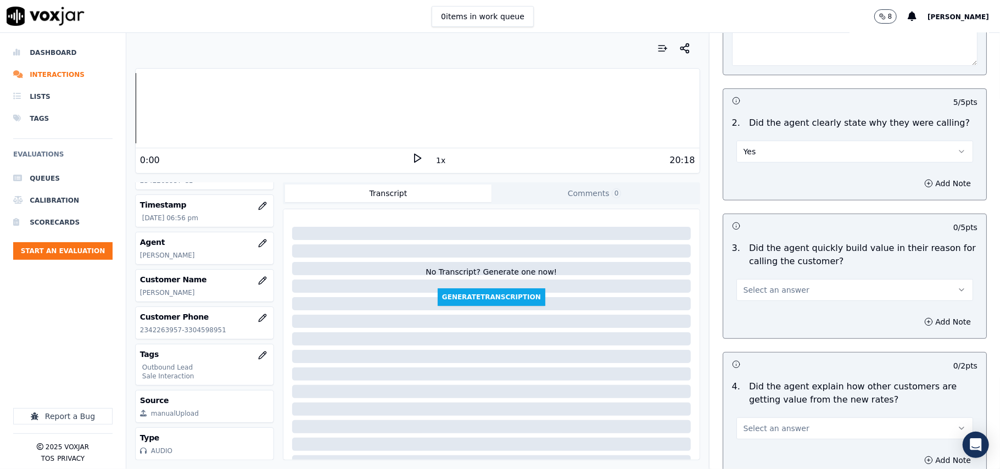
scroll to position [220, 0]
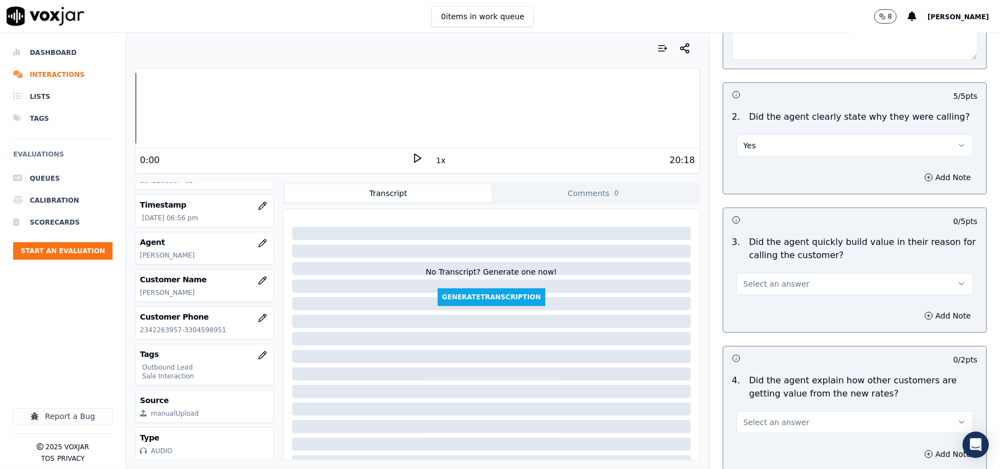
click at [801, 289] on button "Select an answer" at bounding box center [854, 284] width 237 height 22
click at [796, 306] on div "Yes" at bounding box center [831, 310] width 212 height 18
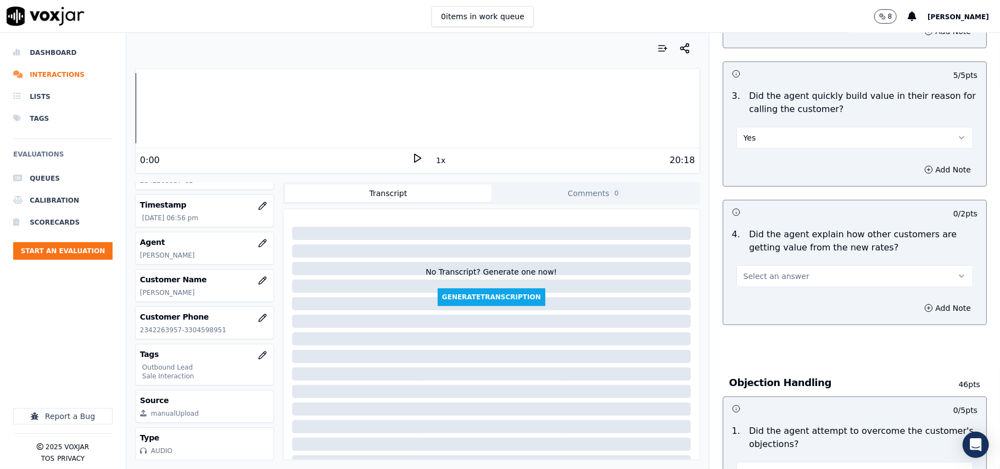
click at [807, 275] on button "Select an answer" at bounding box center [854, 276] width 237 height 22
click at [798, 298] on div "Yes" at bounding box center [831, 303] width 212 height 18
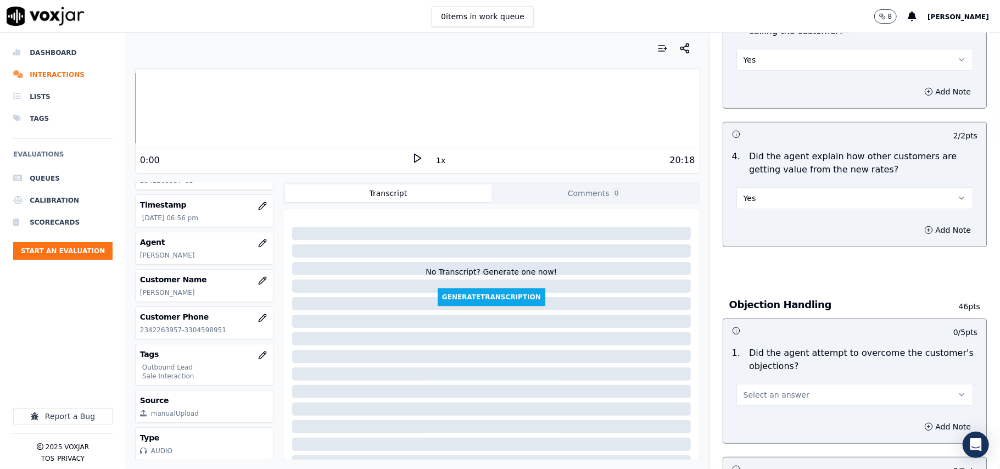
scroll to position [512, 0]
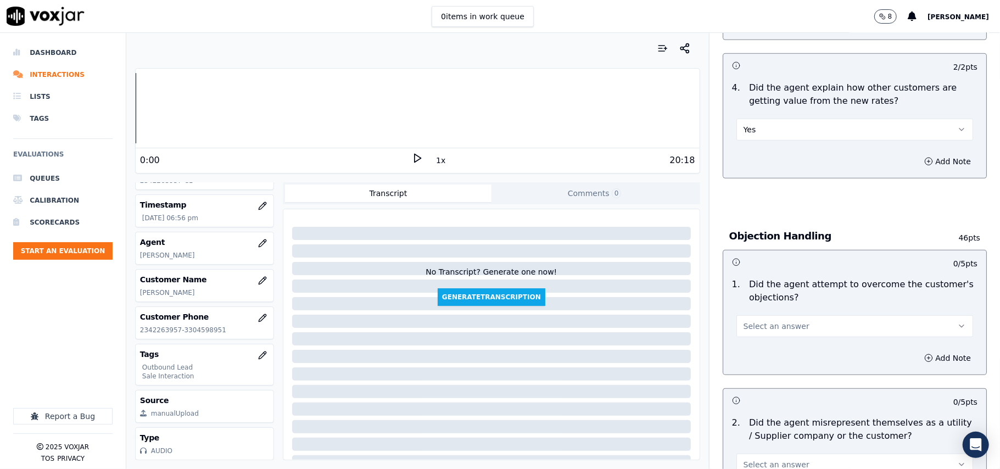
click at [797, 337] on button "Select an answer" at bounding box center [854, 326] width 237 height 22
click at [793, 352] on div "Yes" at bounding box center [831, 353] width 212 height 18
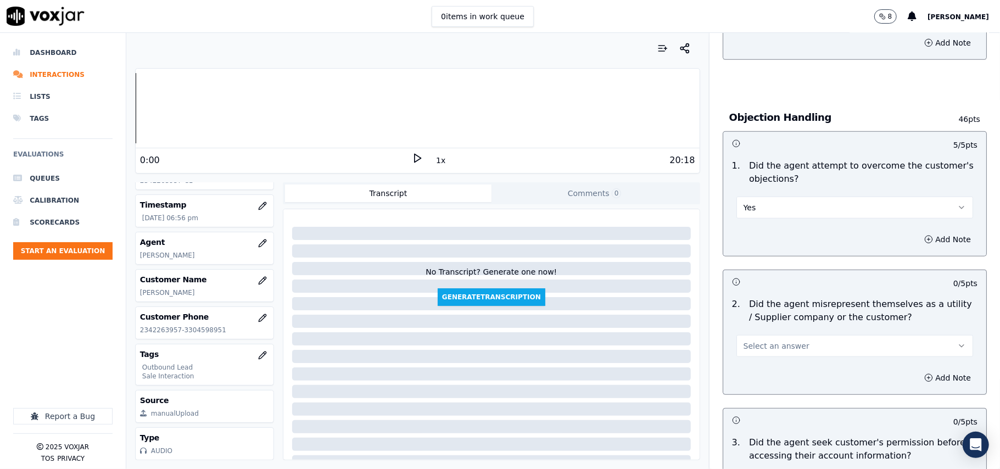
scroll to position [732, 0]
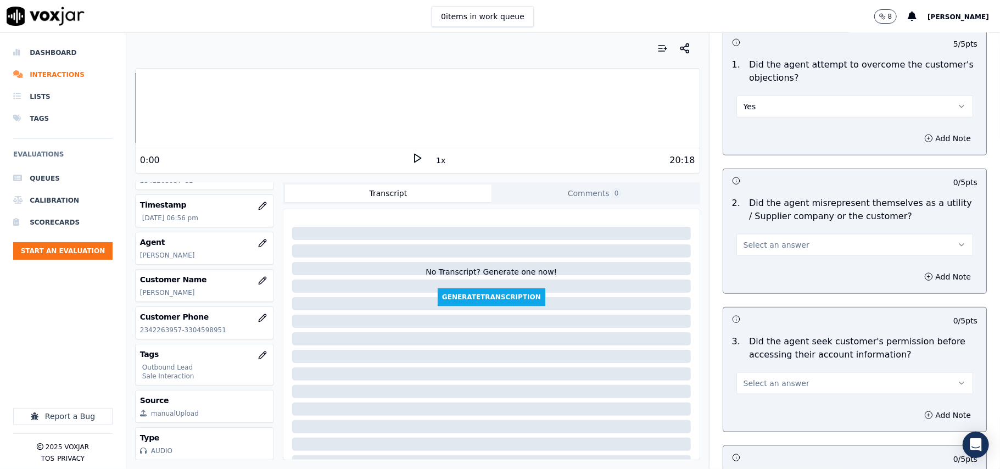
click at [791, 245] on button "Select an answer" at bounding box center [854, 245] width 237 height 22
click at [777, 292] on div "No" at bounding box center [831, 290] width 212 height 18
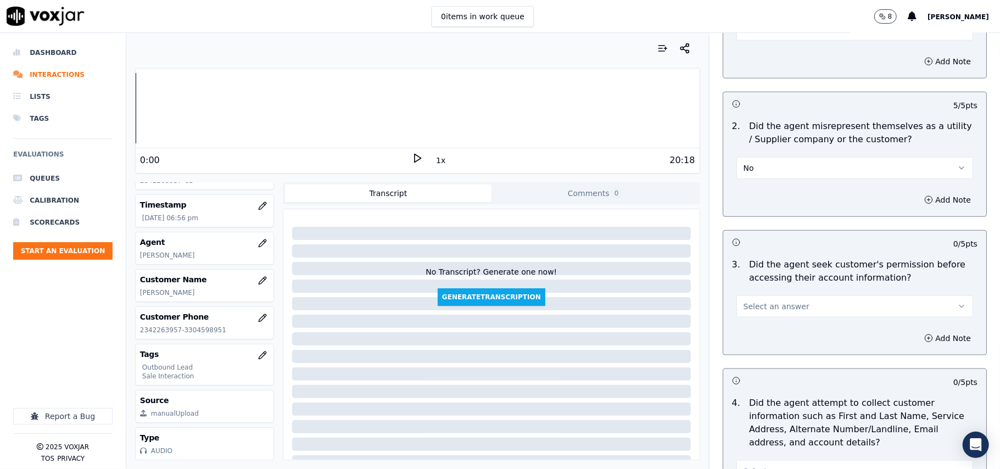
scroll to position [878, 0]
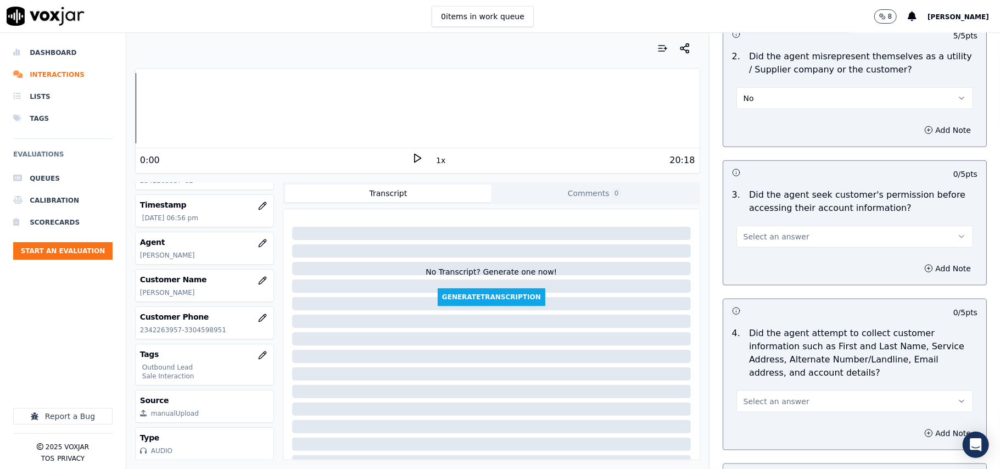
click at [824, 240] on button "Select an answer" at bounding box center [854, 237] width 237 height 22
click at [782, 265] on div "Yes" at bounding box center [831, 264] width 212 height 18
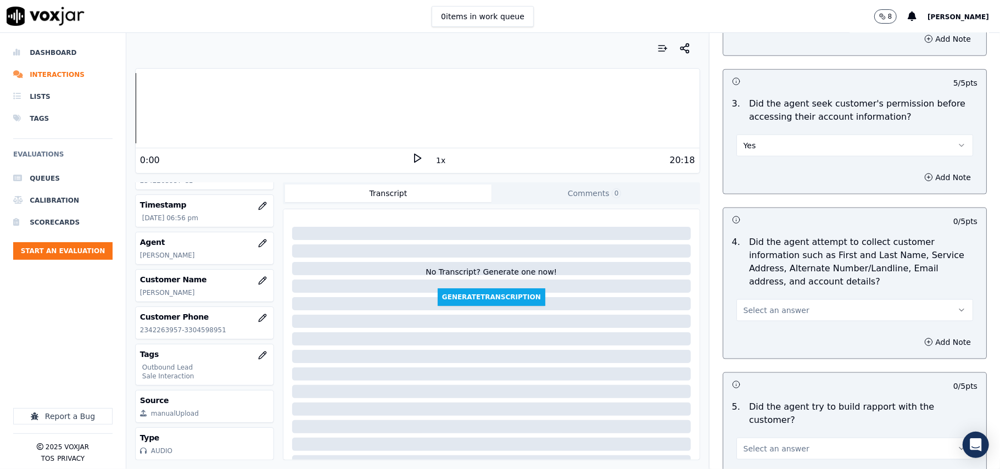
scroll to position [1025, 0]
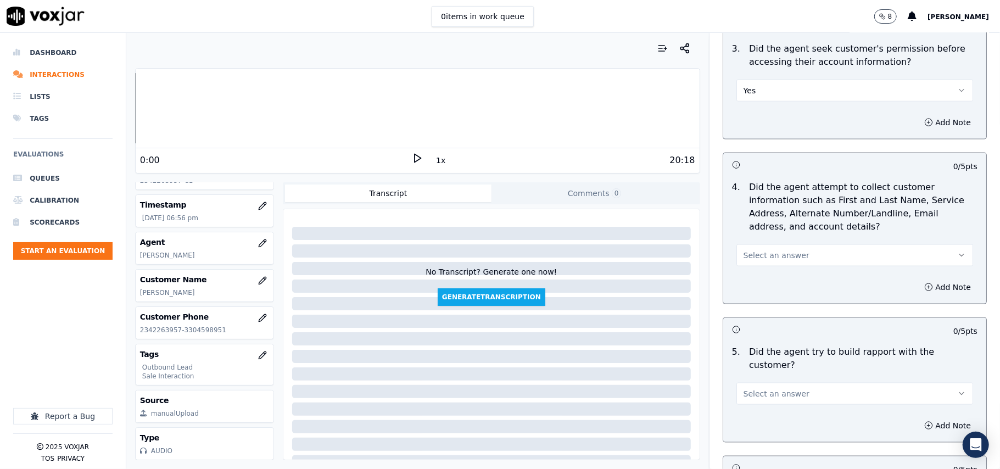
click at [776, 258] on span "Select an answer" at bounding box center [776, 255] width 66 height 11
click at [761, 321] on div "N/A" at bounding box center [831, 318] width 212 height 18
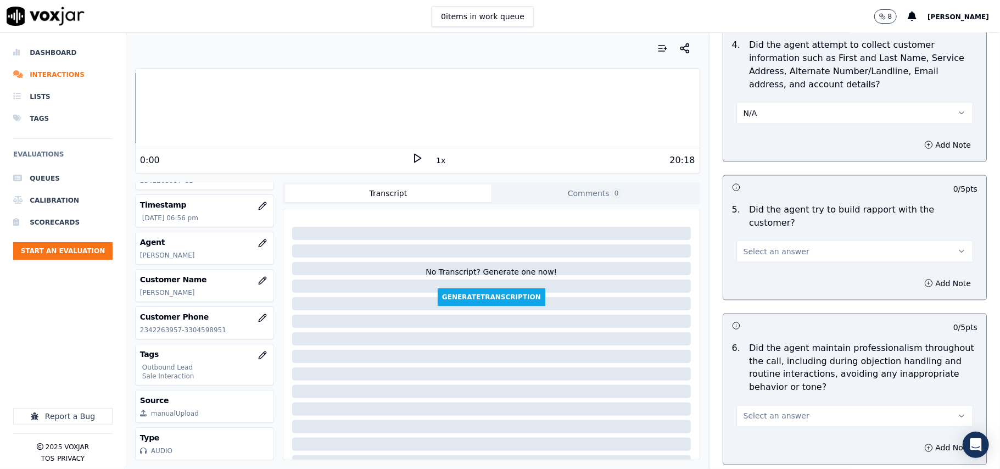
scroll to position [1171, 0]
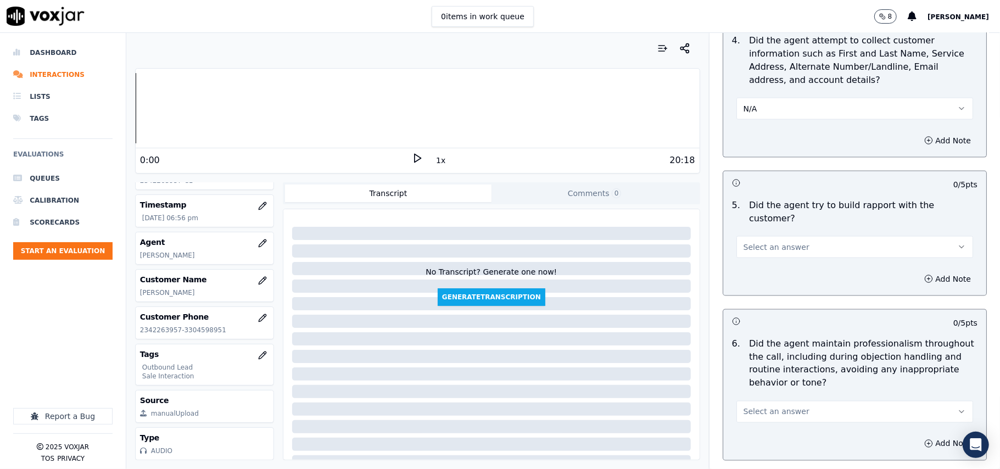
click at [793, 243] on button "Select an answer" at bounding box center [854, 247] width 237 height 22
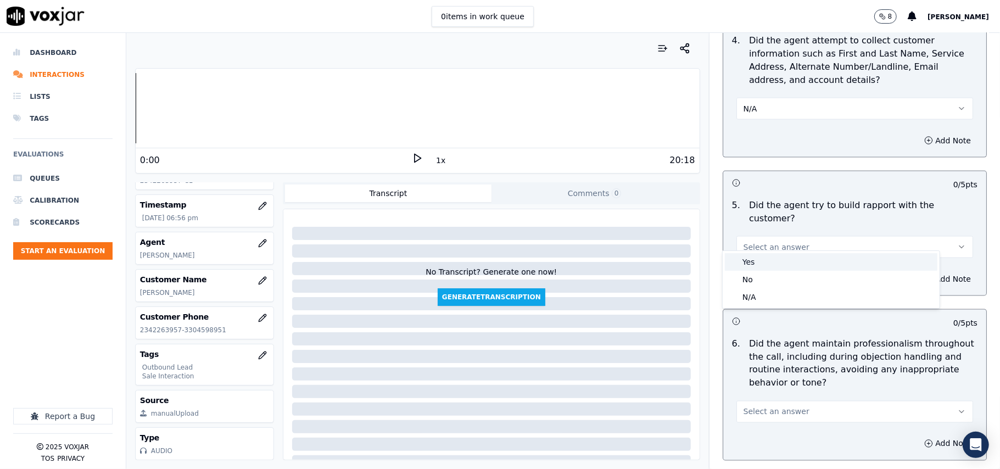
click at [793, 256] on div "Yes" at bounding box center [831, 262] width 212 height 18
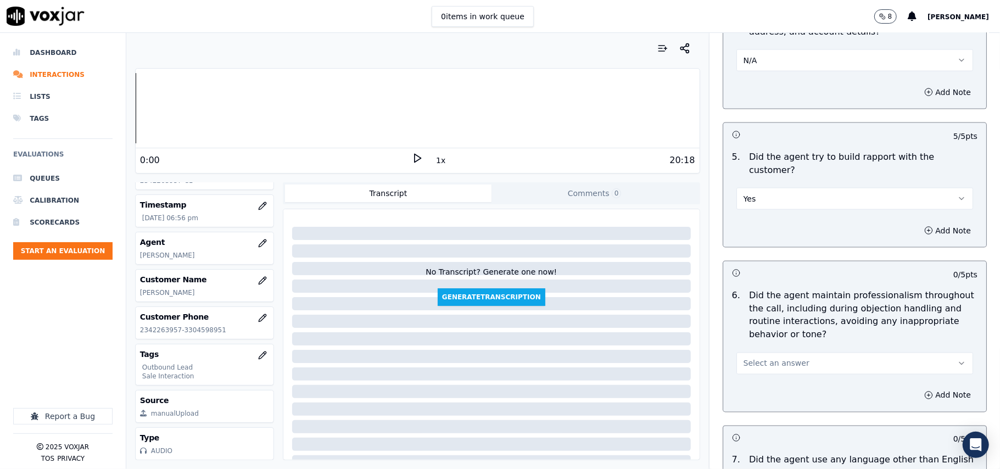
scroll to position [1244, 0]
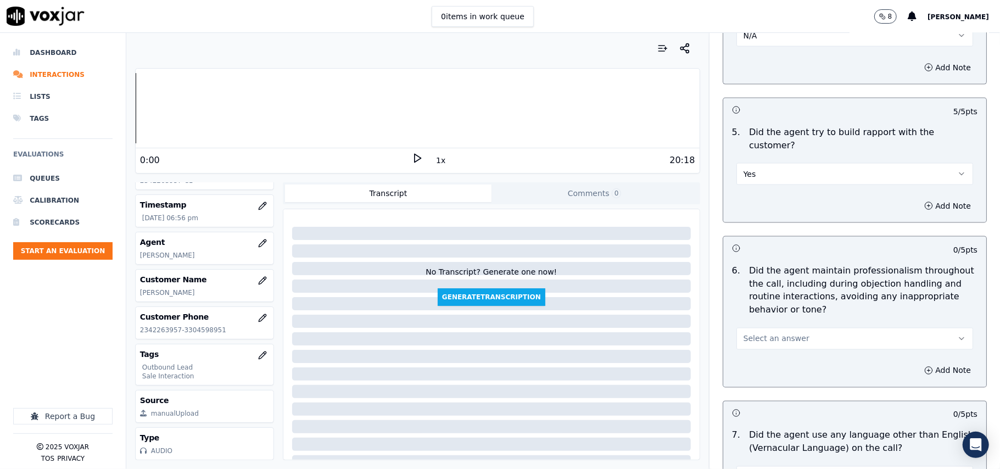
click at [765, 333] on span "Select an answer" at bounding box center [776, 338] width 66 height 11
click at [757, 354] on div "Yes" at bounding box center [831, 354] width 212 height 18
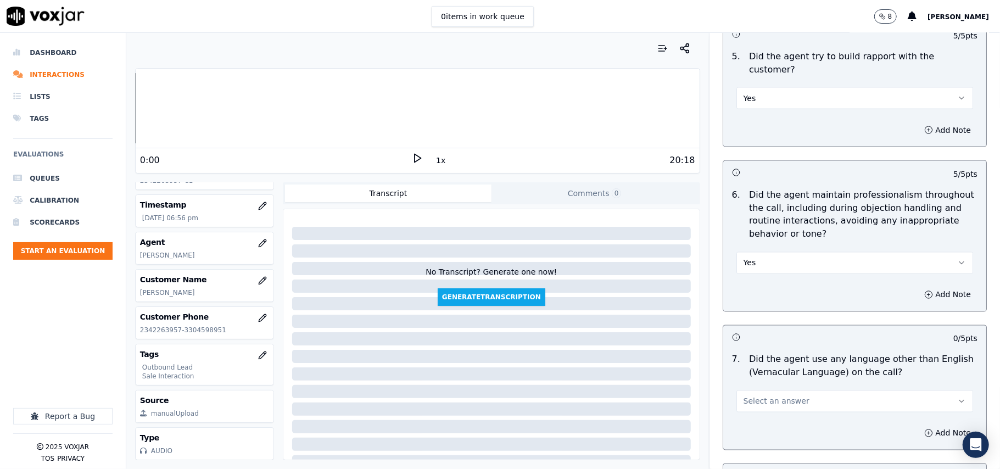
scroll to position [1391, 0]
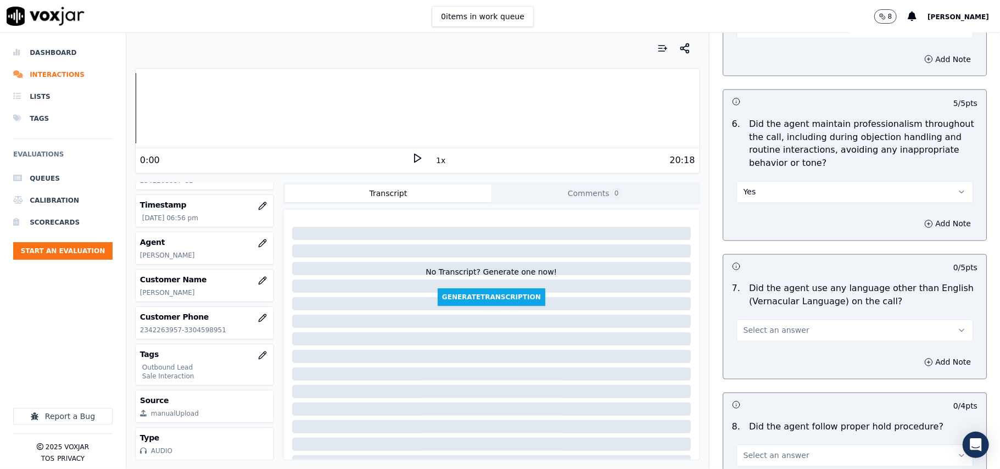
click at [771, 329] on button "Select an answer" at bounding box center [854, 331] width 237 height 22
click at [771, 359] on div "No" at bounding box center [831, 364] width 212 height 18
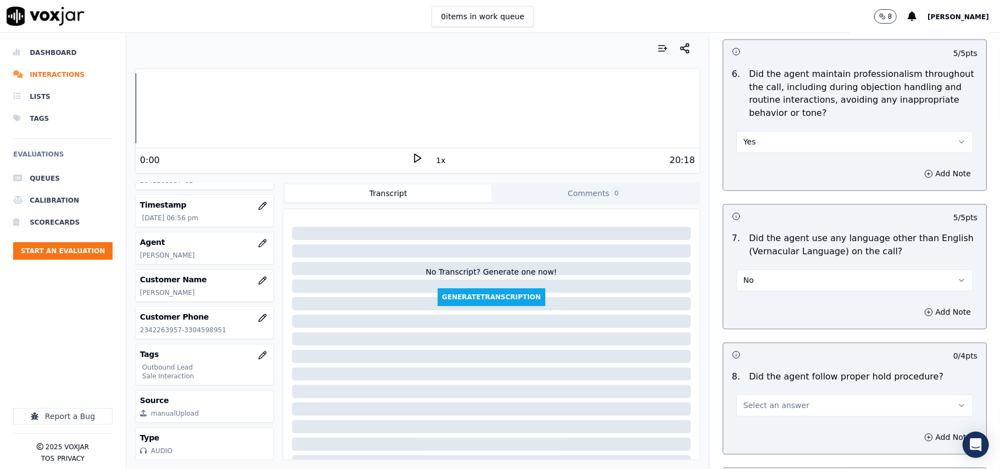
scroll to position [1537, 0]
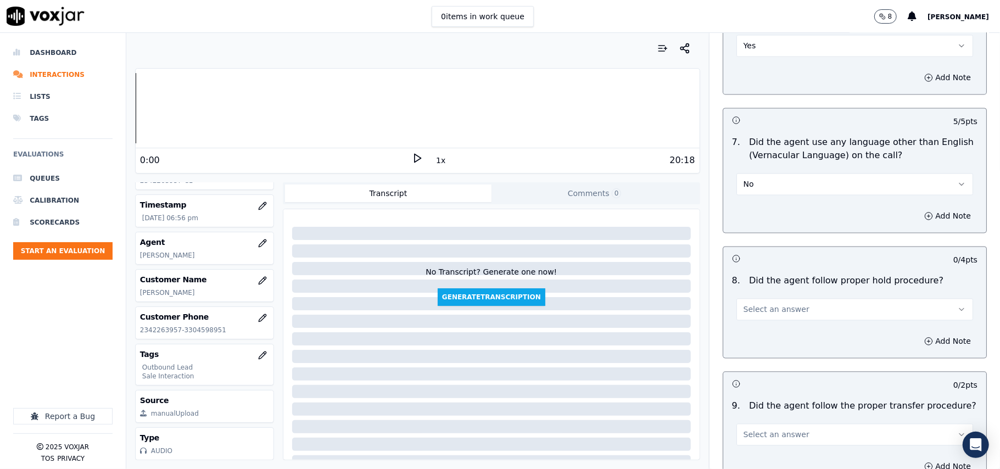
click at [743, 324] on div "Add Note" at bounding box center [854, 340] width 263 height 33
click at [761, 304] on span "Select an answer" at bounding box center [776, 309] width 66 height 11
click at [768, 323] on div "Yes" at bounding box center [831, 326] width 212 height 18
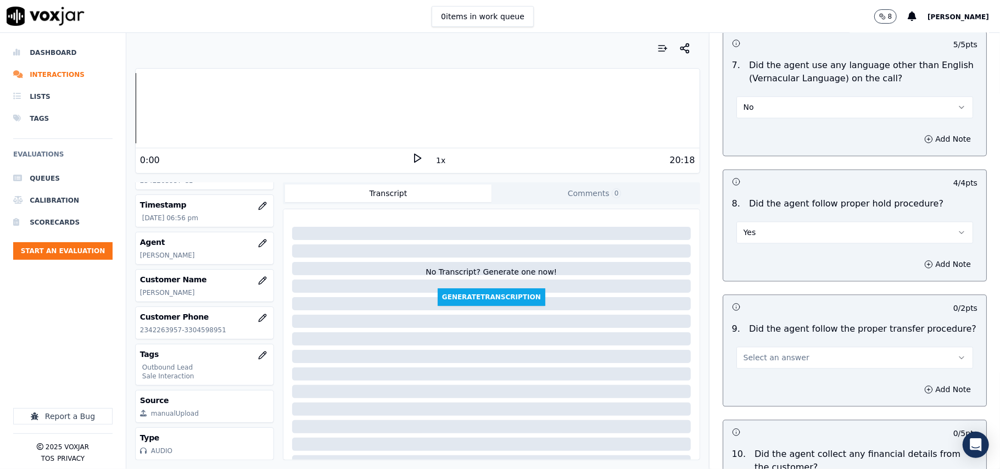
scroll to position [1683, 0]
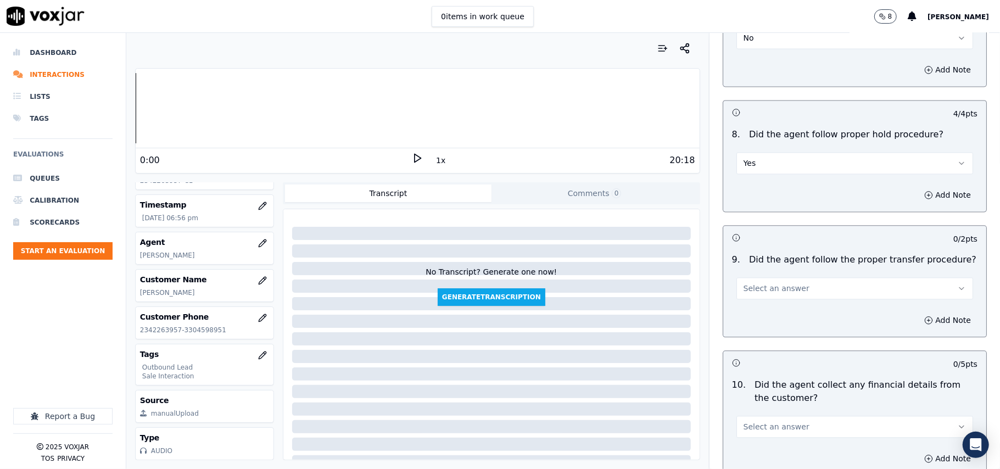
click at [784, 287] on button "Select an answer" at bounding box center [854, 288] width 237 height 22
click at [779, 303] on div "Yes" at bounding box center [831, 305] width 212 height 18
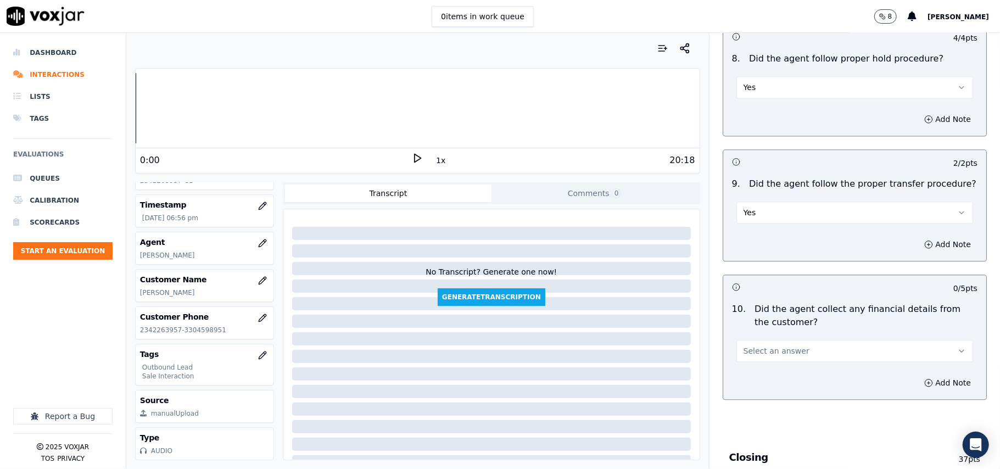
scroll to position [1830, 0]
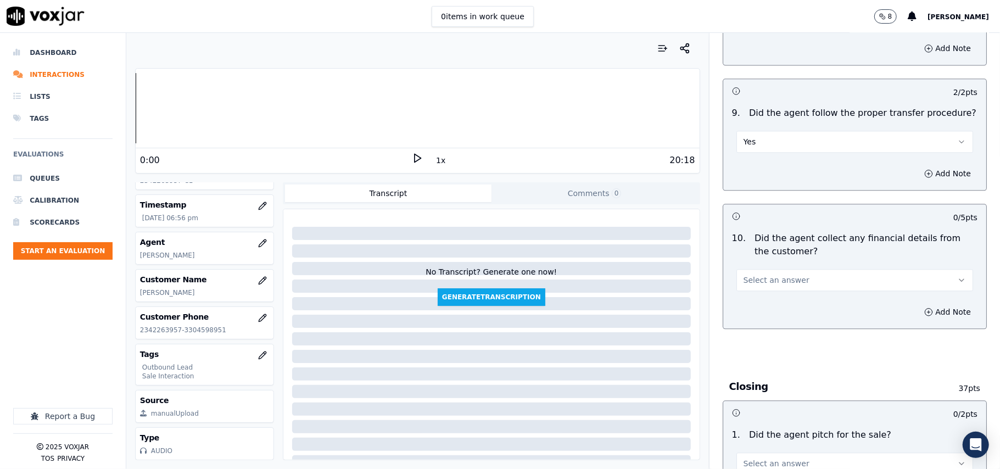
click at [788, 276] on button "Select an answer" at bounding box center [854, 280] width 237 height 22
click at [767, 317] on div "No" at bounding box center [831, 315] width 212 height 18
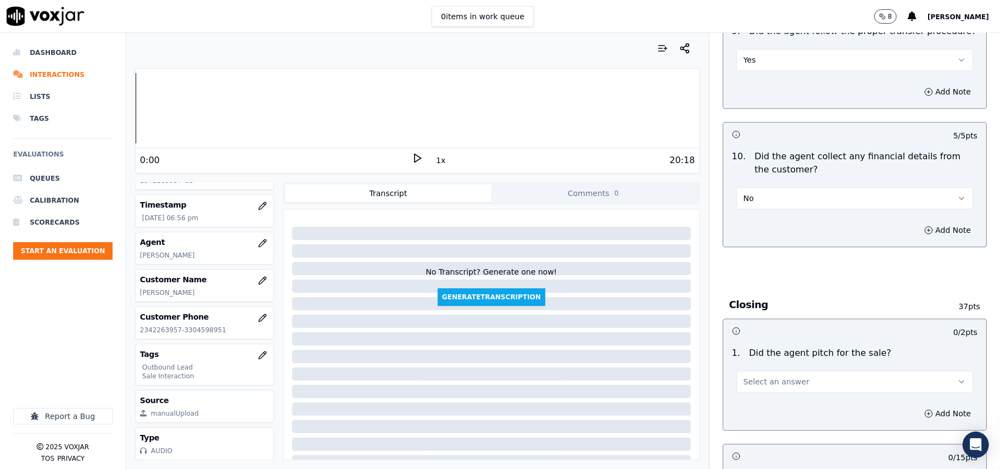
scroll to position [1977, 0]
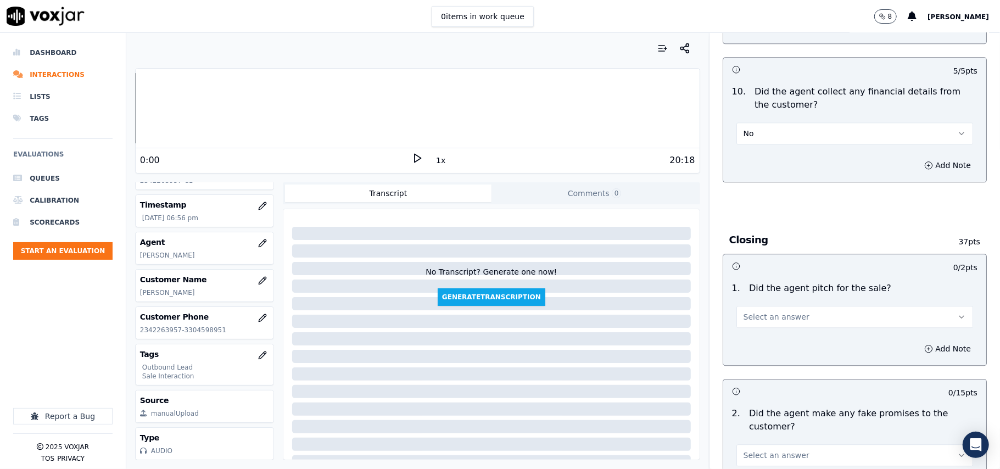
click at [765, 315] on span "Select an answer" at bounding box center [776, 316] width 66 height 11
click at [758, 331] on div "Yes" at bounding box center [831, 335] width 212 height 18
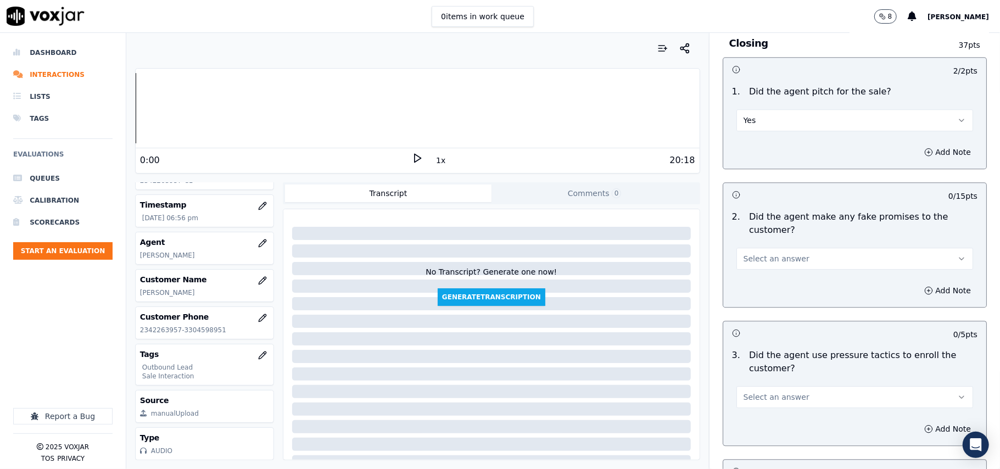
scroll to position [2196, 0]
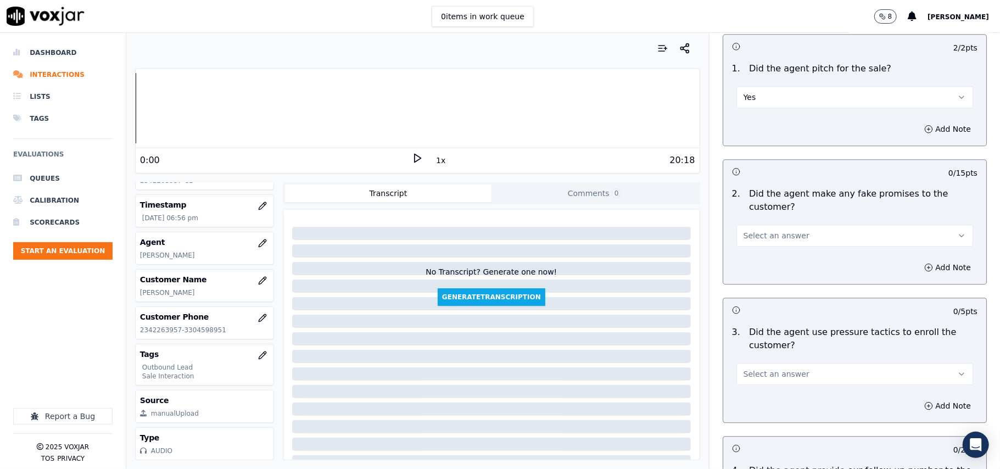
click at [774, 236] on button "Select an answer" at bounding box center [854, 236] width 237 height 22
click at [760, 262] on div "No" at bounding box center [831, 271] width 212 height 18
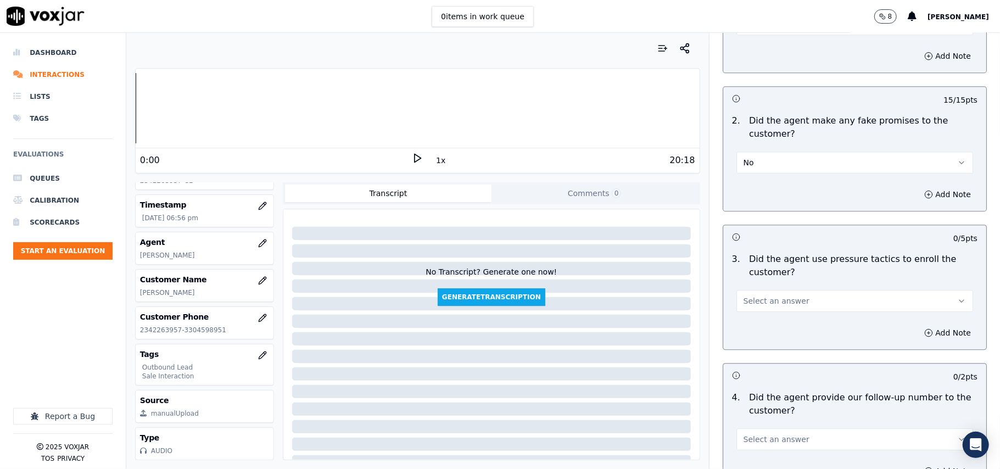
click at [756, 295] on span "Select an answer" at bounding box center [776, 300] width 66 height 11
click at [759, 332] on div "No" at bounding box center [831, 337] width 212 height 18
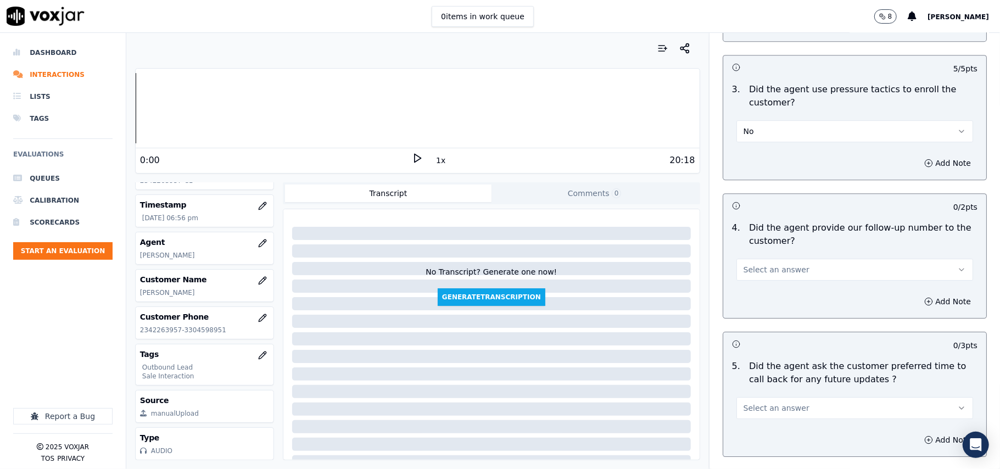
scroll to position [2416, 0]
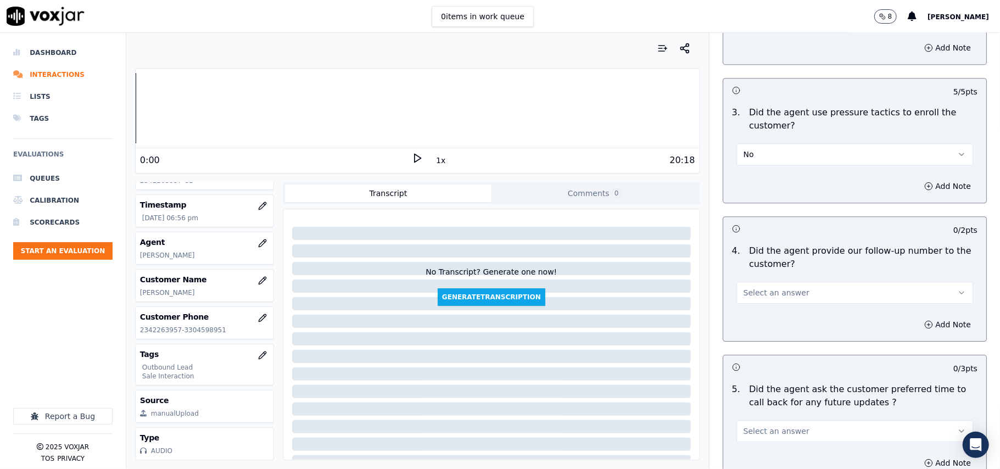
click at [753, 288] on span "Select an answer" at bounding box center [776, 292] width 66 height 11
click at [760, 315] on div "Yes" at bounding box center [831, 312] width 212 height 18
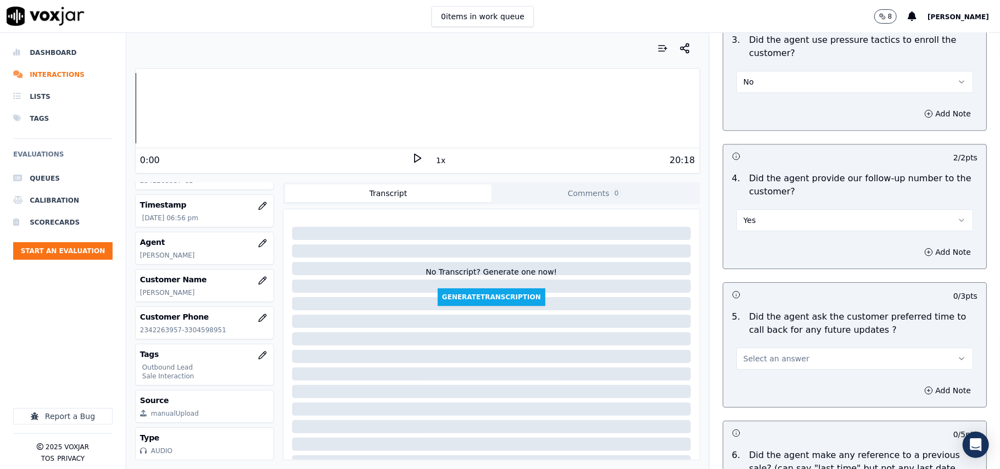
scroll to position [2635, 0]
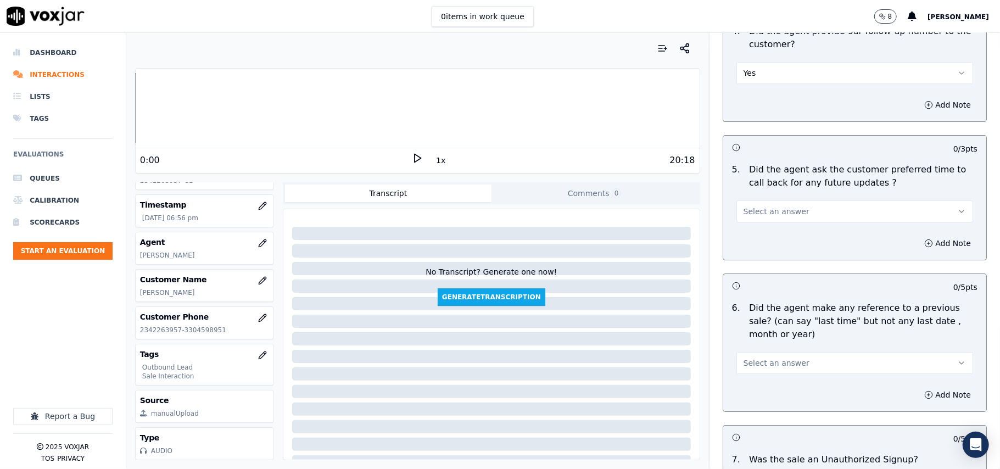
click at [790, 205] on button "Select an answer" at bounding box center [854, 211] width 237 height 22
click at [785, 225] on div "Yes" at bounding box center [831, 230] width 212 height 18
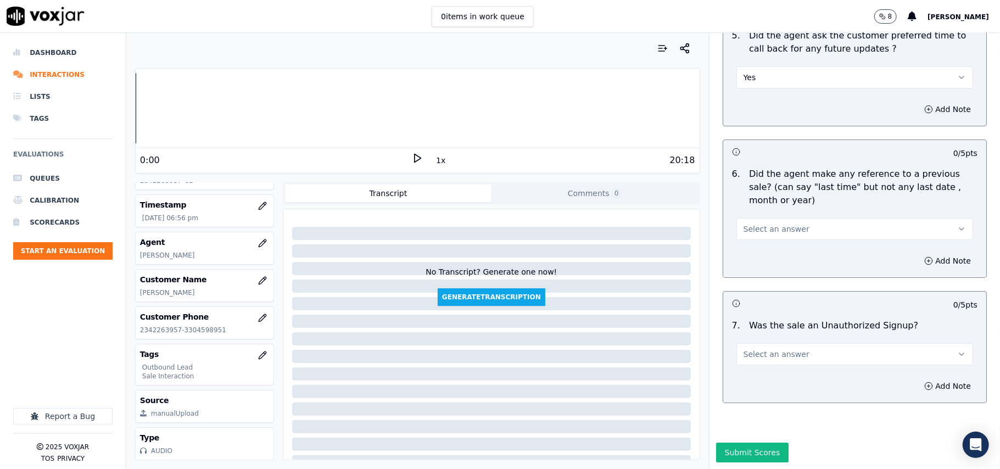
click at [780, 66] on button "Yes" at bounding box center [854, 77] width 237 height 22
click at [763, 107] on div "No" at bounding box center [831, 102] width 212 height 18
click at [743, 72] on span "No" at bounding box center [748, 77] width 10 height 11
click at [749, 117] on div "N/A" at bounding box center [831, 119] width 212 height 18
click at [762, 223] on span "Select an answer" at bounding box center [776, 228] width 66 height 11
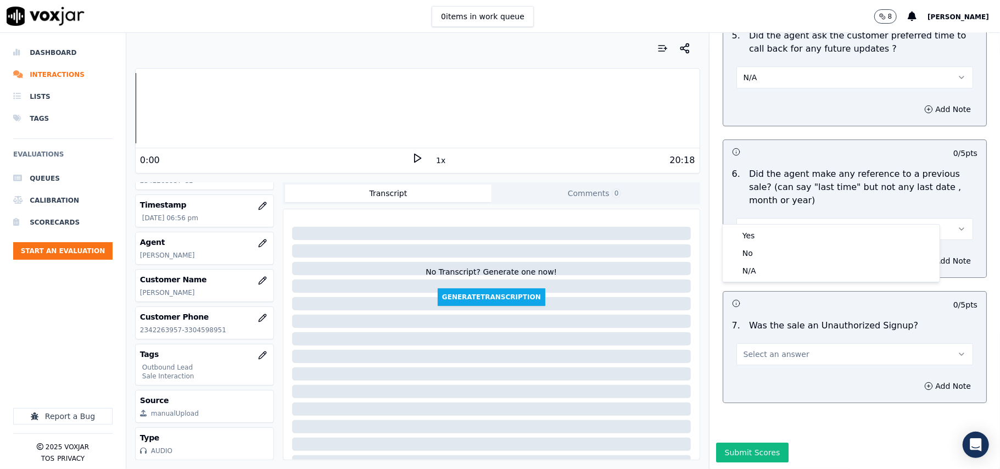
click at [762, 225] on div "Yes No N/A" at bounding box center [831, 253] width 217 height 57
click at [760, 231] on div "Yes" at bounding box center [831, 236] width 212 height 18
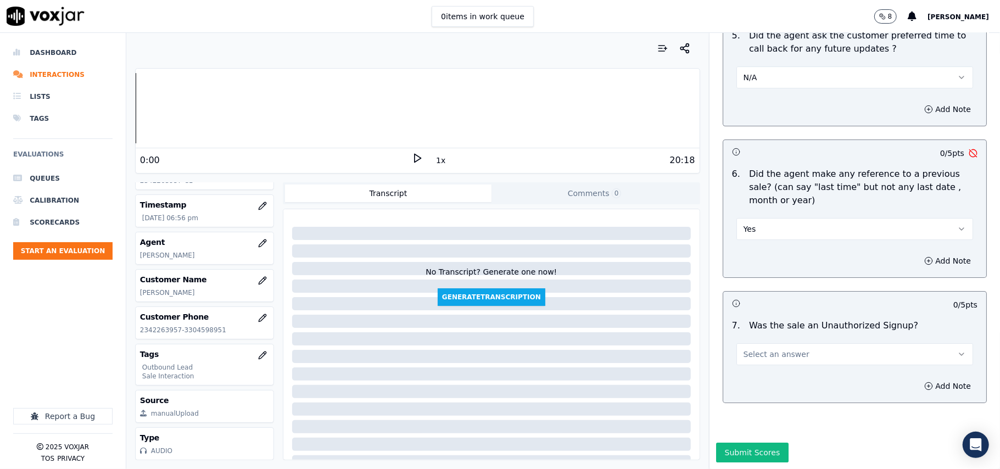
click at [778, 343] on button "Select an answer" at bounding box center [854, 354] width 237 height 22
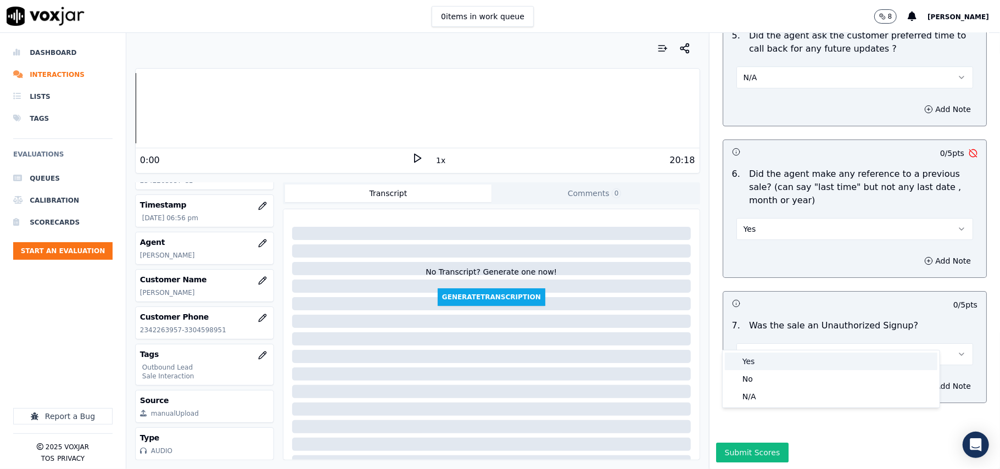
click at [773, 360] on div "Yes" at bounding box center [831, 361] width 212 height 18
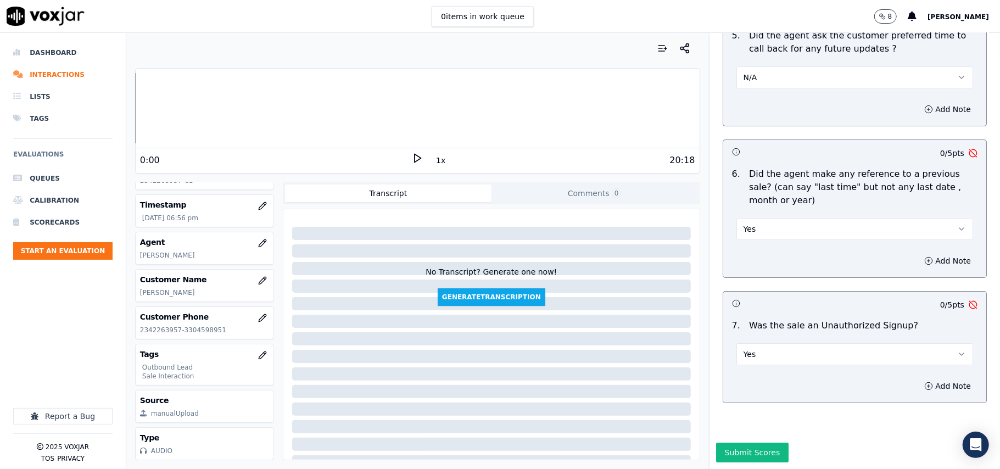
scroll to position [2797, 0]
click at [747, 443] on button "Submit Scores" at bounding box center [752, 453] width 73 height 20
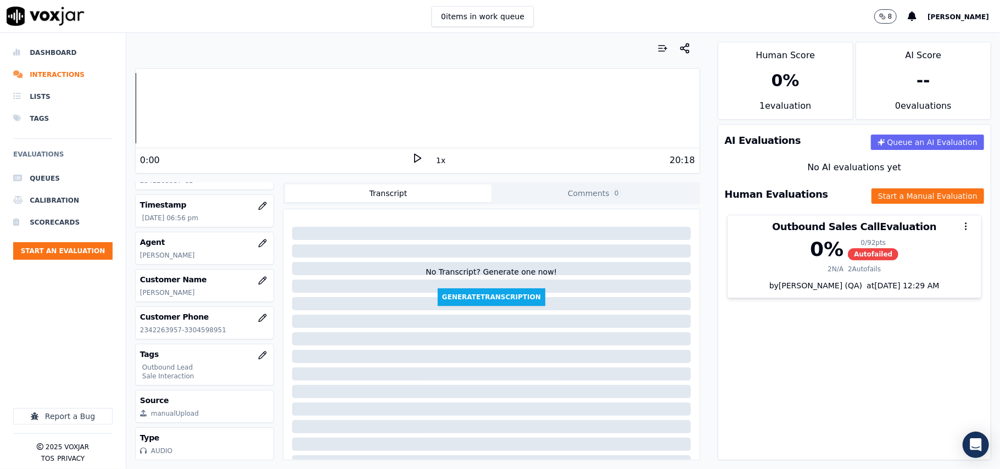
scroll to position [0, 0]
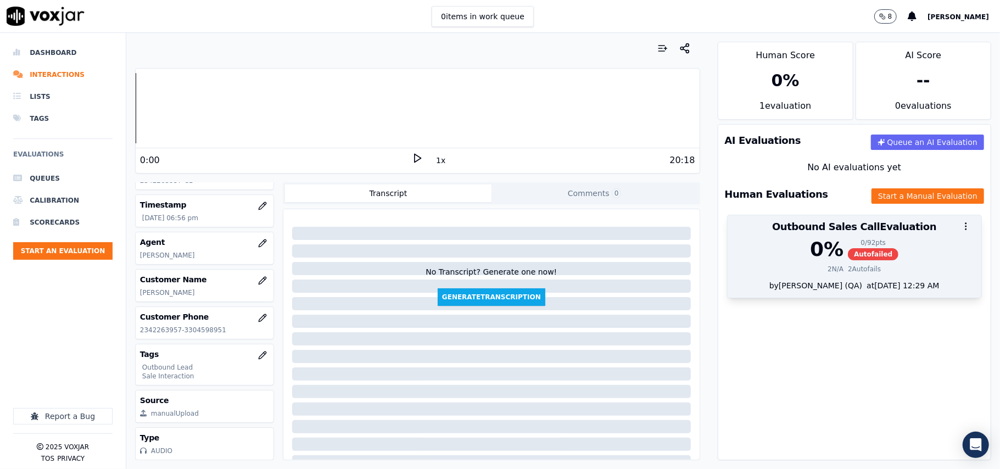
click at [810, 254] on div "0 %" at bounding box center [826, 249] width 33 height 22
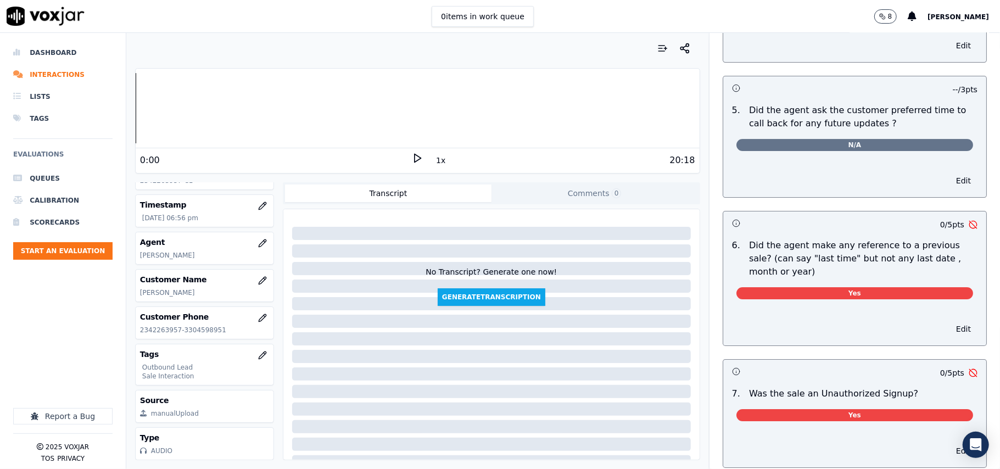
scroll to position [2709, 0]
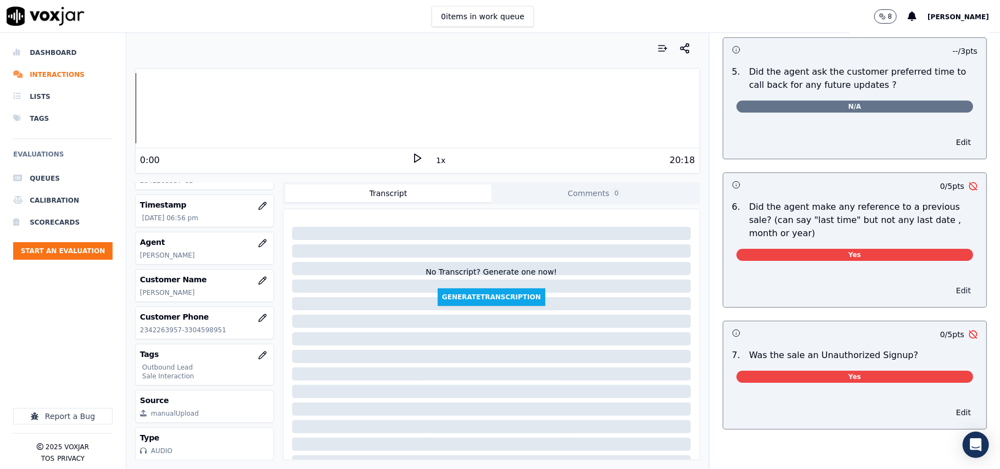
click at [949, 283] on button "Edit" at bounding box center [963, 290] width 28 height 15
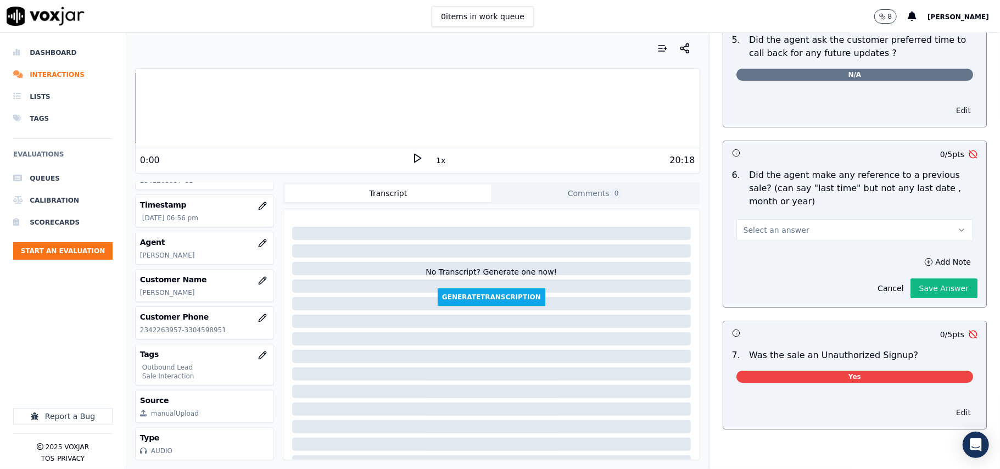
click at [819, 233] on button "Select an answer" at bounding box center [854, 230] width 237 height 22
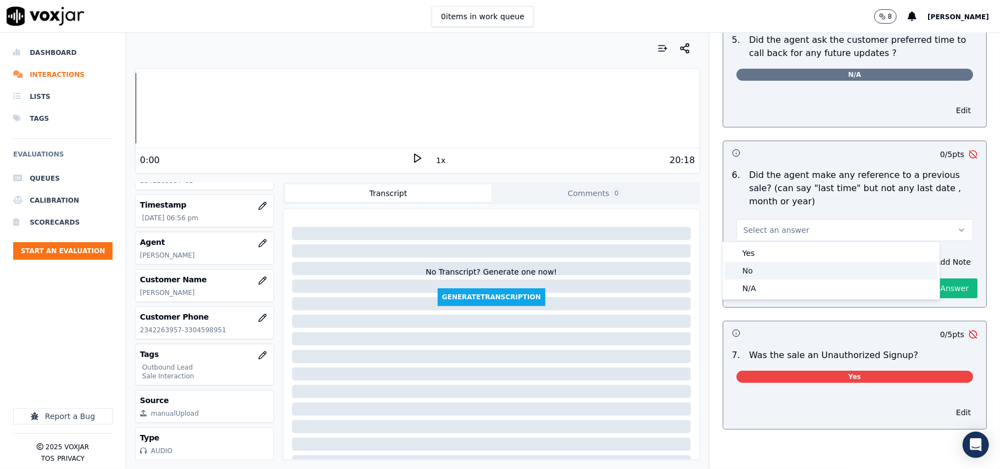
click at [774, 269] on div "No" at bounding box center [831, 271] width 212 height 18
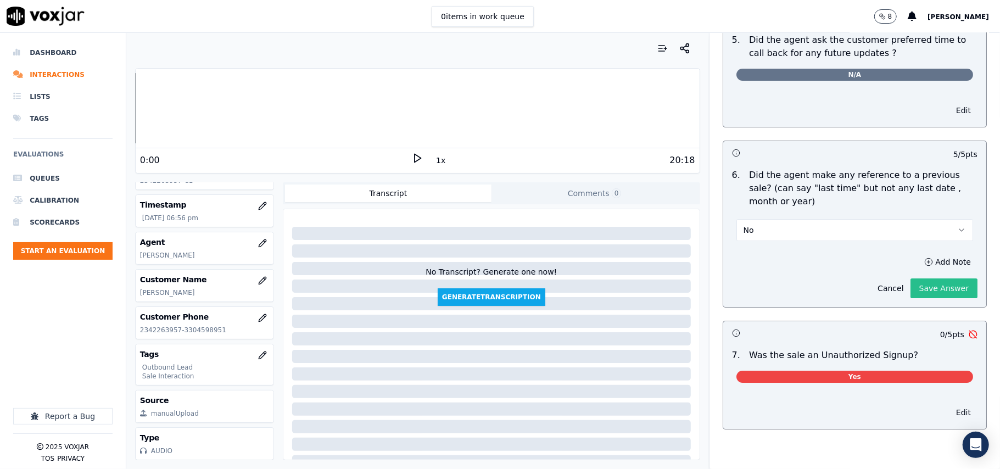
click at [915, 286] on button "Save Answer" at bounding box center [943, 288] width 67 height 20
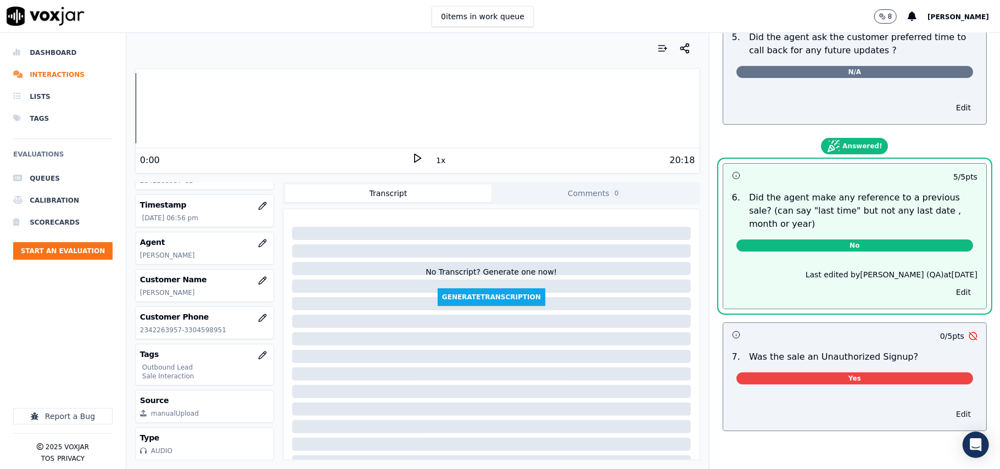
click at [949, 413] on button "Edit" at bounding box center [963, 413] width 28 height 15
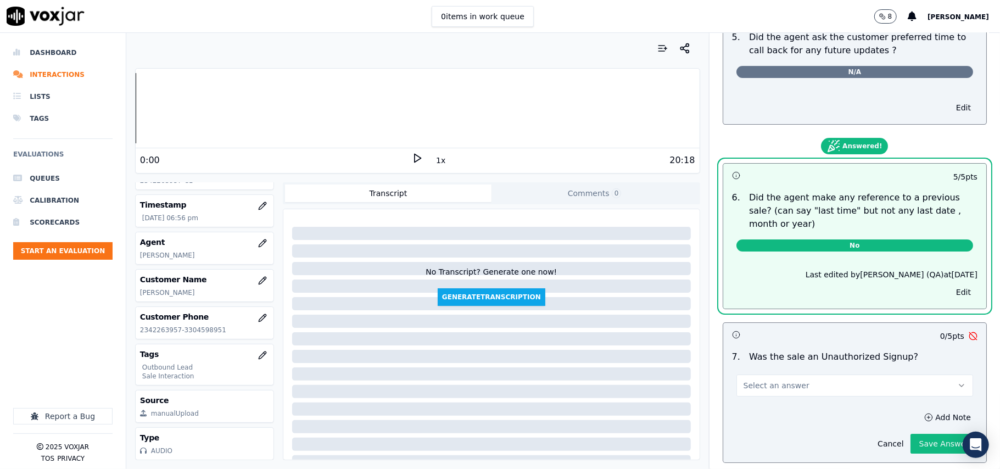
click at [809, 387] on button "Select an answer" at bounding box center [854, 385] width 237 height 22
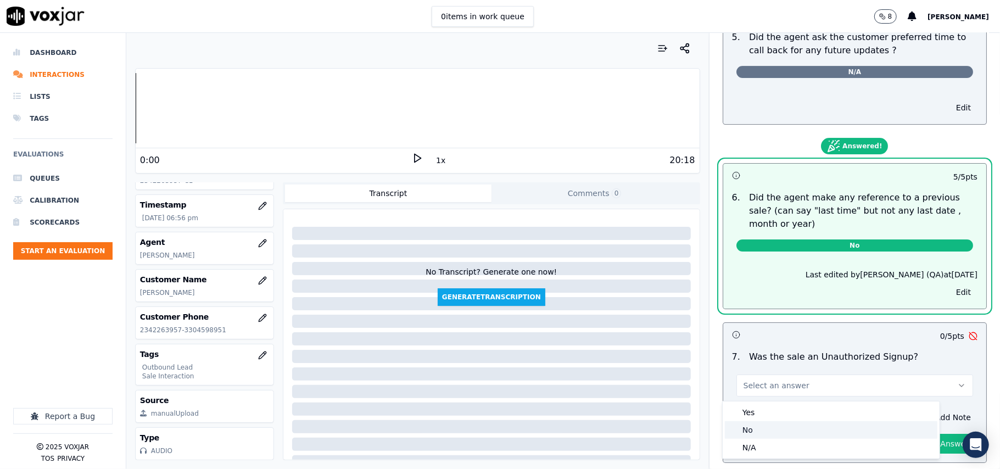
click at [759, 427] on div "No" at bounding box center [831, 430] width 212 height 18
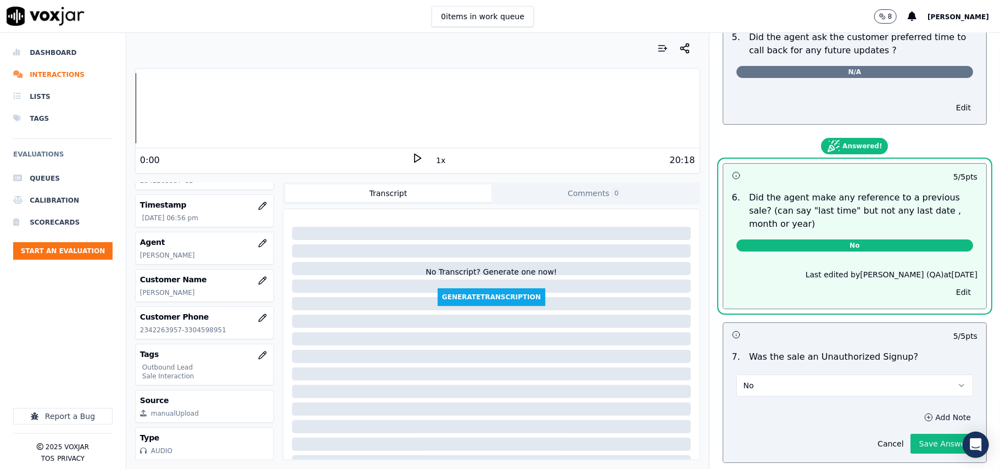
click at [917, 424] on button "Add Note" at bounding box center [947, 417] width 60 height 15
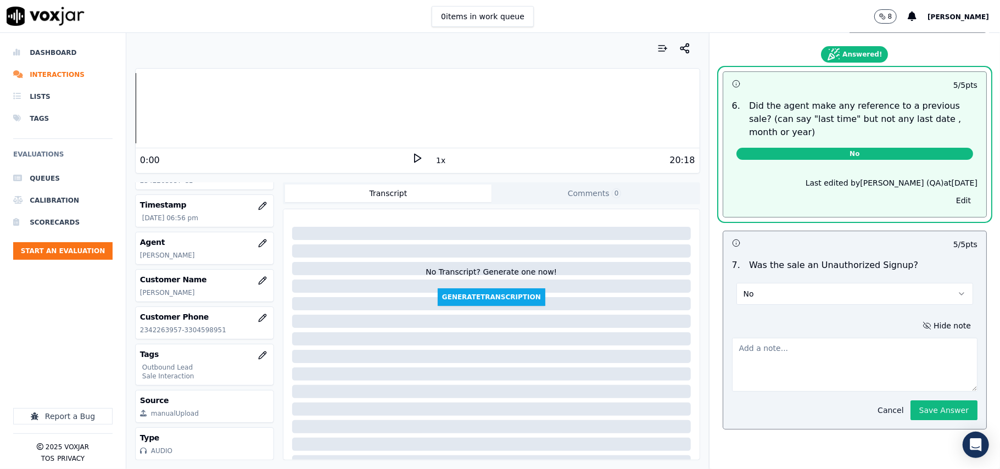
scroll to position [2836, 0]
click at [910, 400] on button "Save Answer" at bounding box center [943, 410] width 67 height 20
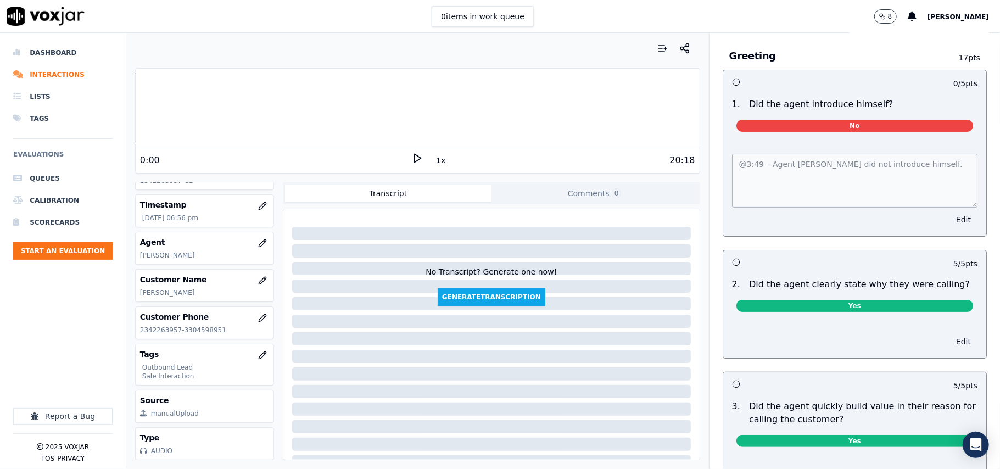
scroll to position [0, 0]
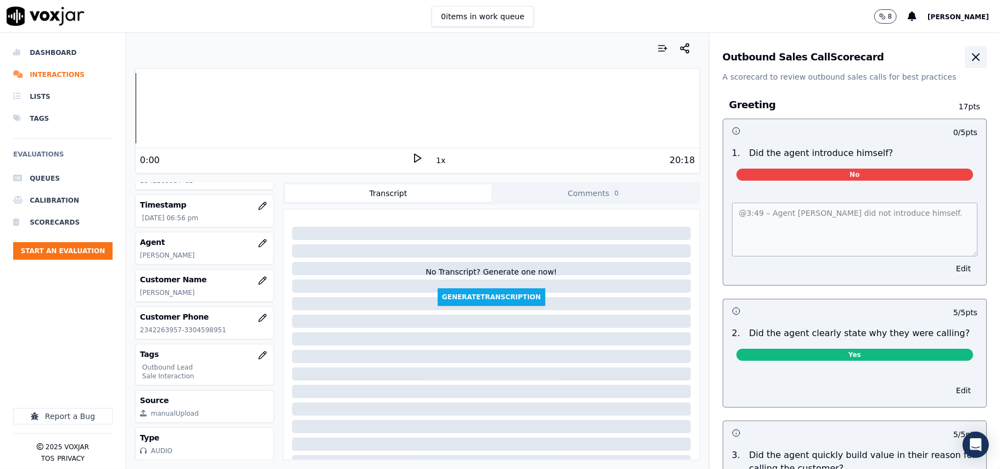
click at [972, 58] on icon "button" at bounding box center [975, 57] width 7 height 7
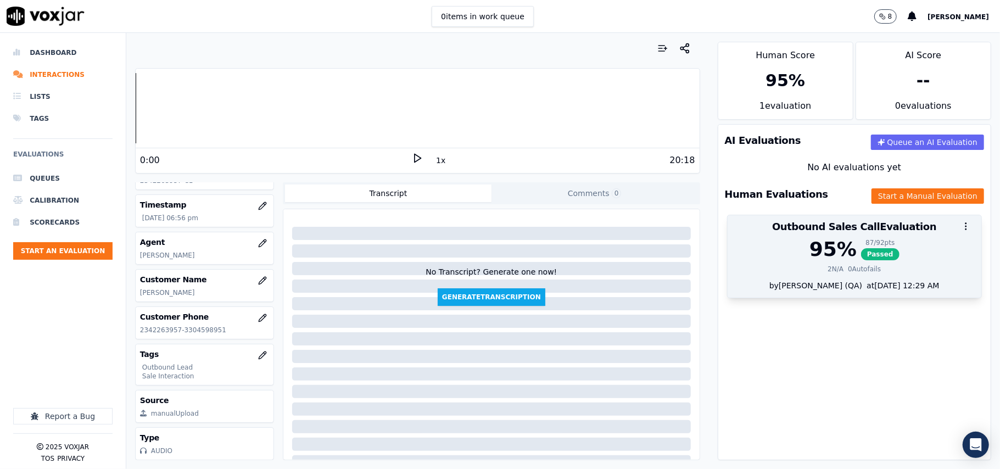
click at [757, 264] on div "95 % 87 / 92 pts Passed 2 N/A 0 Autofails" at bounding box center [855, 259] width 254 height 42
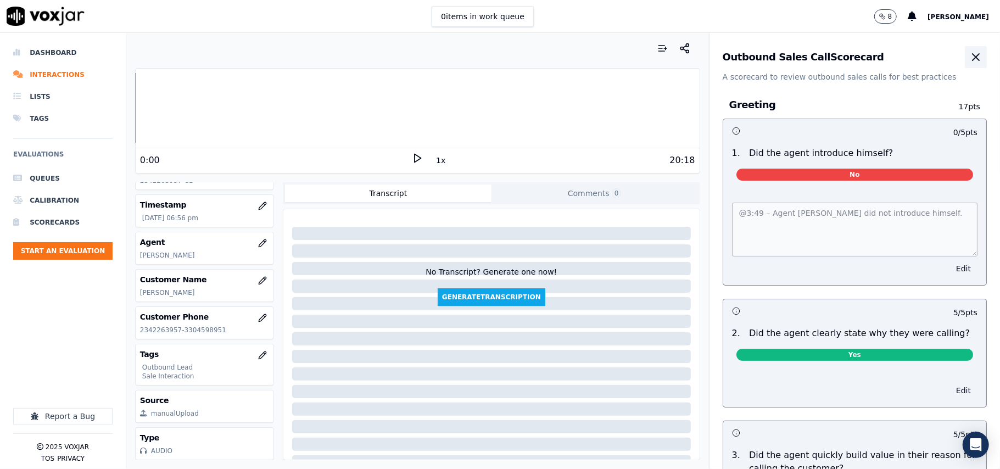
click at [969, 56] on icon "button" at bounding box center [975, 57] width 13 height 13
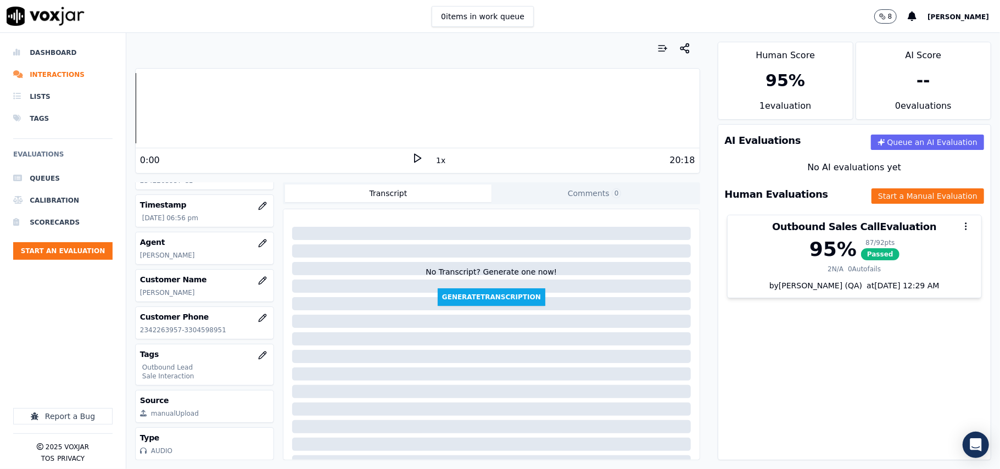
scroll to position [112, 0]
